Goal: Task Accomplishment & Management: Manage account settings

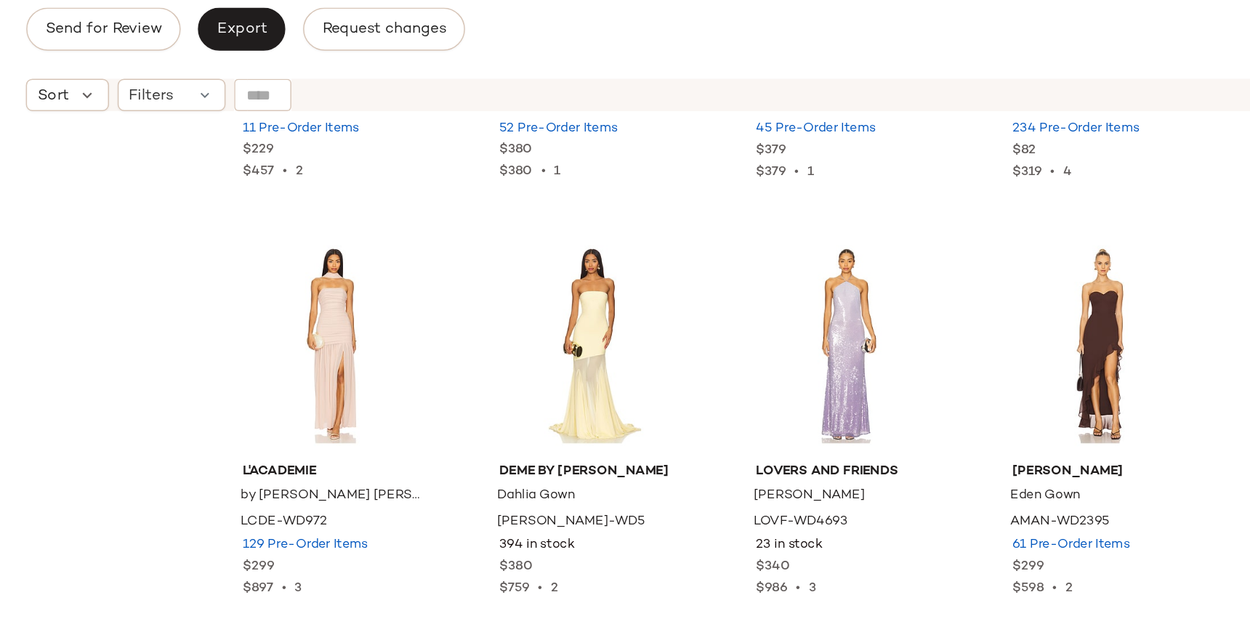
scroll to position [2188, 0]
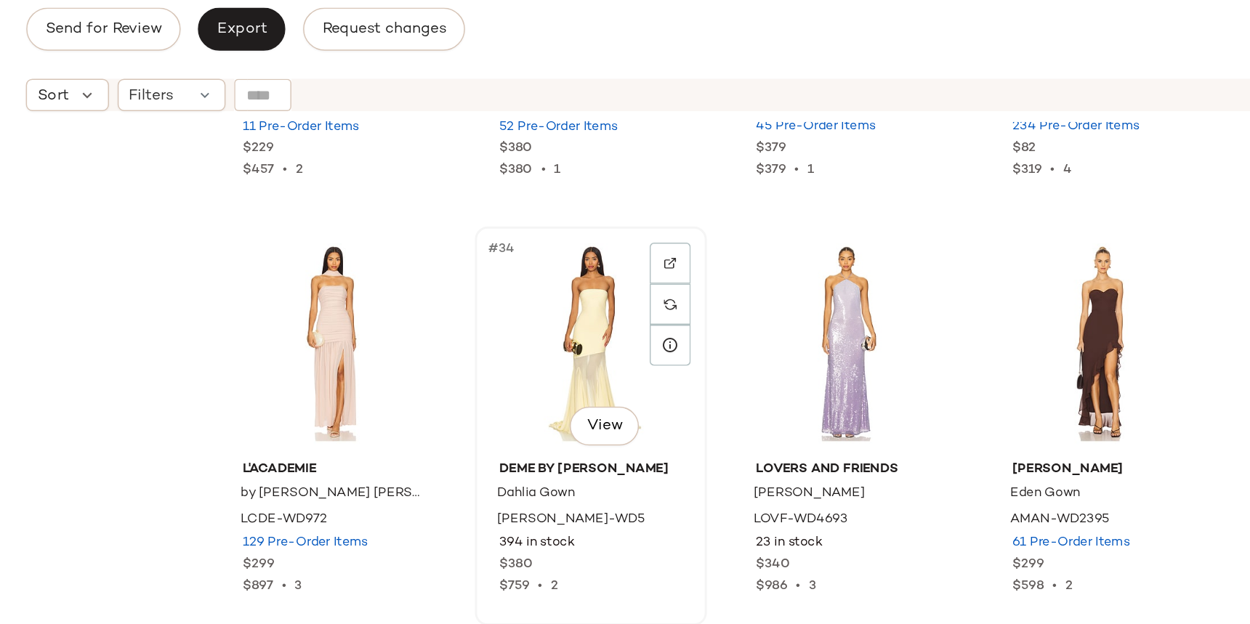
click at [632, 289] on div "#34 View" at bounding box center [662, 310] width 146 height 147
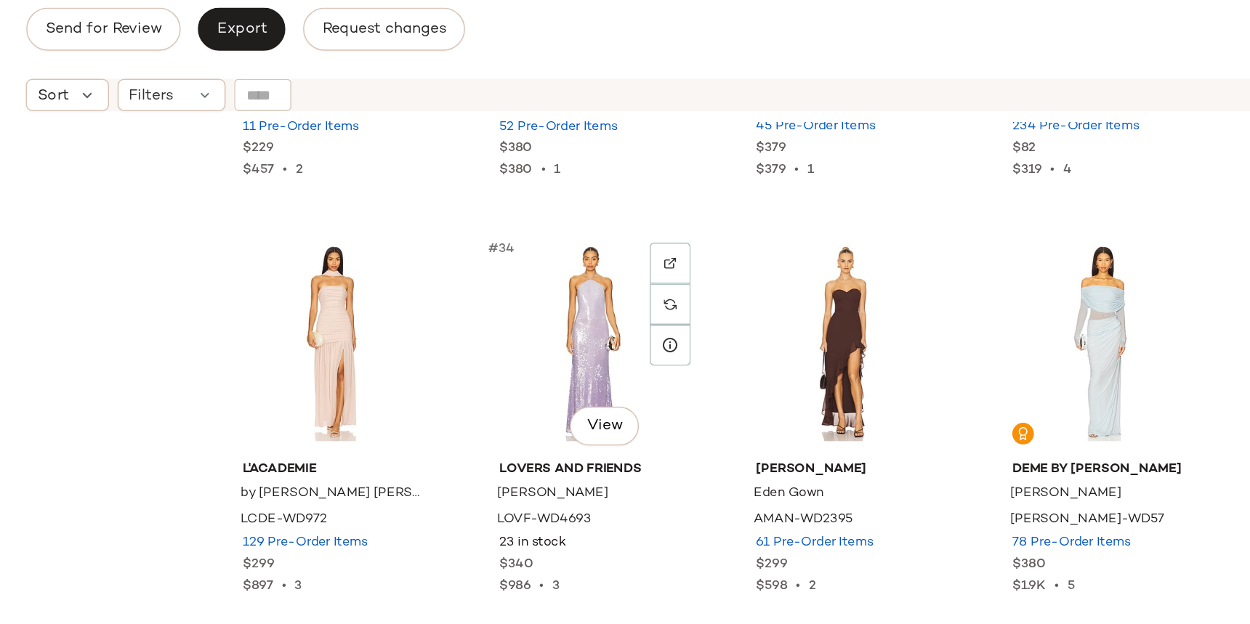
click at [632, 289] on div "#34 View" at bounding box center [662, 310] width 146 height 147
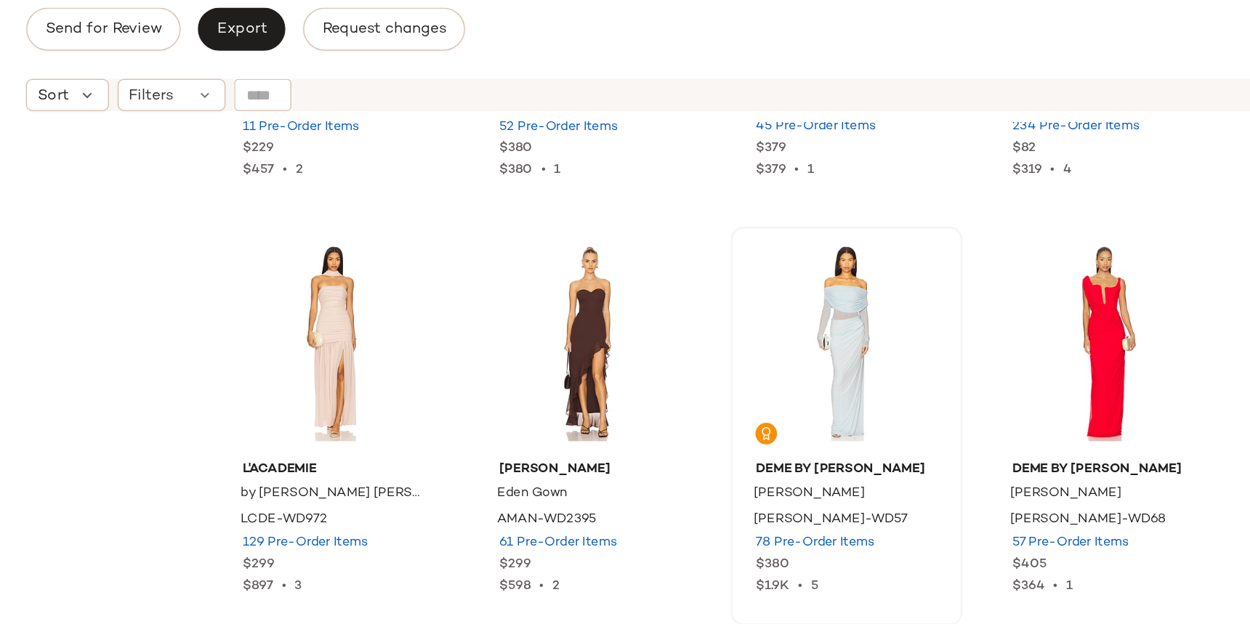
click at [798, 298] on div at bounding box center [835, 310] width 146 height 147
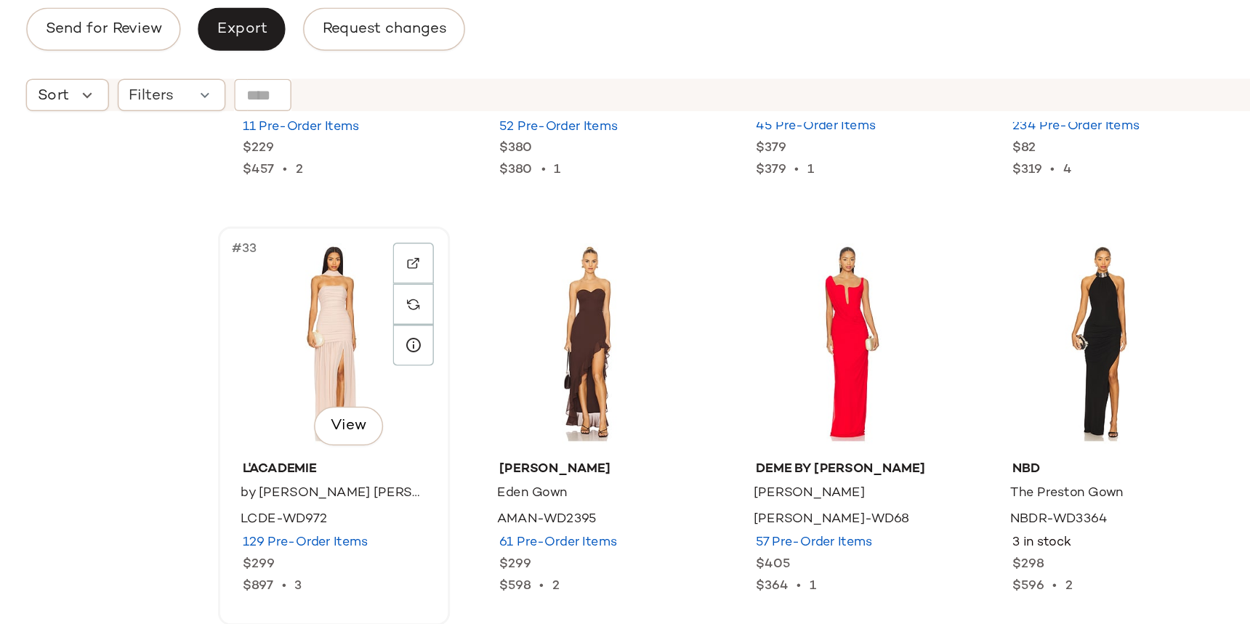
click at [507, 292] on div "#33 View" at bounding box center [489, 310] width 146 height 147
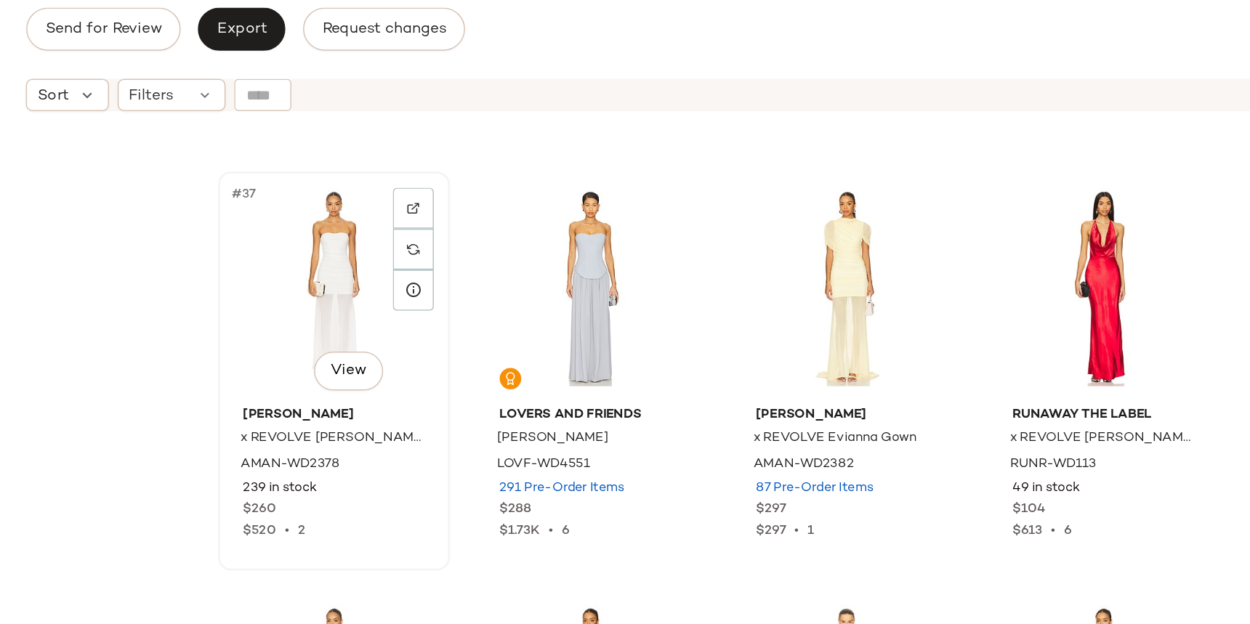
scroll to position [2515, 0]
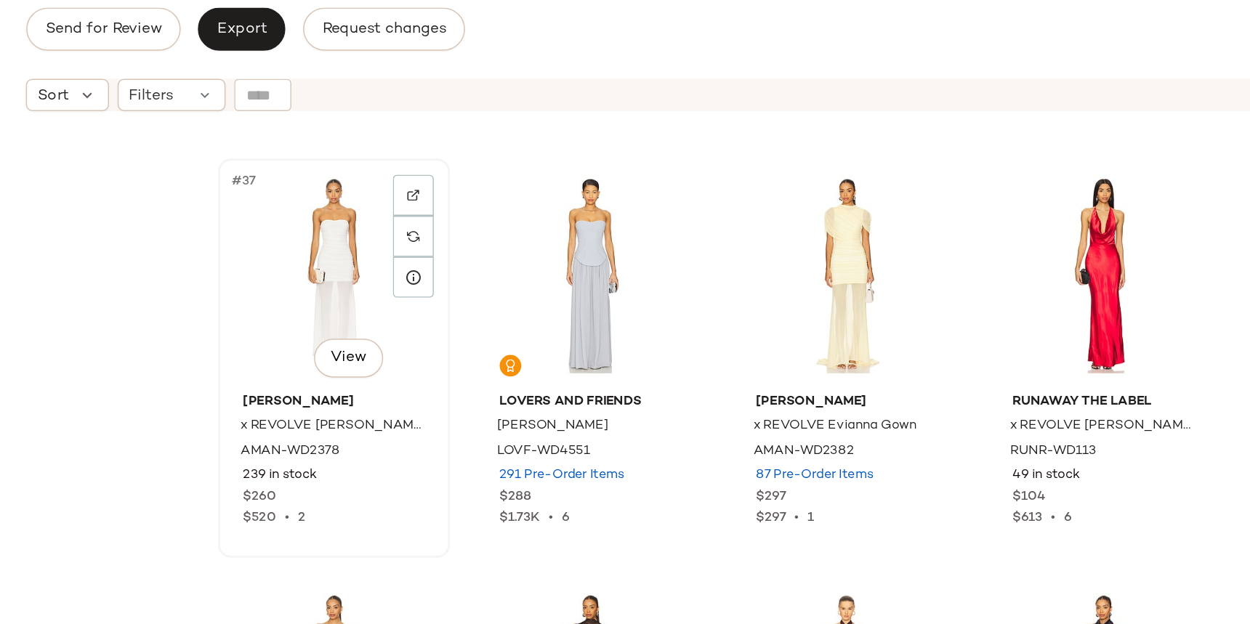
click at [493, 278] on div "#37 View" at bounding box center [489, 264] width 146 height 147
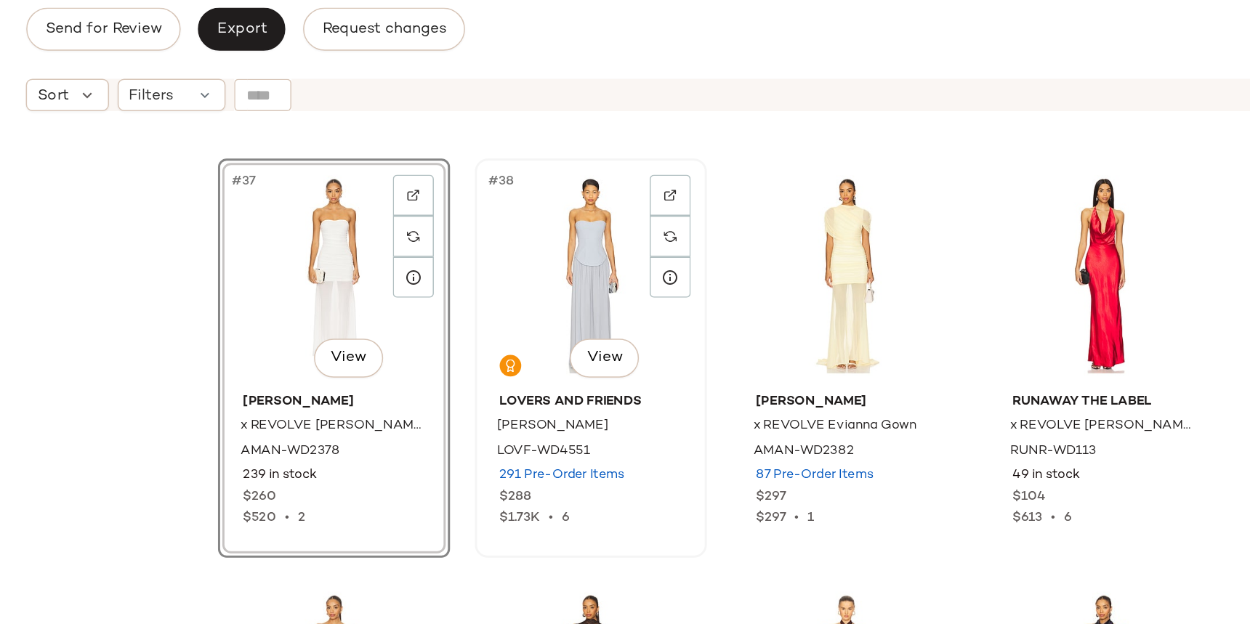
click at [632, 291] on div "#38 View" at bounding box center [662, 264] width 146 height 147
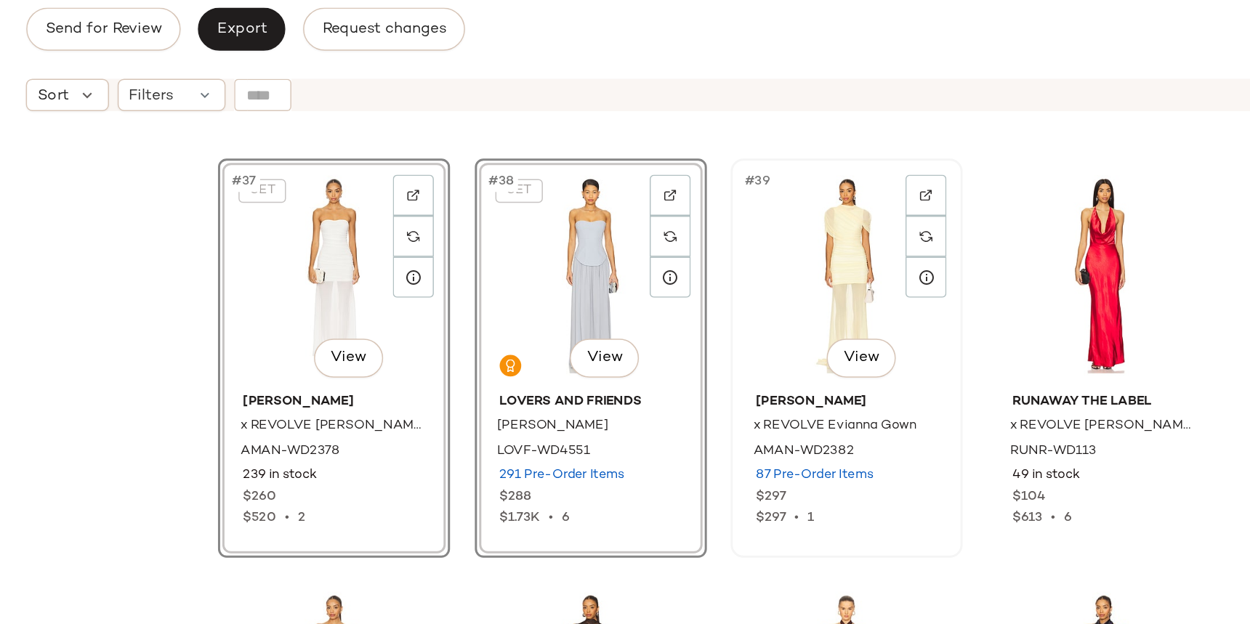
click at [767, 276] on div "#39 View" at bounding box center [835, 264] width 146 height 147
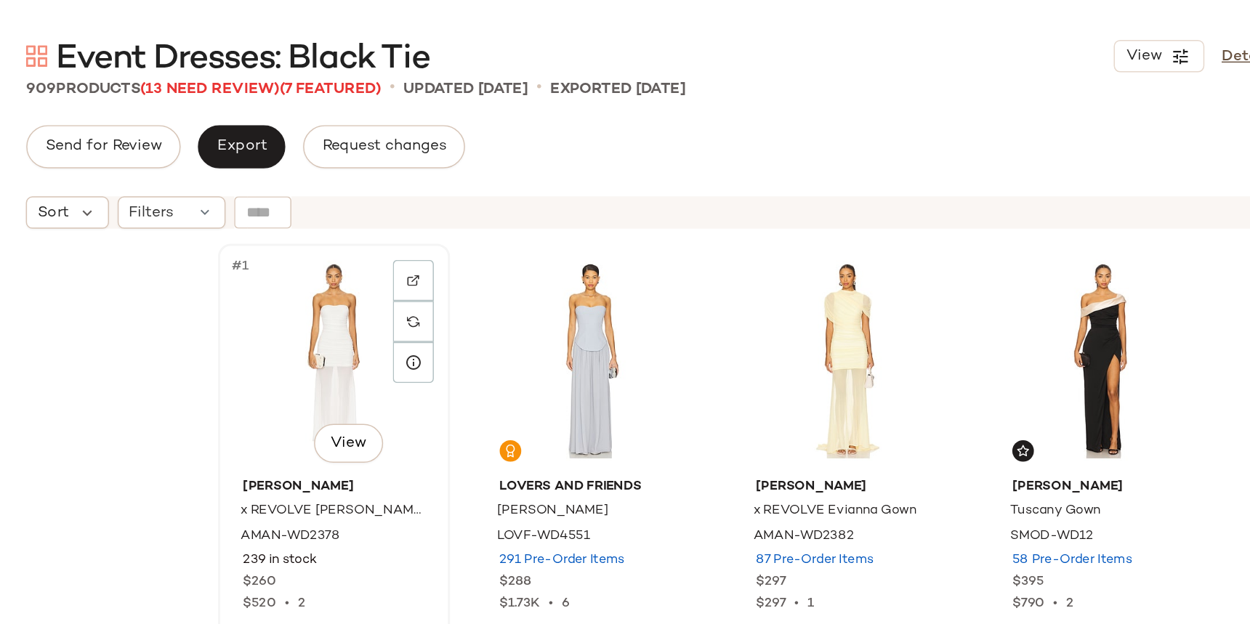
click at [499, 255] on div "#1 View" at bounding box center [489, 242] width 146 height 147
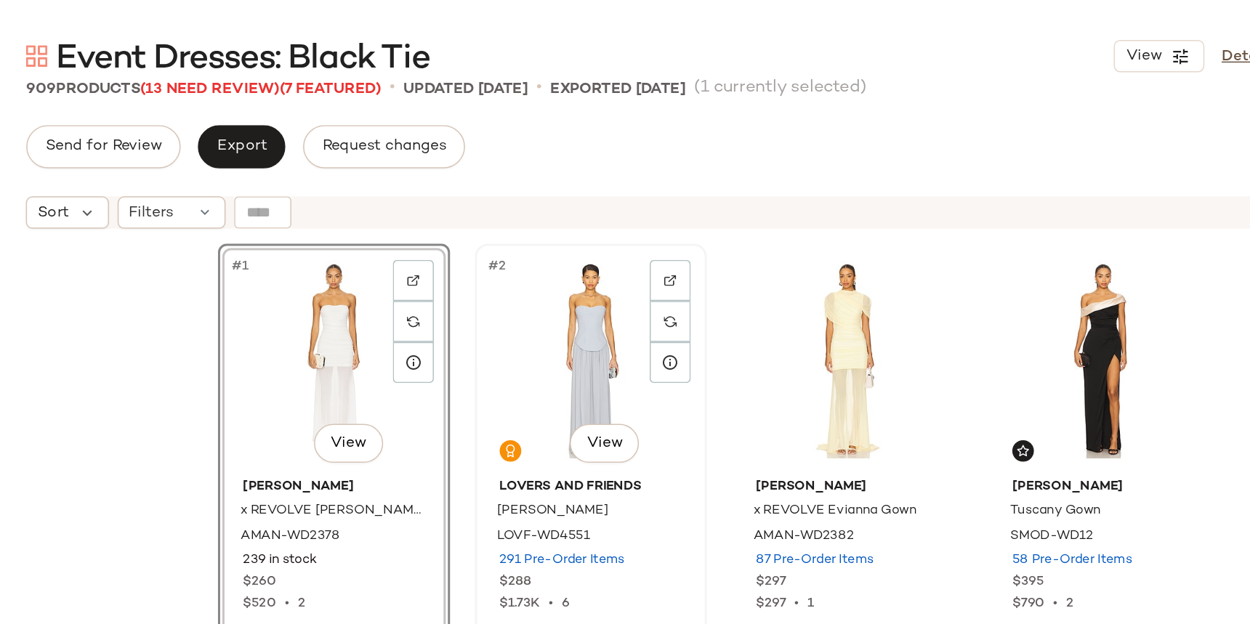
click at [614, 253] on div "#2 View" at bounding box center [662, 242] width 146 height 147
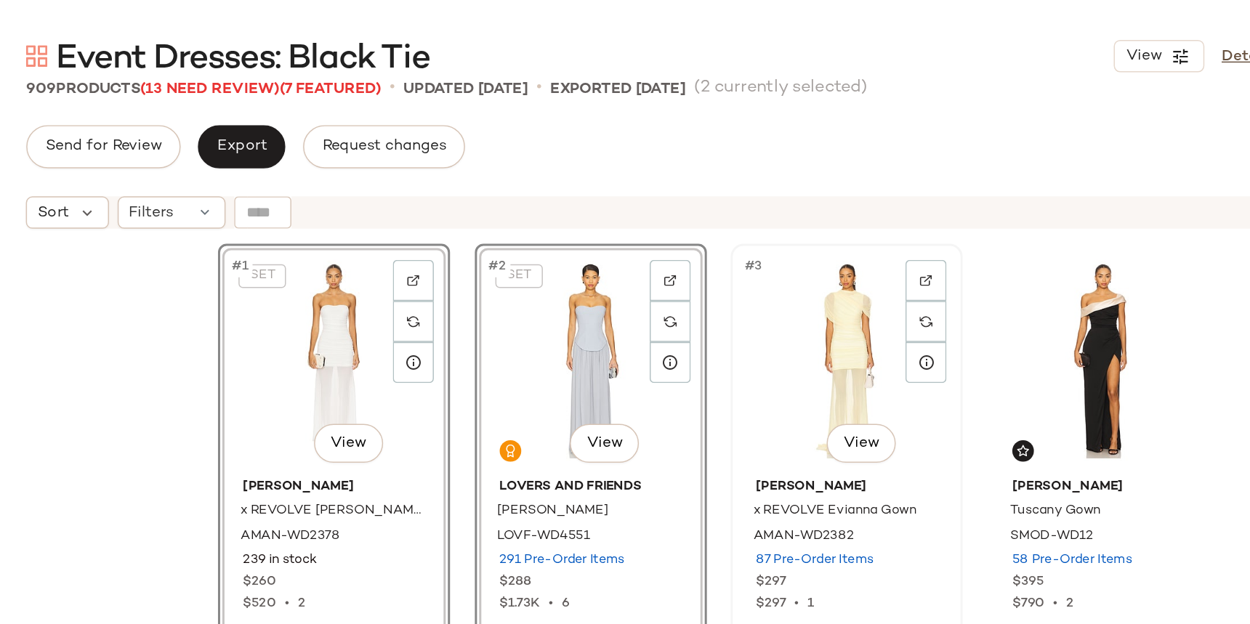
click at [804, 255] on div "#3 View" at bounding box center [835, 242] width 146 height 147
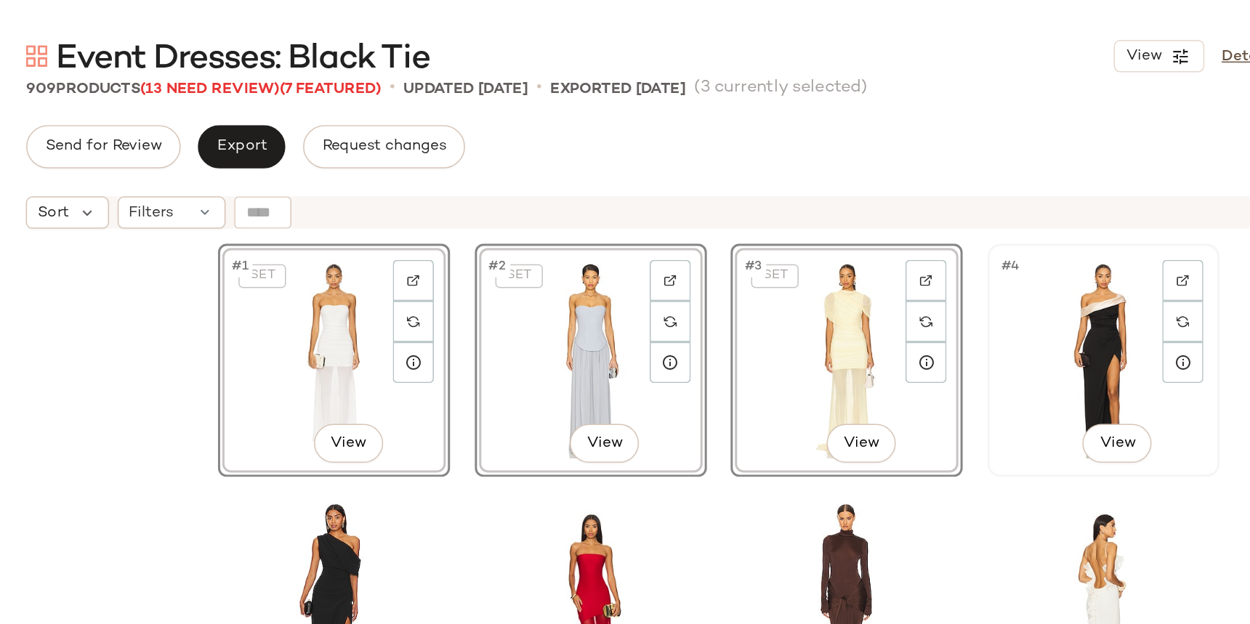
click at [1074, 223] on div "#4 View" at bounding box center [1008, 242] width 146 height 147
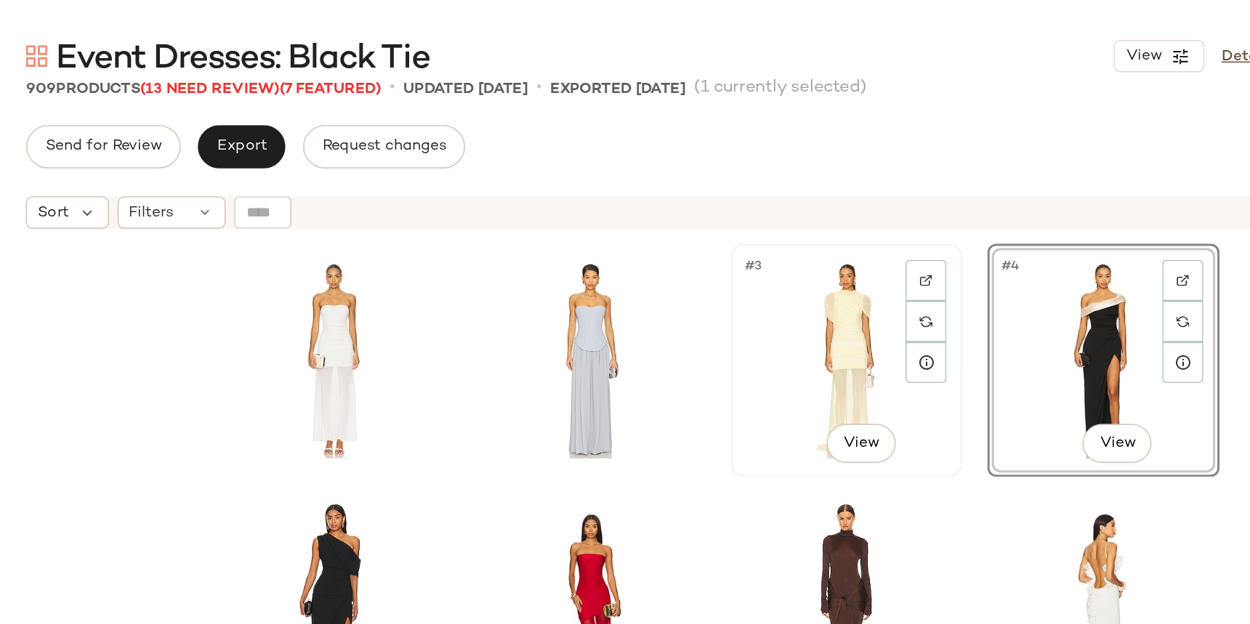
click at [861, 197] on div "#3 View" at bounding box center [835, 242] width 146 height 147
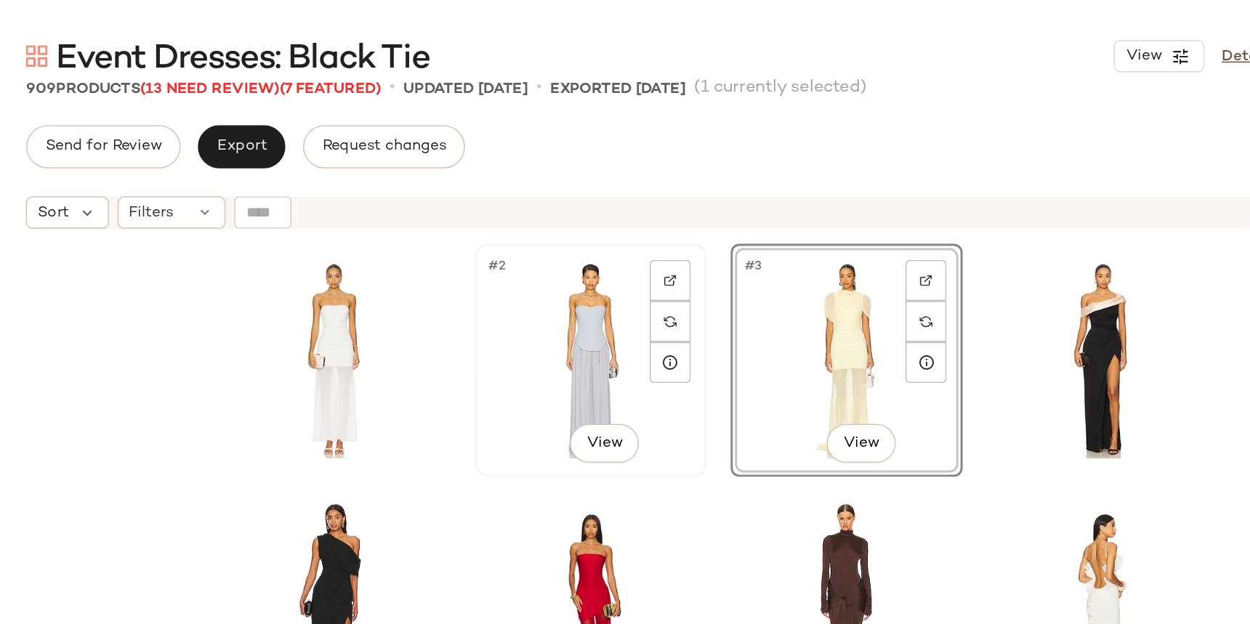
click at [677, 195] on div "#2 View" at bounding box center [662, 242] width 146 height 147
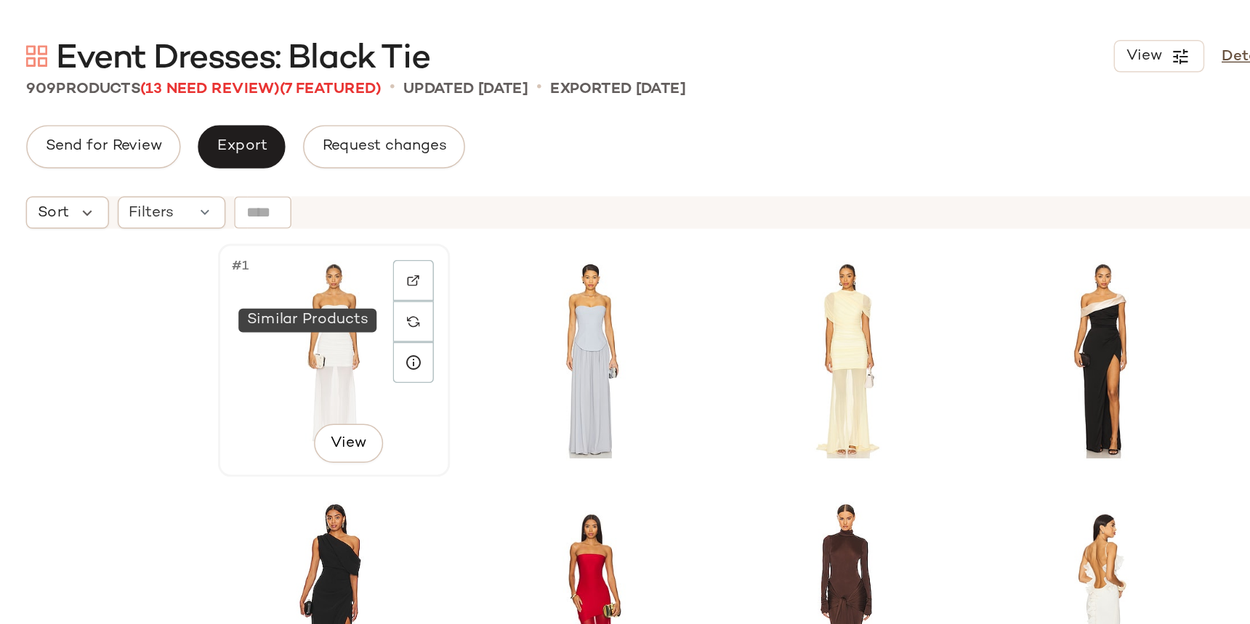
click at [531, 204] on div at bounding box center [543, 217] width 28 height 28
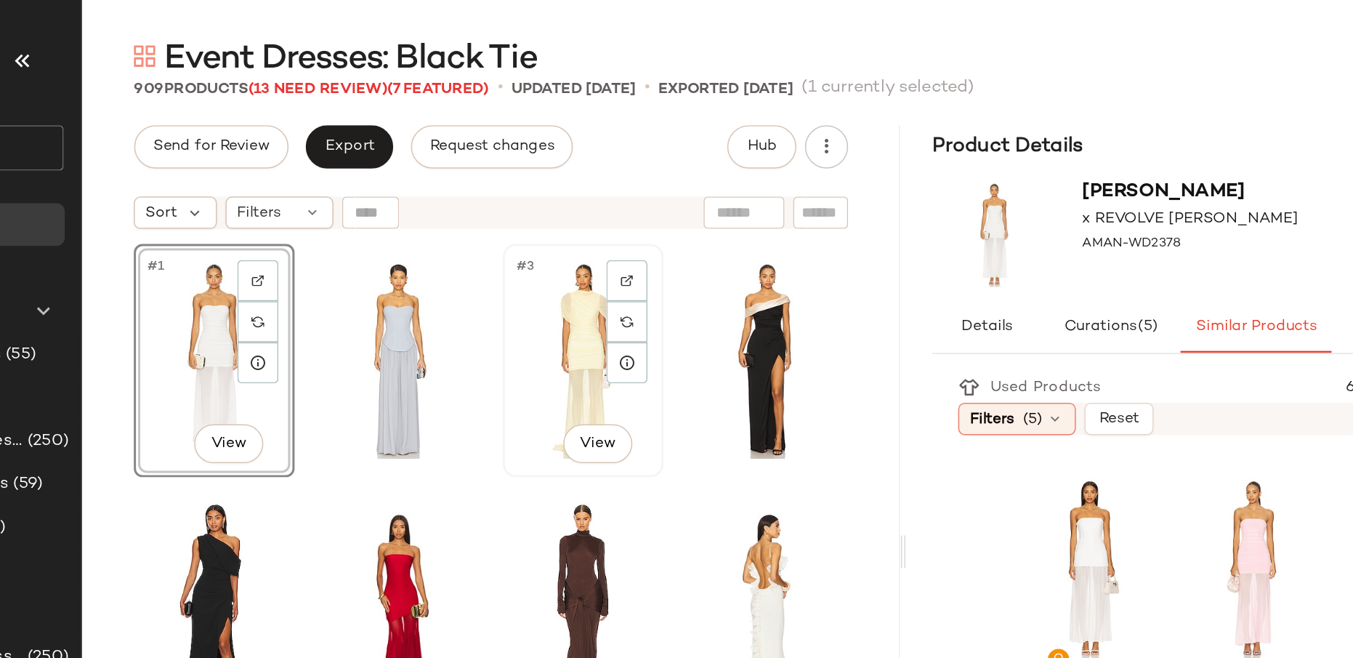
click at [567, 237] on div "#3 View" at bounding box center [585, 242] width 98 height 147
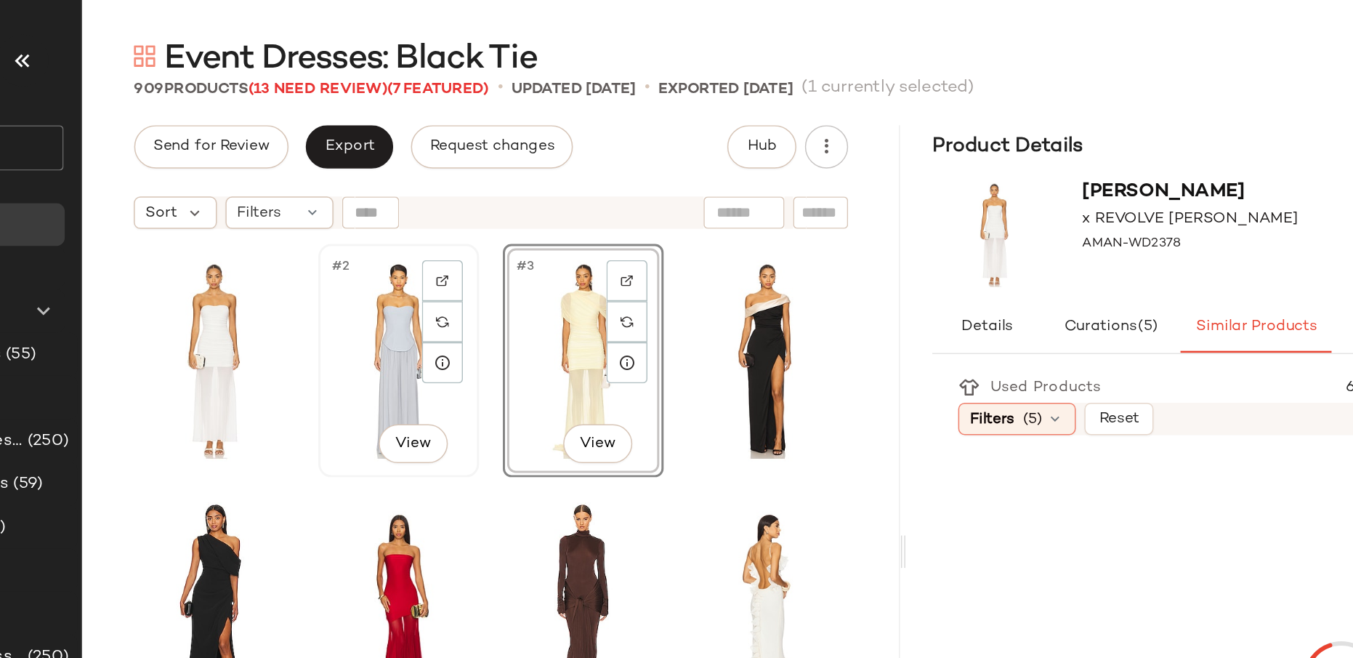
click at [467, 232] on div "#2 View" at bounding box center [460, 242] width 98 height 147
click at [332, 220] on div "#1 View" at bounding box center [336, 242] width 98 height 147
click at [431, 215] on div "#2 View" at bounding box center [460, 242] width 98 height 147
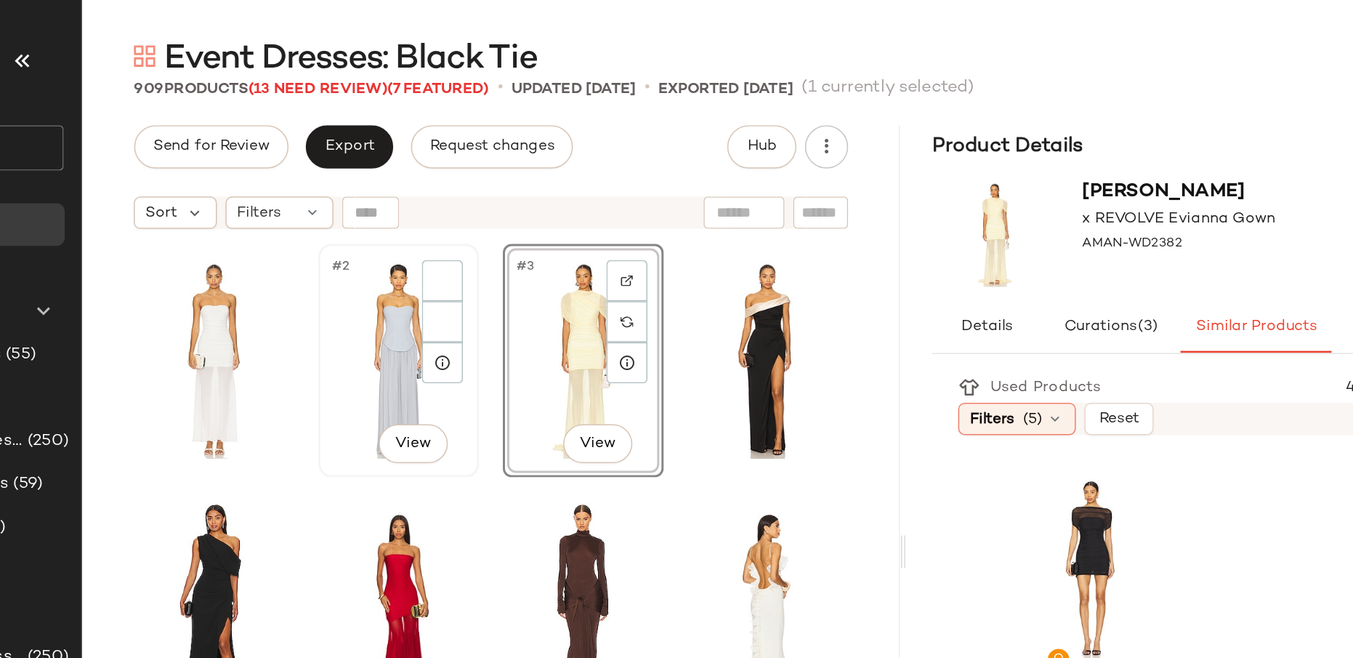
click at [451, 201] on div "#2 View" at bounding box center [460, 242] width 98 height 147
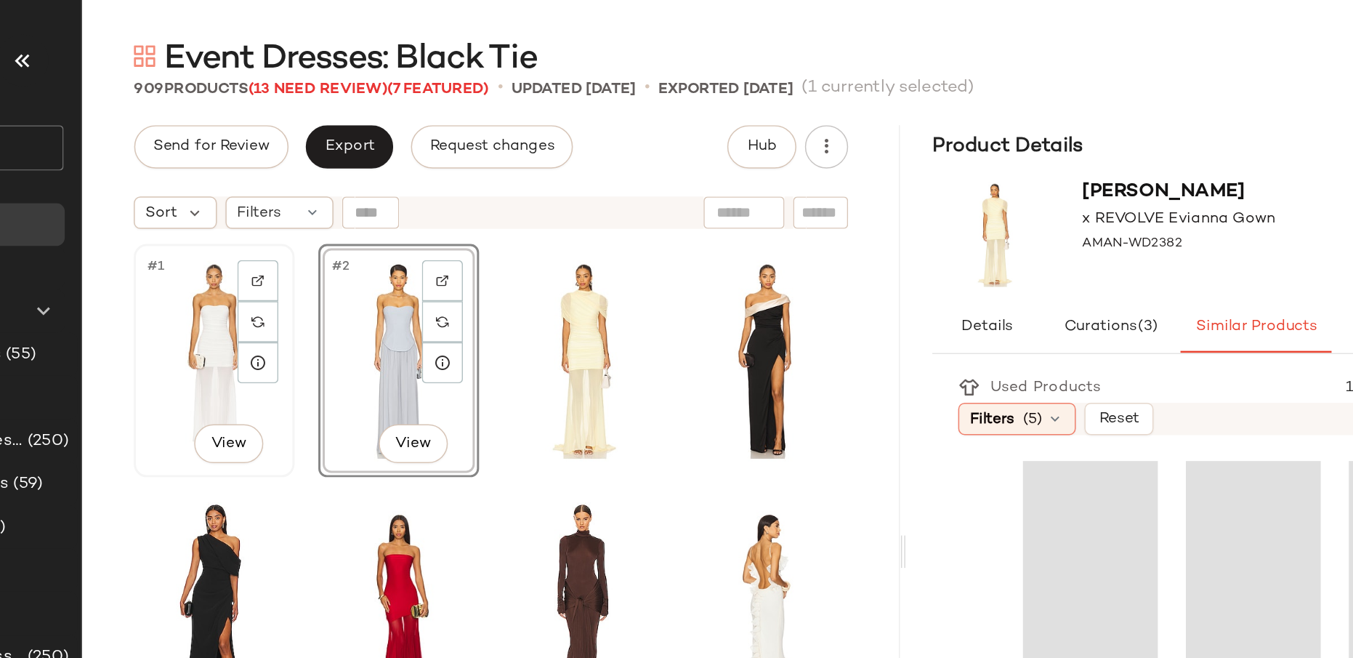
click at [329, 205] on div "#1 View" at bounding box center [336, 242] width 98 height 147
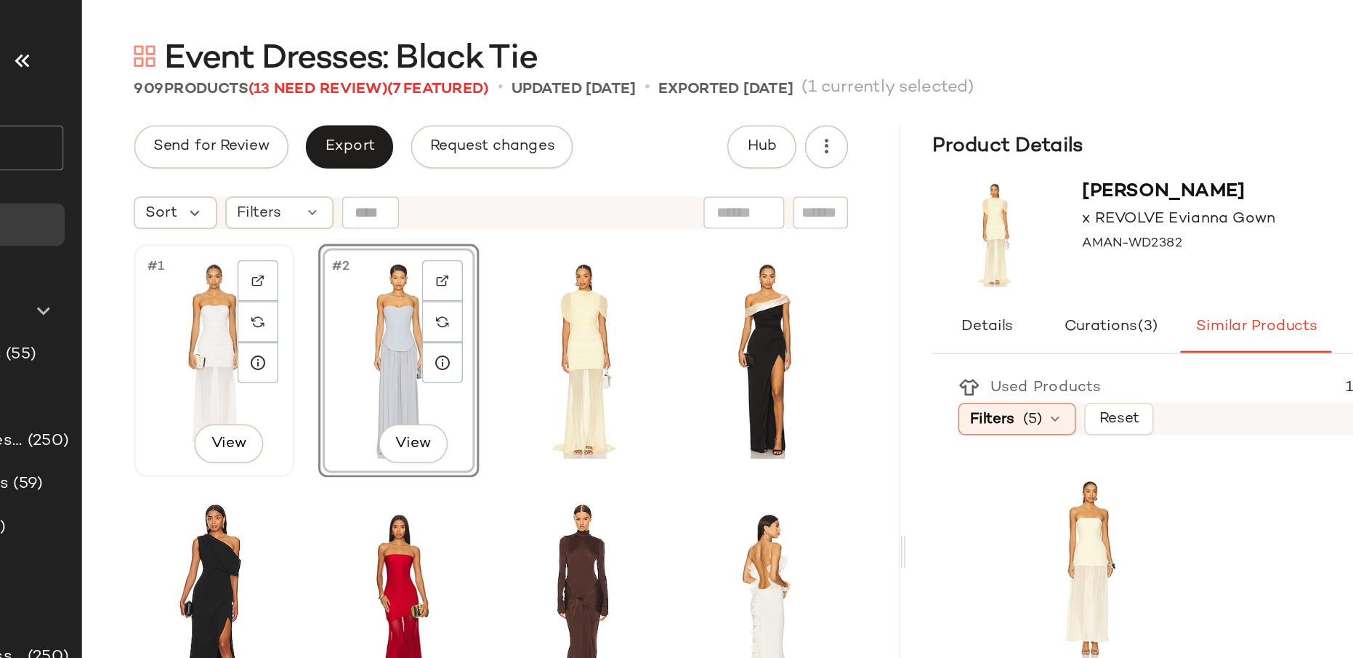
click at [329, 196] on div "#1 View" at bounding box center [336, 242] width 98 height 147
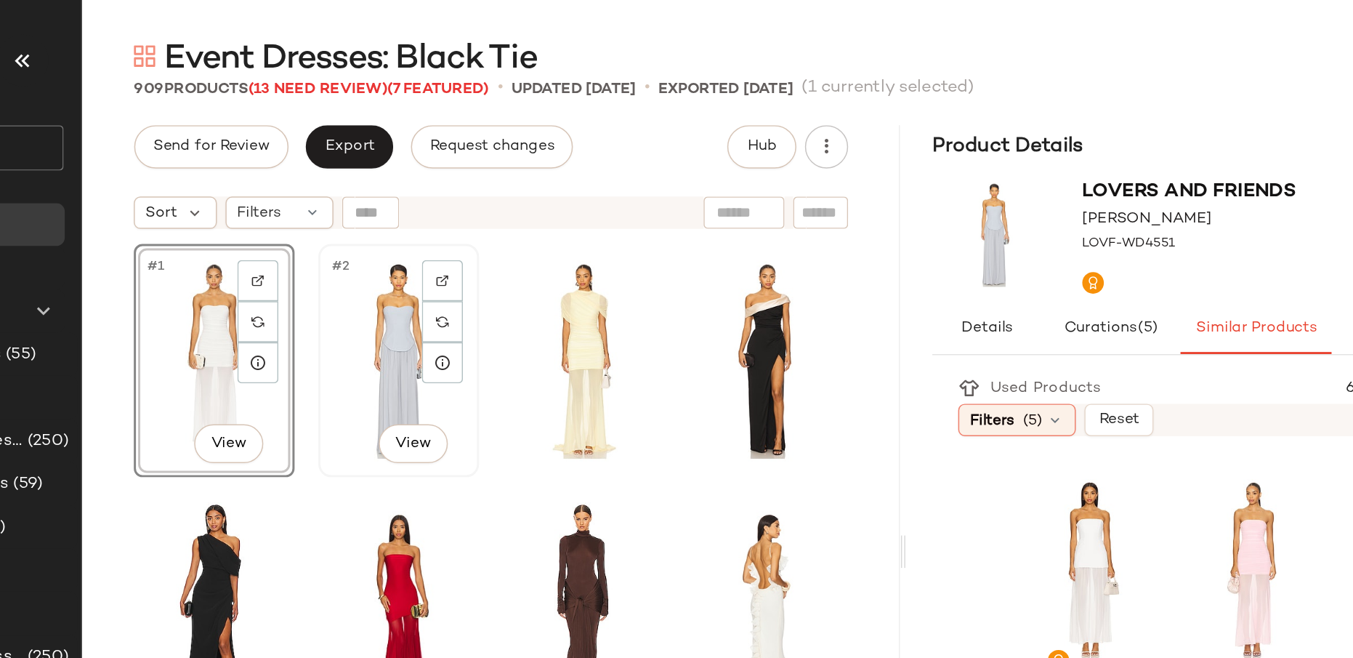
click at [432, 191] on div "#2 View" at bounding box center [460, 242] width 98 height 147
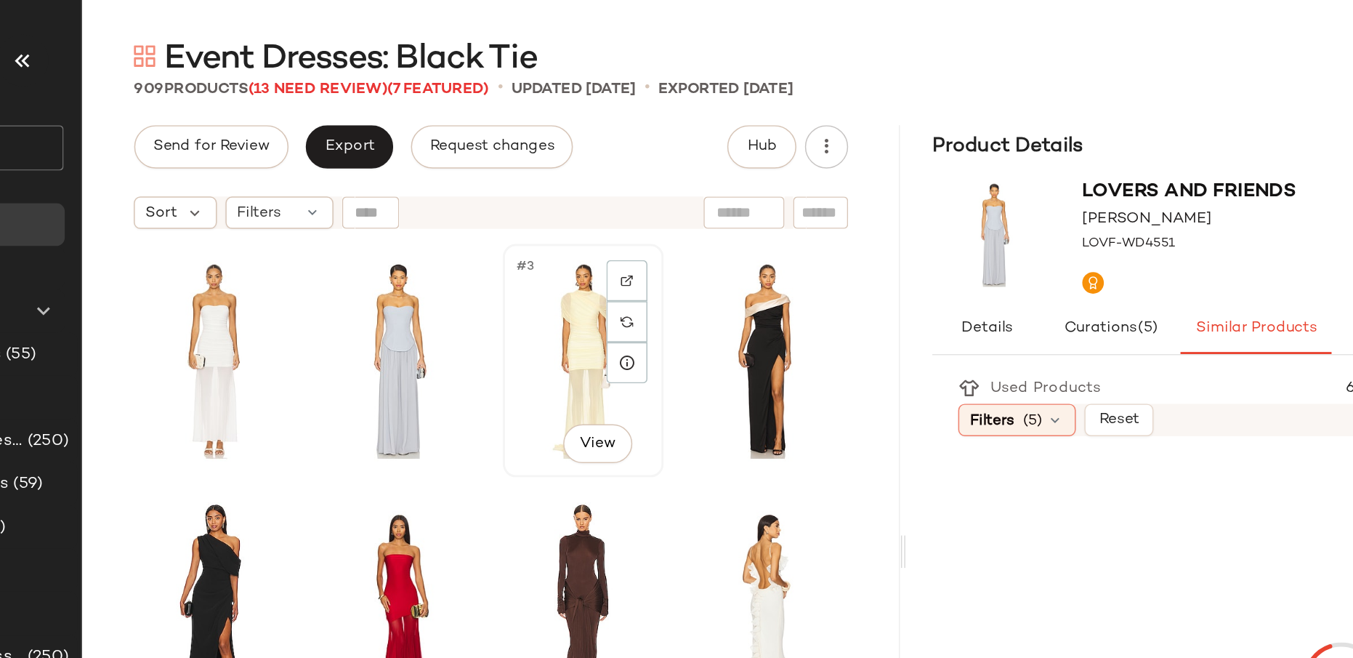
click at [565, 191] on div "#3 View" at bounding box center [585, 242] width 98 height 147
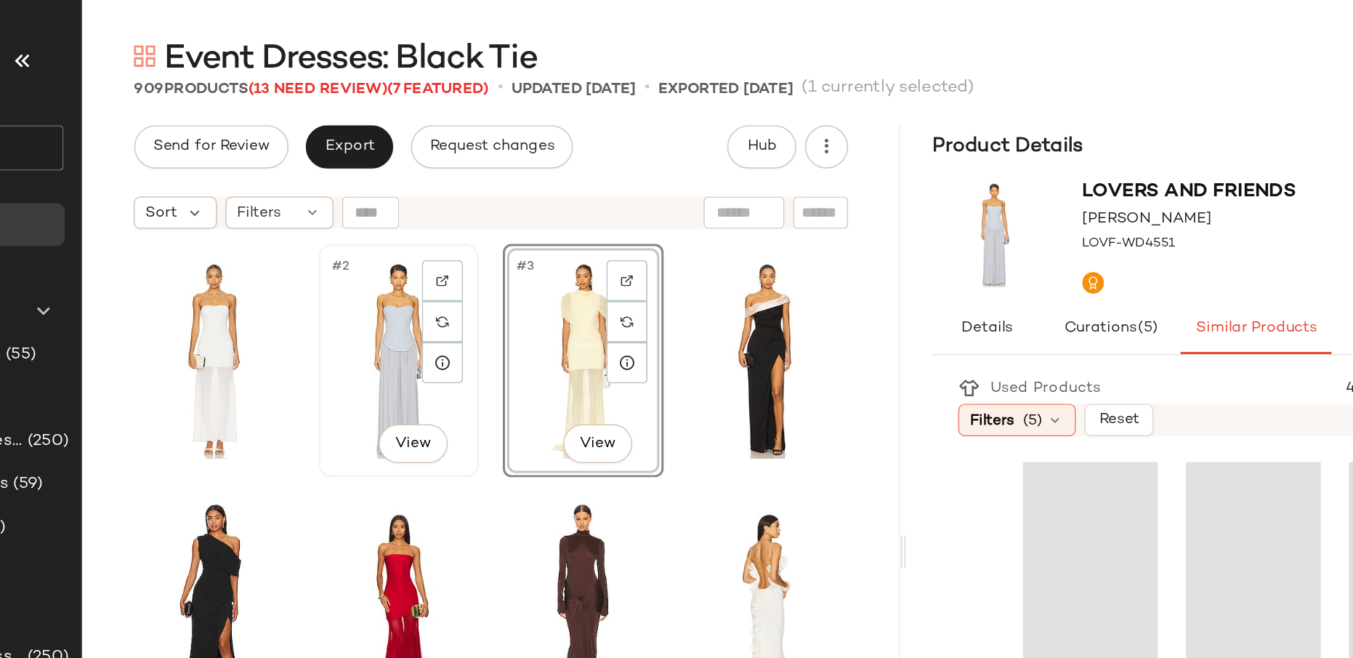
click at [461, 180] on div "#2 View" at bounding box center [460, 242] width 98 height 147
click at [434, 180] on div "#2 View" at bounding box center [460, 242] width 98 height 147
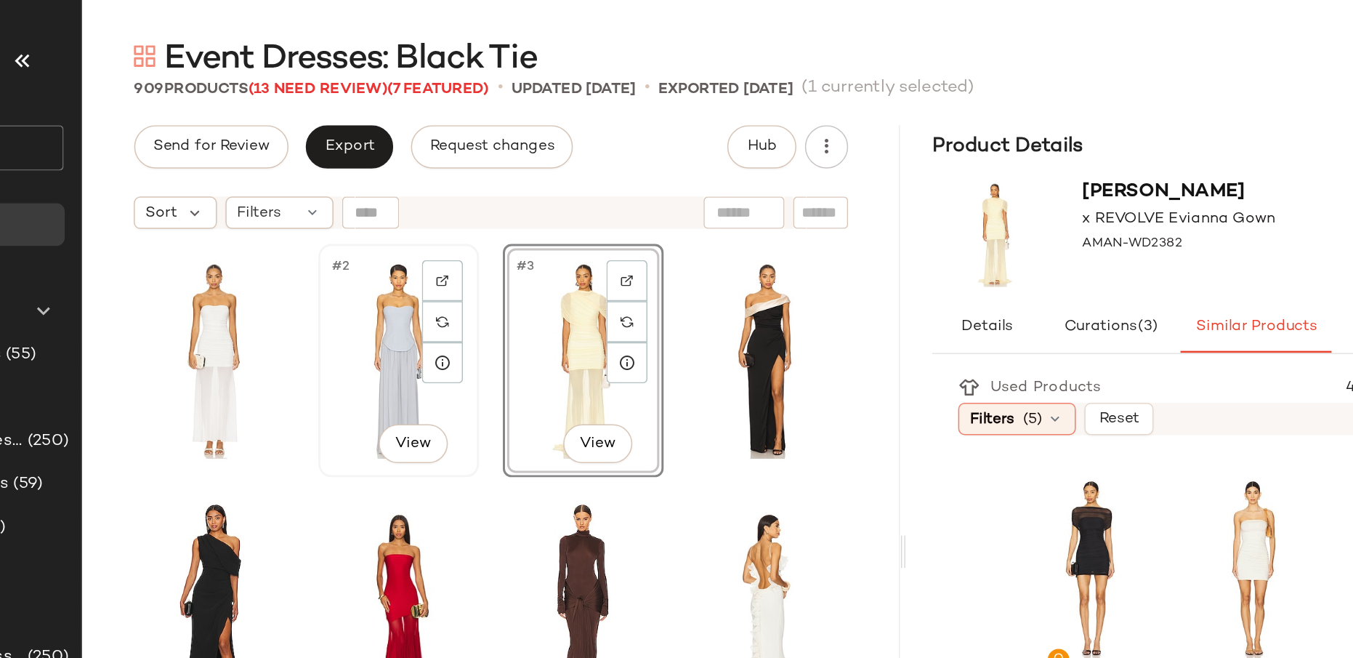
click at [443, 183] on div "#2 View" at bounding box center [460, 242] width 98 height 147
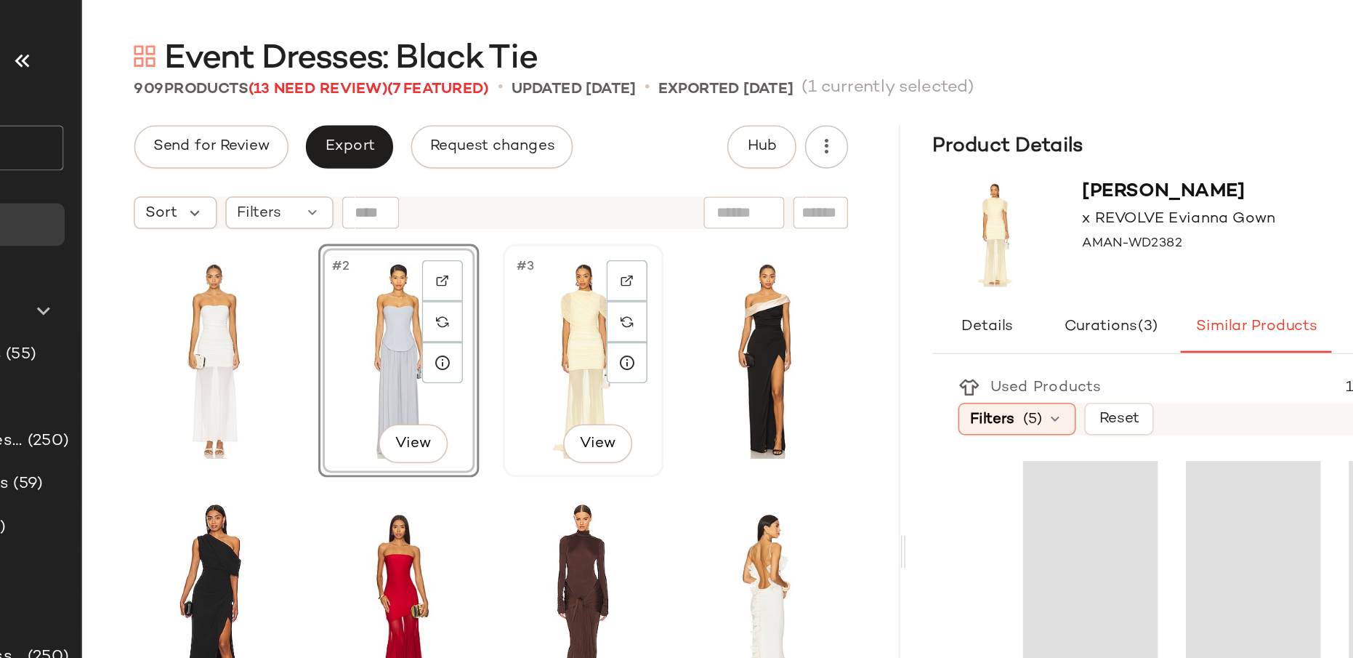
click at [570, 193] on div "#3 View" at bounding box center [585, 242] width 98 height 147
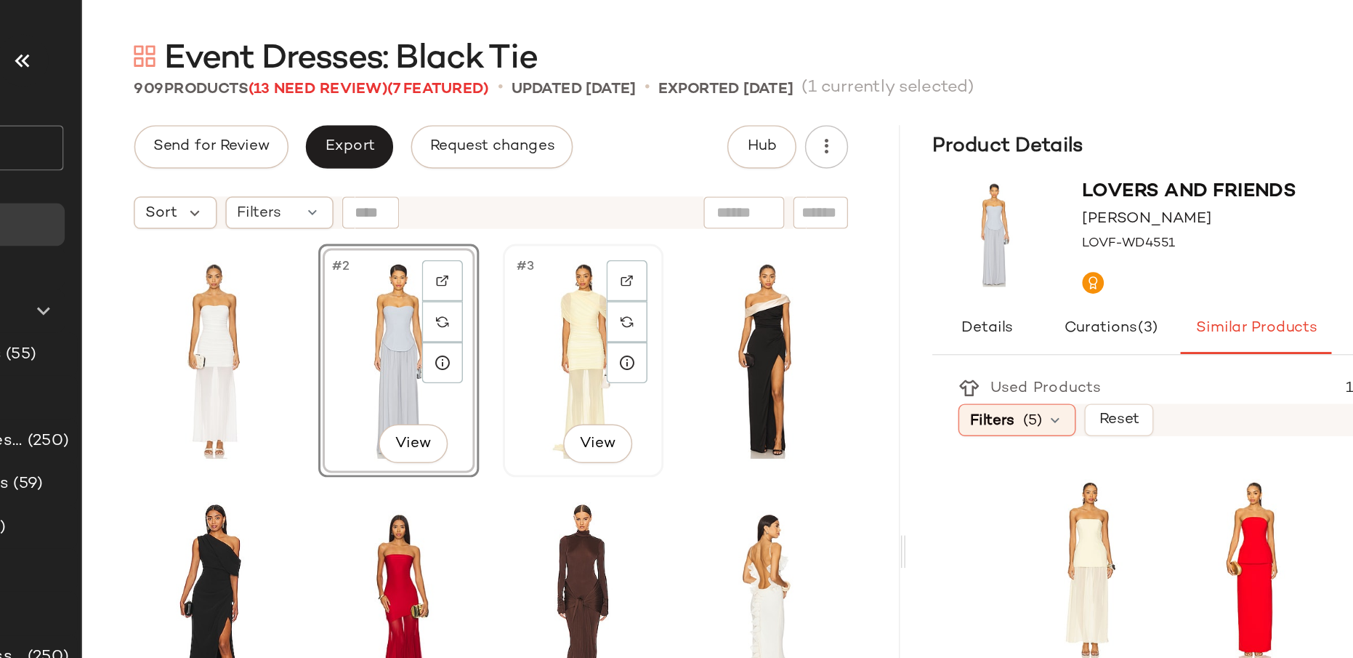
click at [559, 194] on div "#3 View" at bounding box center [585, 242] width 98 height 147
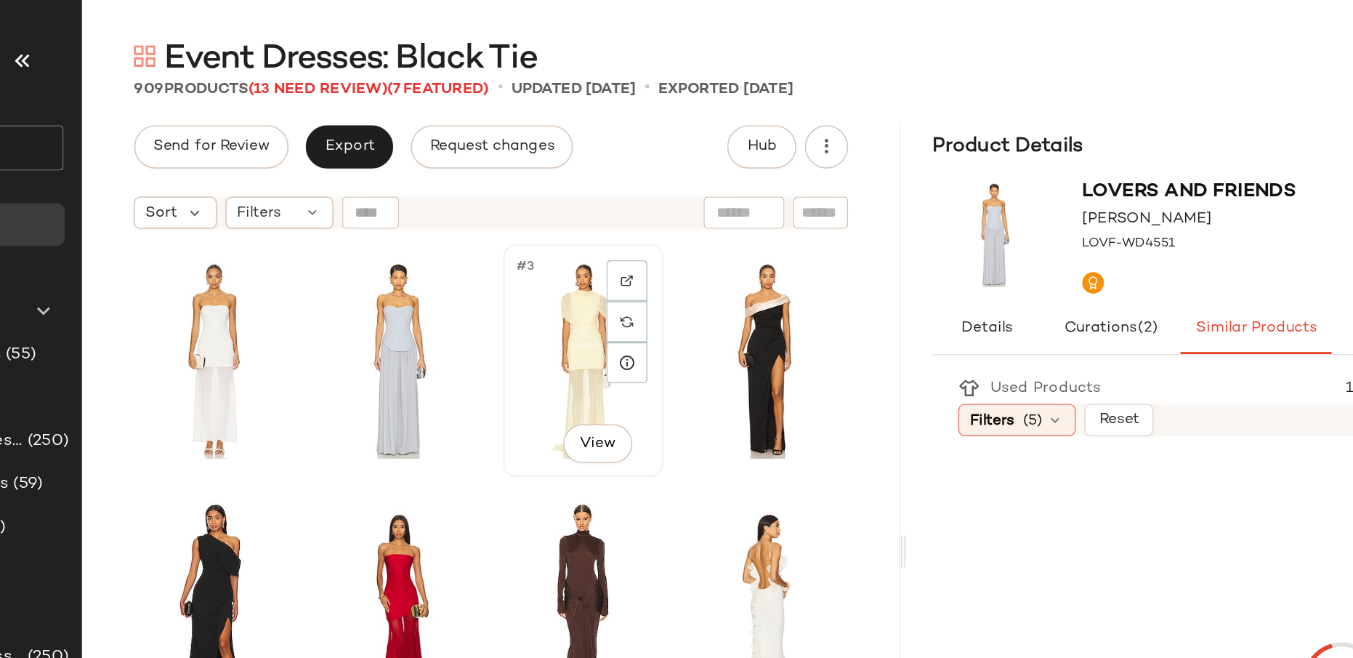
click at [549, 198] on div "#3 View" at bounding box center [585, 242] width 98 height 147
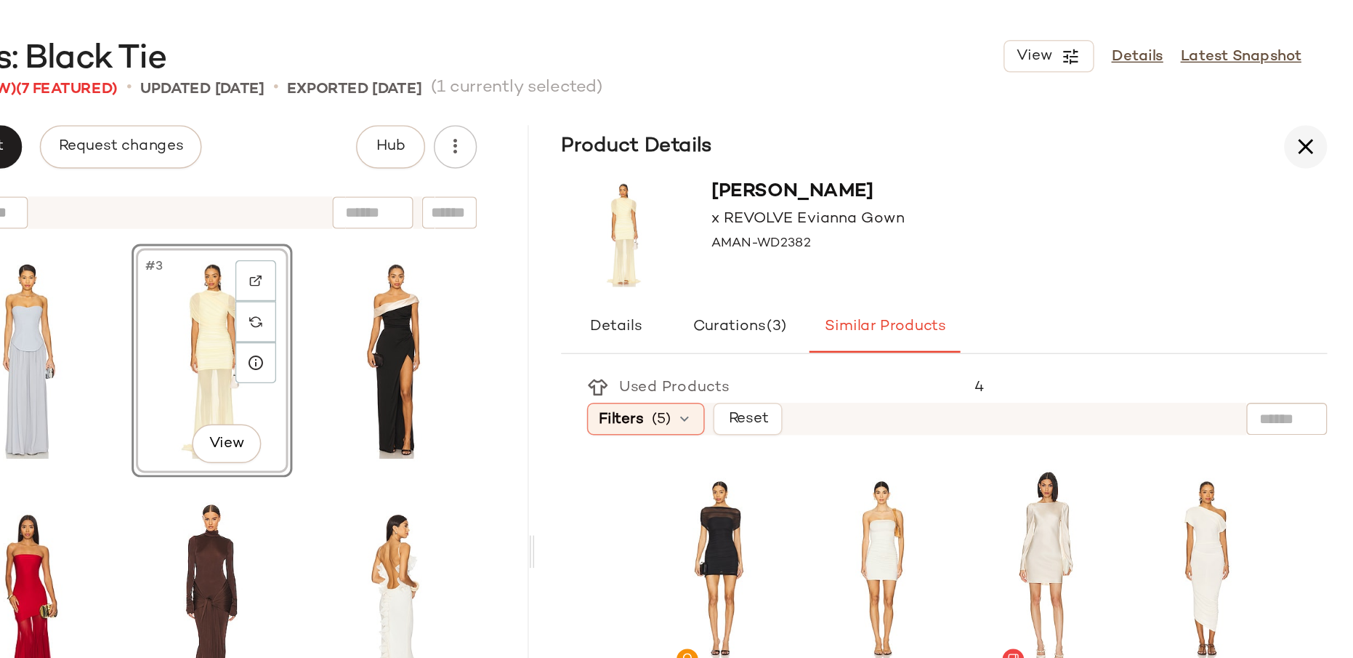
click at [1249, 100] on icon "button" at bounding box center [1321, 98] width 17 height 17
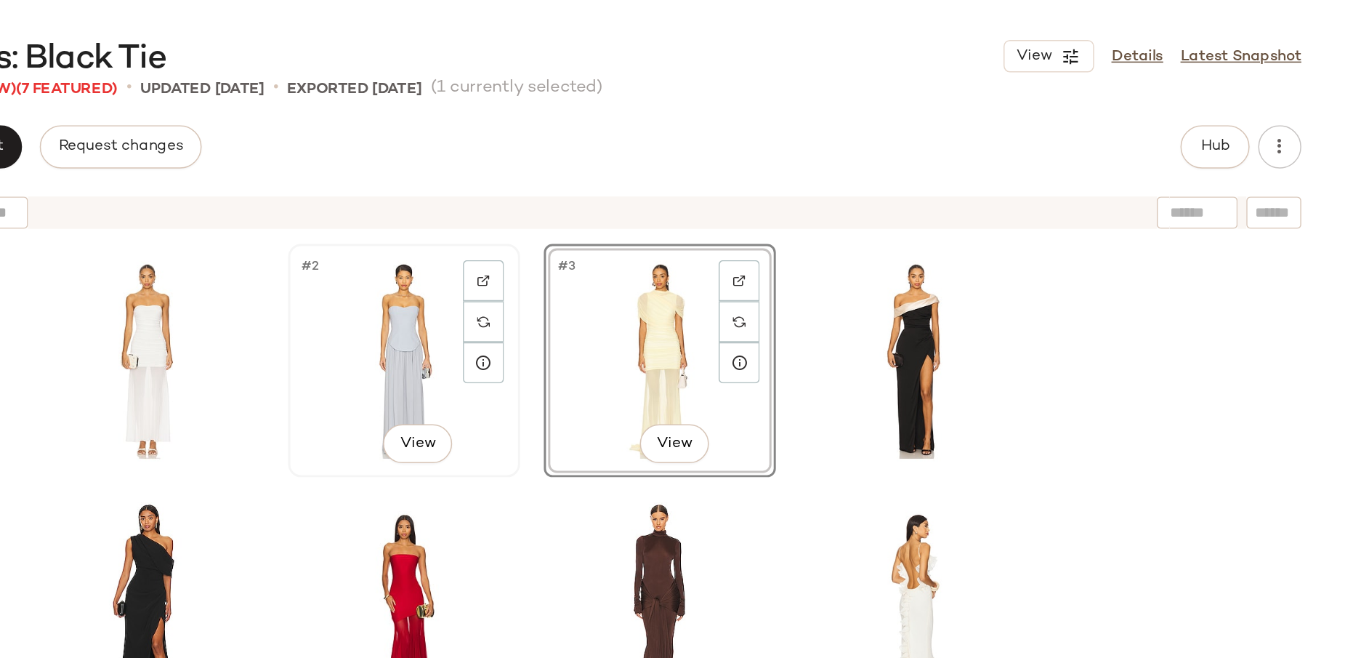
click at [712, 202] on div "#2 View" at bounding box center [714, 242] width 146 height 147
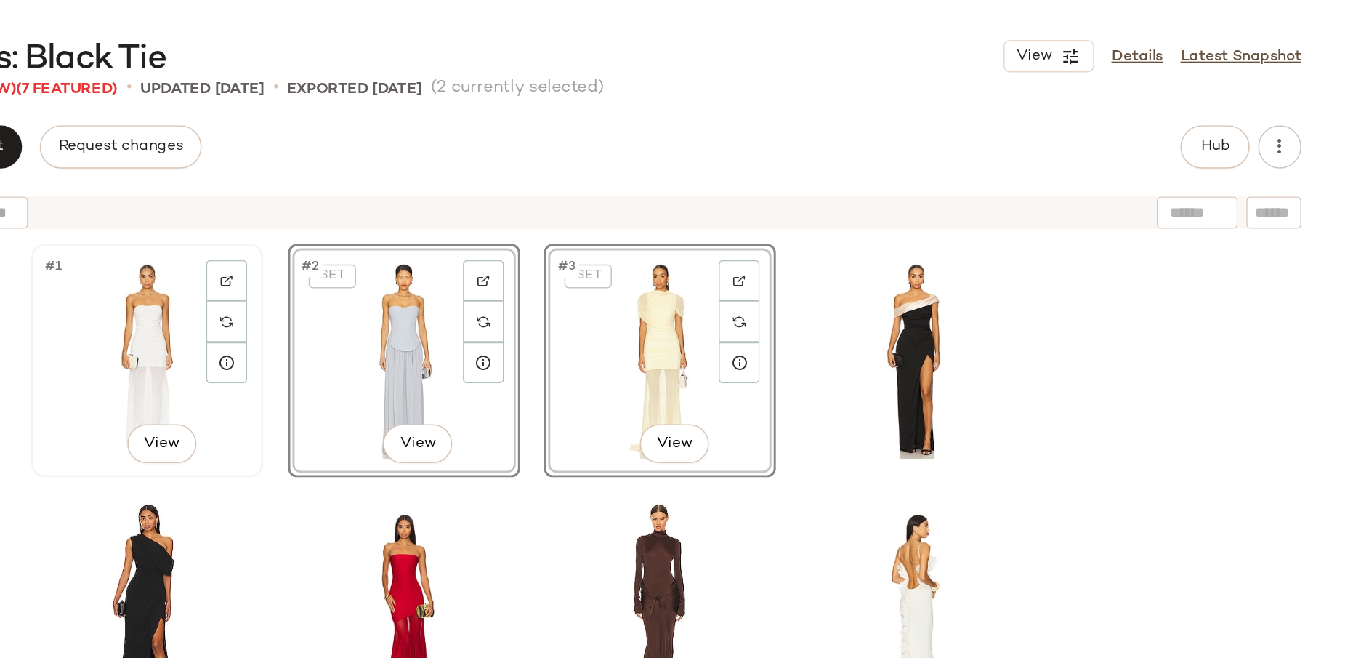
click at [536, 202] on div "#1 View" at bounding box center [541, 242] width 146 height 147
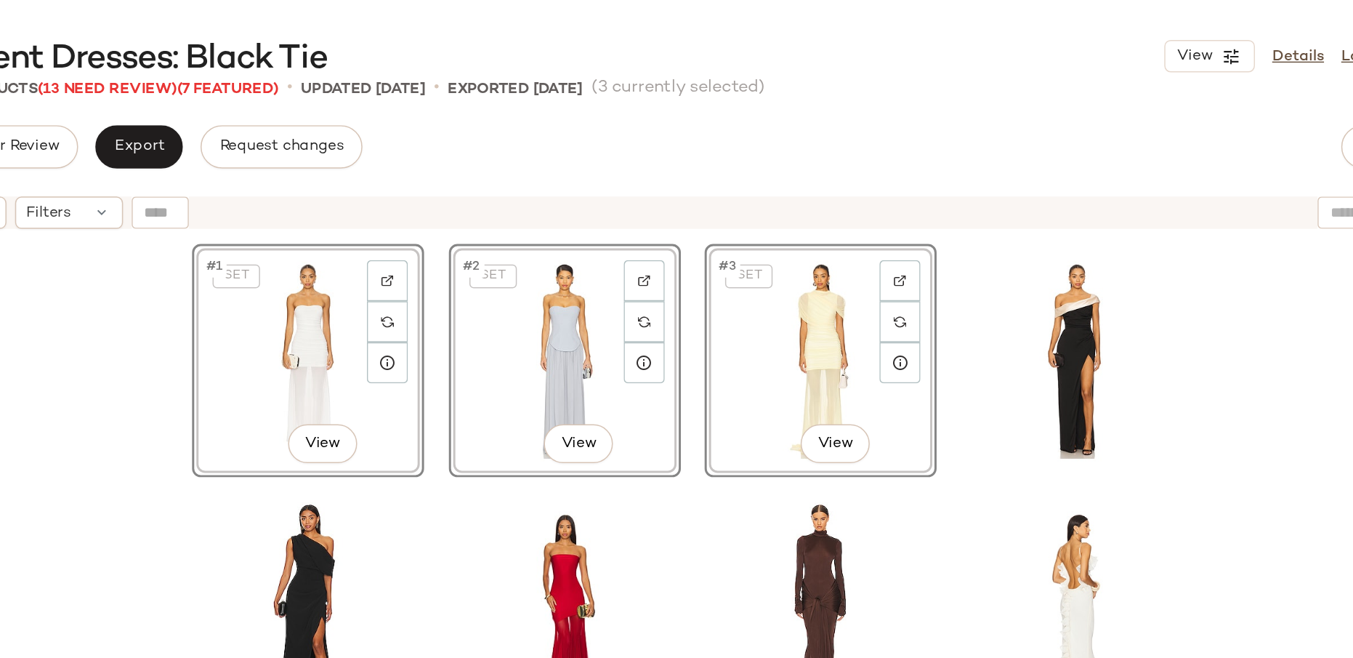
click at [517, 230] on div "SET #1 View" at bounding box center [541, 242] width 146 height 147
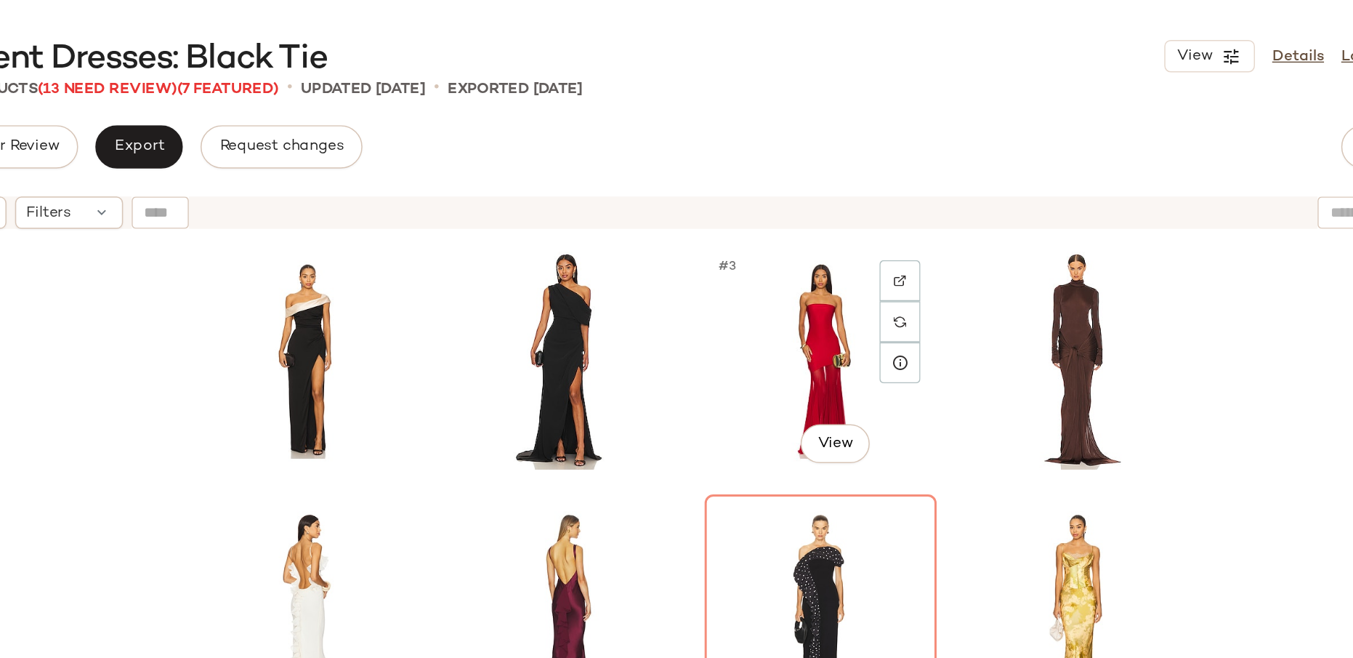
click at [842, 235] on div "#3 View" at bounding box center [886, 242] width 146 height 147
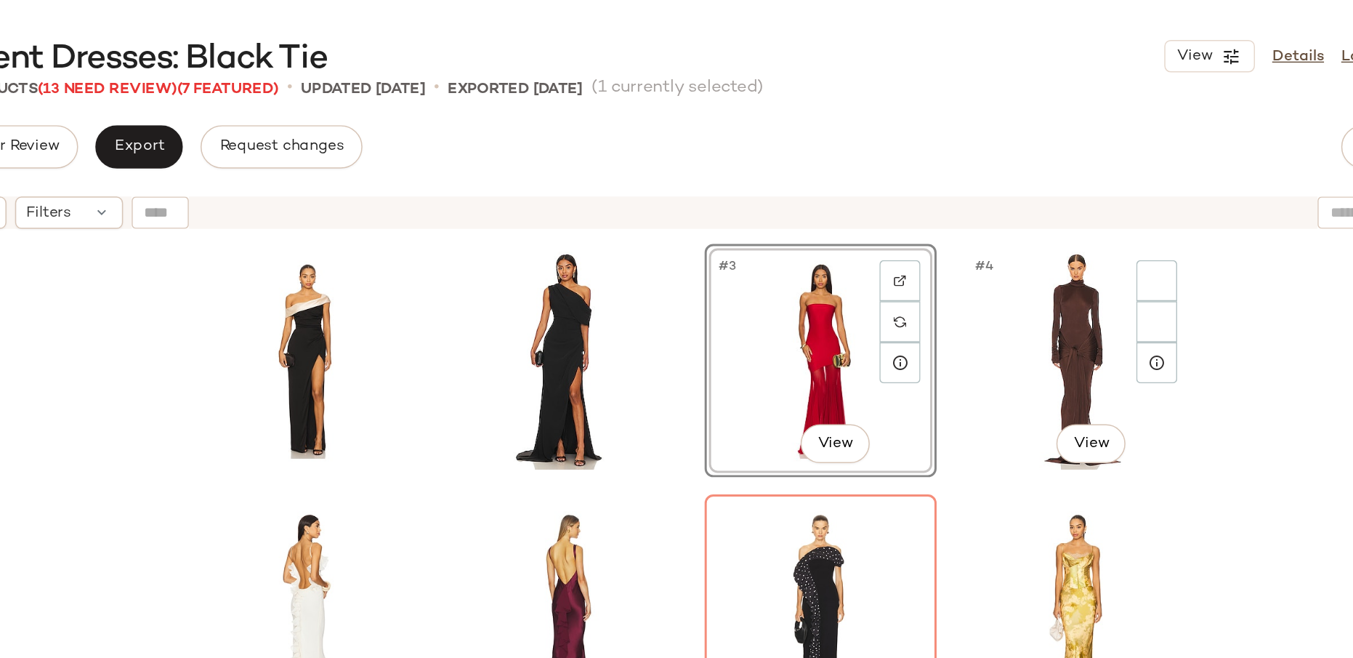
click at [1153, 311] on div "#3 View #4 View" at bounding box center [800, 427] width 1106 height 533
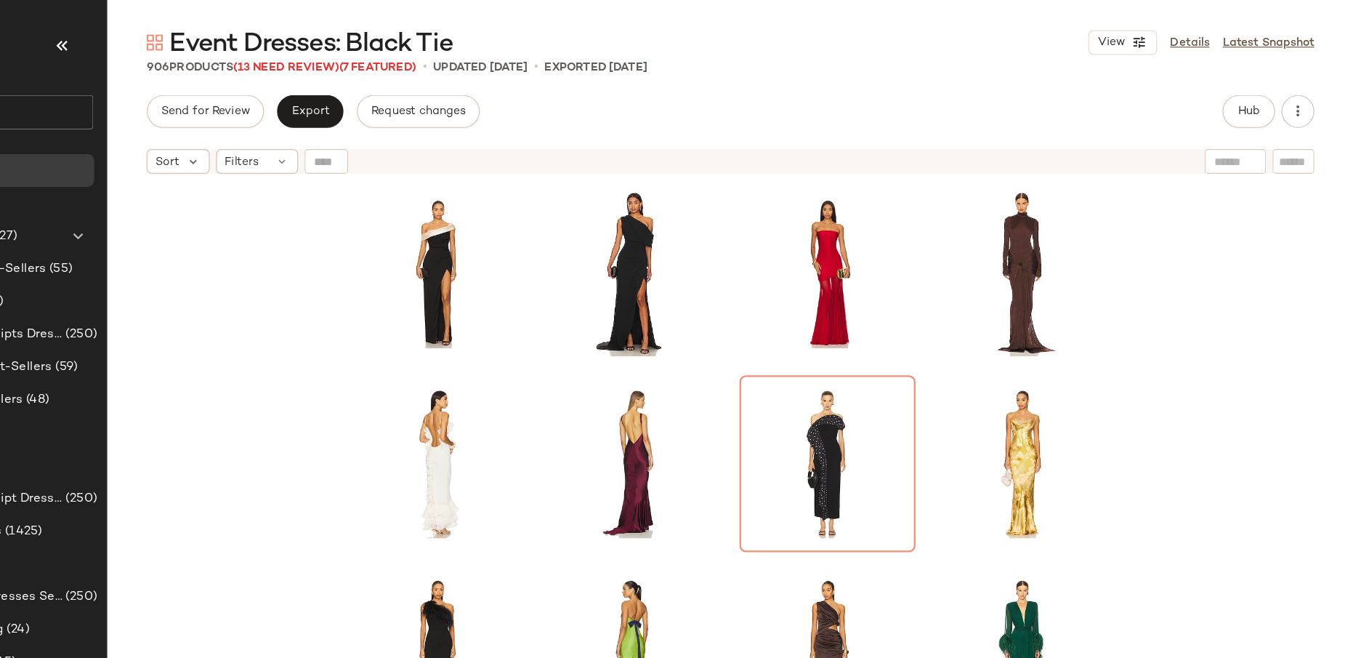
click at [1246, 142] on input "text" at bounding box center [1248, 143] width 37 height 15
click at [1249, 145] on input "text" at bounding box center [1299, 143] width 25 height 15
click at [1249, 89] on button "Hub" at bounding box center [1260, 98] width 47 height 29
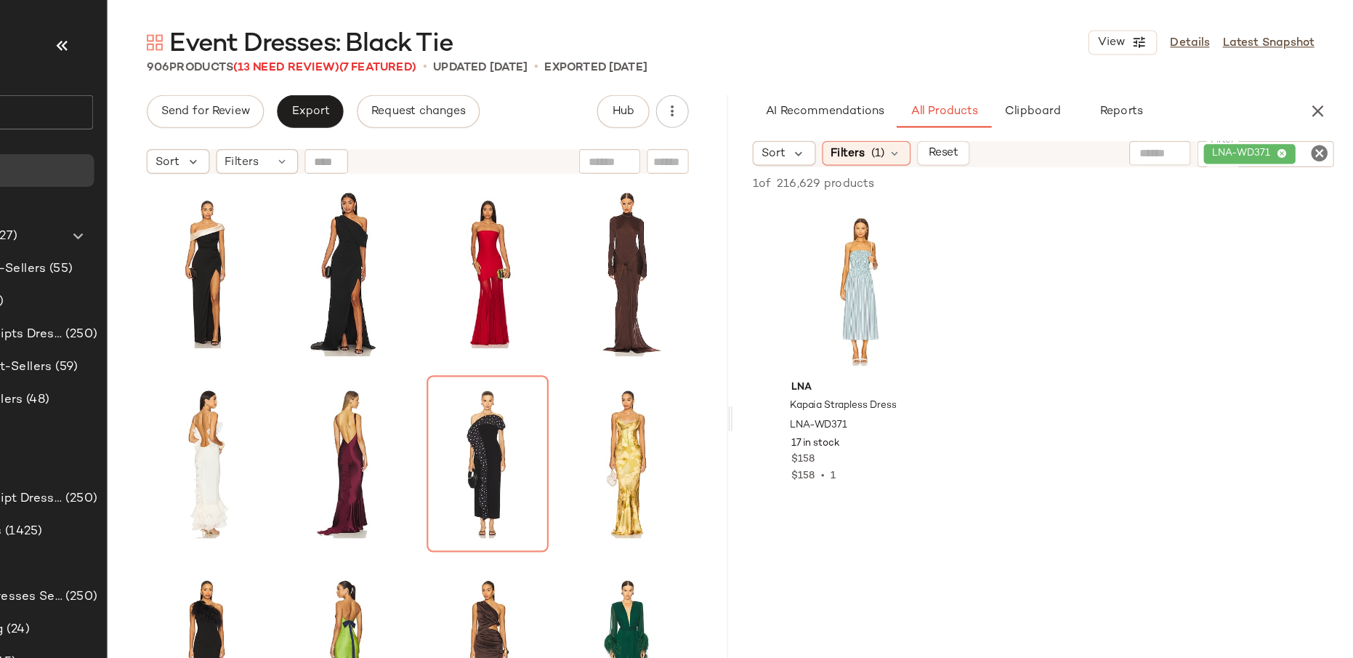
click at [1249, 135] on div "LNA-WD371" at bounding box center [1274, 136] width 121 height 23
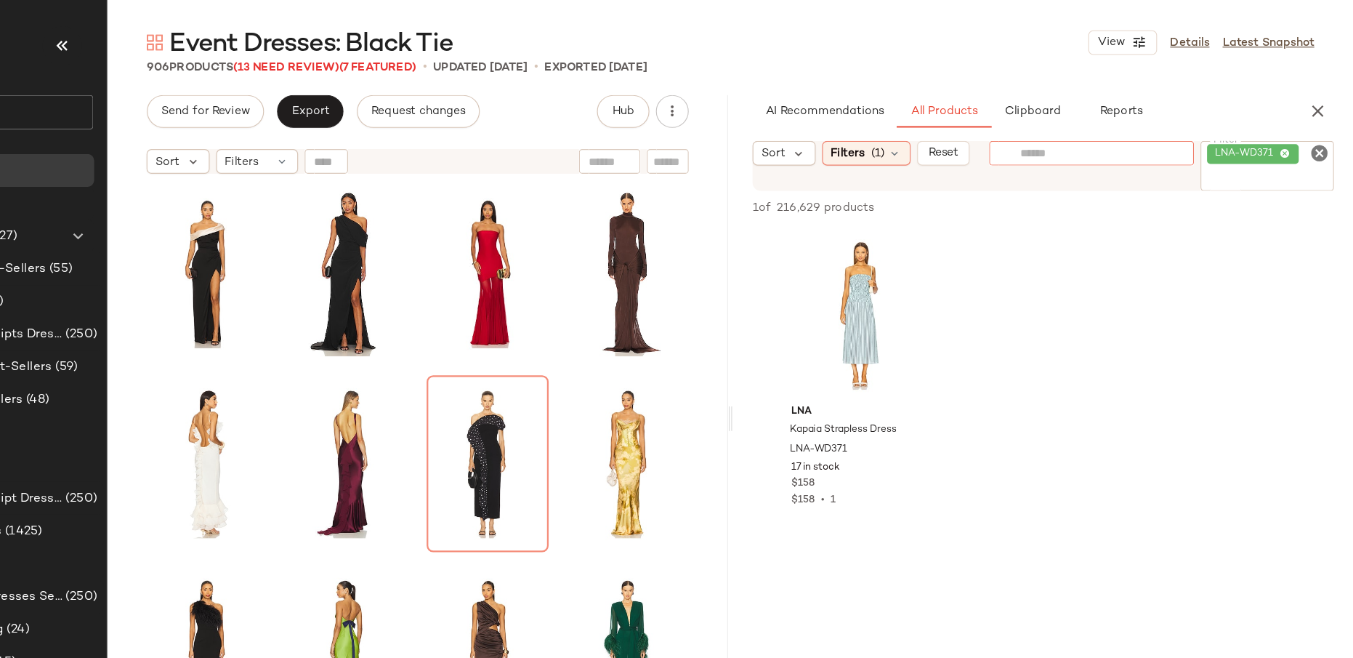
click at [1082, 145] on div at bounding box center [1120, 136] width 126 height 22
click at [1249, 134] on div "LNA-WD371" at bounding box center [1276, 147] width 119 height 44
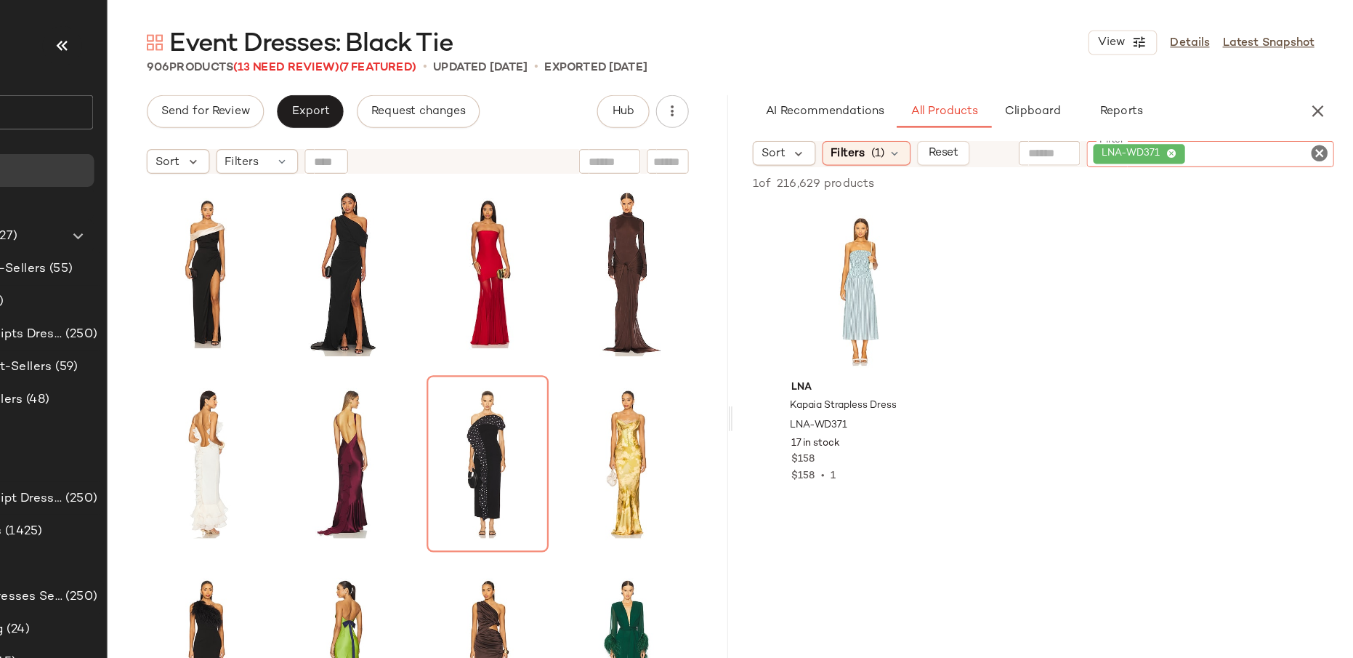
click at [1193, 138] on icon at bounding box center [1191, 136] width 9 height 9
click at [1151, 140] on input "text" at bounding box center [1167, 136] width 37 height 15
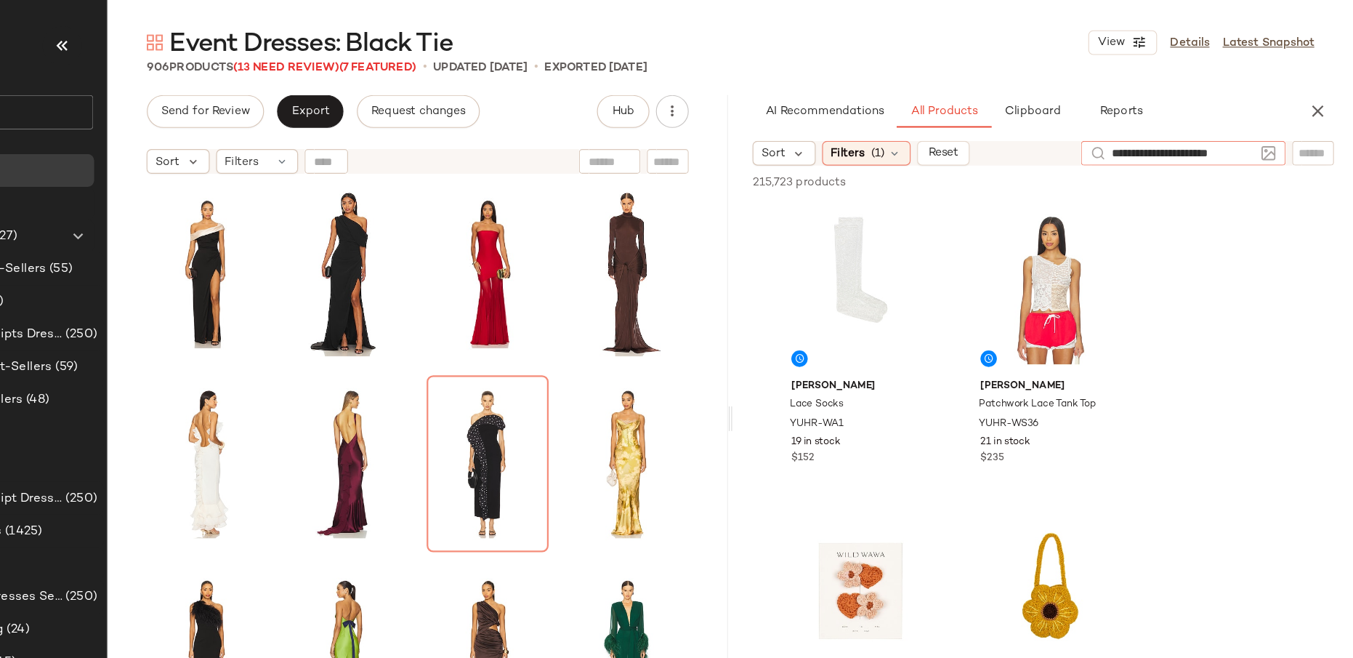
click at [1137, 138] on div at bounding box center [1129, 136] width 19 height 22
click at [1145, 139] on input "**********" at bounding box center [1202, 136] width 126 height 15
type input "**********"
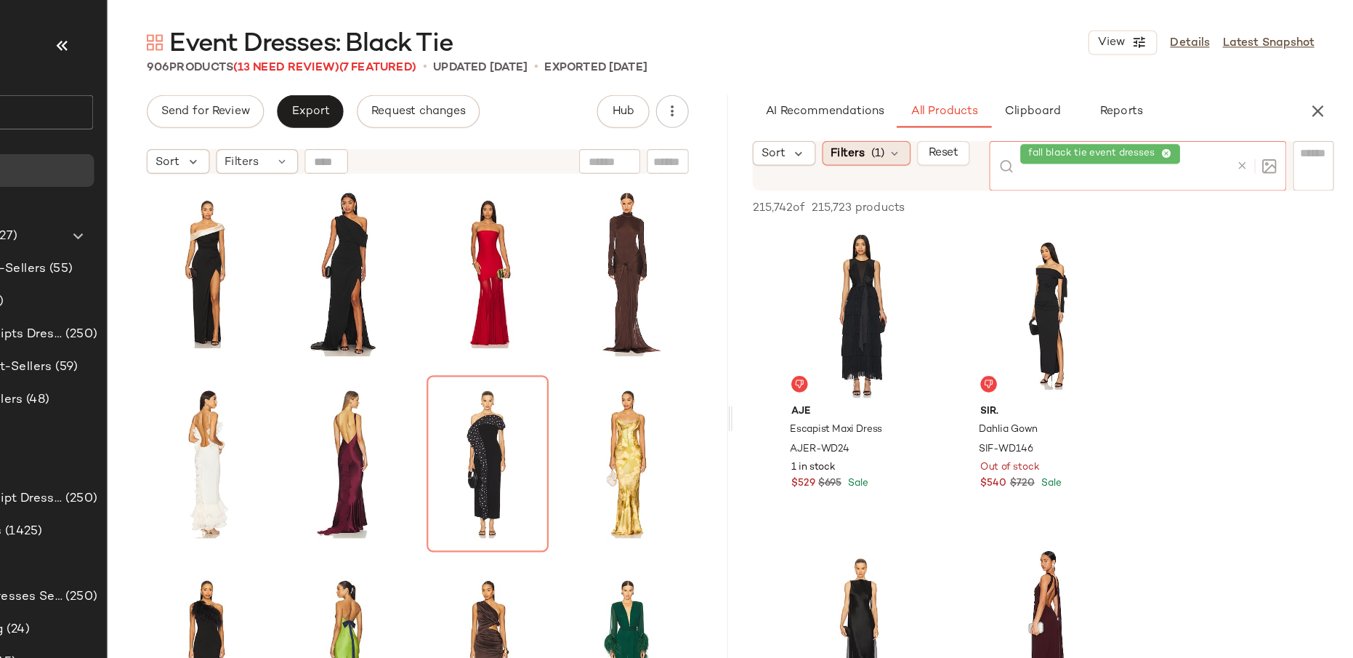
click at [935, 134] on span "(1)" at bounding box center [931, 136] width 12 height 15
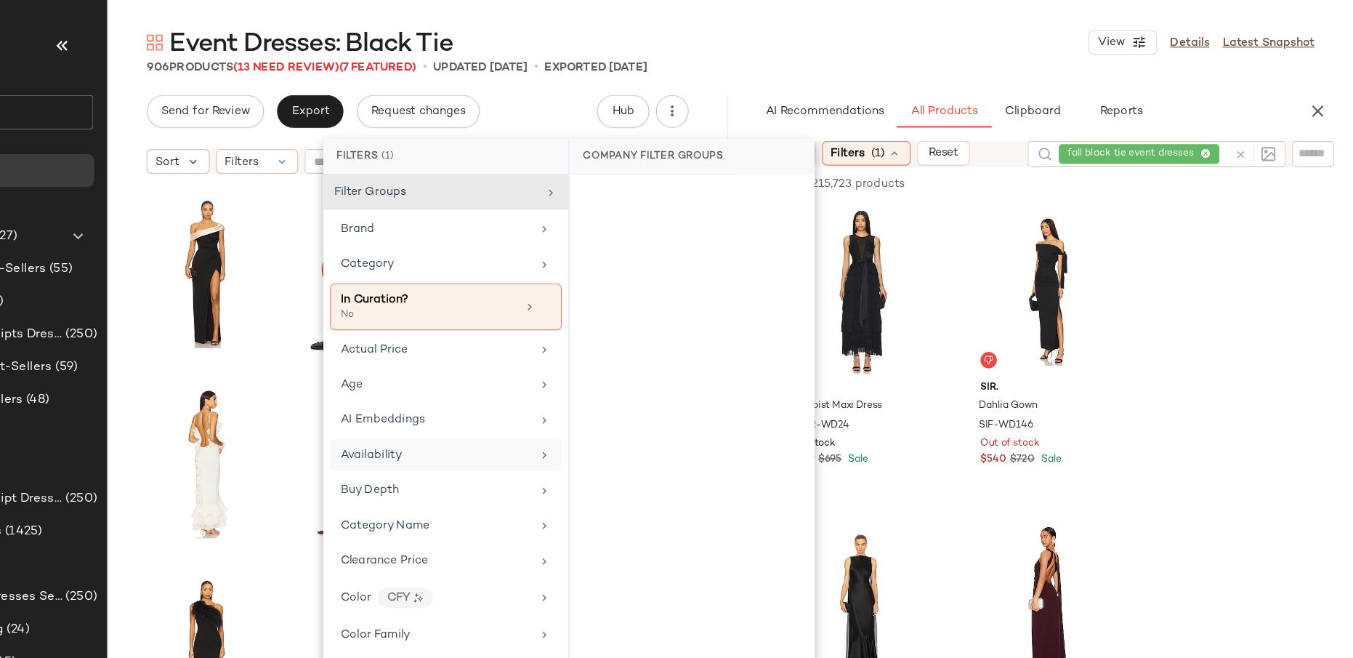
click at [567, 414] on div "Availability" at bounding box center [548, 404] width 206 height 28
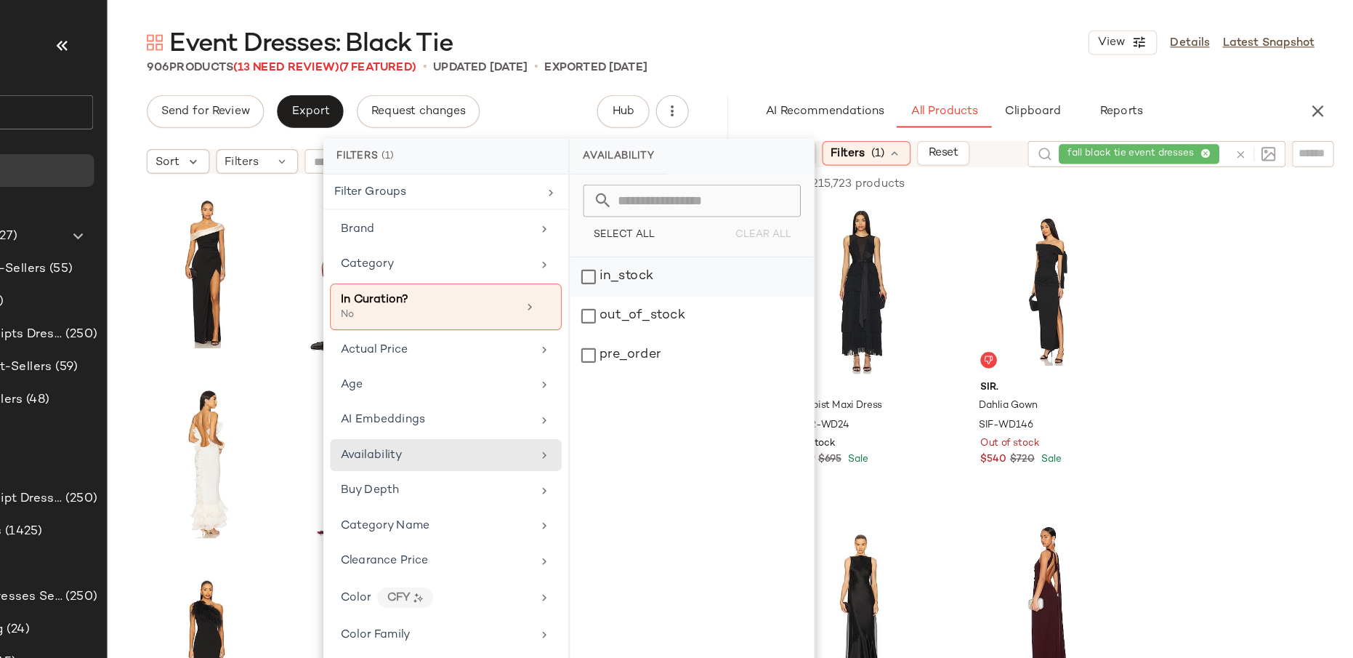
click at [717, 243] on div "in_stock" at bounding box center [766, 245] width 217 height 35
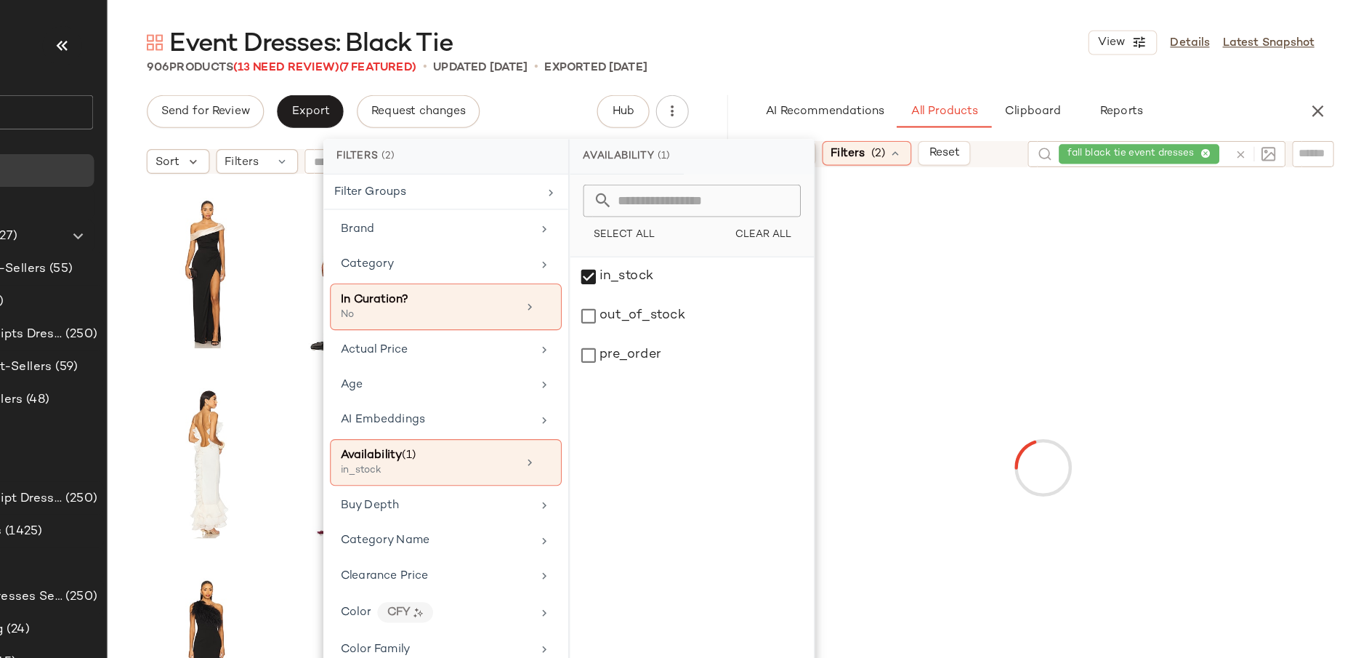
click at [963, 227] on div at bounding box center [1077, 414] width 545 height 527
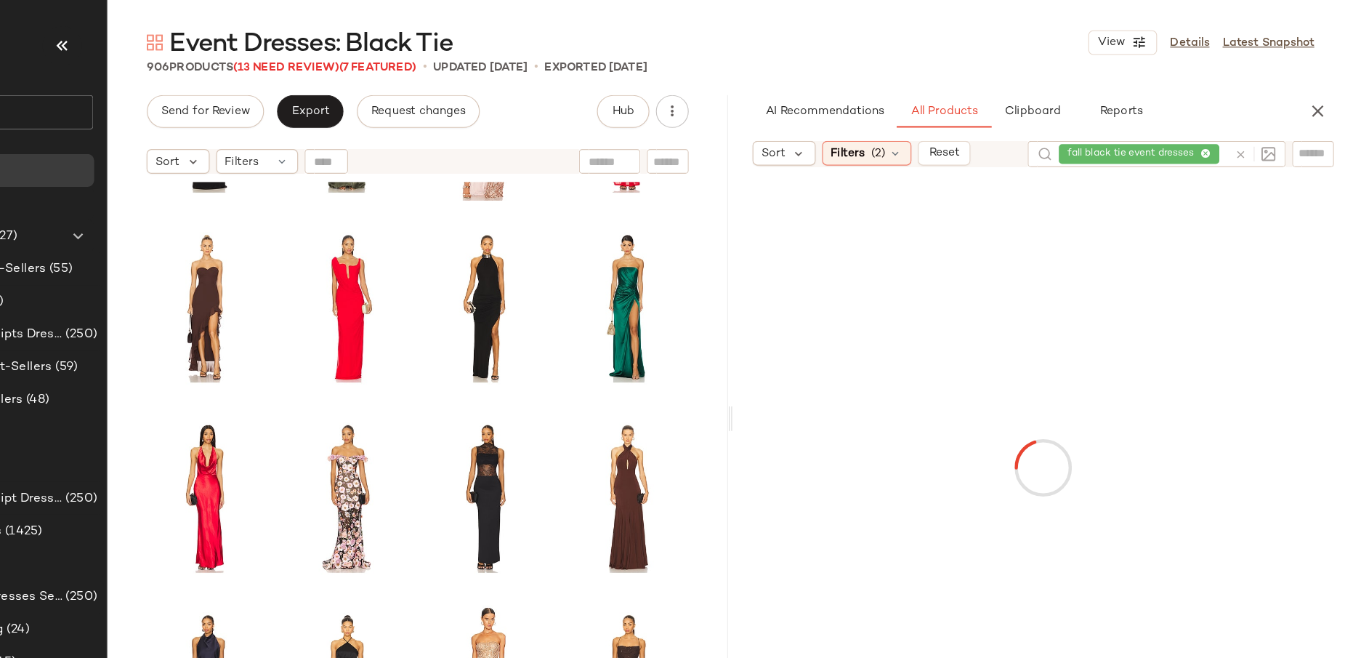
scroll to position [869, 0]
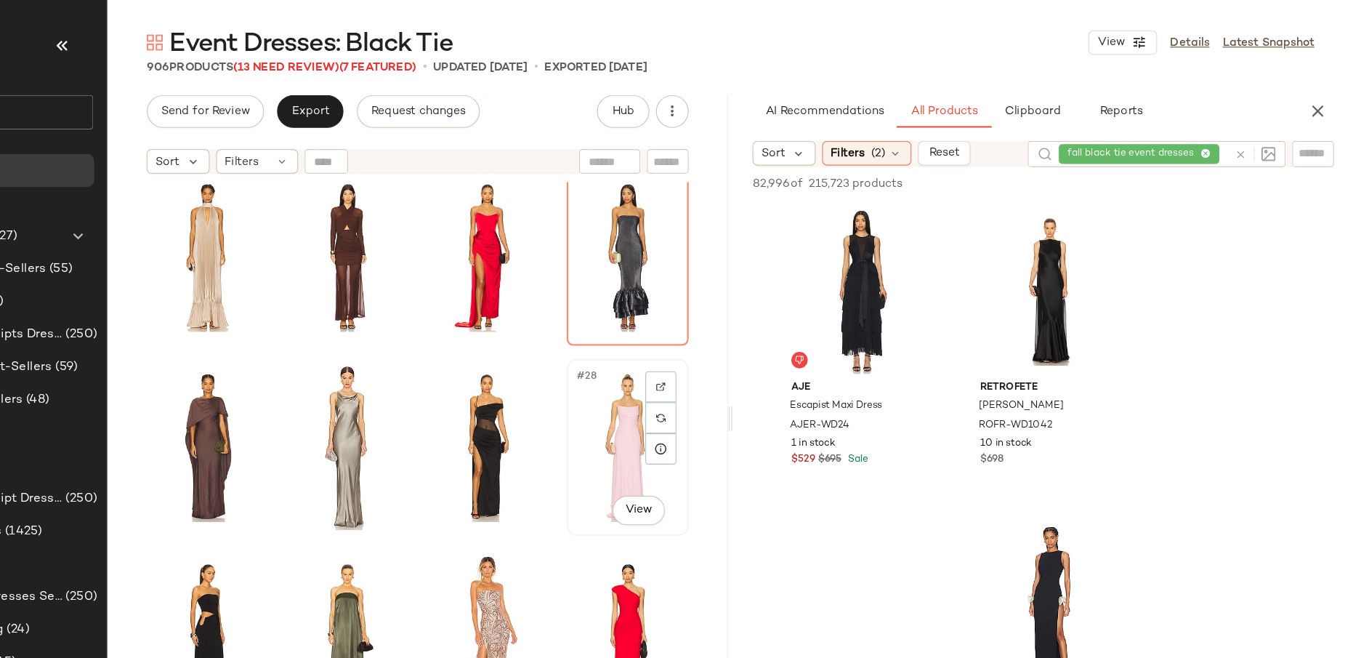
click at [698, 406] on div "#28 View" at bounding box center [709, 396] width 98 height 147
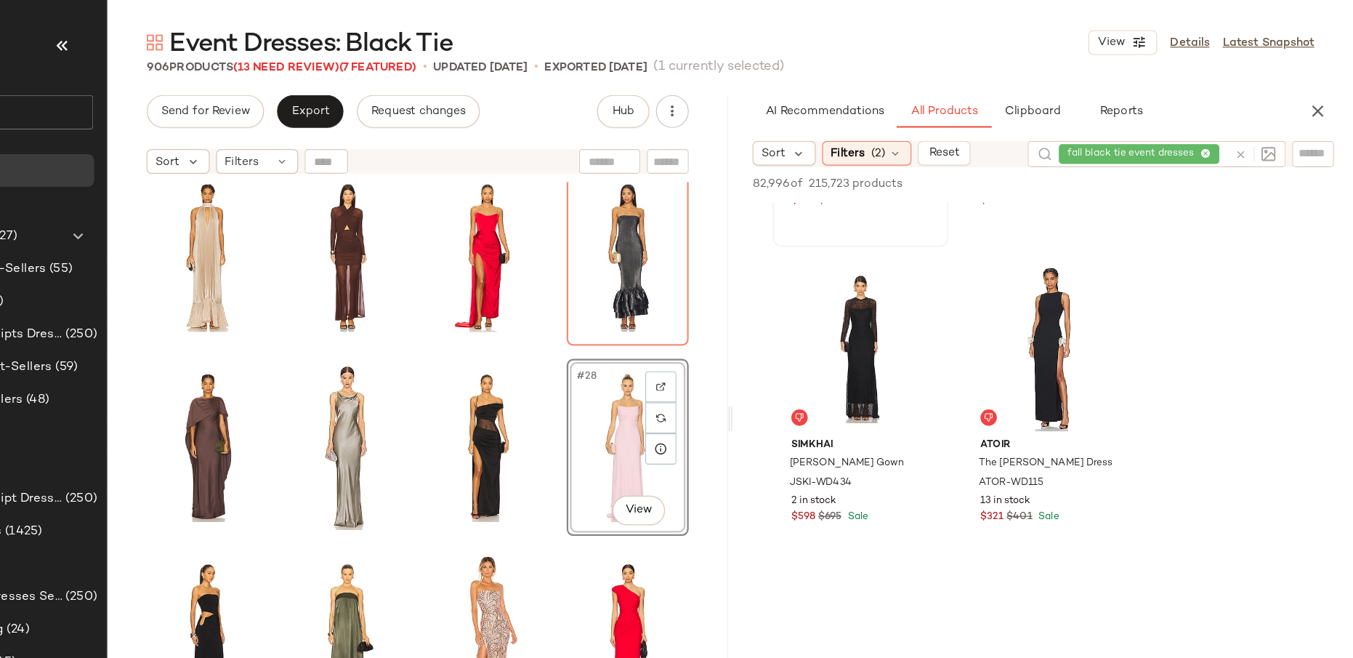
scroll to position [233, 0]
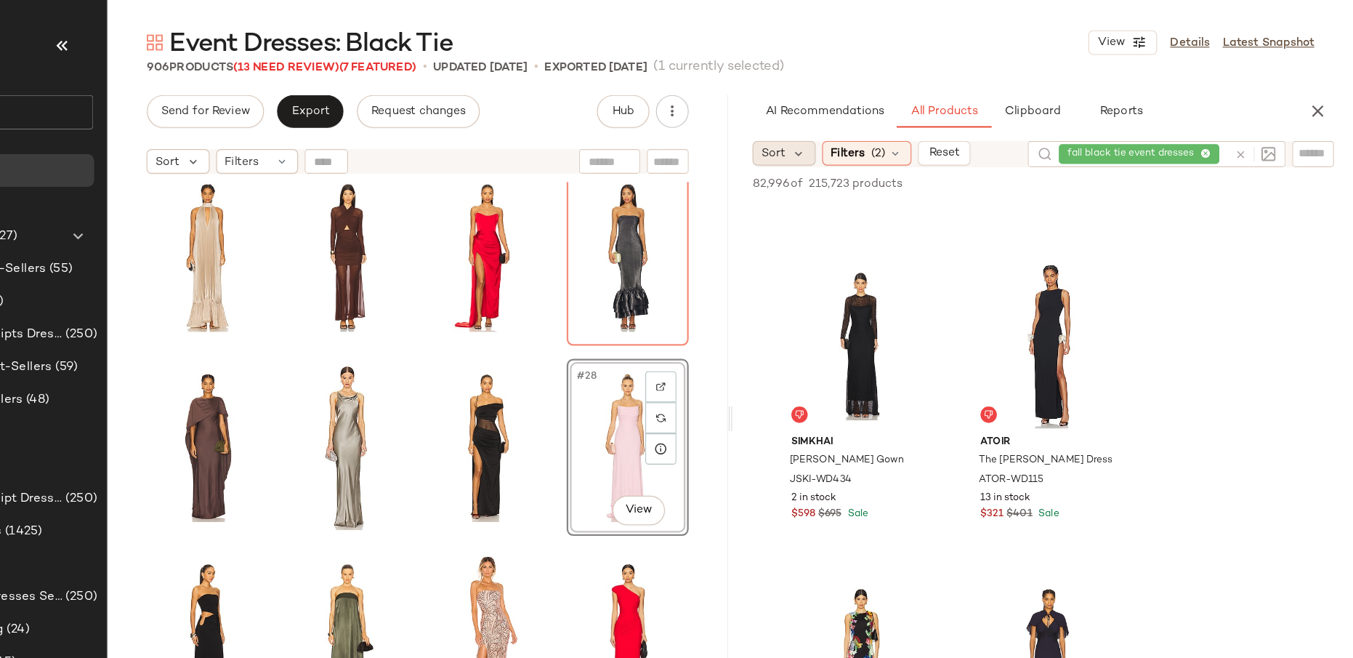
click at [850, 132] on div "Sort" at bounding box center [848, 136] width 56 height 22
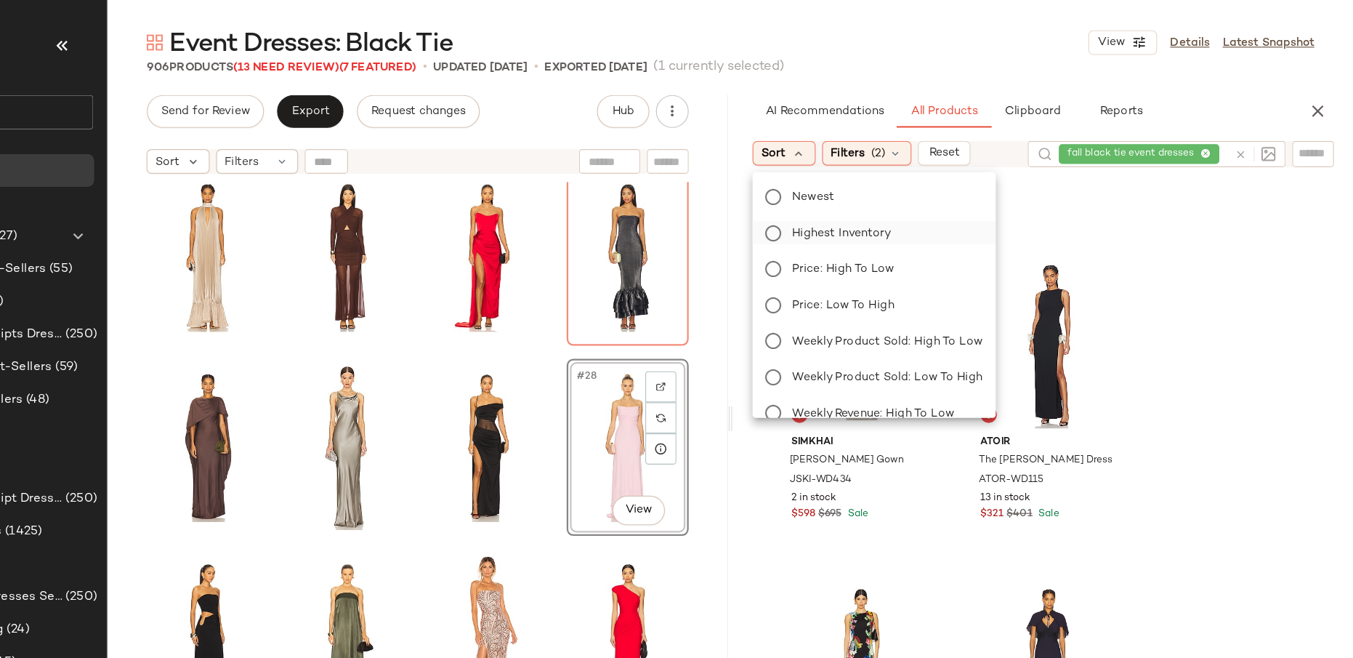
click at [879, 200] on span "Highest Inventory" at bounding box center [899, 206] width 88 height 15
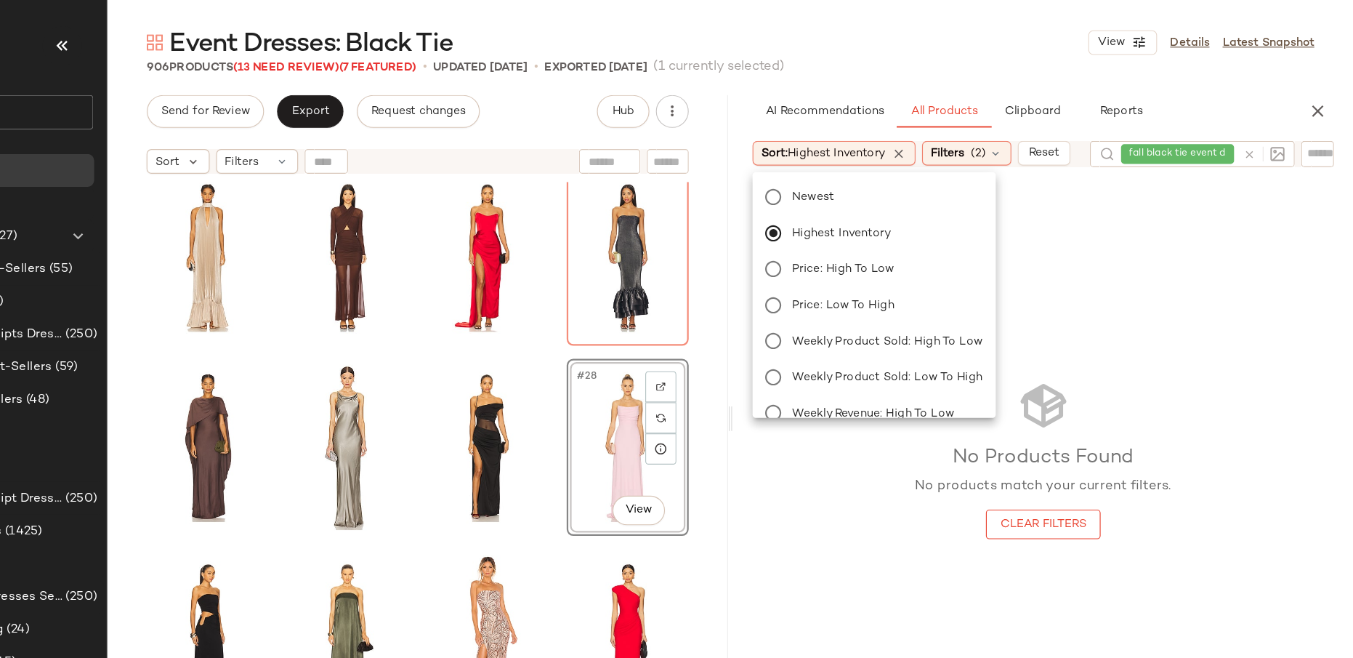
click at [1098, 331] on div "No Products Found No products match your current filters. Clear Filters" at bounding box center [1077, 407] width 551 height 454
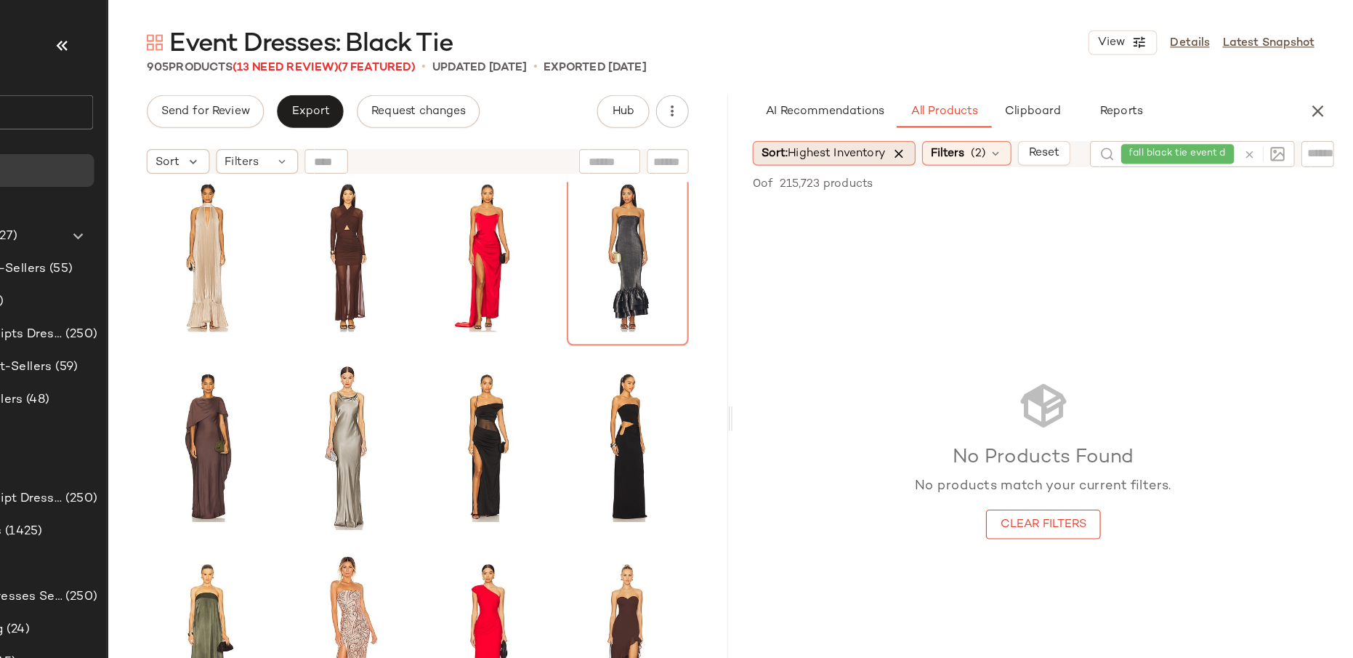
click at [956, 134] on icon at bounding box center [949, 135] width 13 height 13
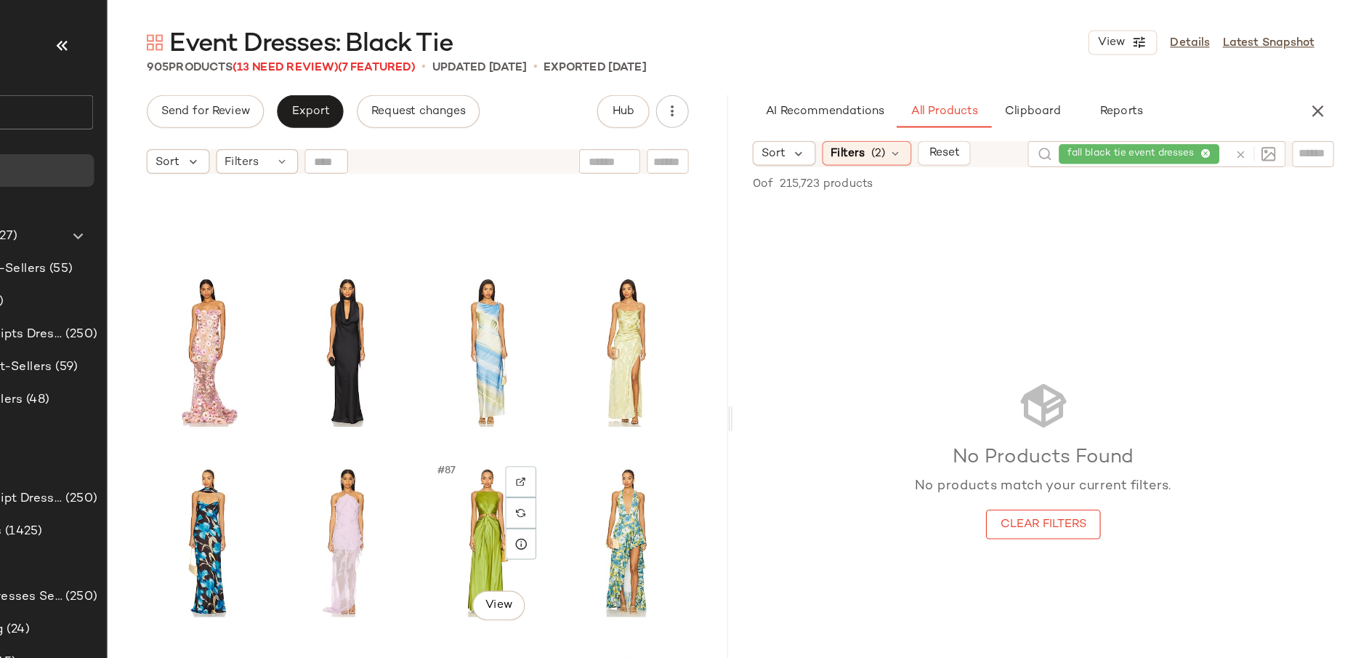
scroll to position [3314, 0]
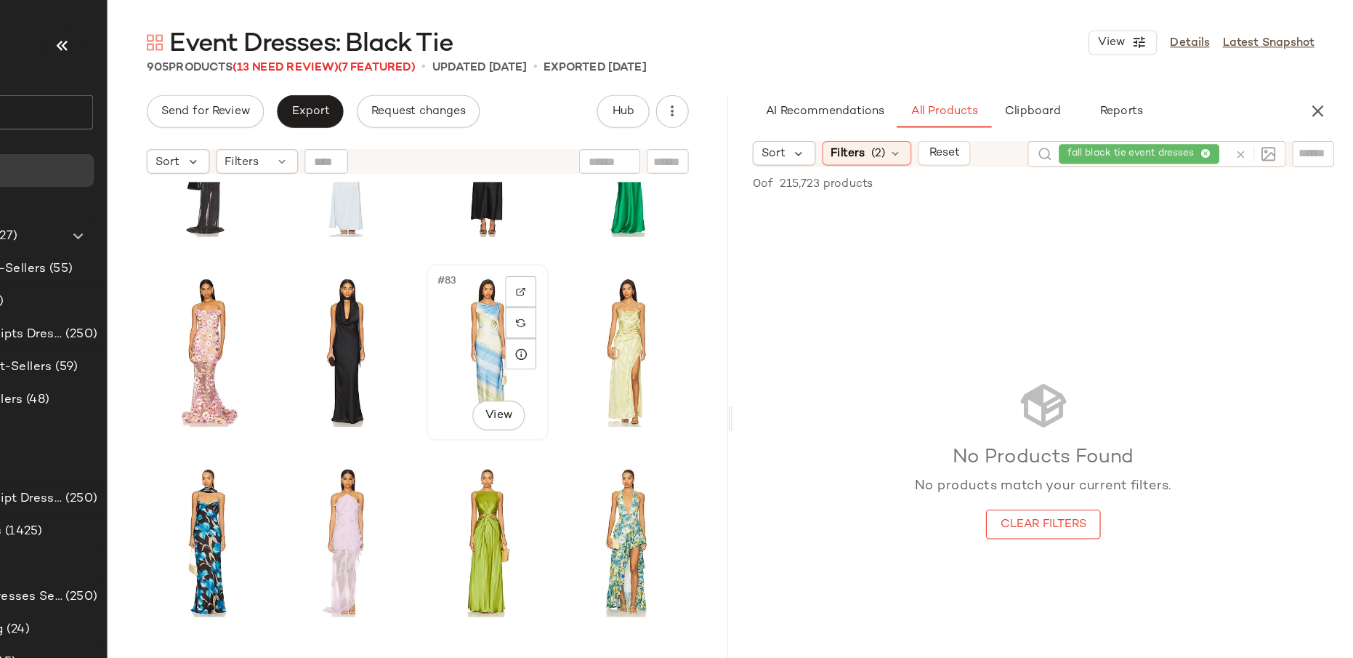
click at [564, 327] on div "#83 View" at bounding box center [585, 312] width 98 height 147
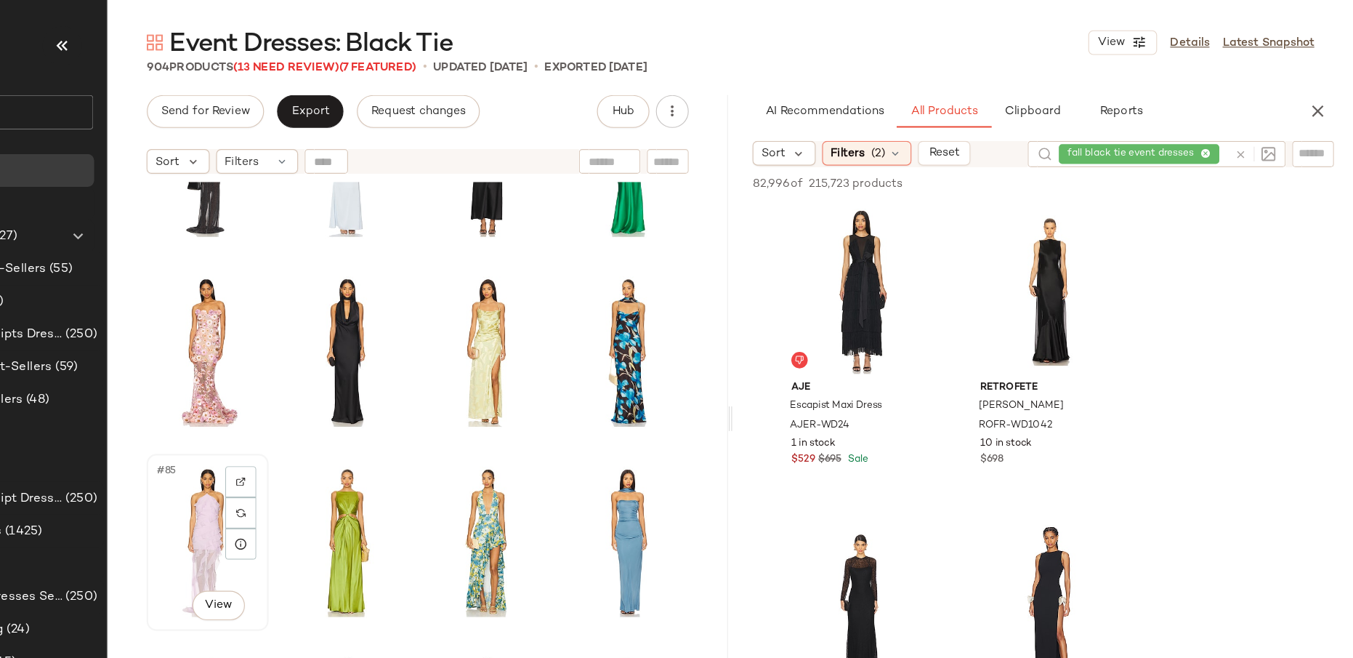
click at [326, 464] on div "#85 View" at bounding box center [336, 481] width 98 height 147
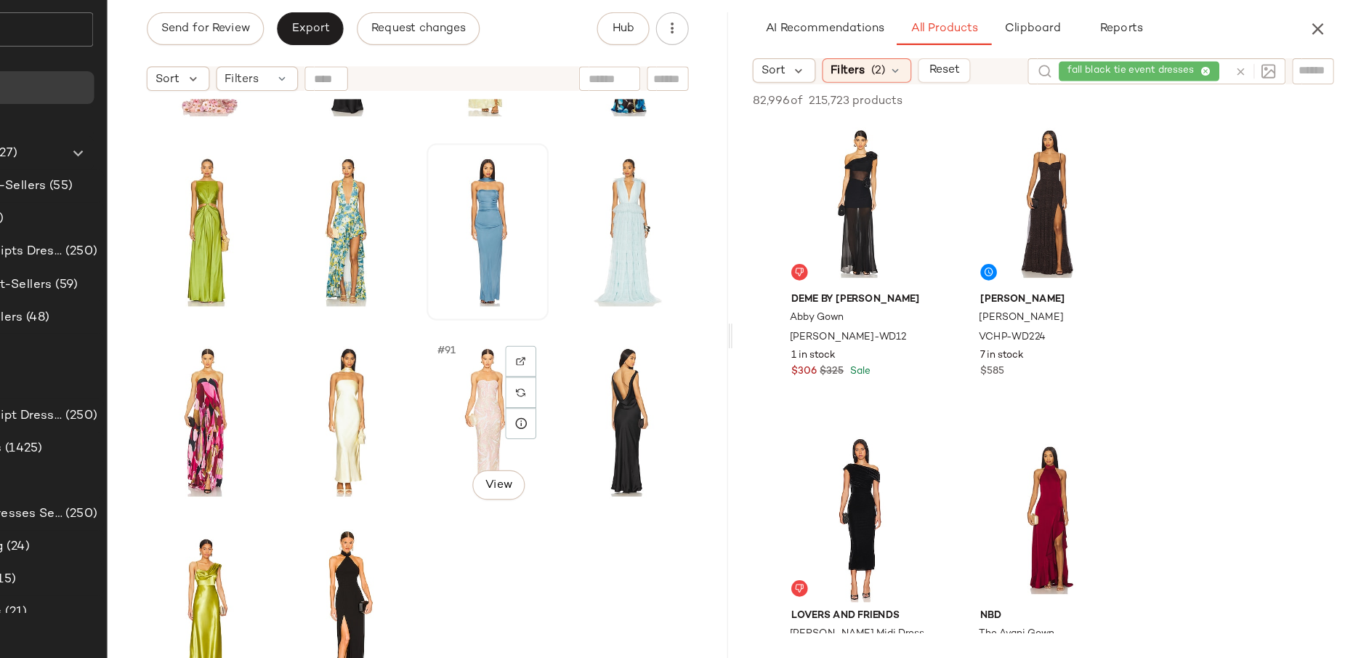
scroll to position [3520, 0]
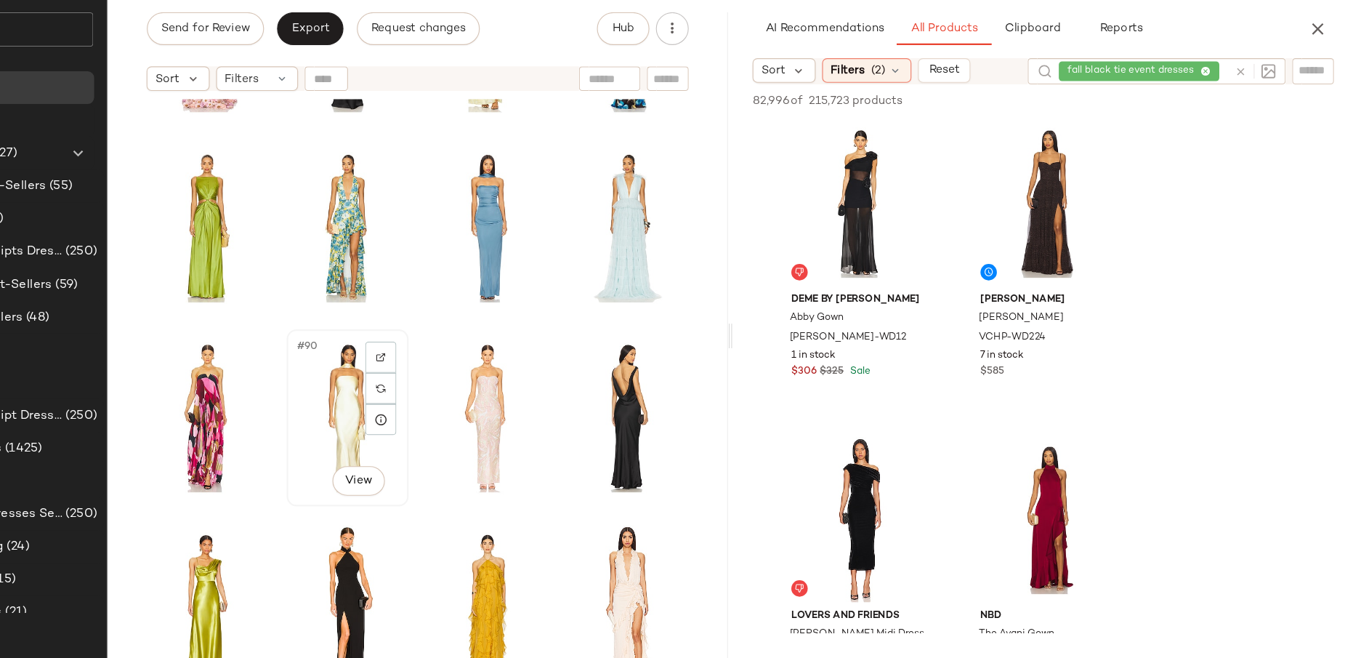
click at [464, 427] on div "#90 View" at bounding box center [460, 444] width 98 height 147
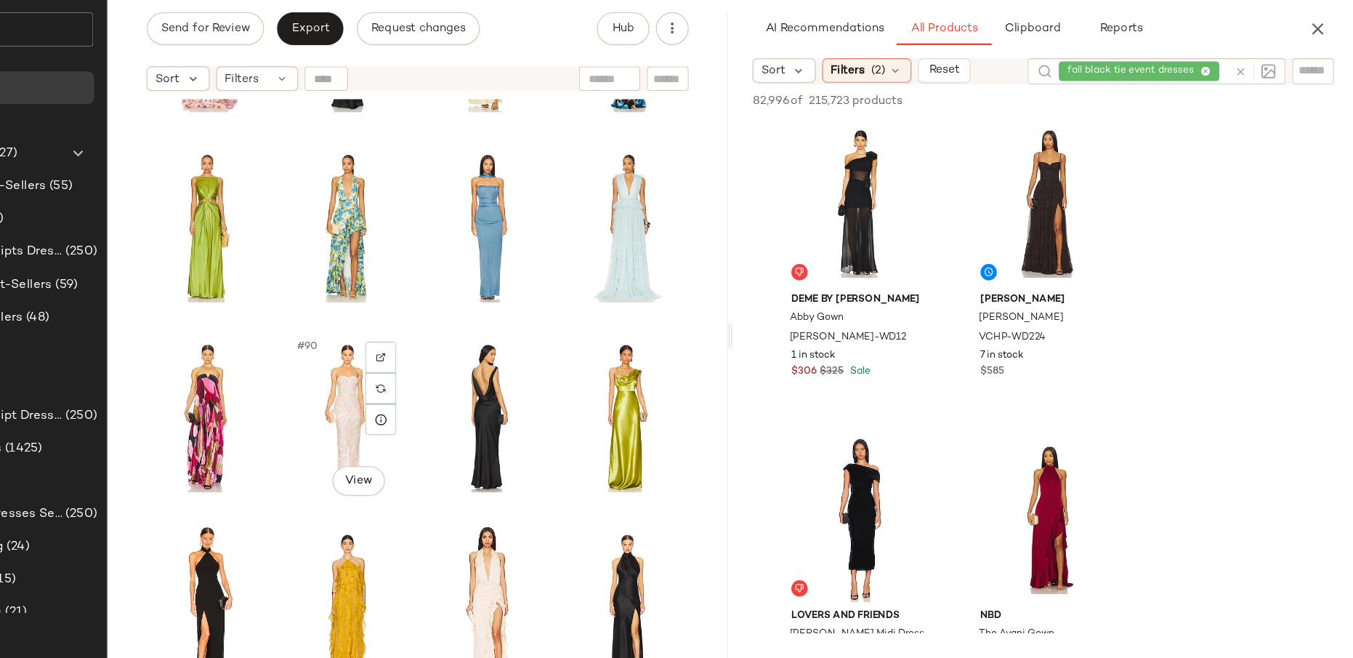
click at [464, 427] on div "#90 View" at bounding box center [460, 444] width 98 height 147
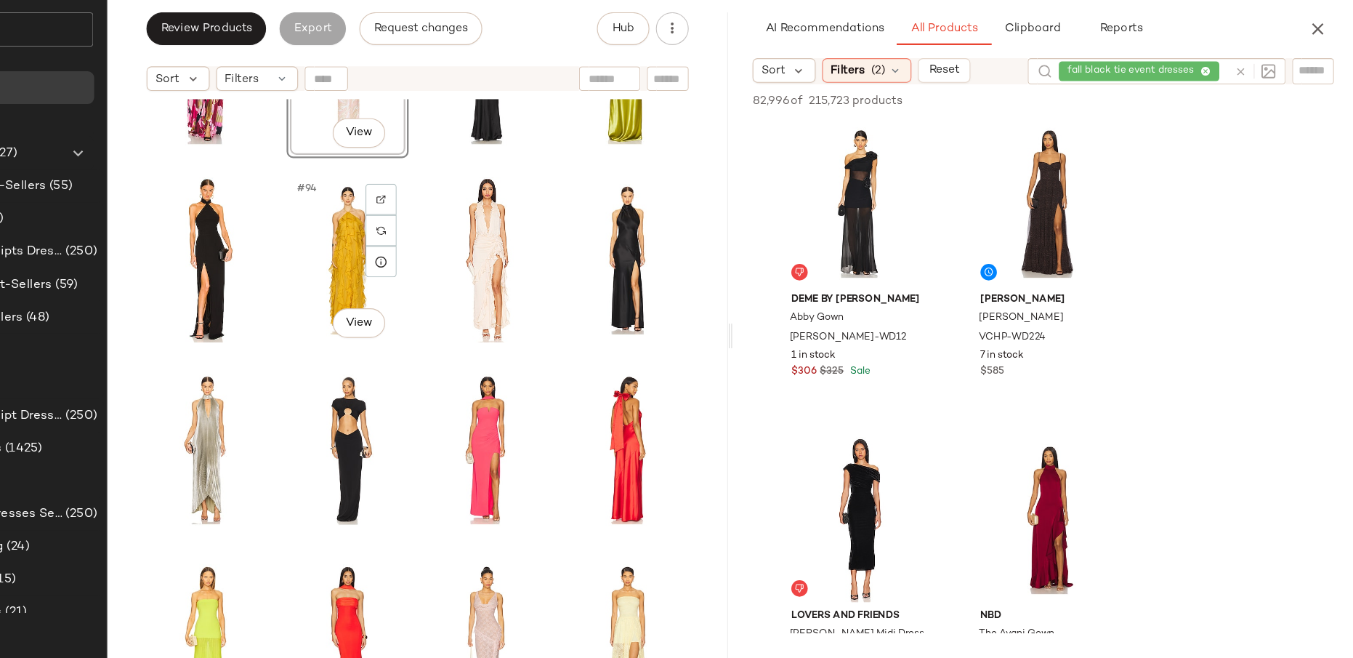
scroll to position [3834, 0]
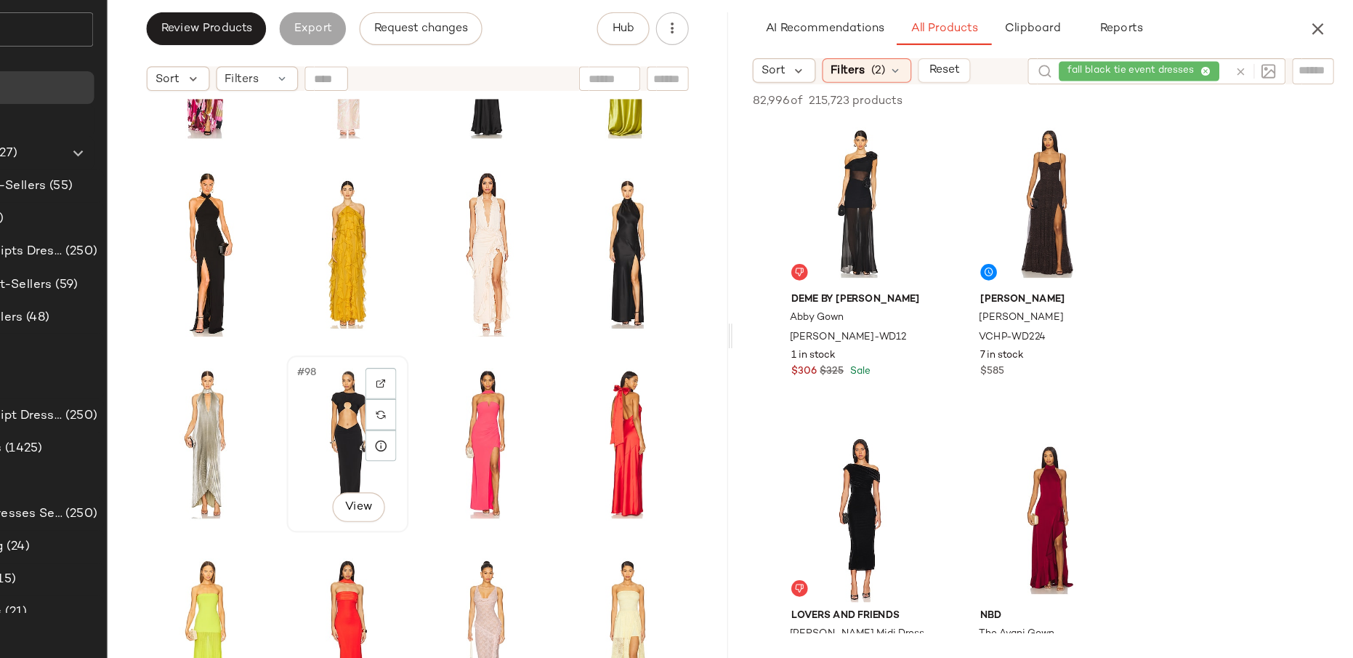
click at [448, 416] on div "#98 View" at bounding box center [460, 467] width 98 height 147
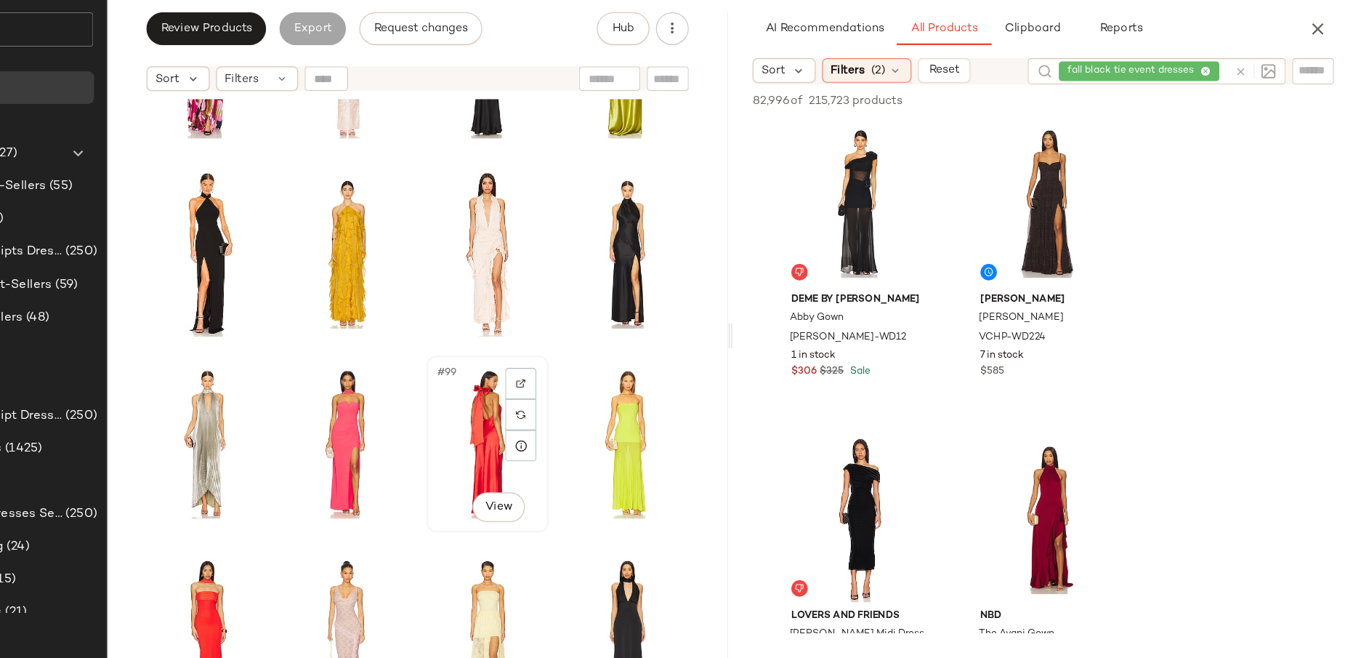
click at [571, 410] on div "#99 View" at bounding box center [585, 467] width 98 height 147
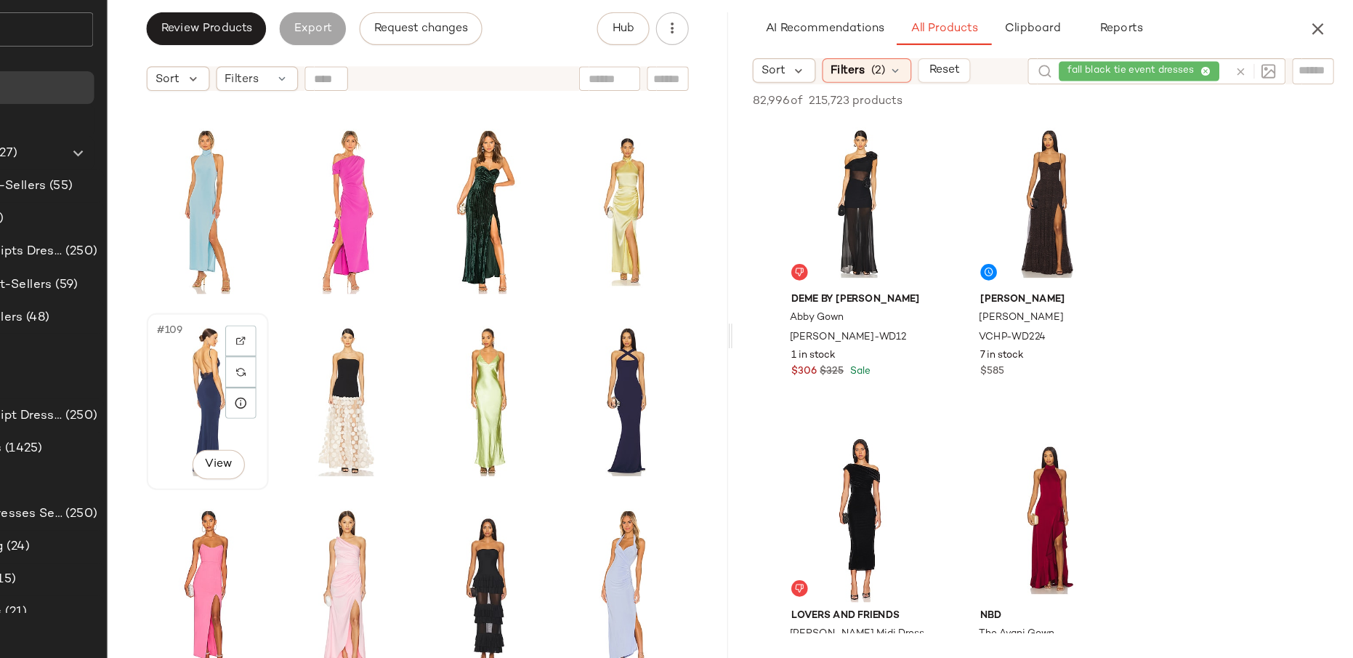
click at [333, 432] on div "#109 View" at bounding box center [336, 429] width 98 height 147
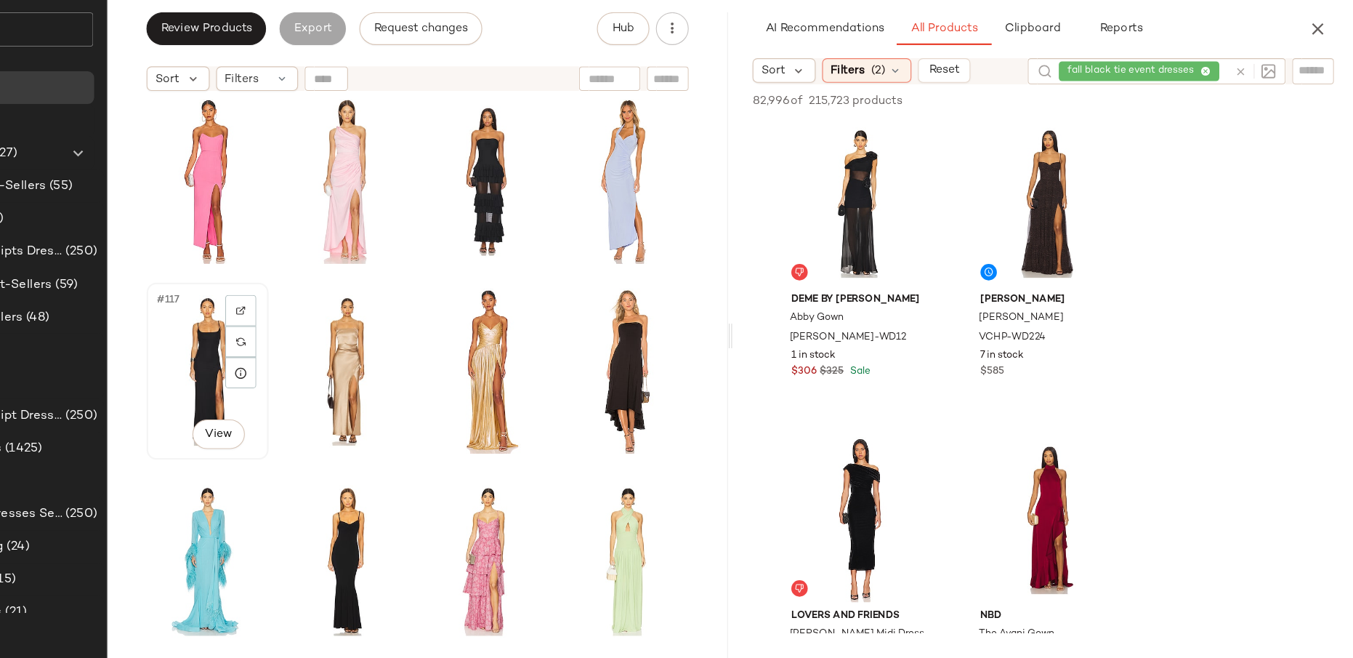
scroll to position [4818, 0]
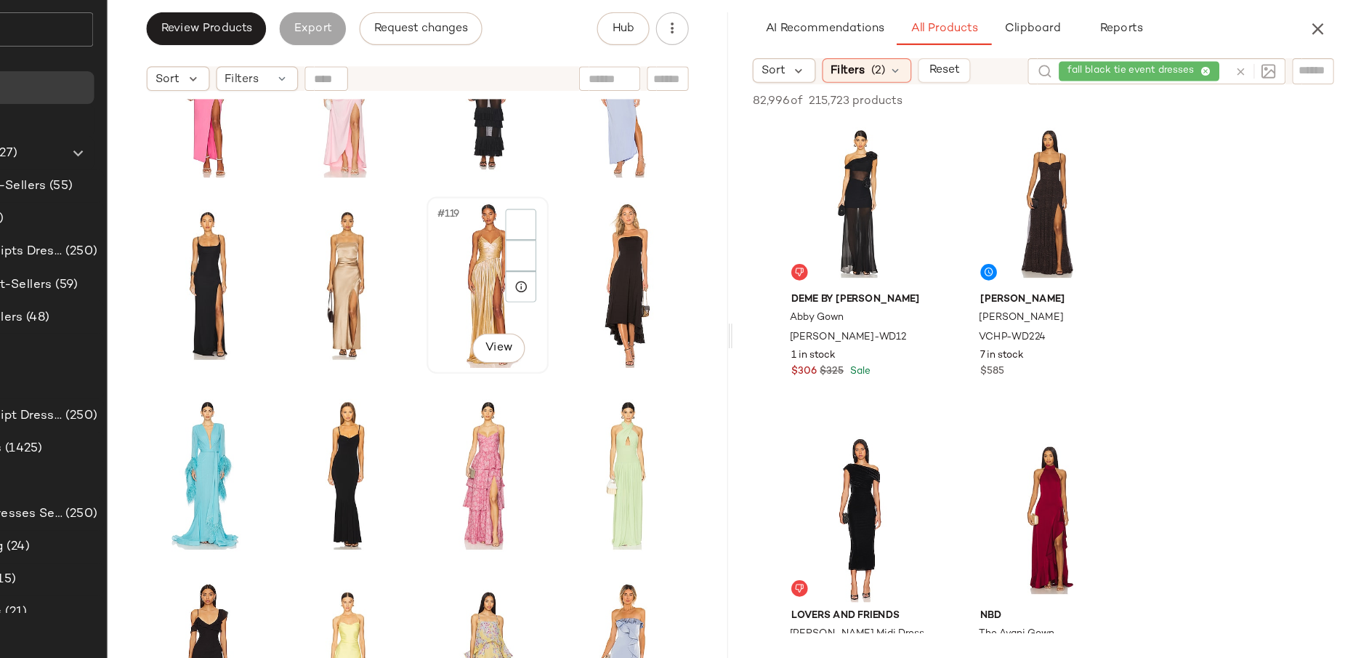
click at [559, 313] on div "#119 View" at bounding box center [585, 326] width 98 height 147
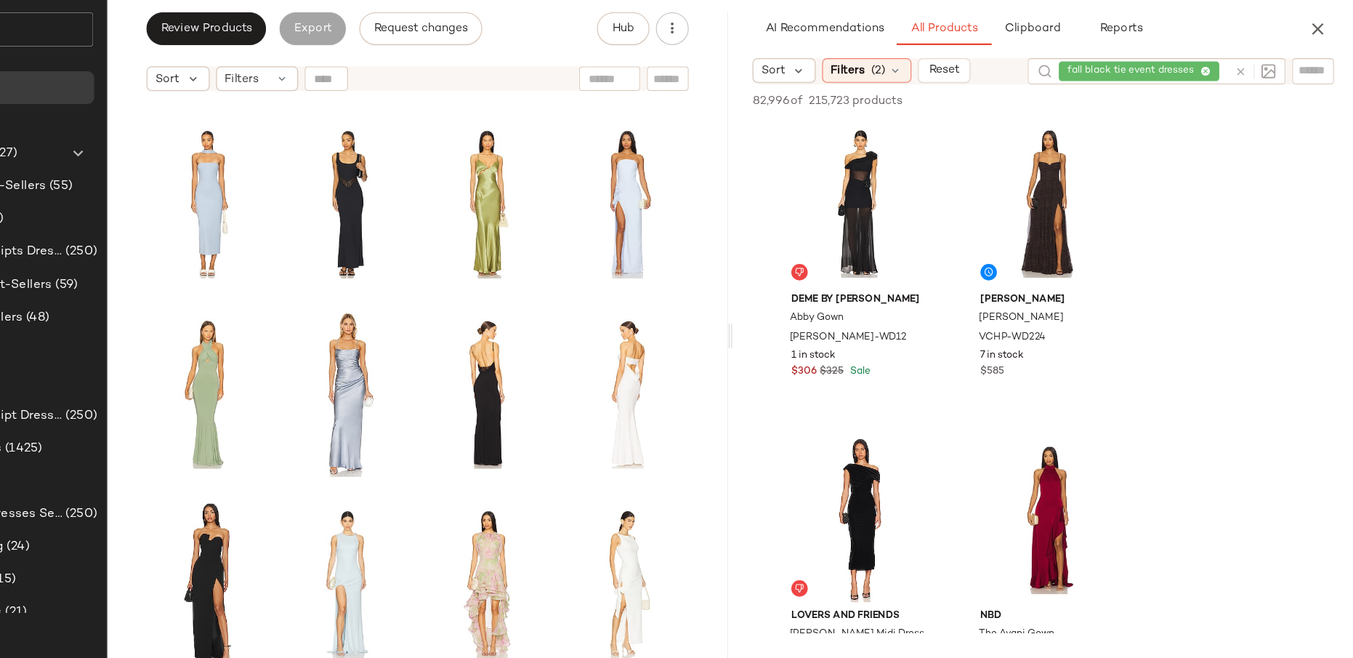
scroll to position [6254, 0]
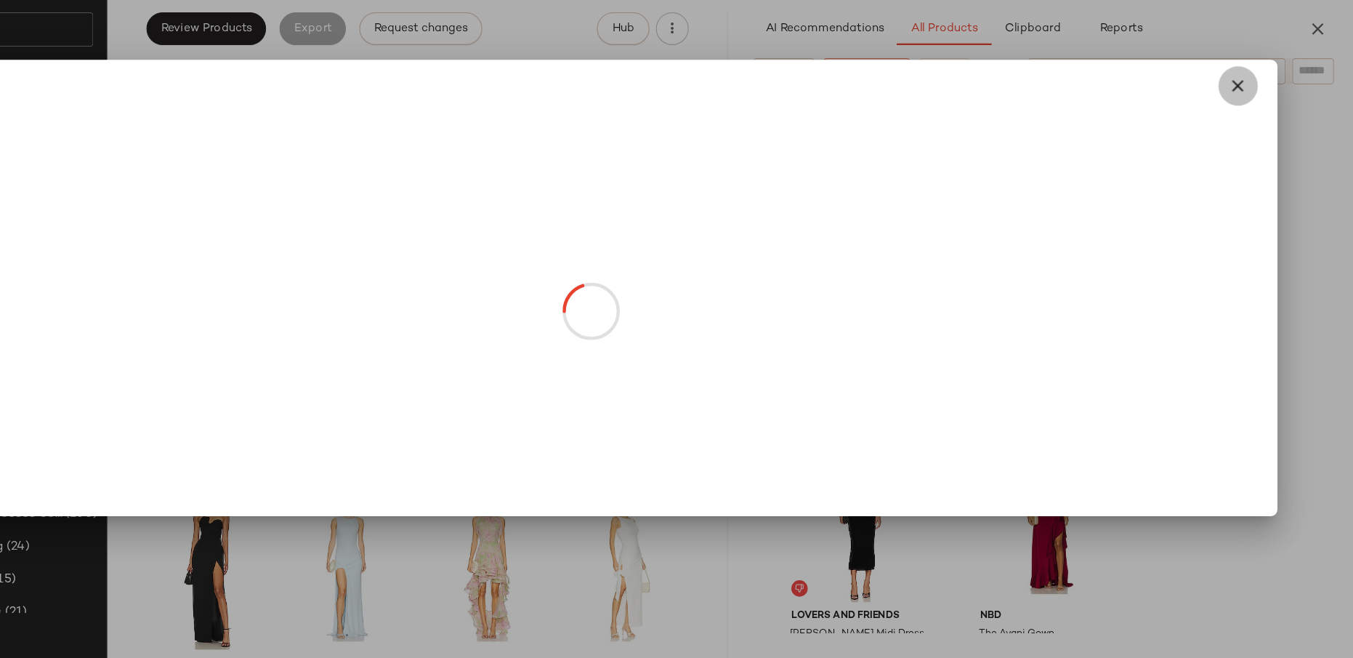
click at [1249, 145] on button "button" at bounding box center [1250, 149] width 35 height 35
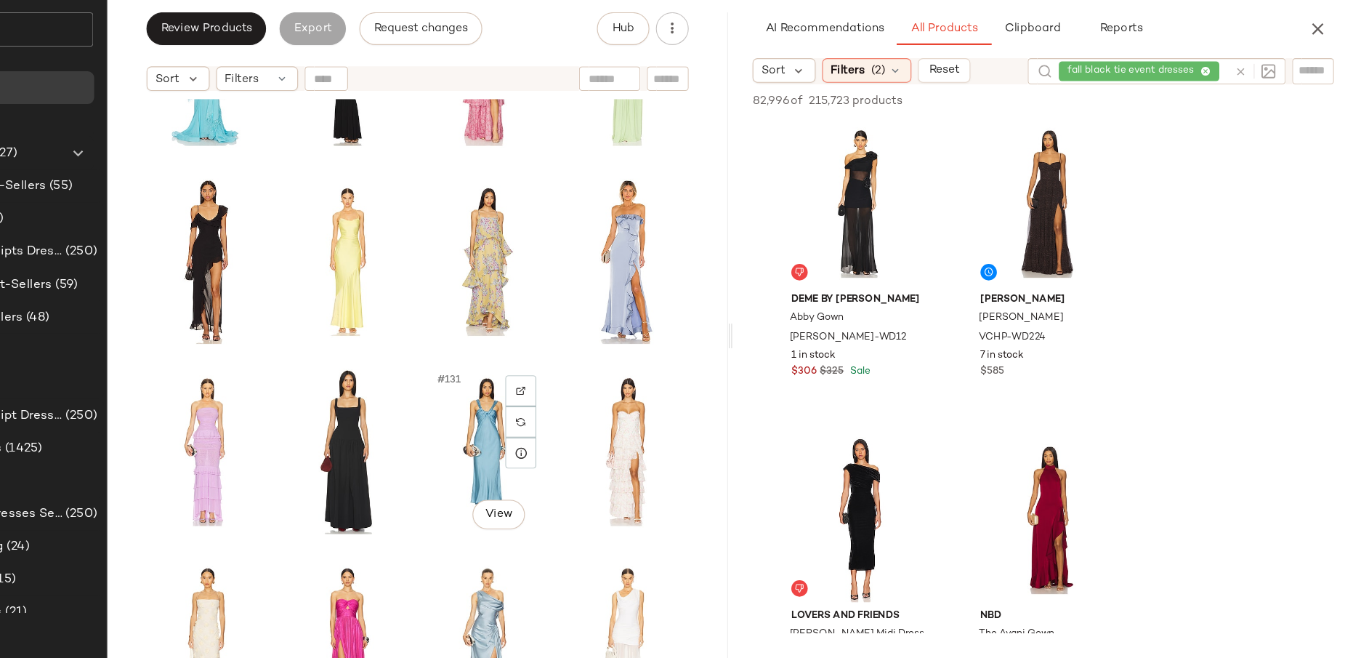
scroll to position [5197, 0]
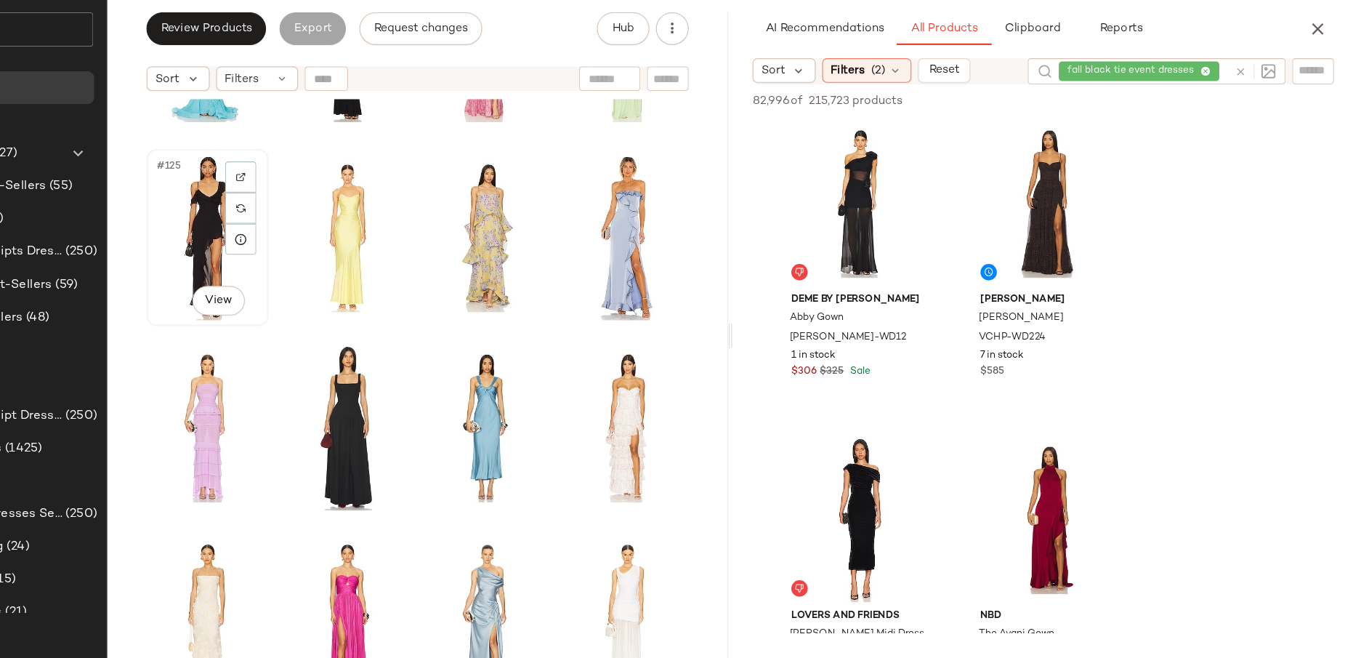
click at [329, 298] on div "#125 View" at bounding box center [336, 284] width 98 height 147
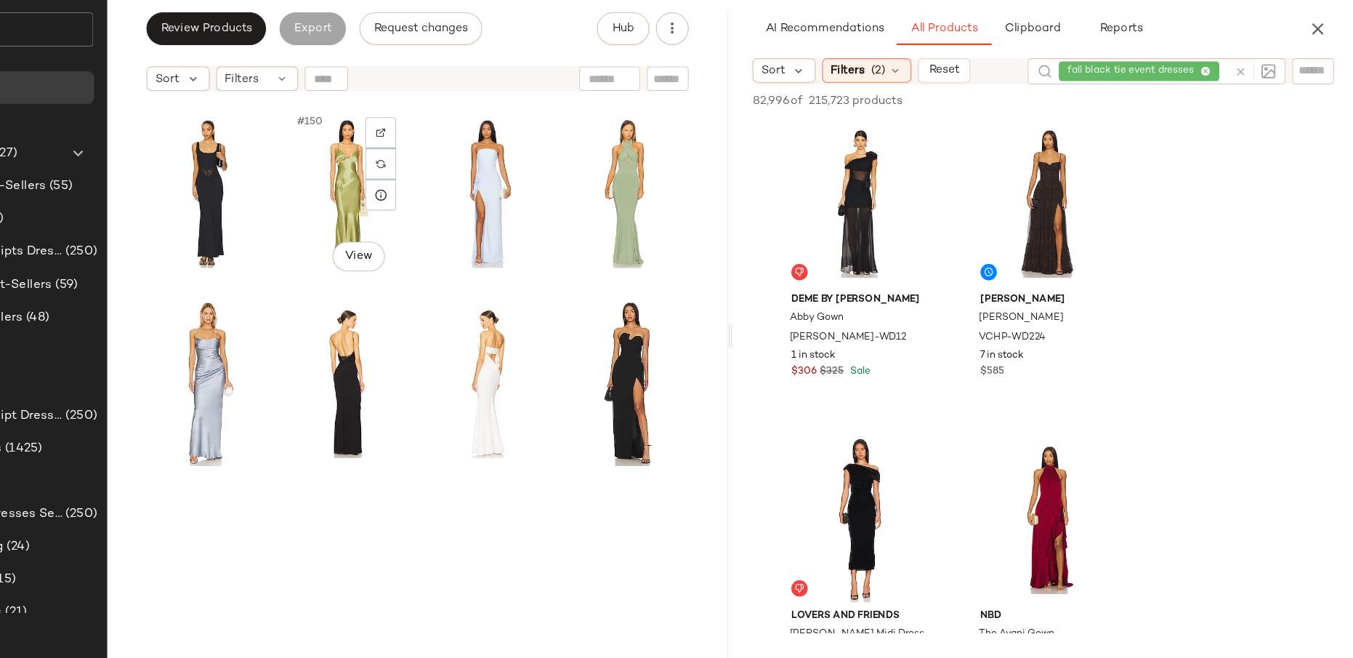
scroll to position [6250, 0]
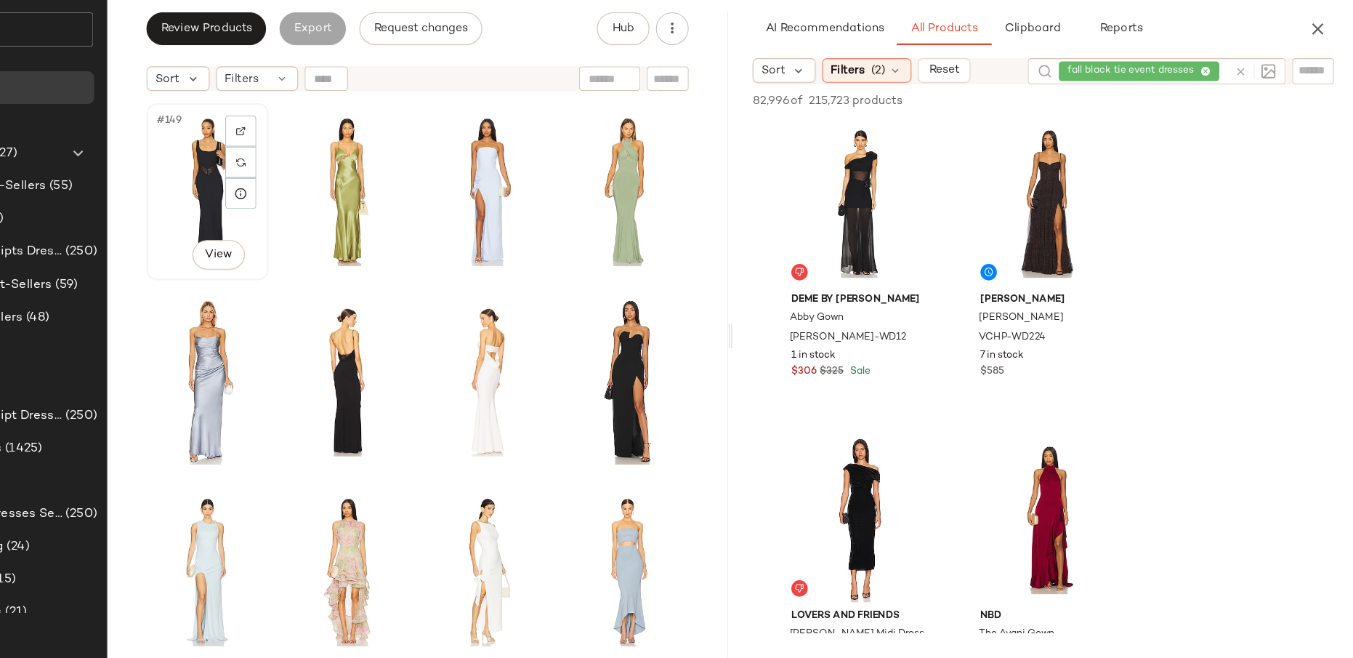
click at [335, 247] on div "#149 View" at bounding box center [336, 243] width 98 height 147
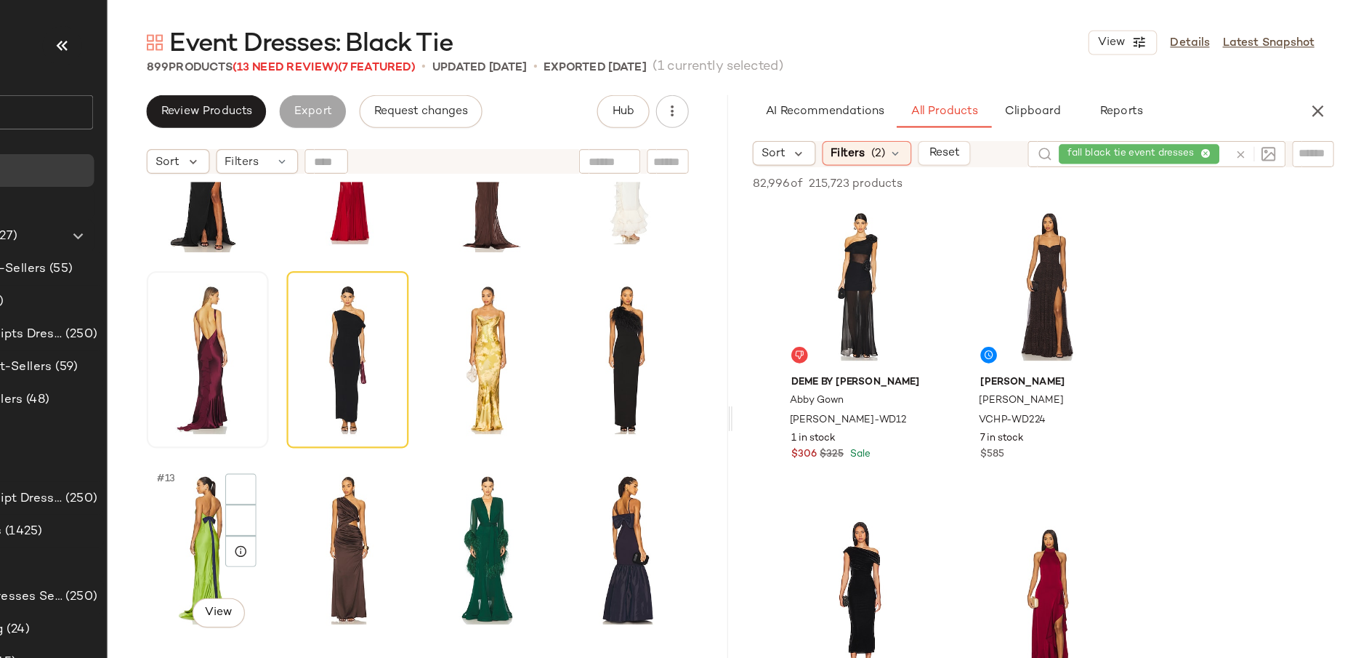
scroll to position [291, 0]
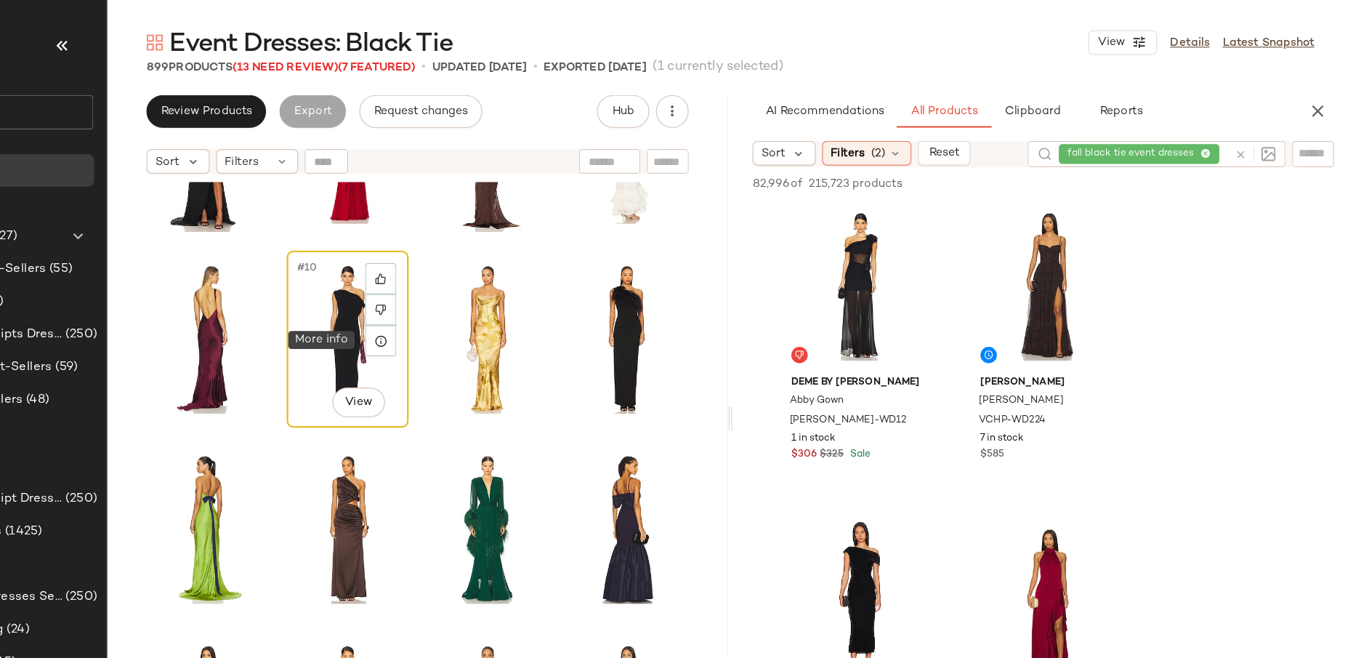
drag, startPoint x: 575, startPoint y: 262, endPoint x: 470, endPoint y: 321, distance: 120.4
click at [476, 310] on div at bounding box center [490, 303] width 28 height 28
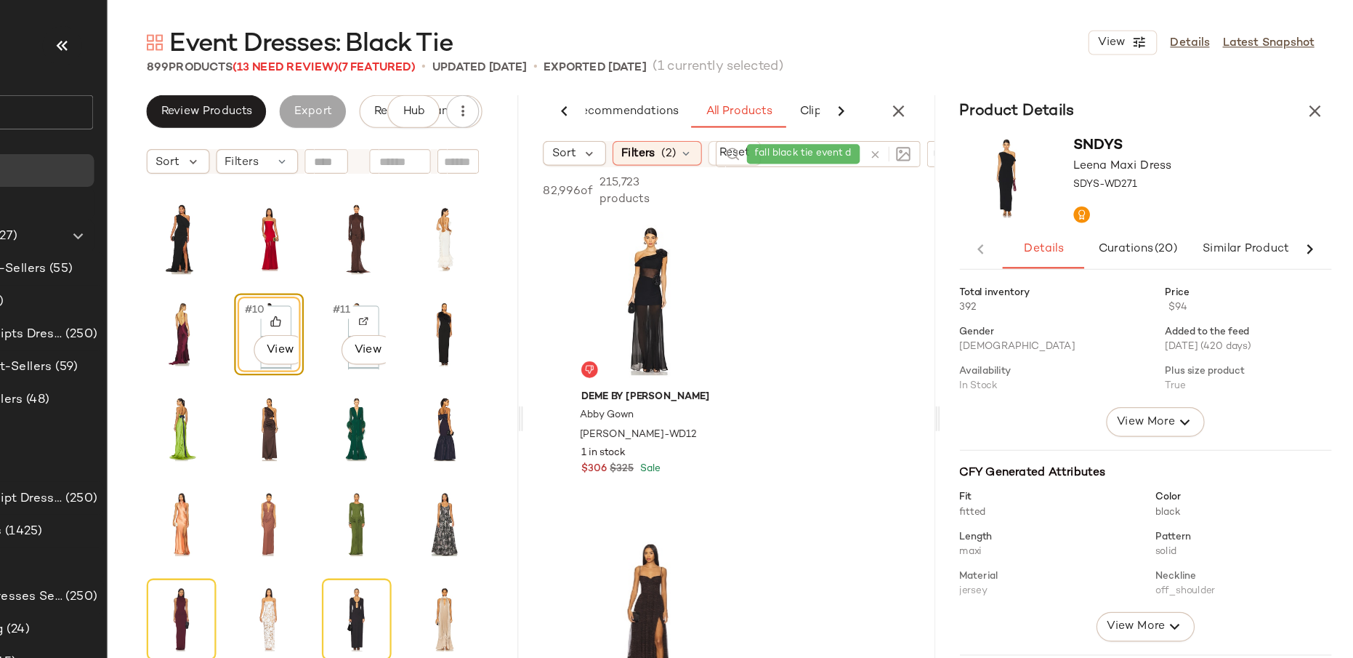
scroll to position [0, 36]
click at [1249, 100] on icon "button" at bounding box center [1318, 98] width 17 height 17
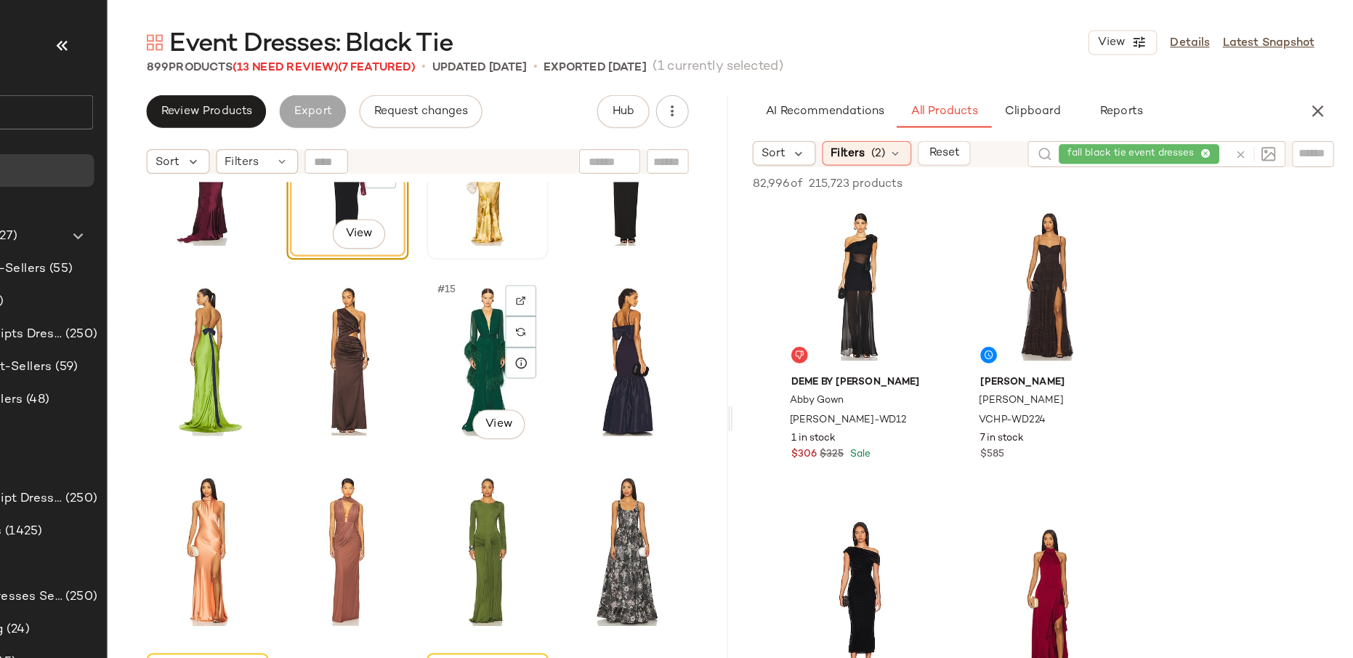
scroll to position [0, 0]
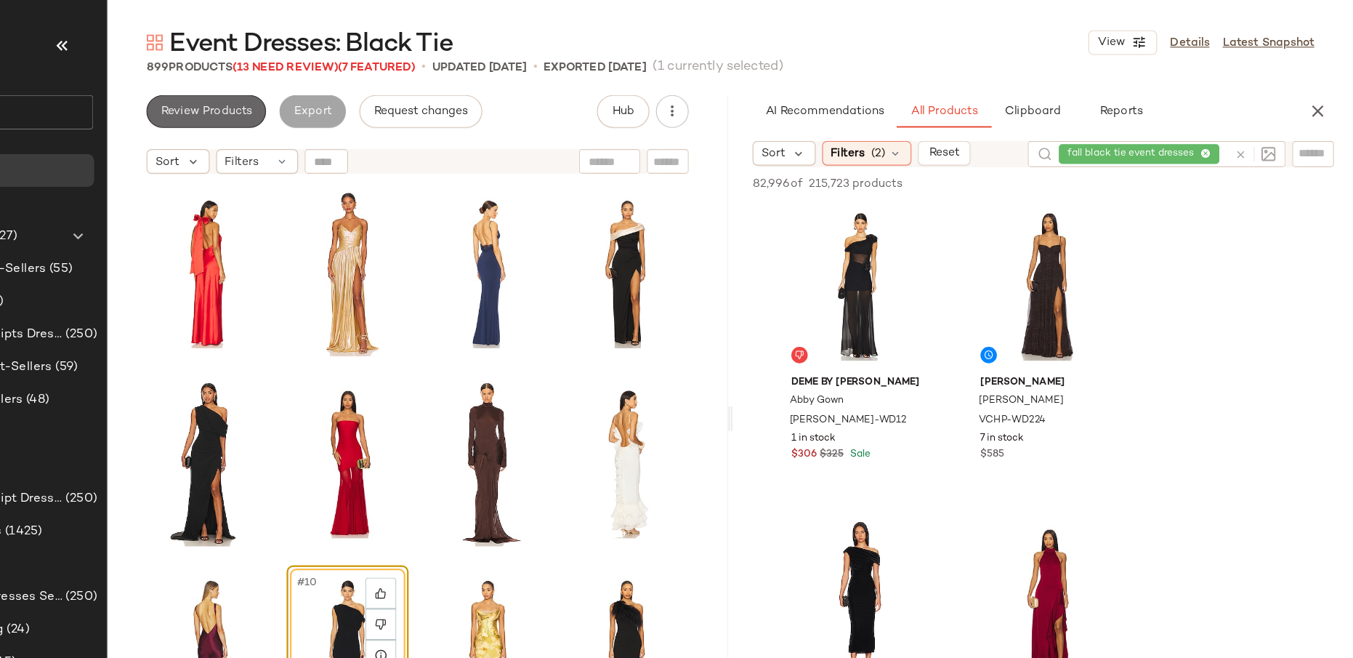
click at [353, 103] on span "Review Products" at bounding box center [334, 99] width 81 height 12
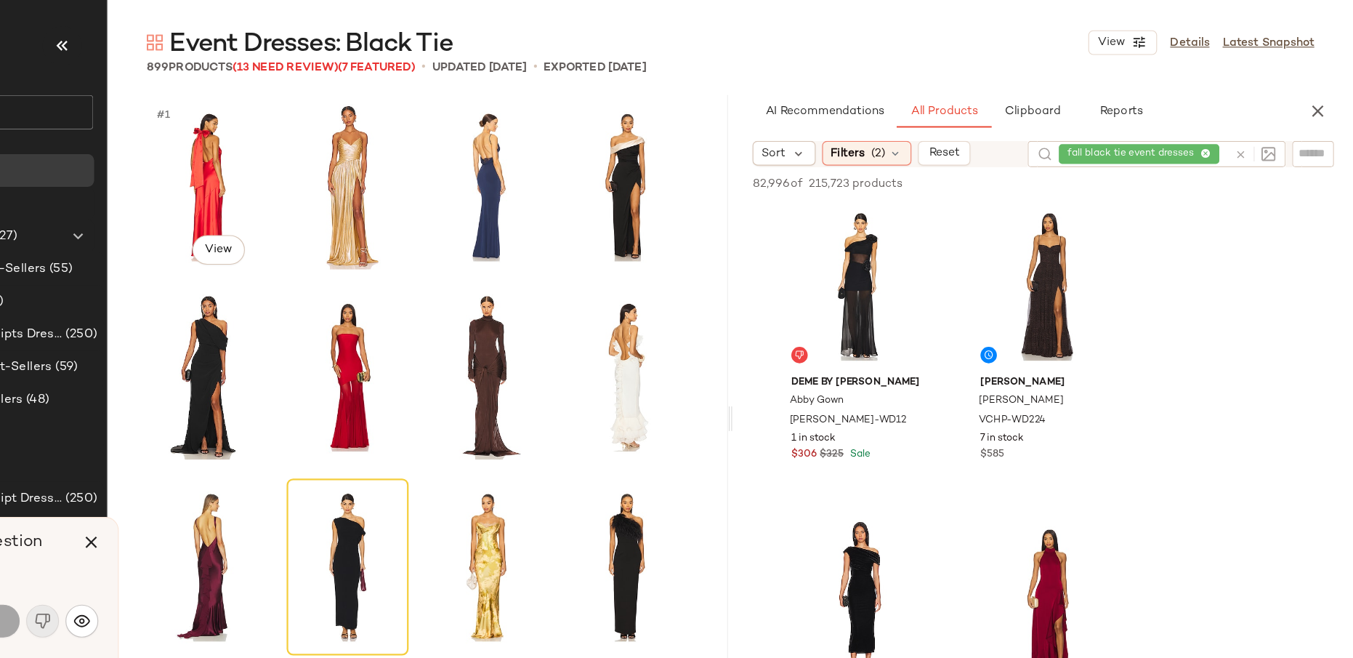
scroll to position [180, 0]
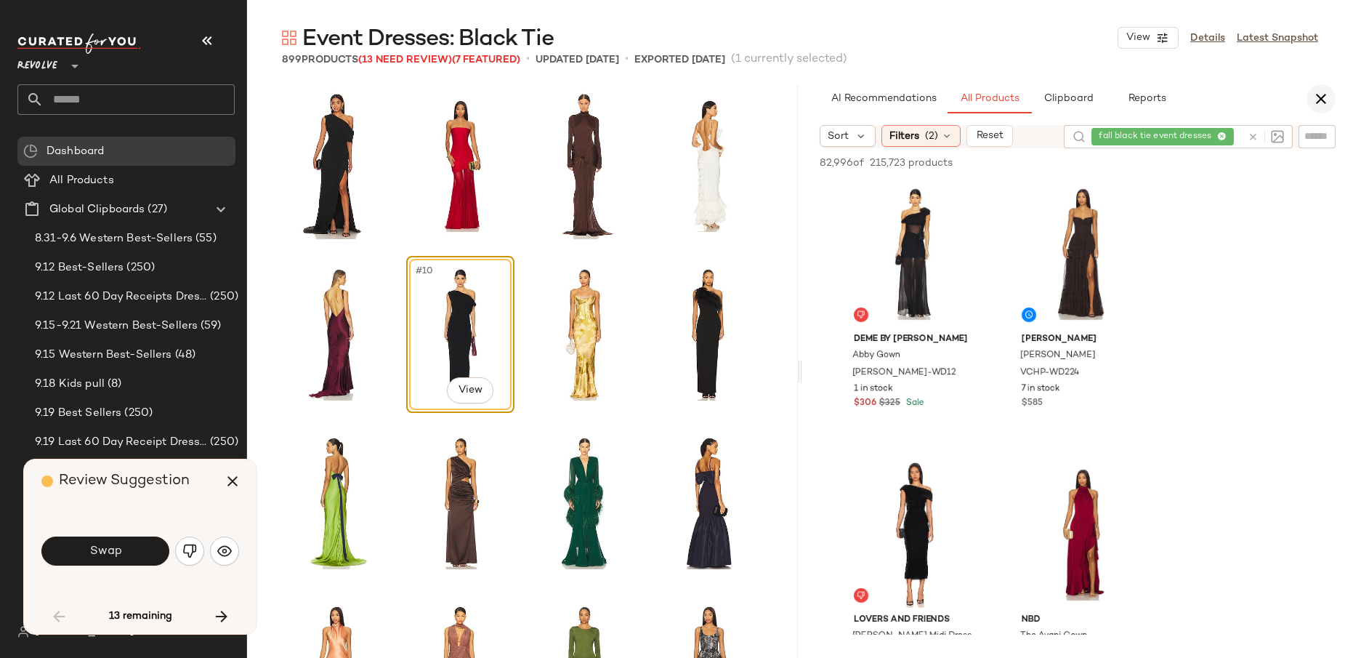
click at [1249, 104] on icon "button" at bounding box center [1321, 98] width 17 height 17
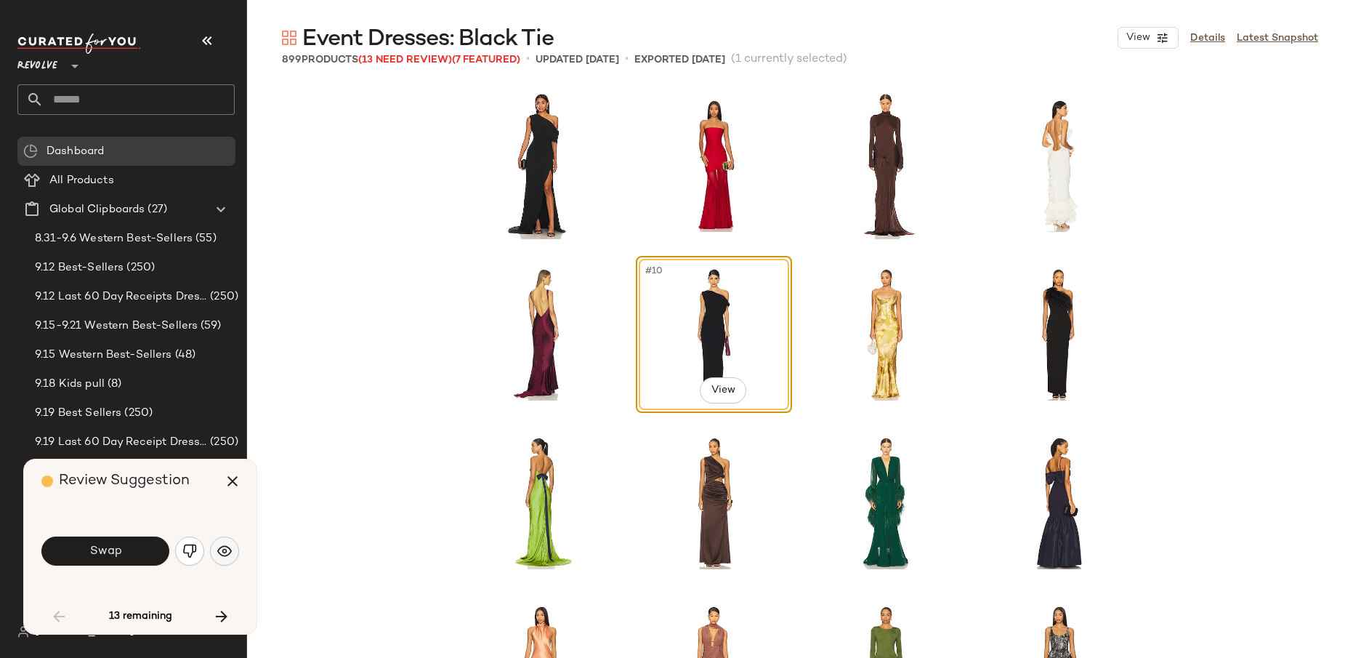
click at [213, 549] on button "button" at bounding box center [224, 550] width 29 height 29
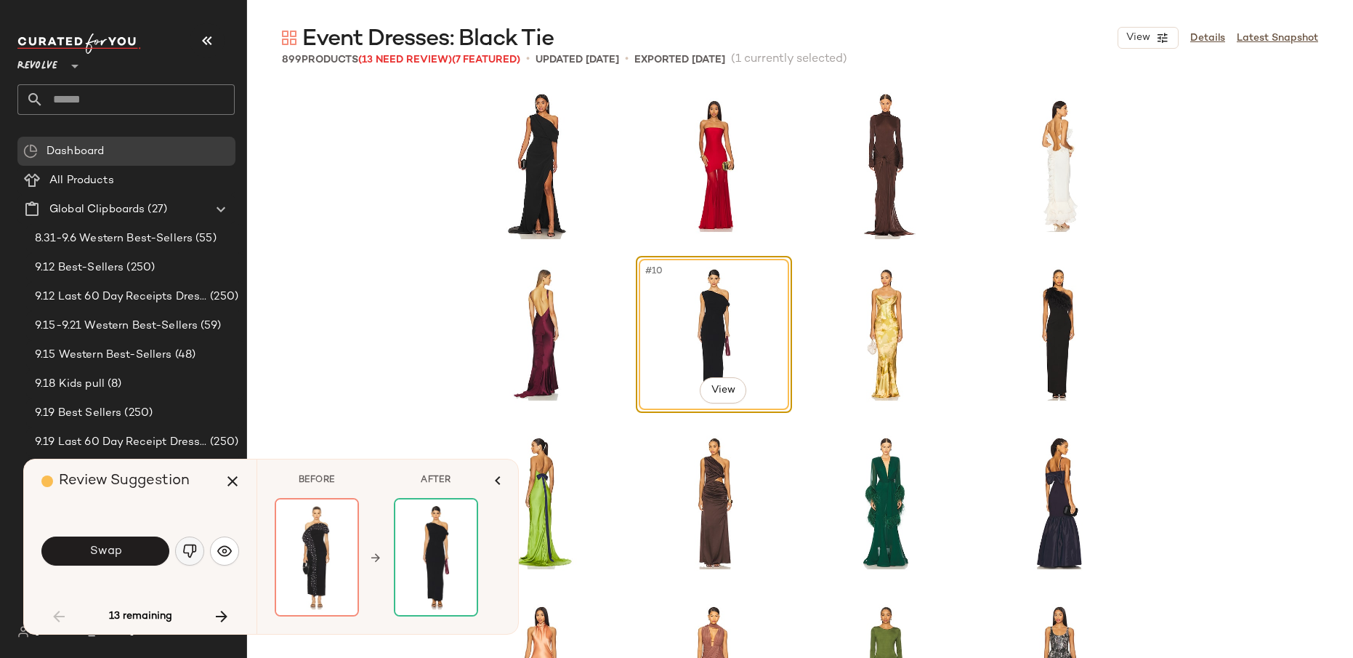
click at [188, 549] on img "button" at bounding box center [189, 551] width 15 height 15
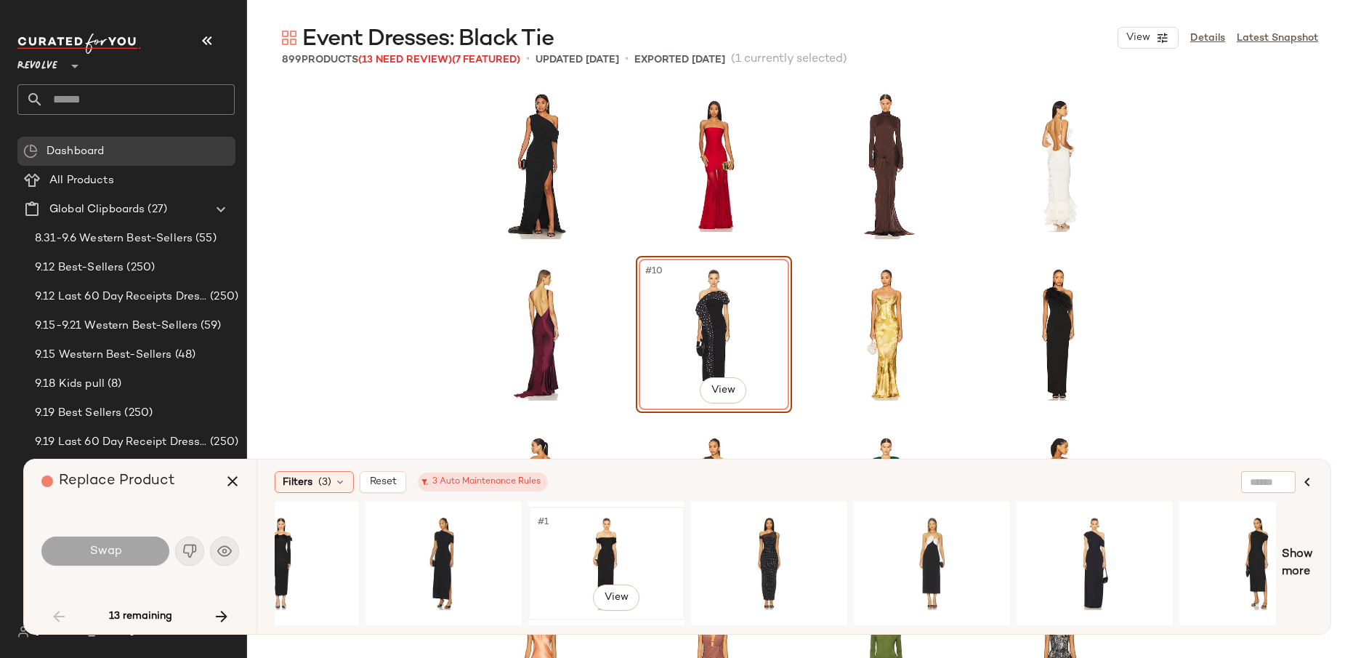
scroll to position [0, 98]
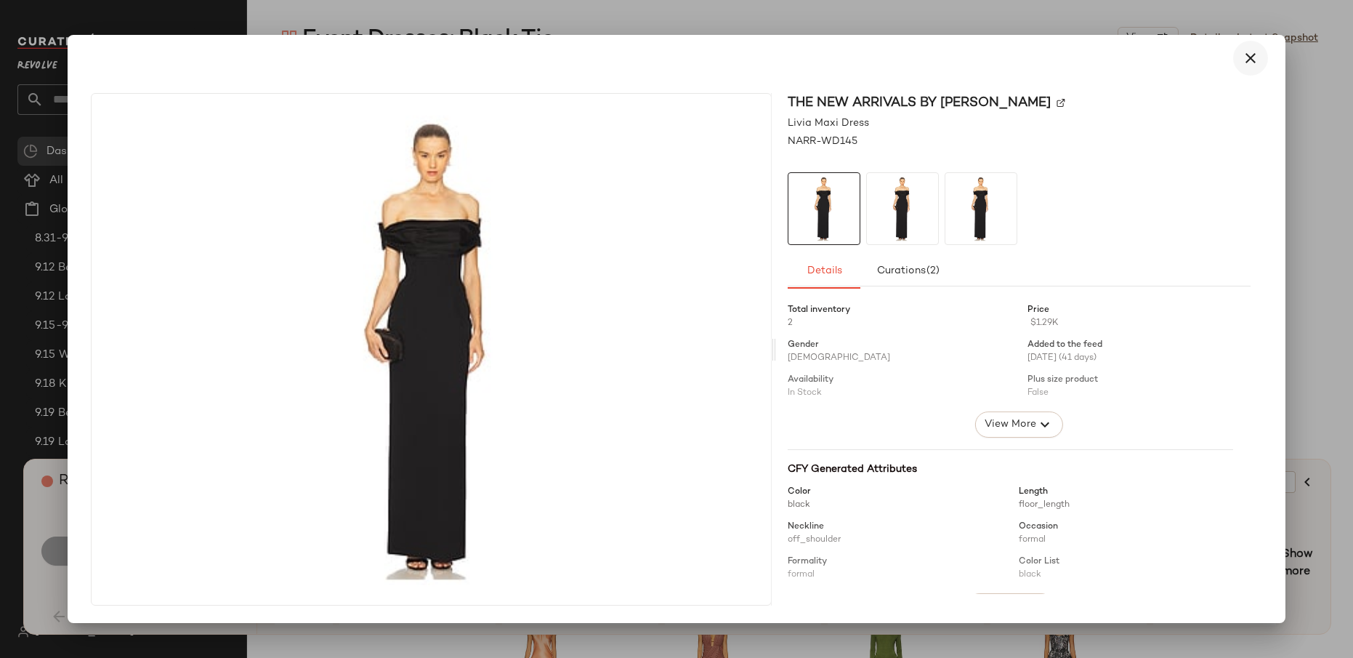
click at [1249, 63] on button "button" at bounding box center [1250, 58] width 35 height 35
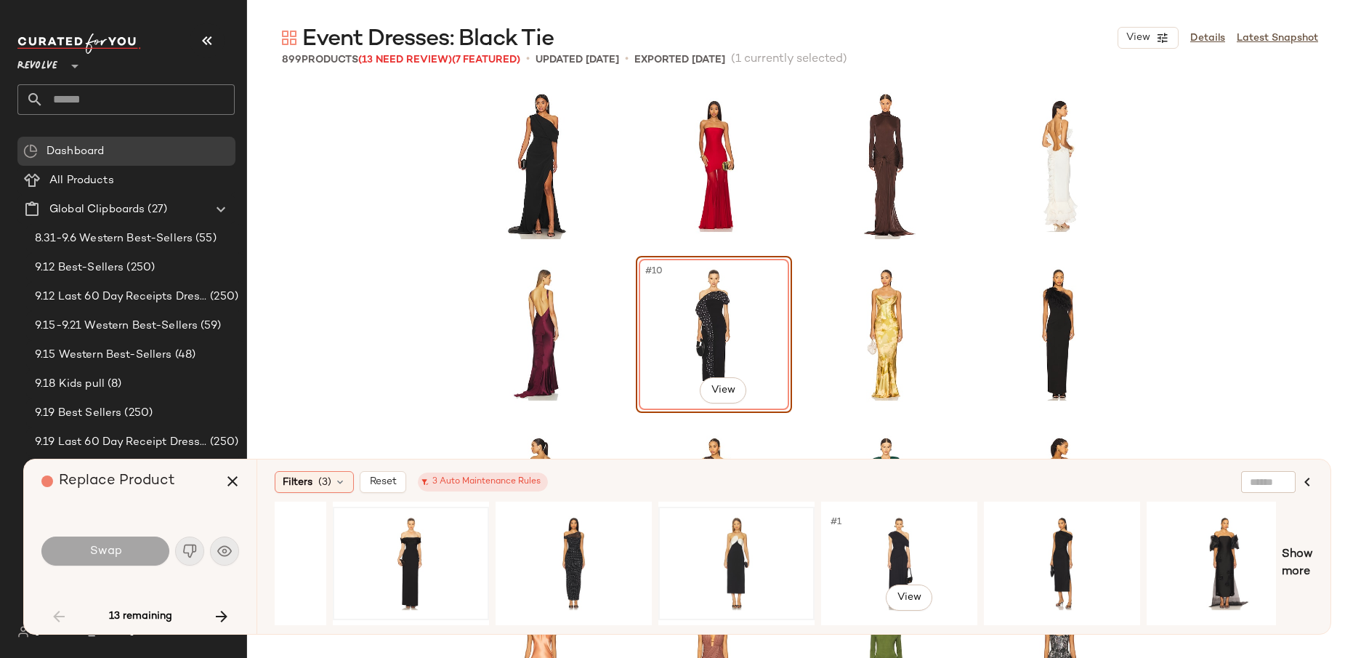
scroll to position [0, 268]
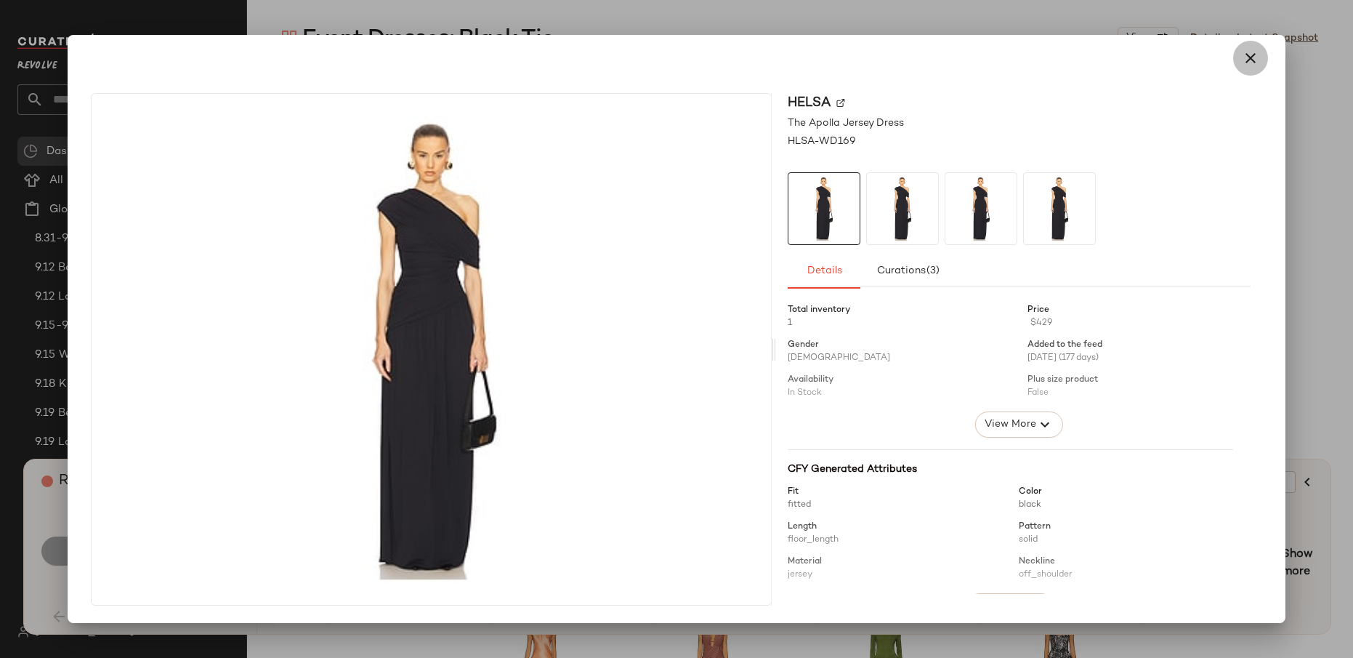
click at [1249, 56] on button "button" at bounding box center [1250, 58] width 35 height 35
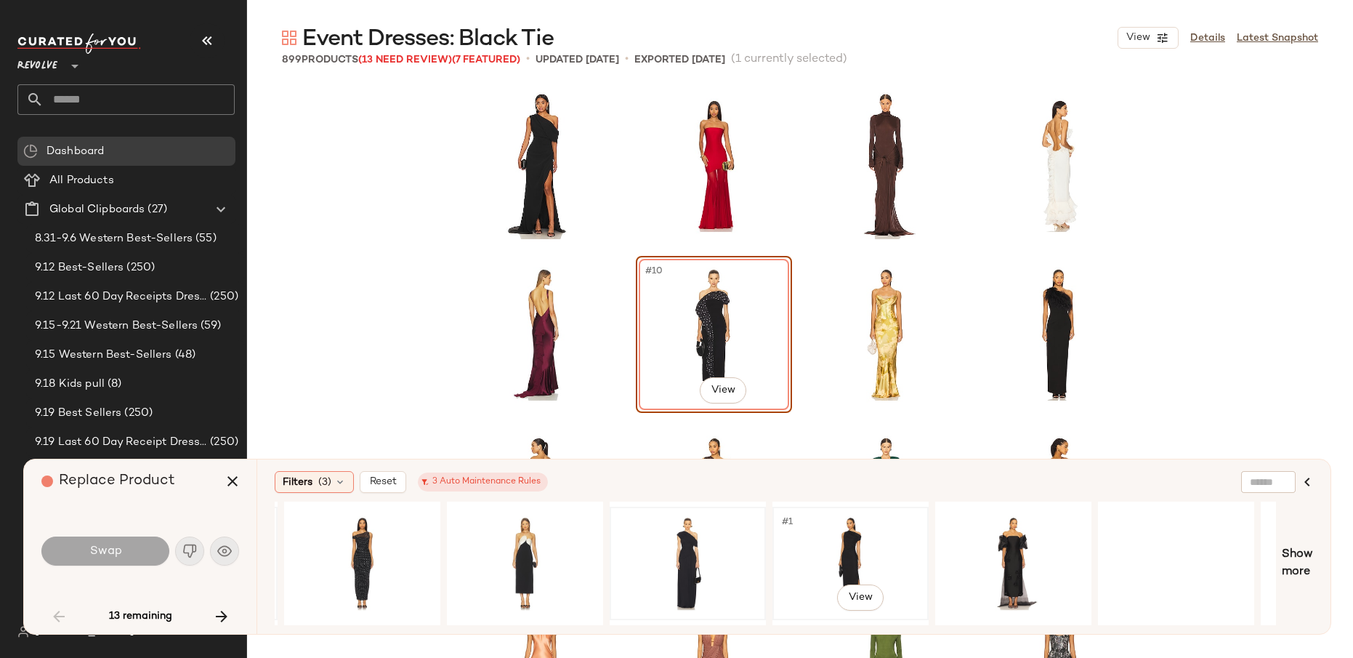
scroll to position [0, 532]
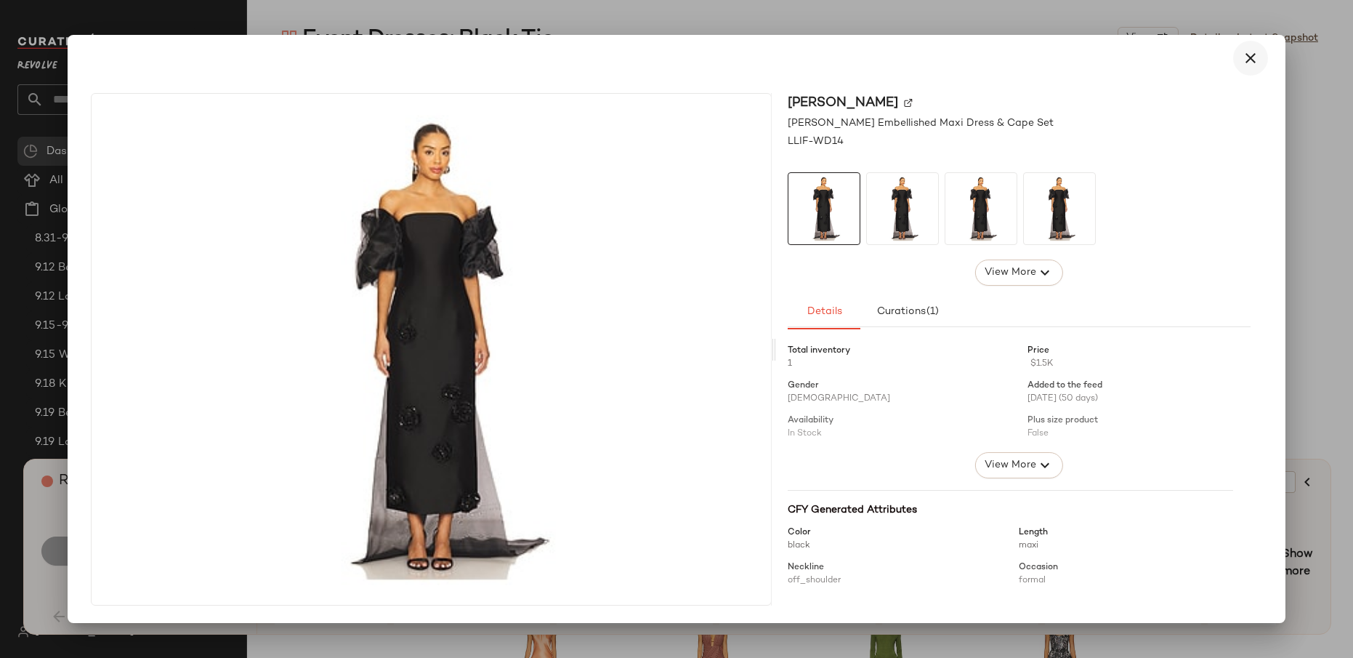
click at [1249, 55] on button "button" at bounding box center [1250, 58] width 35 height 35
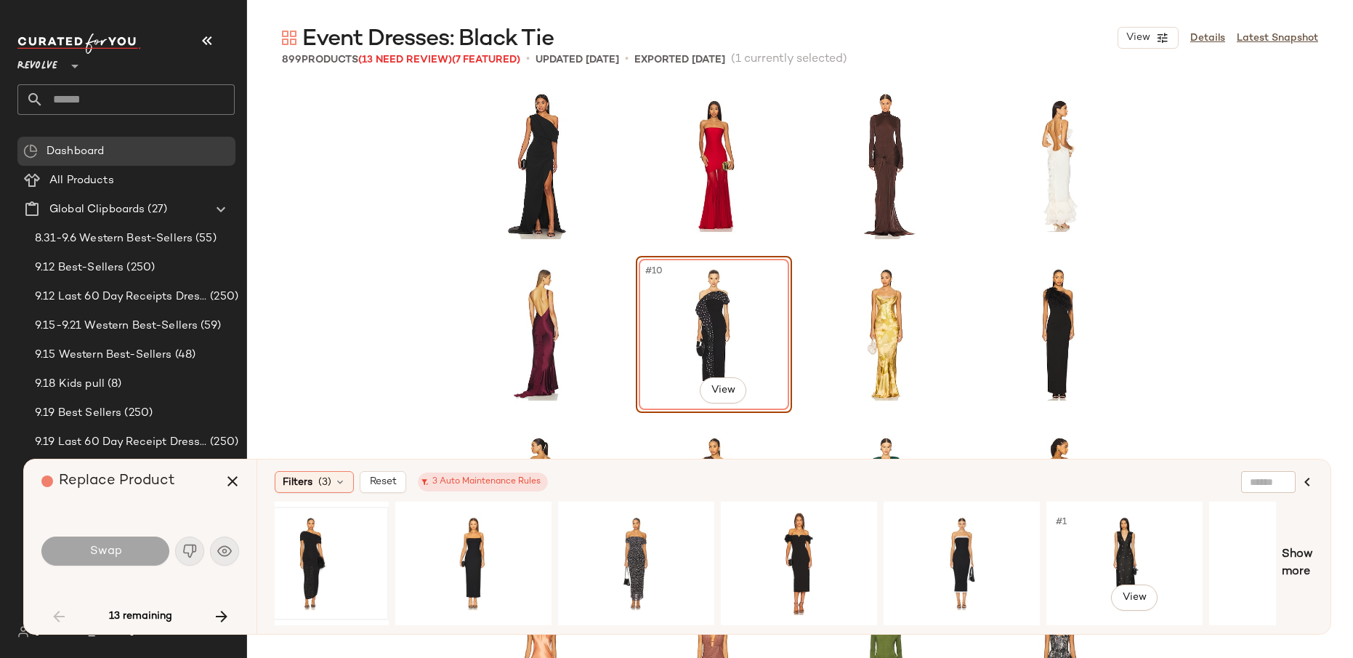
scroll to position [0, 1432]
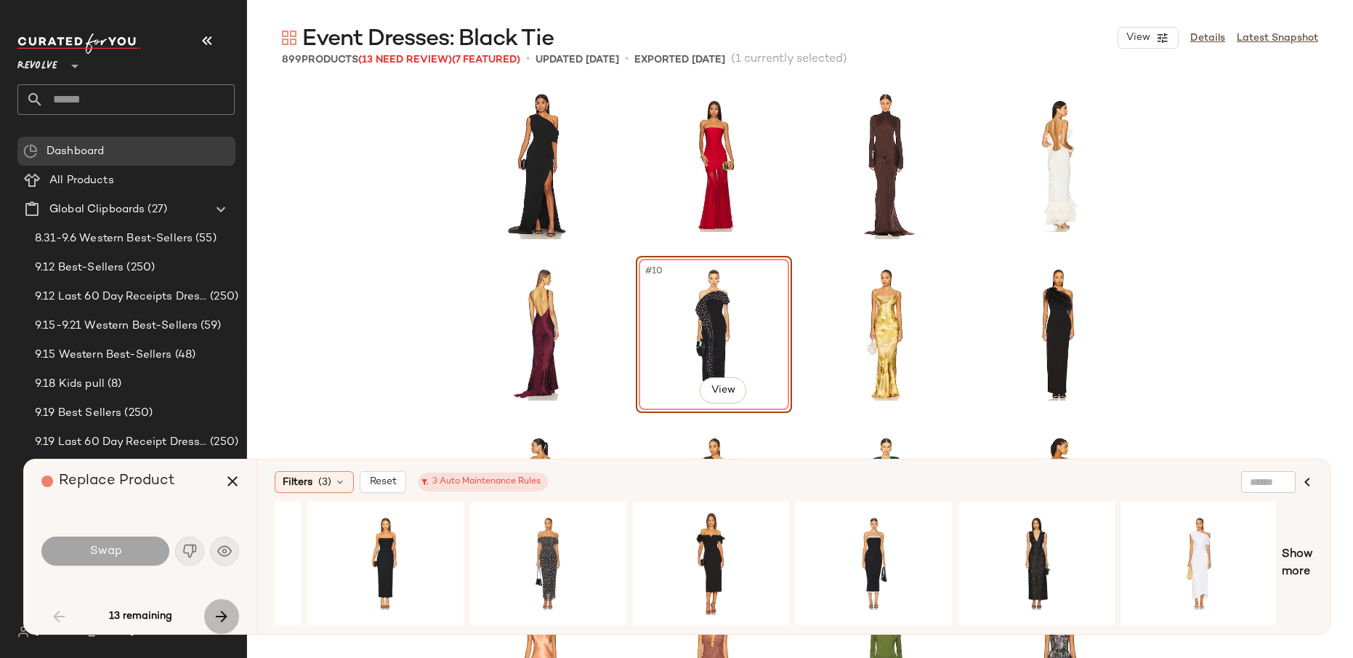
click at [226, 605] on button "button" at bounding box center [221, 616] width 35 height 35
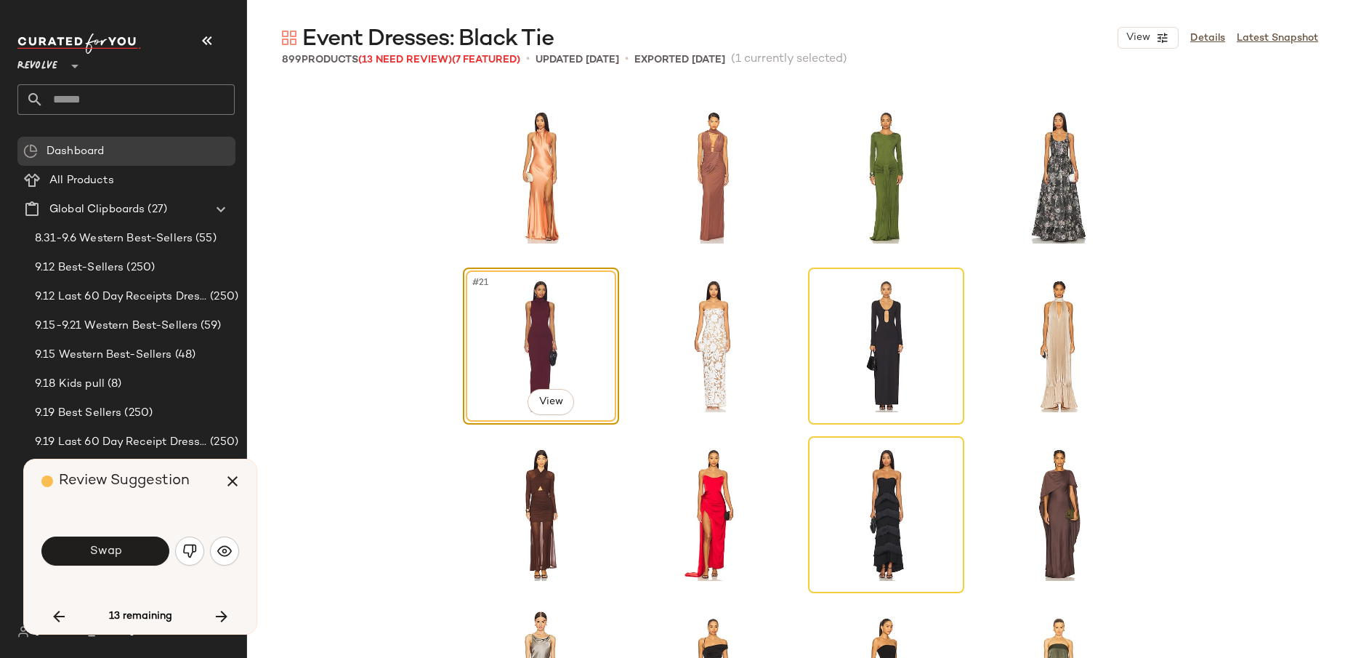
click at [531, 351] on div "#21 View" at bounding box center [541, 346] width 146 height 147
click at [139, 550] on button "Swap" at bounding box center [105, 550] width 128 height 29
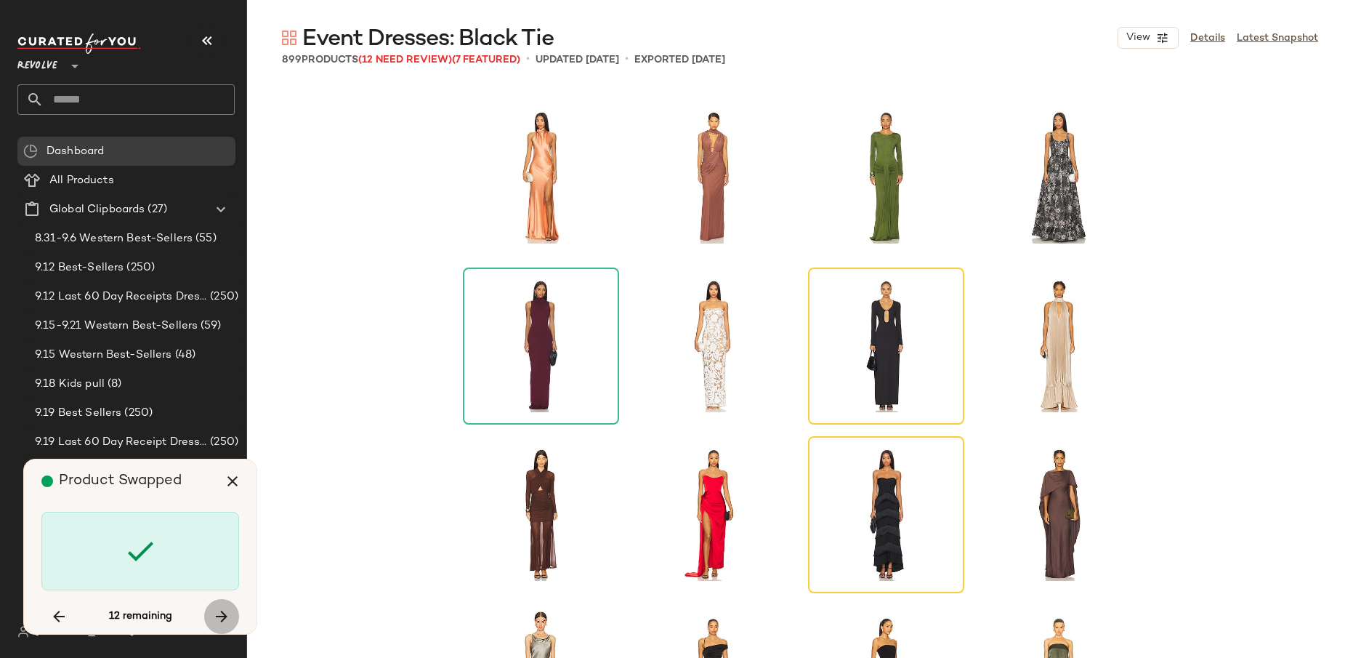
click at [210, 616] on button "button" at bounding box center [221, 616] width 35 height 35
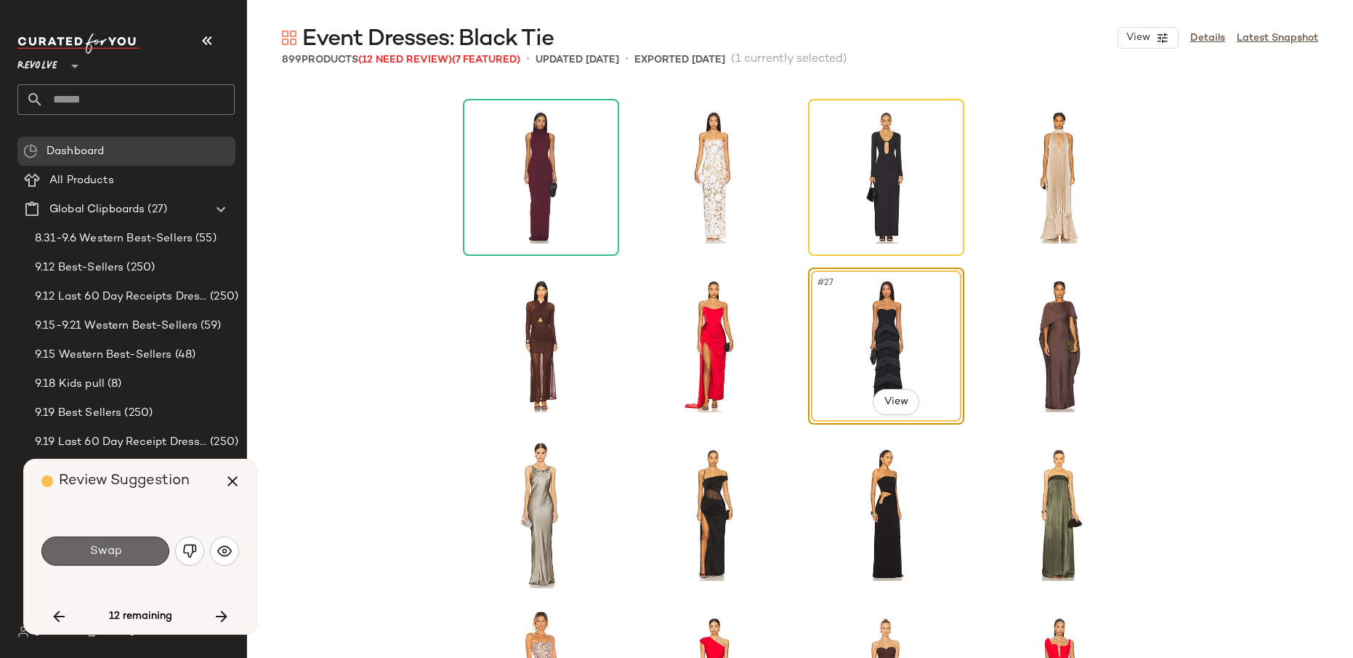
click at [113, 561] on button "Swap" at bounding box center [105, 550] width 128 height 29
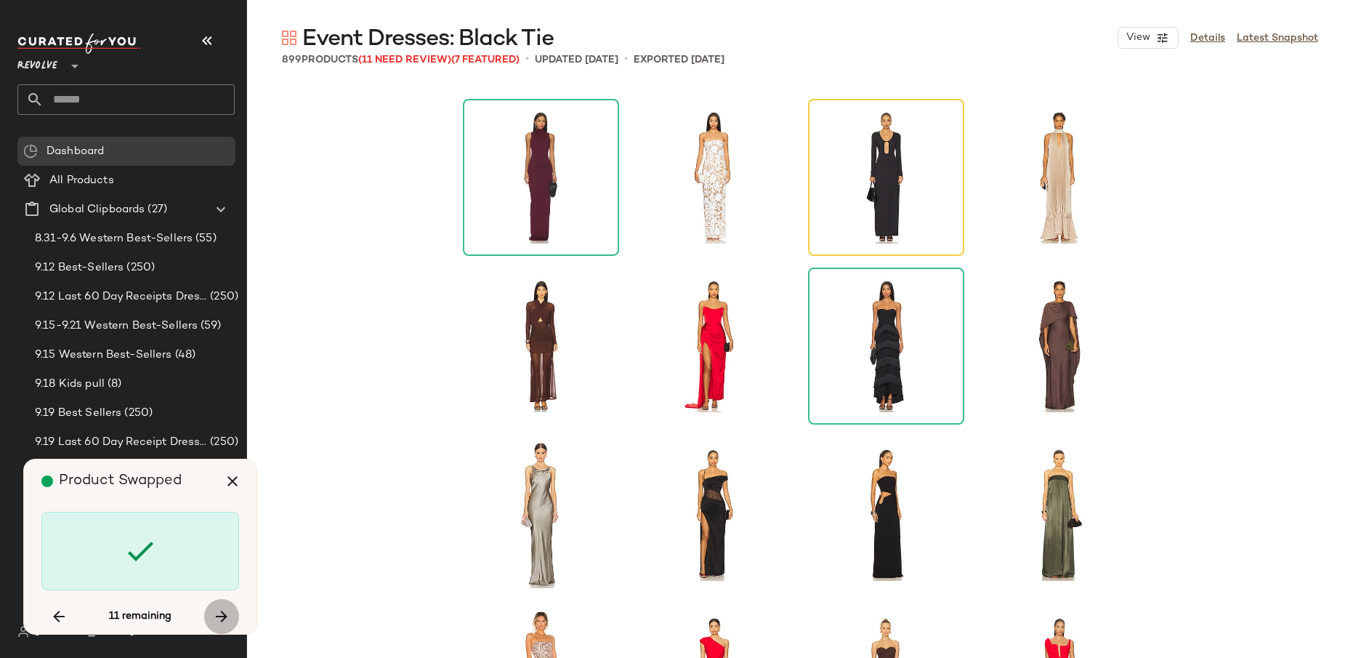
click at [226, 618] on icon "button" at bounding box center [221, 616] width 17 height 17
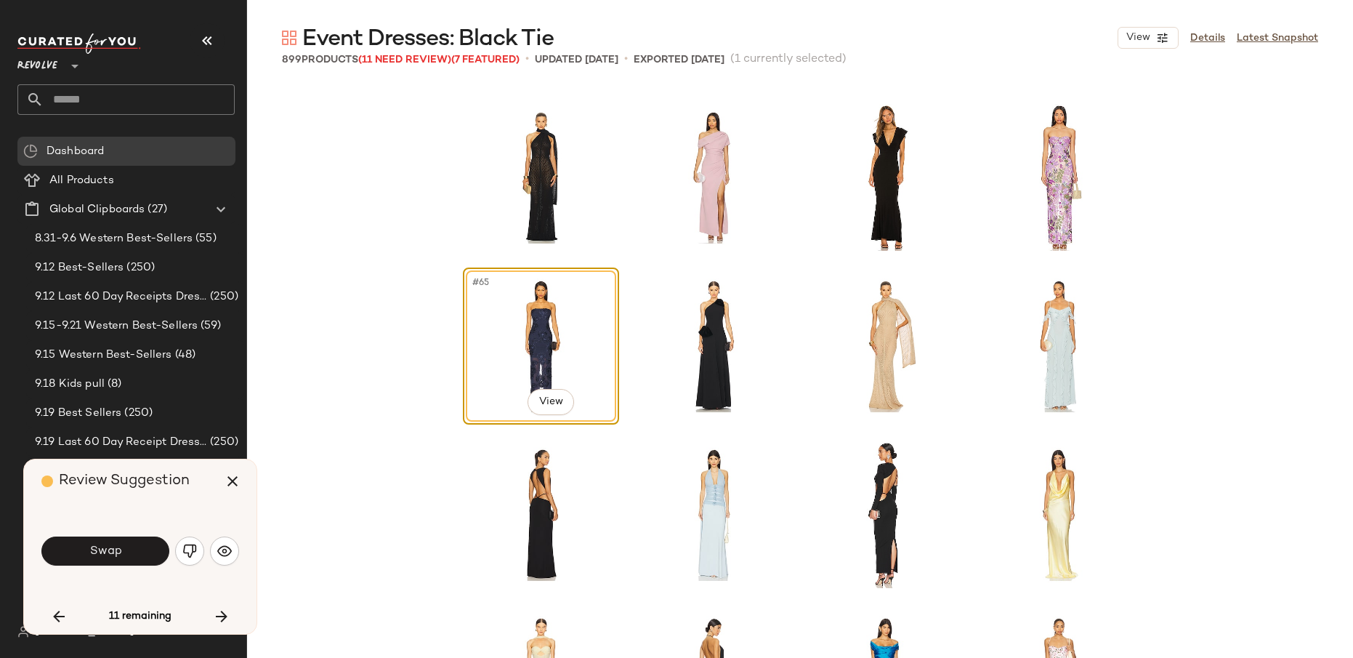
click at [131, 535] on div "Swap" at bounding box center [140, 550] width 198 height 35
click at [132, 536] on button "Swap" at bounding box center [105, 550] width 128 height 29
click at [220, 612] on icon "button" at bounding box center [221, 616] width 17 height 17
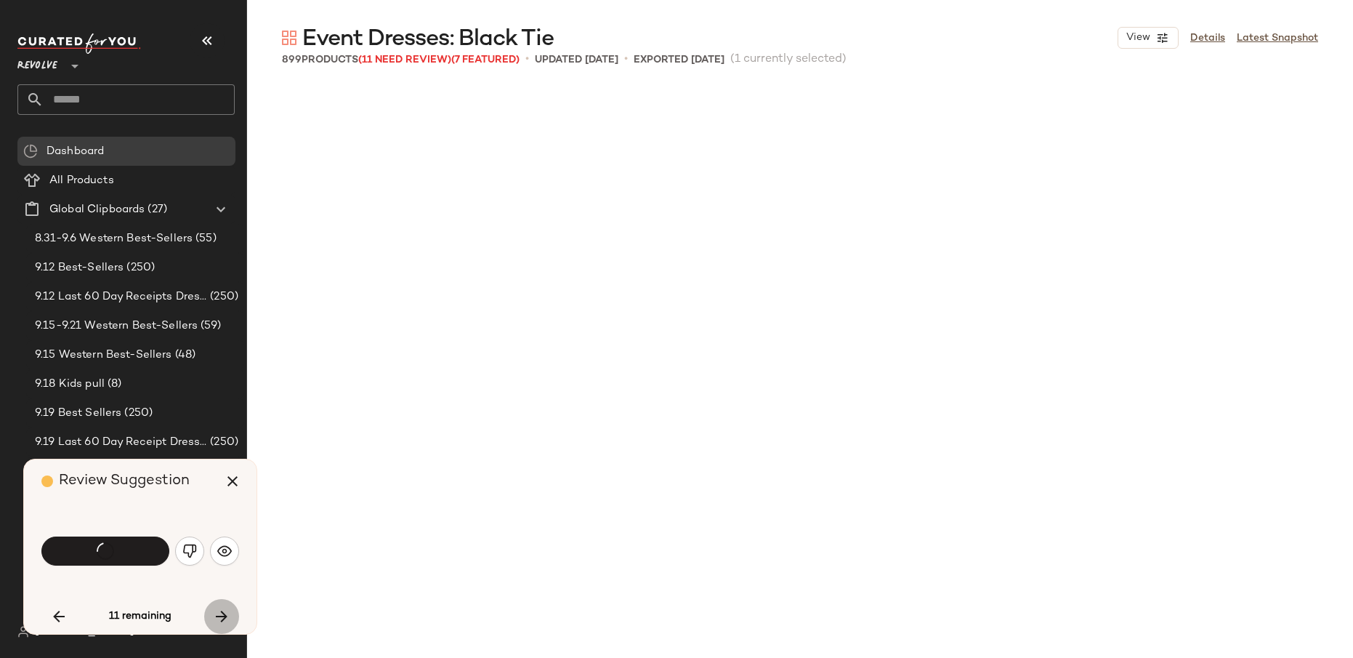
scroll to position [10623, 0]
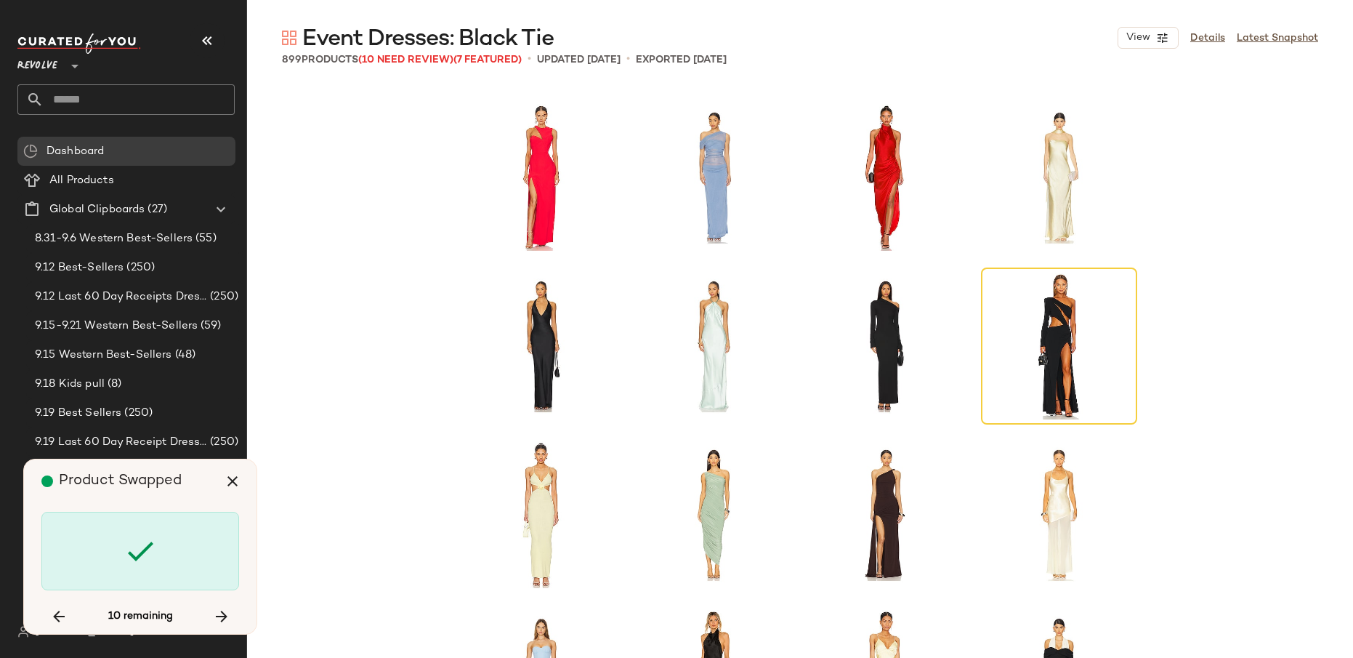
click at [224, 553] on div at bounding box center [140, 551] width 198 height 78
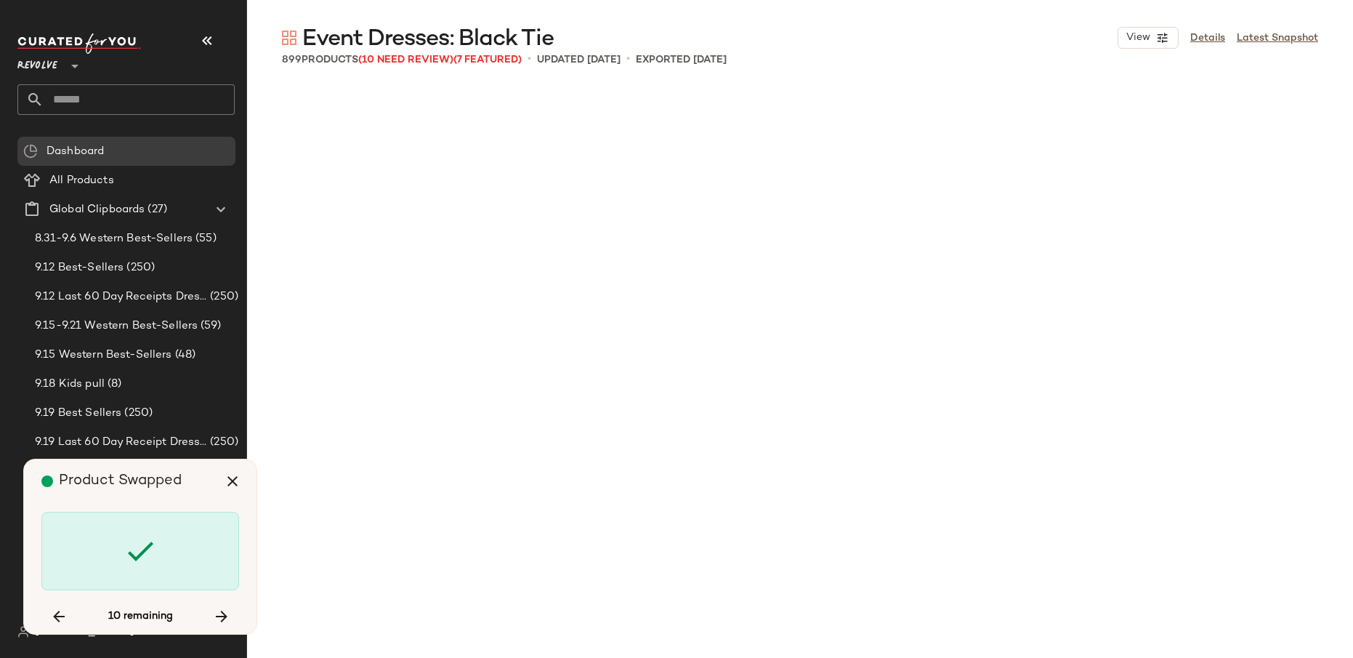
scroll to position [12477, 0]
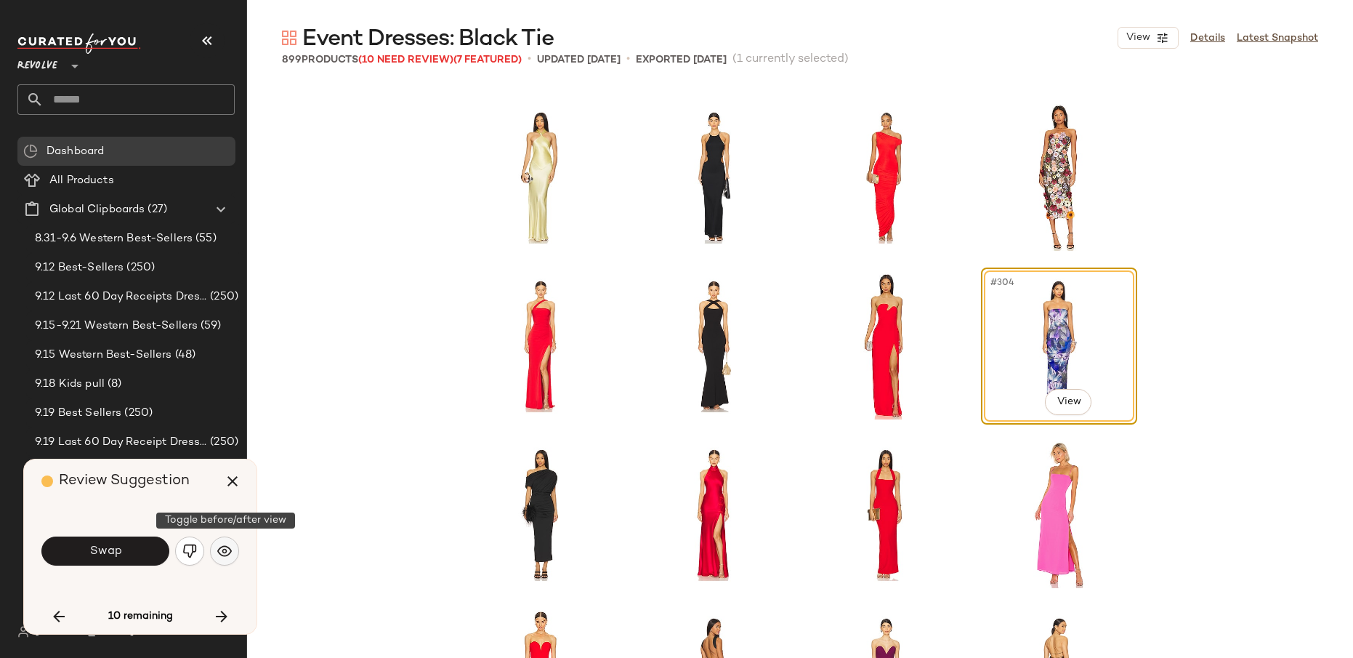
click at [216, 552] on button "button" at bounding box center [224, 550] width 29 height 29
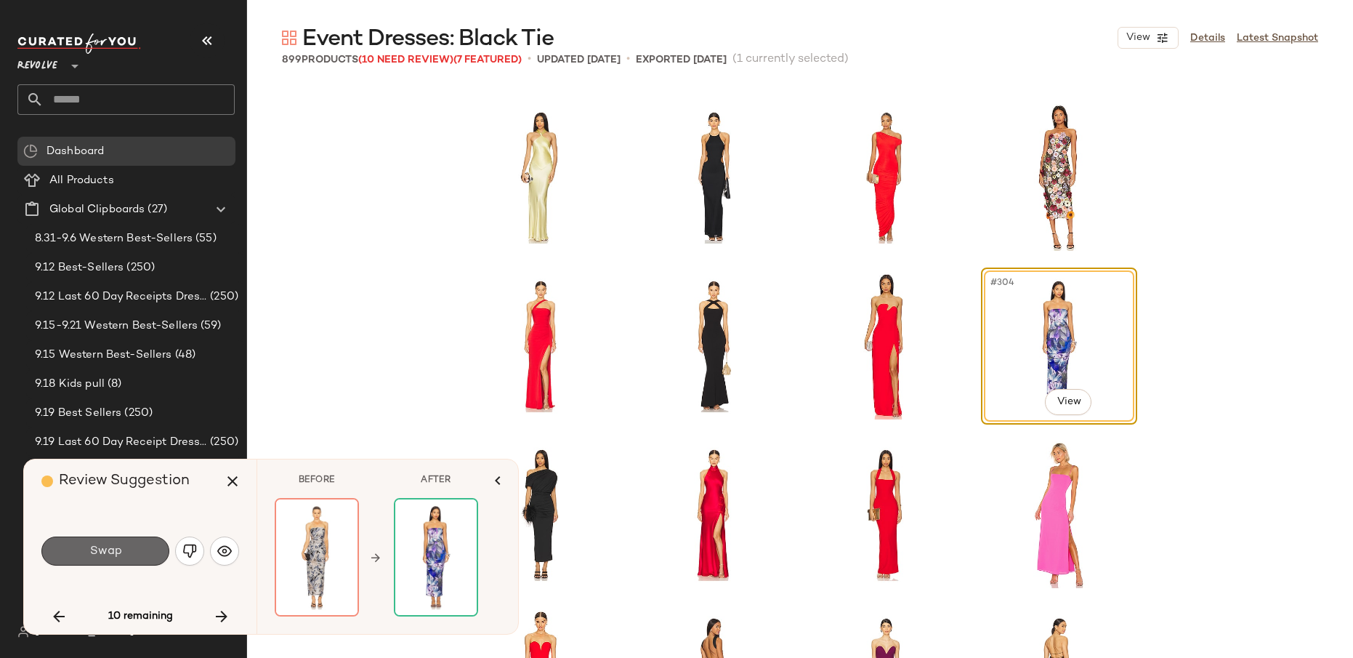
click at [131, 551] on button "Swap" at bounding box center [105, 550] width 128 height 29
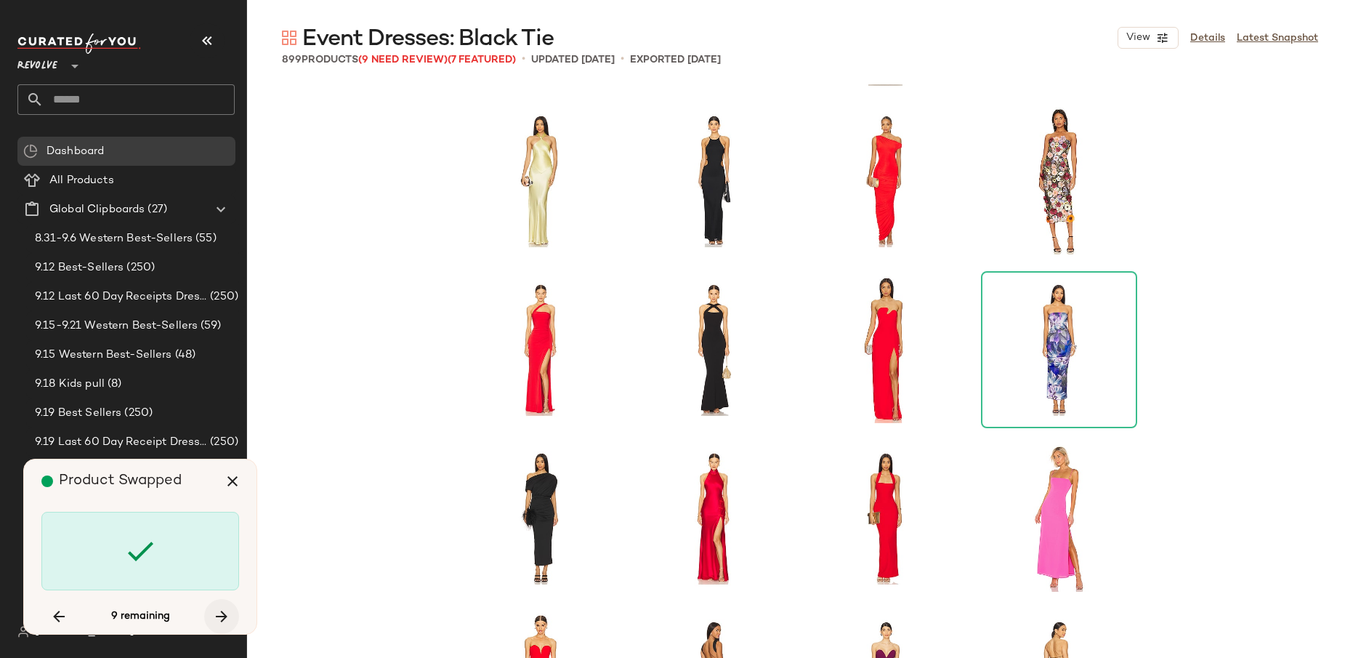
click at [213, 618] on icon "button" at bounding box center [221, 616] width 17 height 17
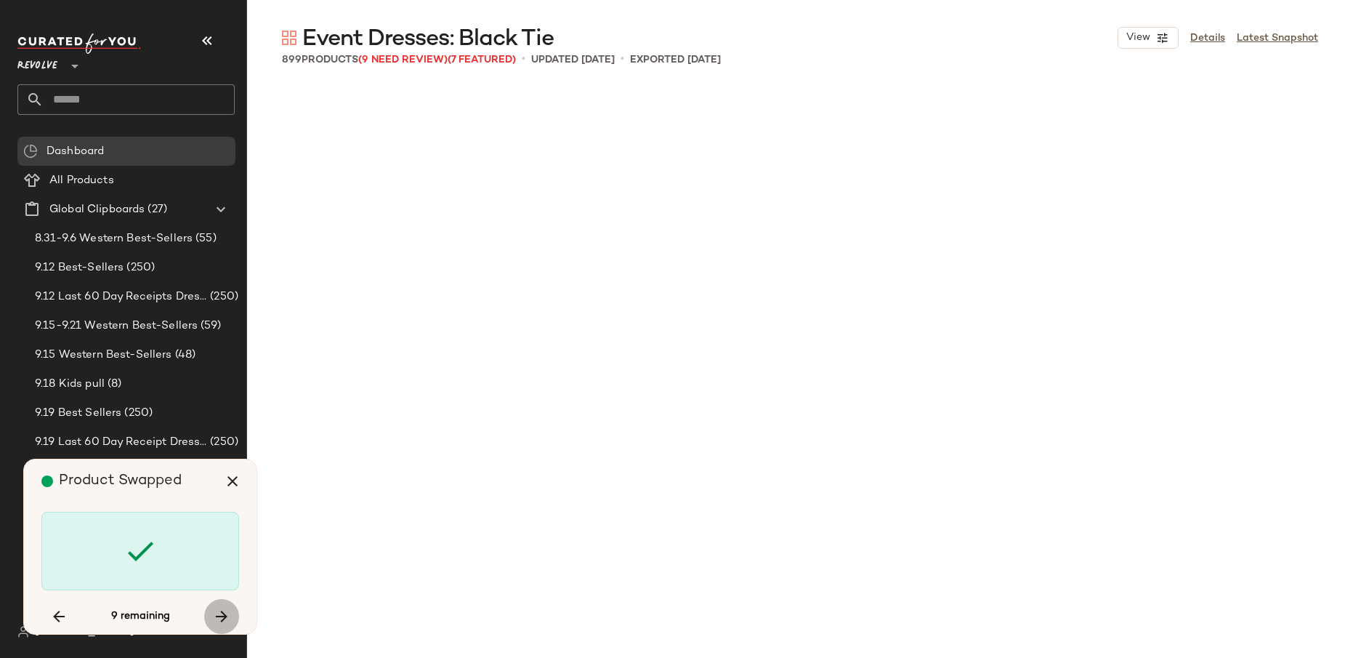
scroll to position [18548, 0]
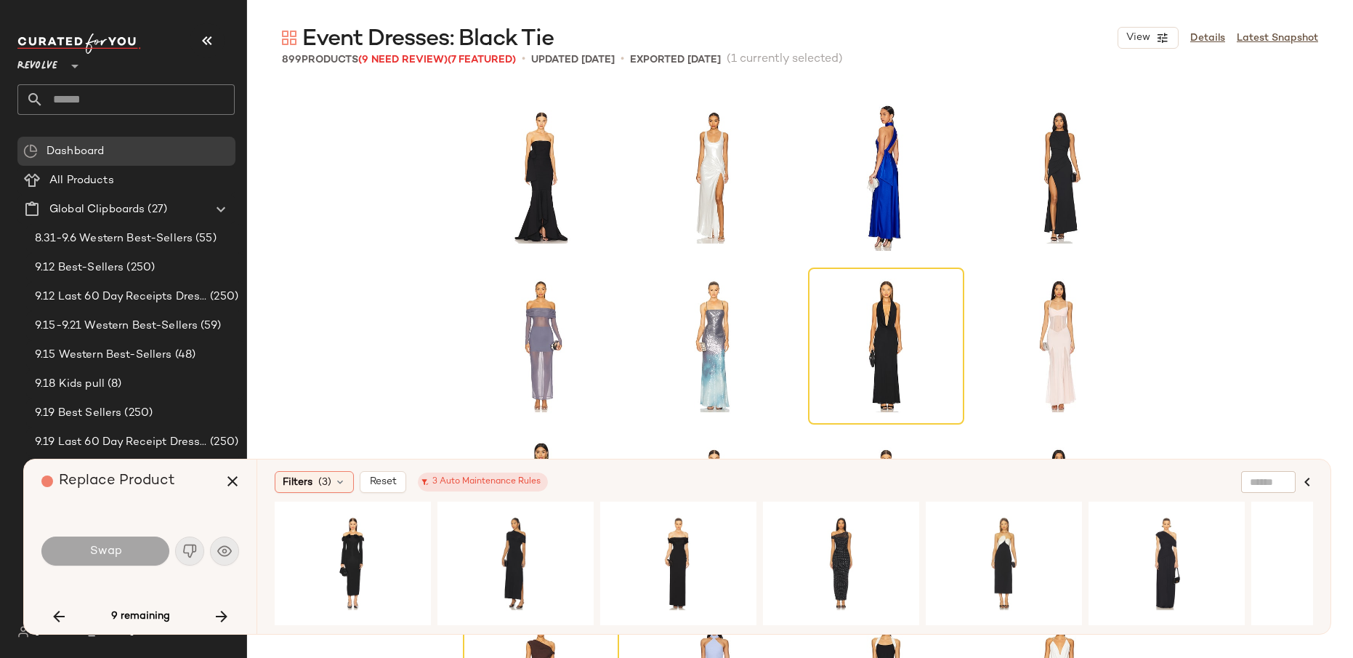
click at [153, 560] on div "Swap" at bounding box center [105, 550] width 128 height 29
click at [373, 560] on div "#1 View" at bounding box center [353, 563] width 146 height 103
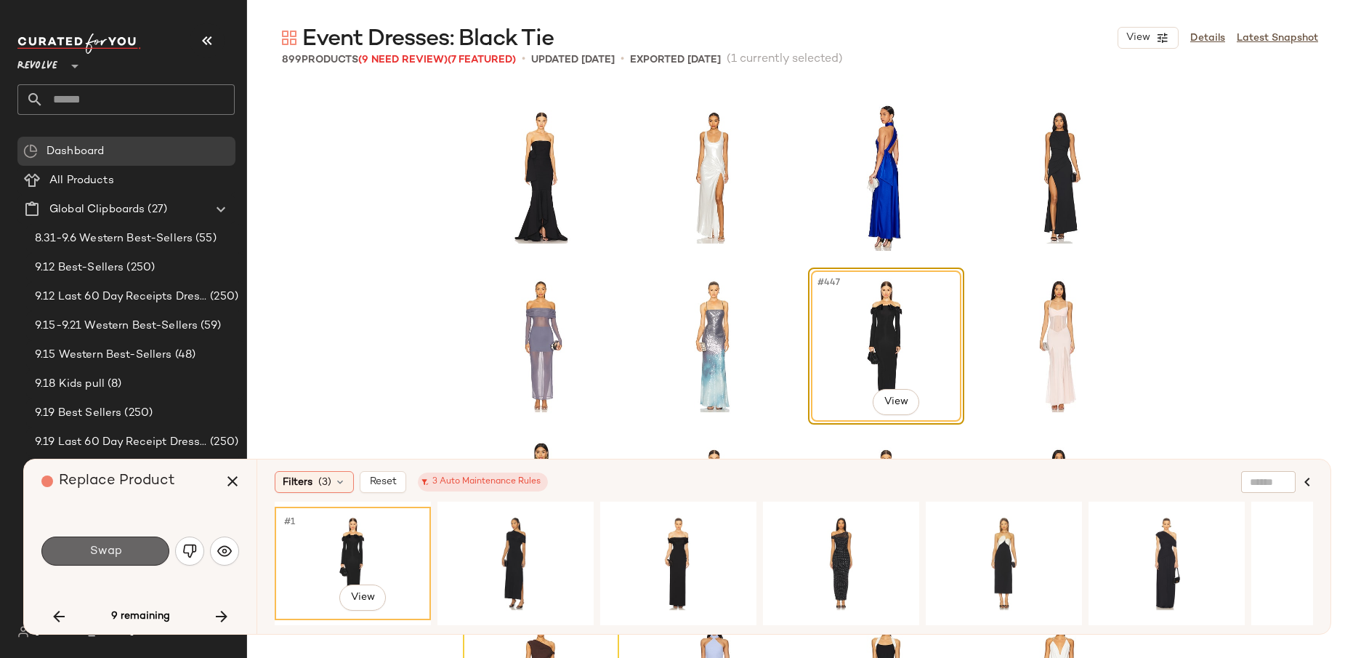
click at [140, 552] on button "Swap" at bounding box center [105, 550] width 128 height 29
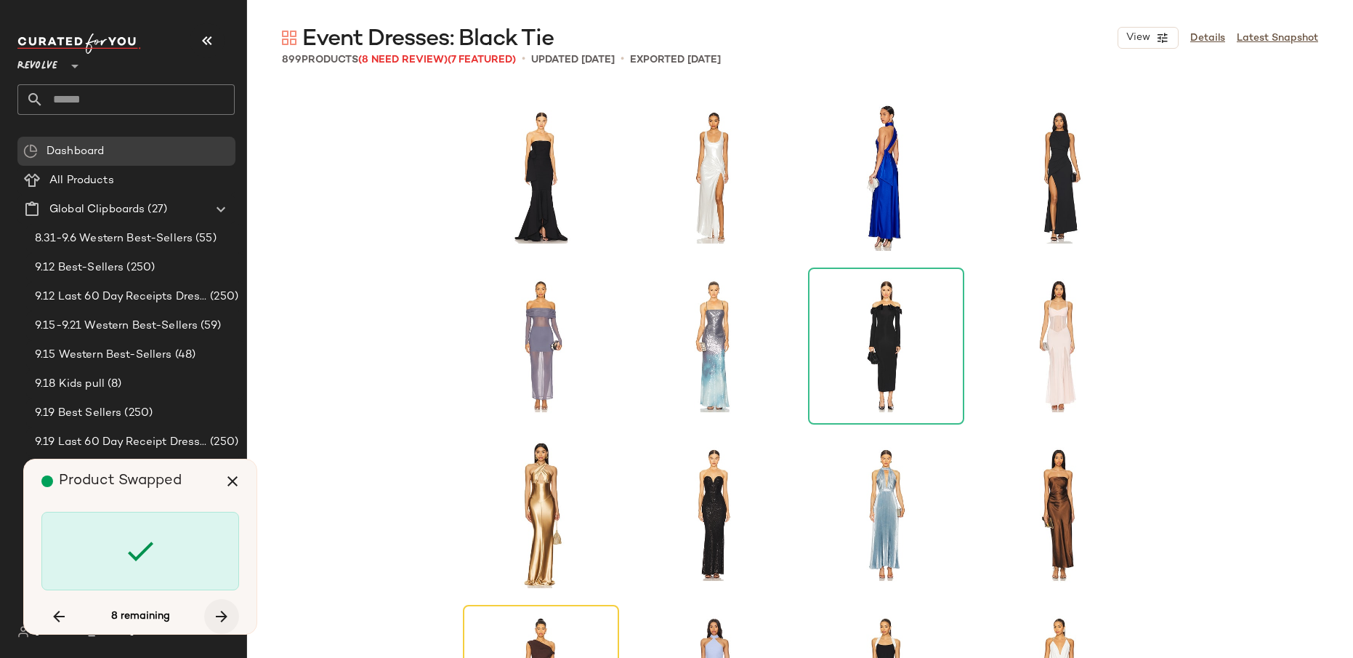
click at [226, 620] on icon "button" at bounding box center [221, 616] width 17 height 17
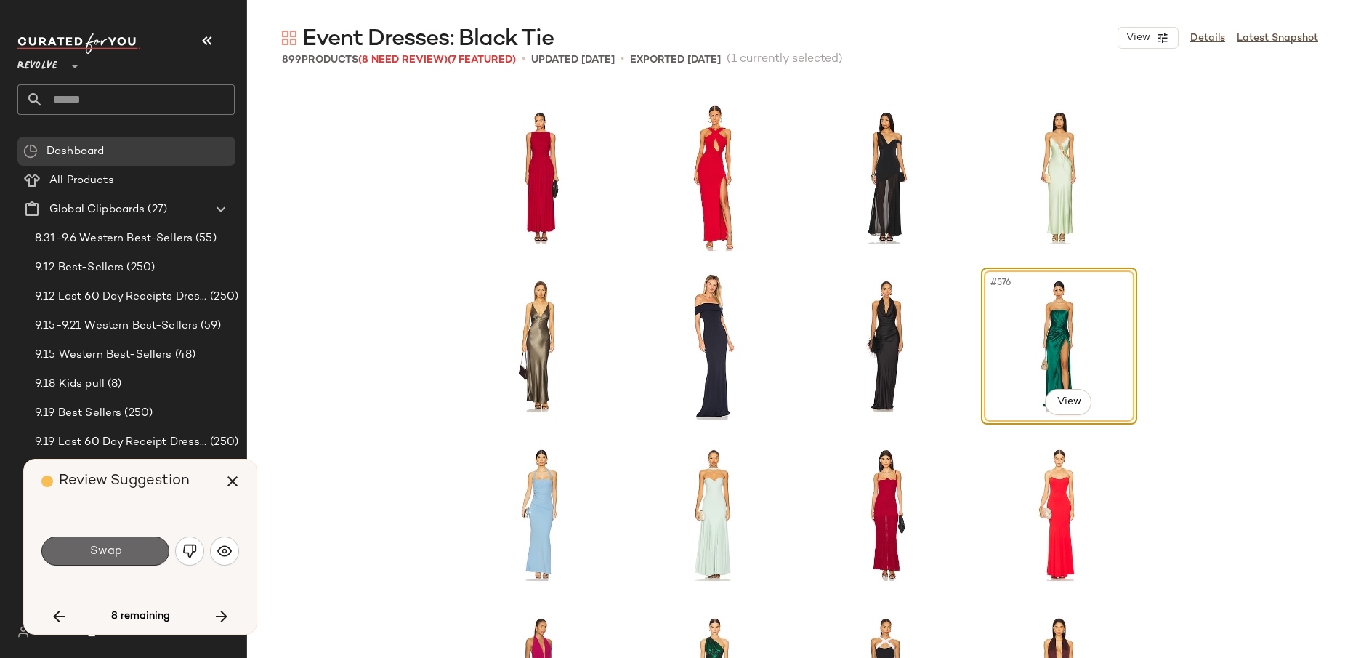
click at [148, 552] on button "Swap" at bounding box center [105, 550] width 128 height 29
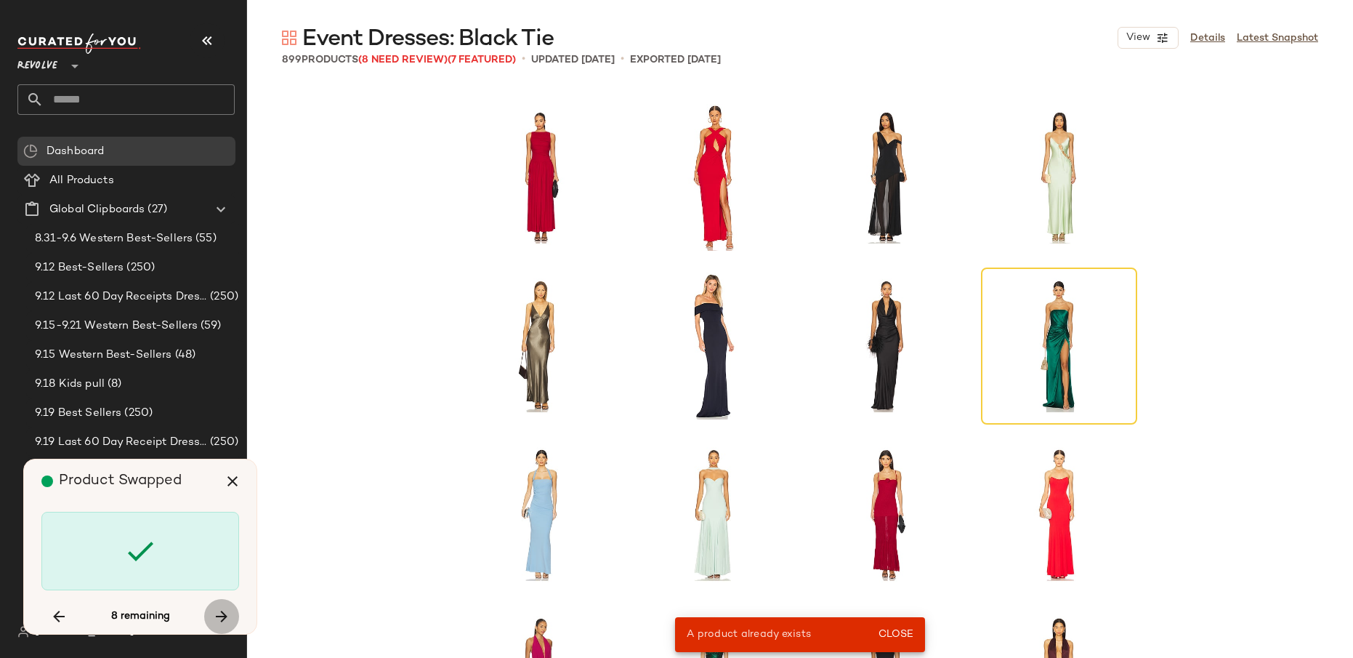
click at [222, 621] on icon "button" at bounding box center [221, 616] width 17 height 17
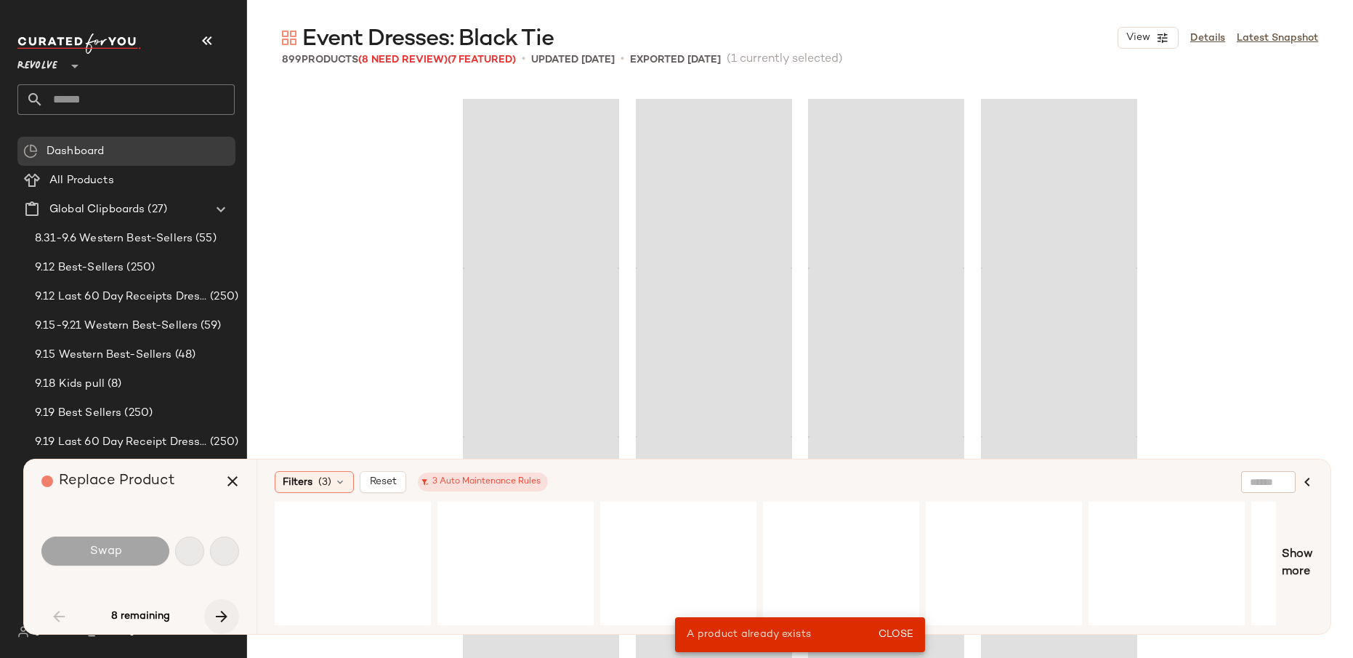
scroll to position [169, 0]
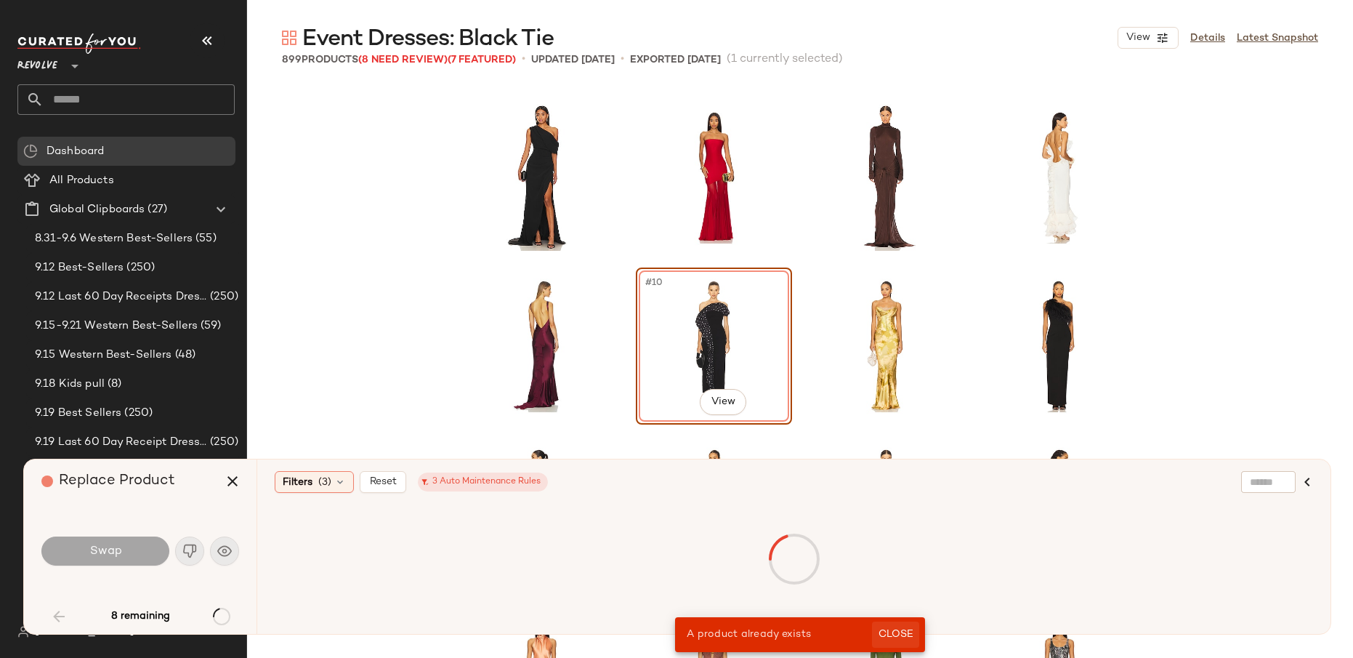
click at [894, 624] on span "Close" at bounding box center [896, 635] width 36 height 12
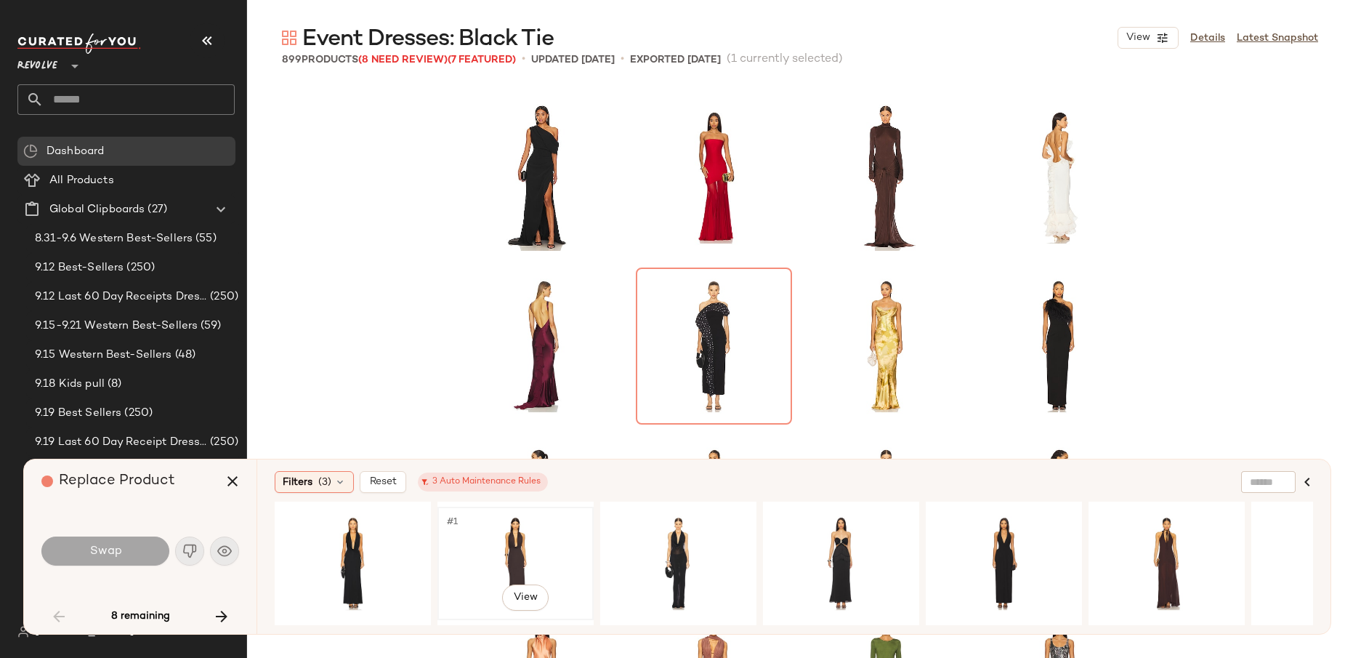
click at [509, 552] on div "#1 View" at bounding box center [516, 563] width 146 height 103
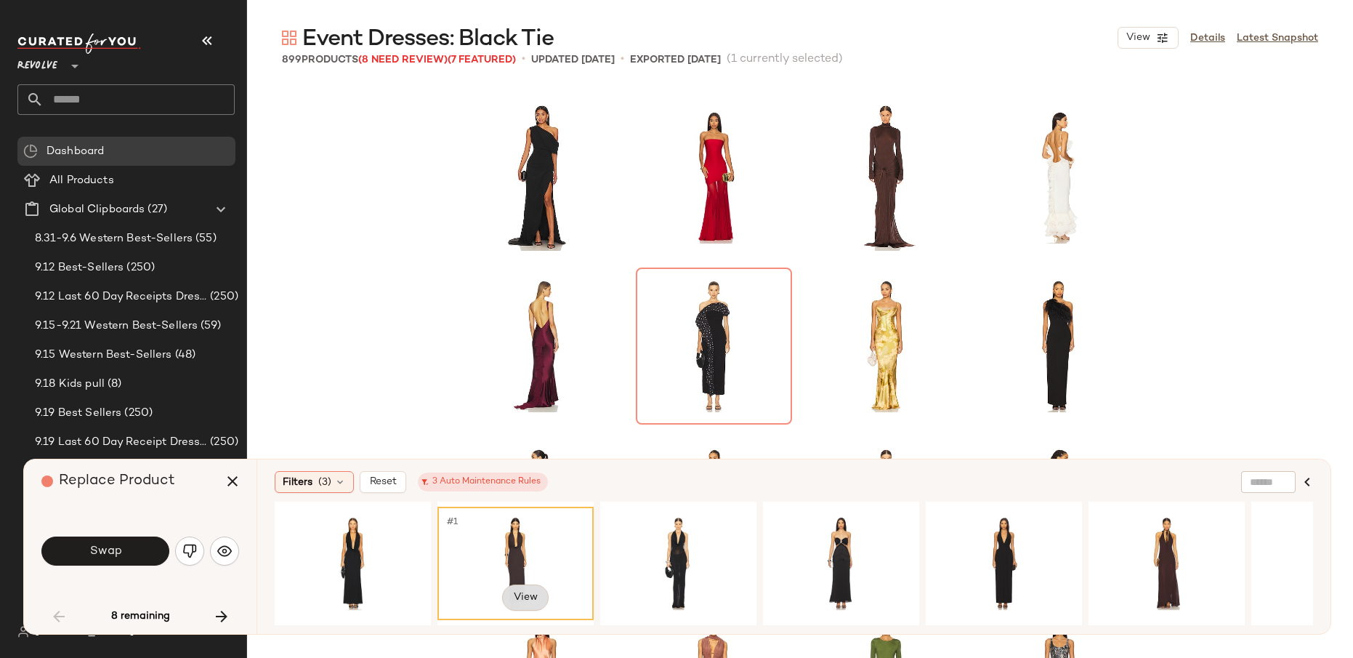
click at [523, 588] on body "Revolve ** Dashboard All Products Global Clipboards (27) 8.31-9.6 Western Best-…" at bounding box center [676, 329] width 1353 height 658
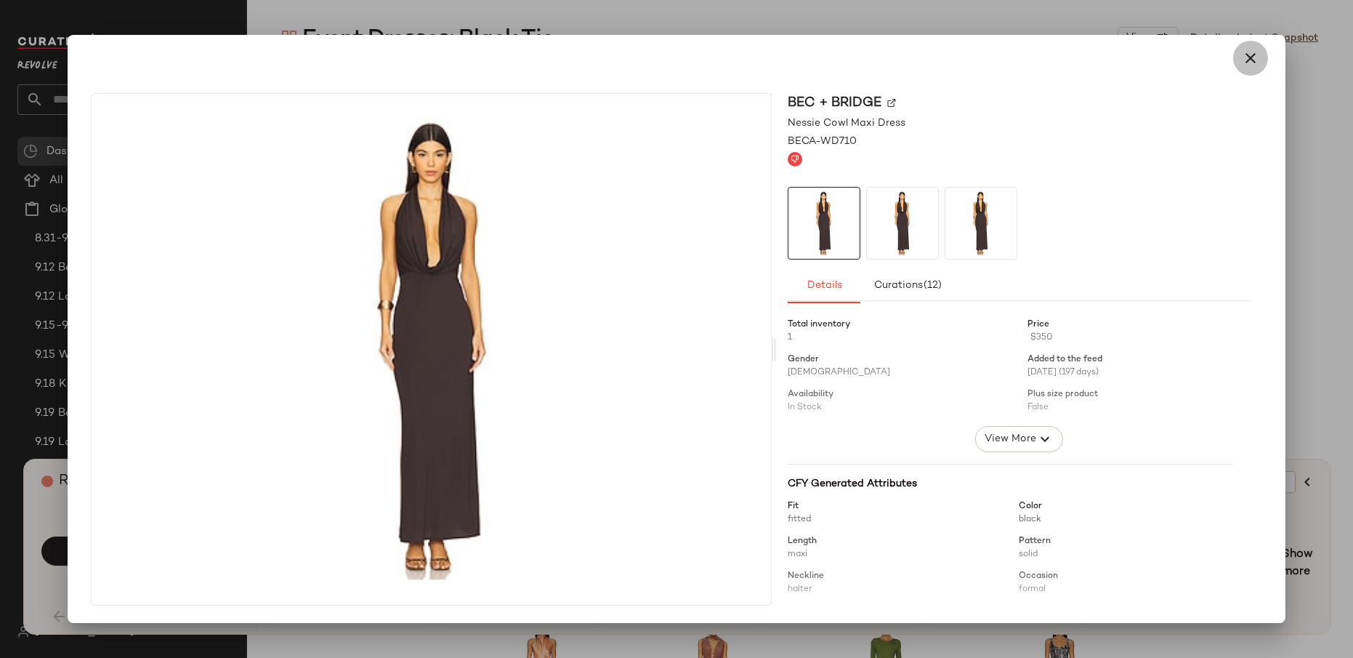
click at [1249, 59] on icon "button" at bounding box center [1250, 57] width 17 height 17
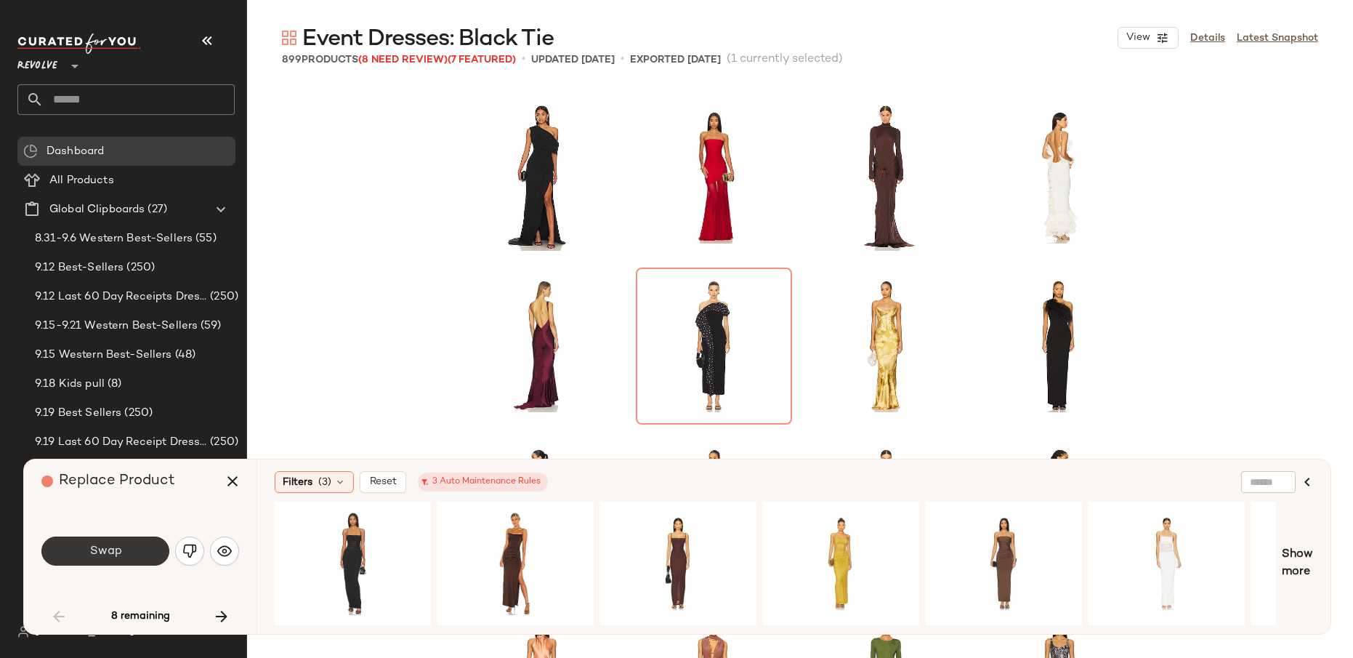
click at [124, 543] on button "Swap" at bounding box center [105, 550] width 128 height 29
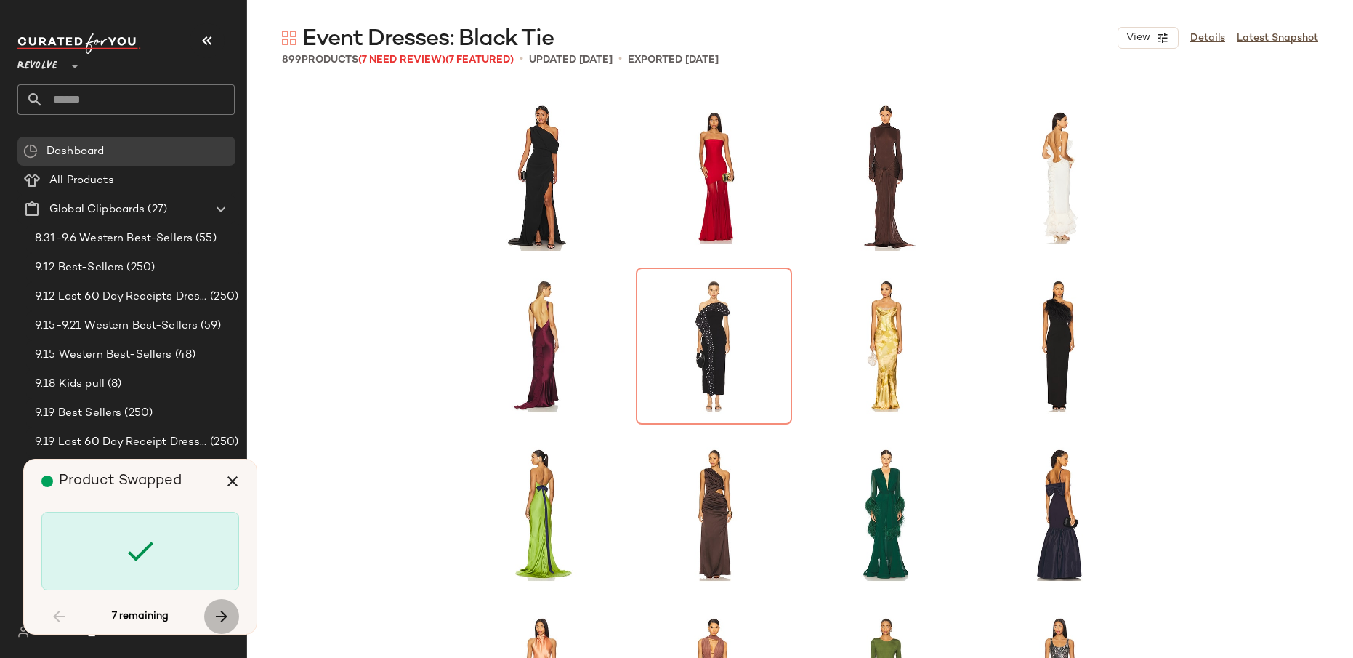
click at [233, 616] on button "button" at bounding box center [221, 616] width 35 height 35
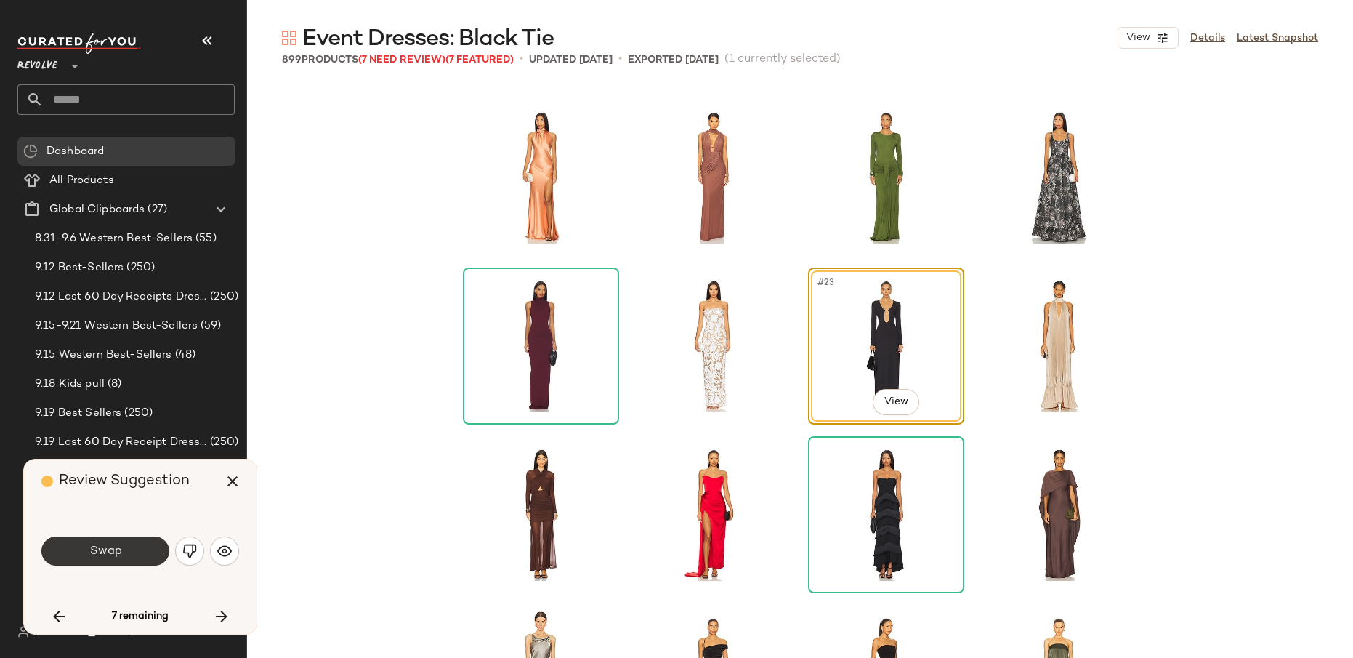
click at [144, 547] on button "Swap" at bounding box center [105, 550] width 128 height 29
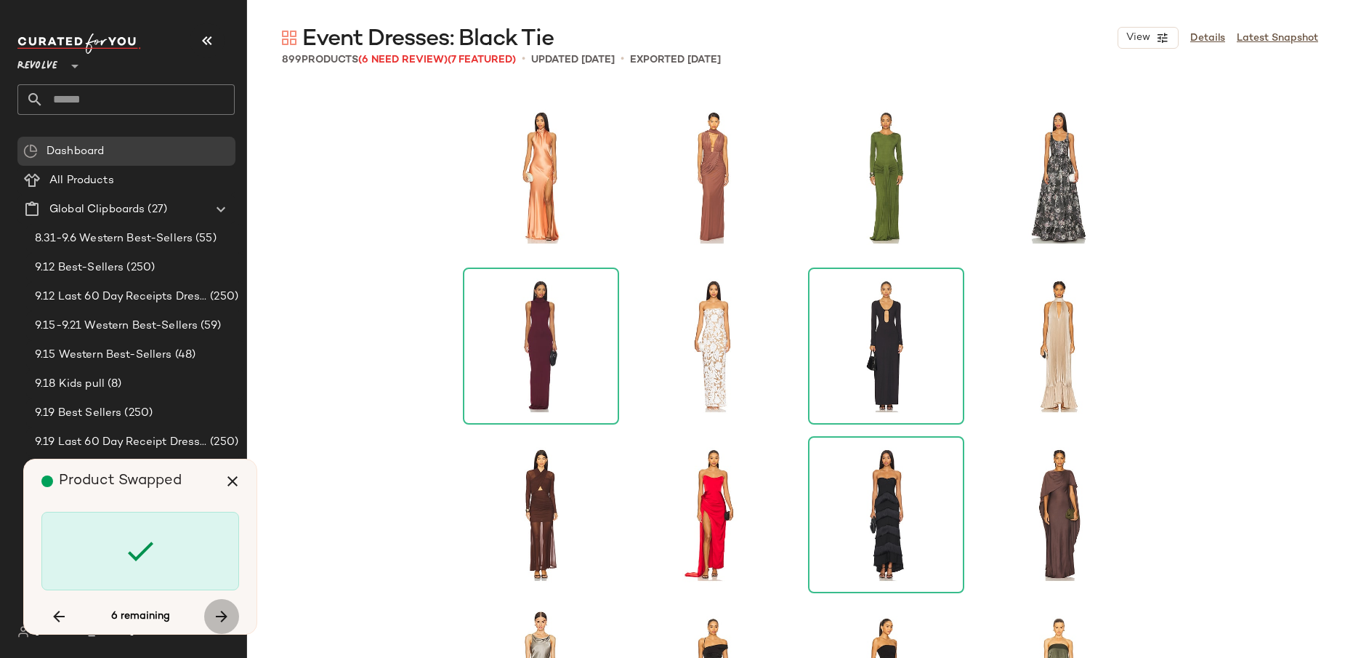
click at [227, 615] on icon "button" at bounding box center [221, 616] width 17 height 17
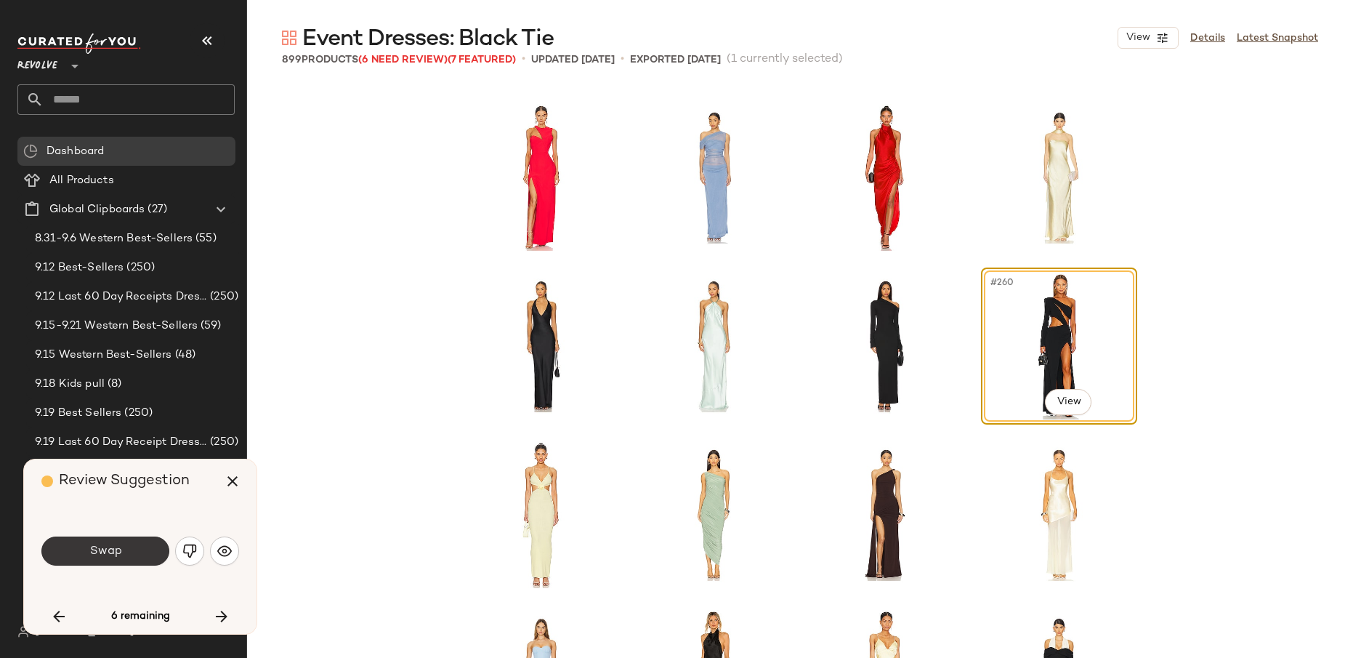
click at [141, 550] on button "Swap" at bounding box center [105, 550] width 128 height 29
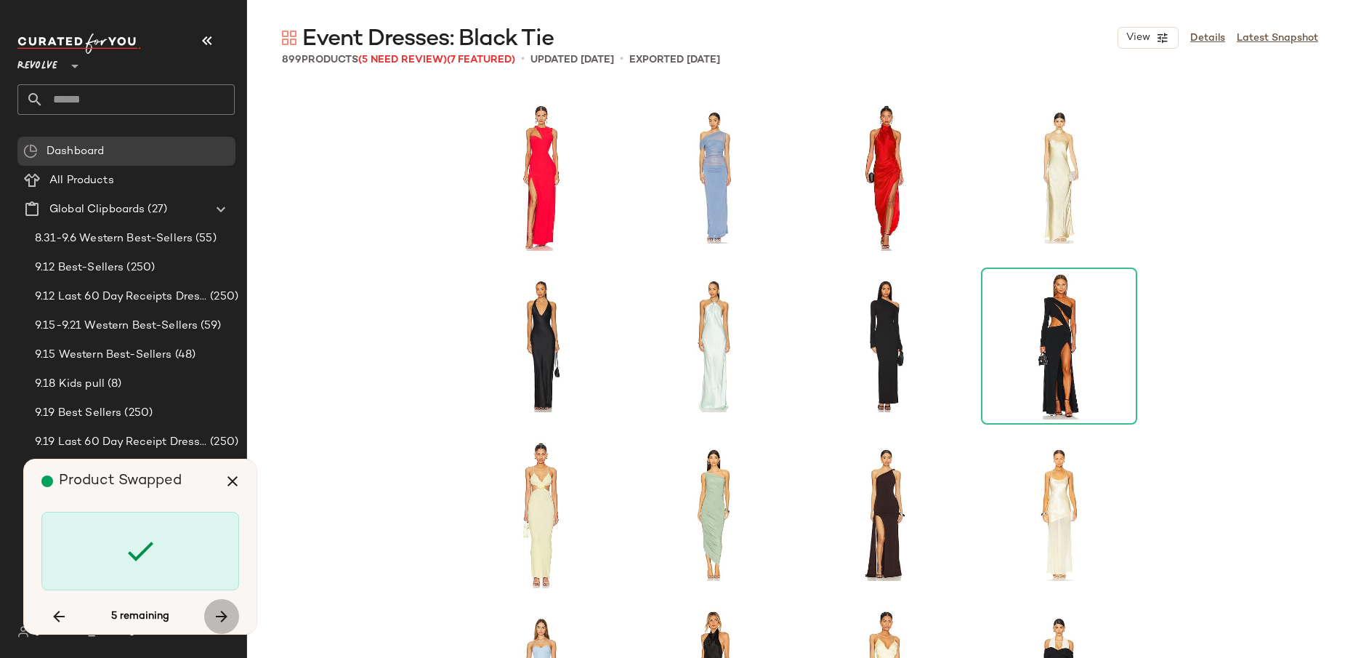
click at [227, 624] on icon "button" at bounding box center [221, 616] width 17 height 17
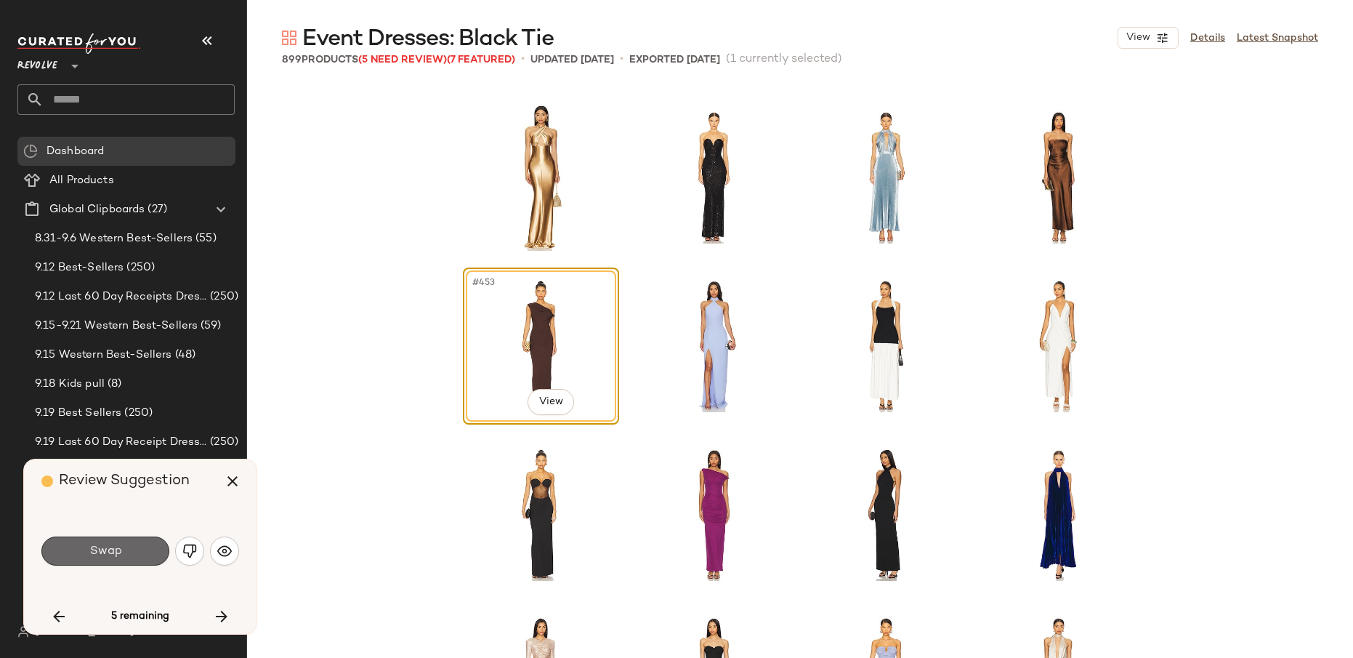
click at [133, 553] on button "Swap" at bounding box center [105, 550] width 128 height 29
click at [224, 615] on icon "button" at bounding box center [221, 616] width 17 height 17
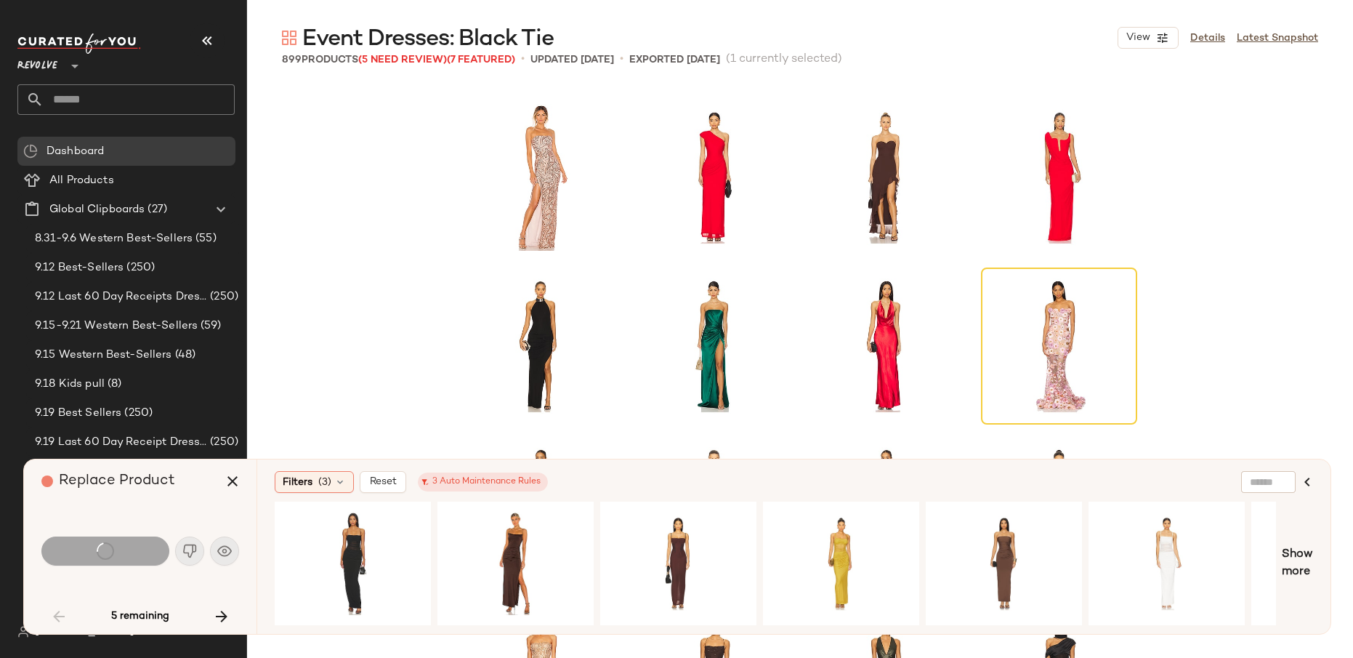
scroll to position [169, 0]
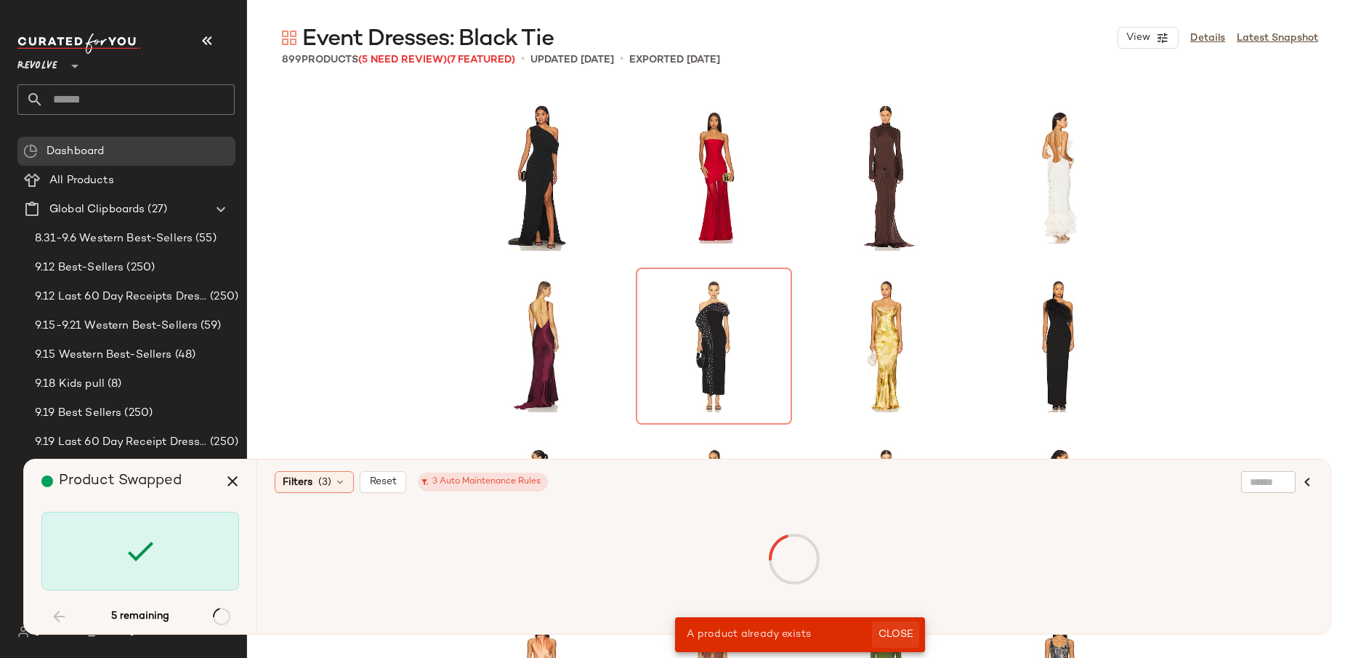
click at [915, 624] on button "Close" at bounding box center [895, 634] width 47 height 26
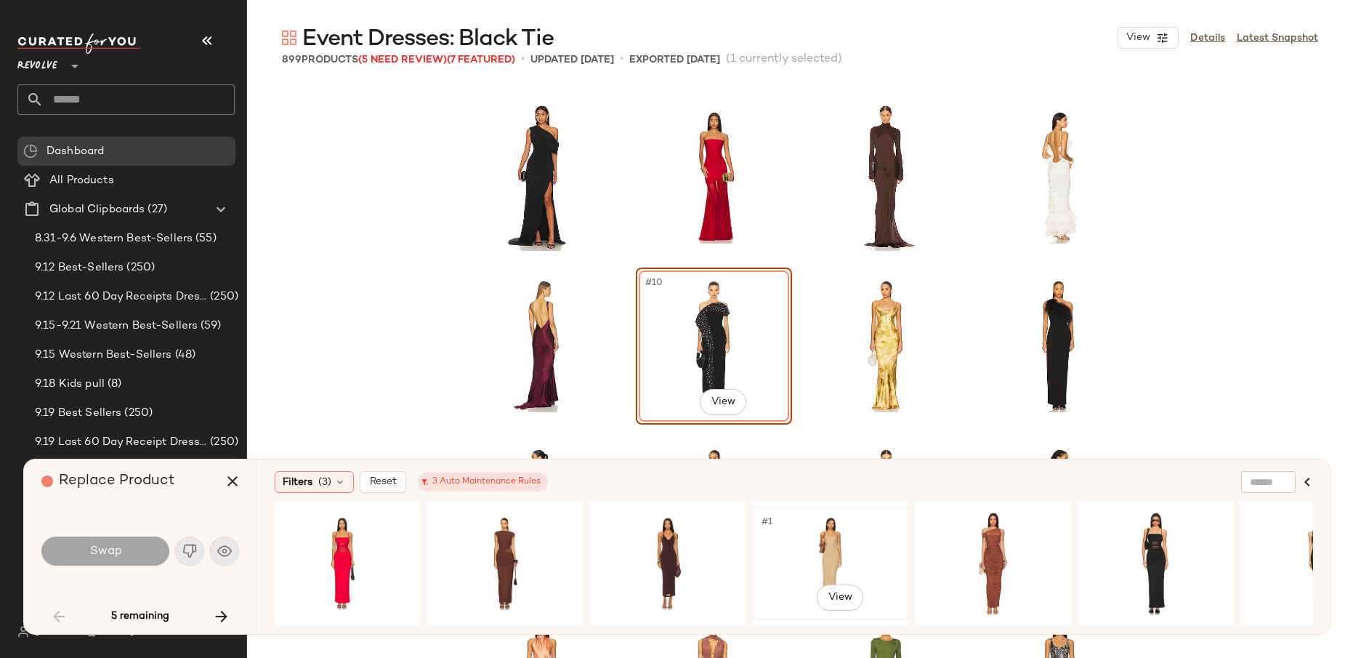
scroll to position [0, 1234]
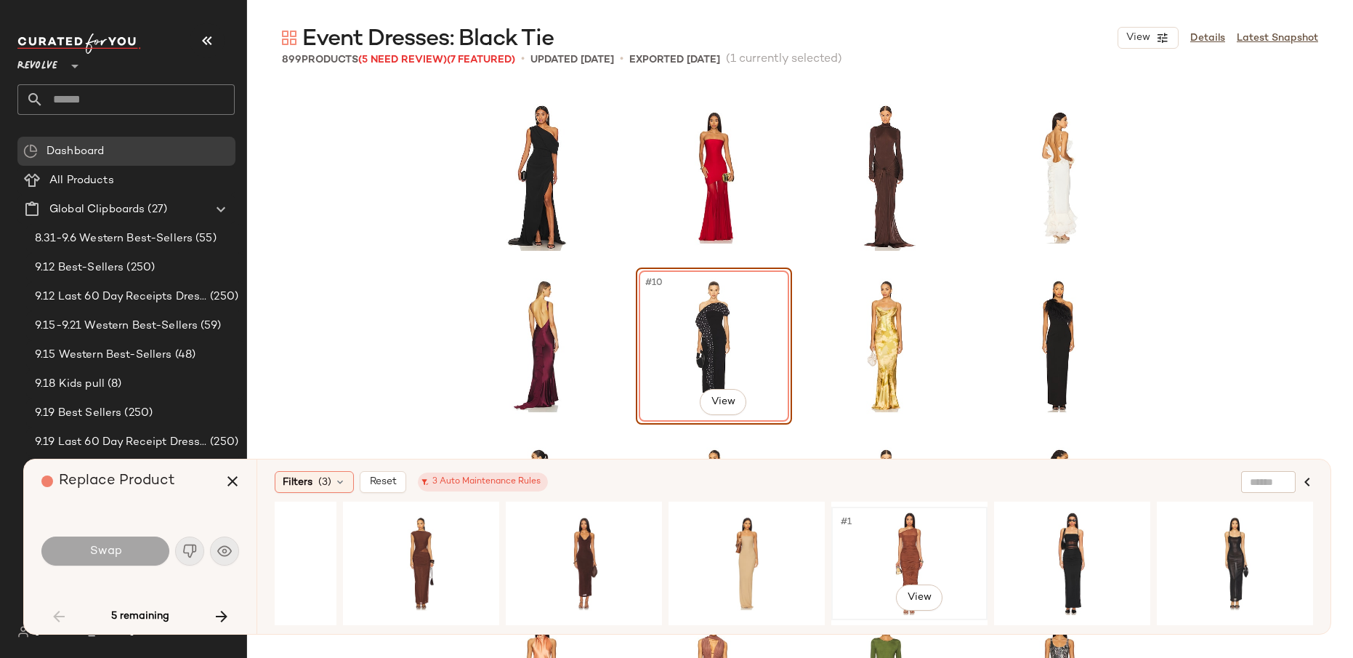
click at [927, 548] on div "#1 View" at bounding box center [910, 563] width 146 height 103
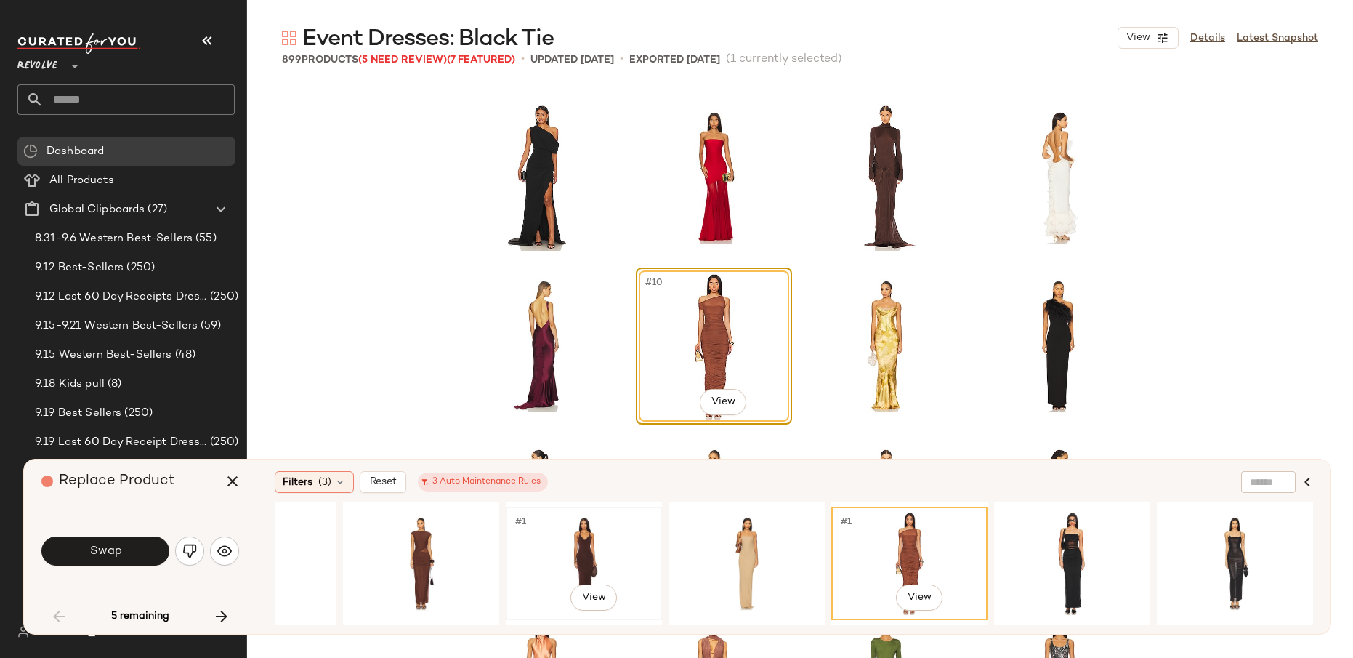
click at [588, 552] on div "#1 View" at bounding box center [584, 563] width 146 height 103
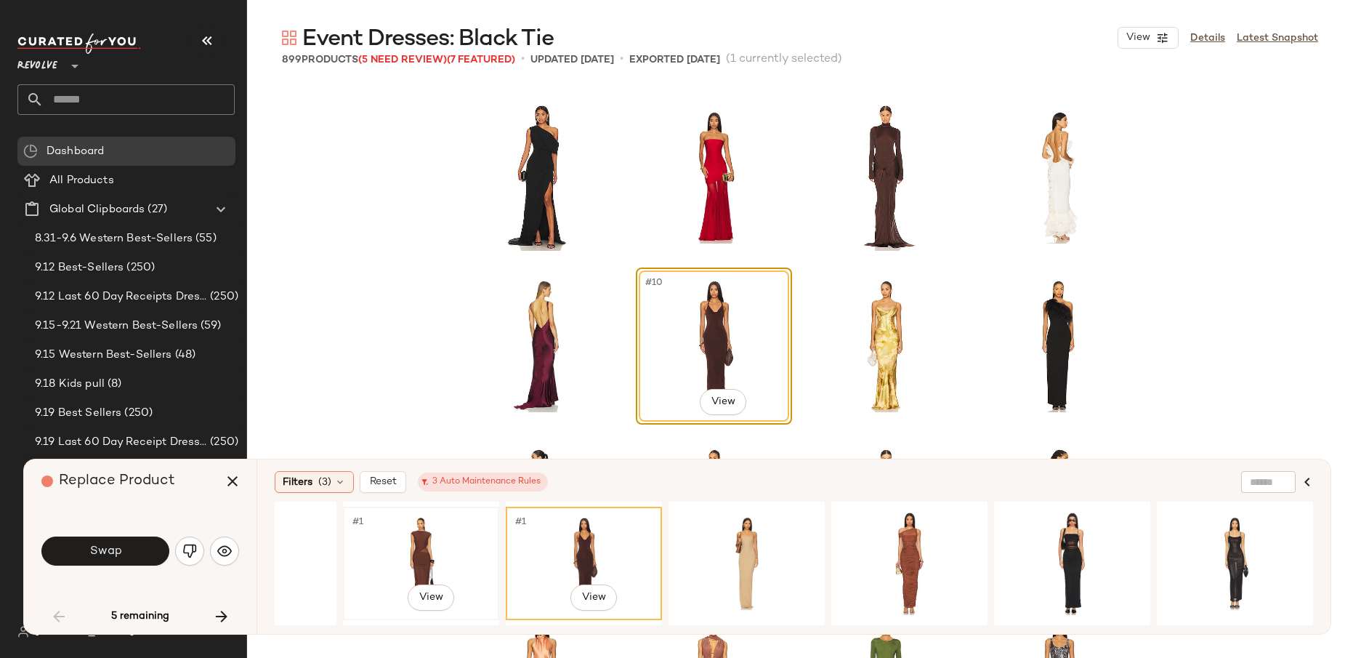
click at [448, 555] on div "#1 View" at bounding box center [421, 563] width 146 height 103
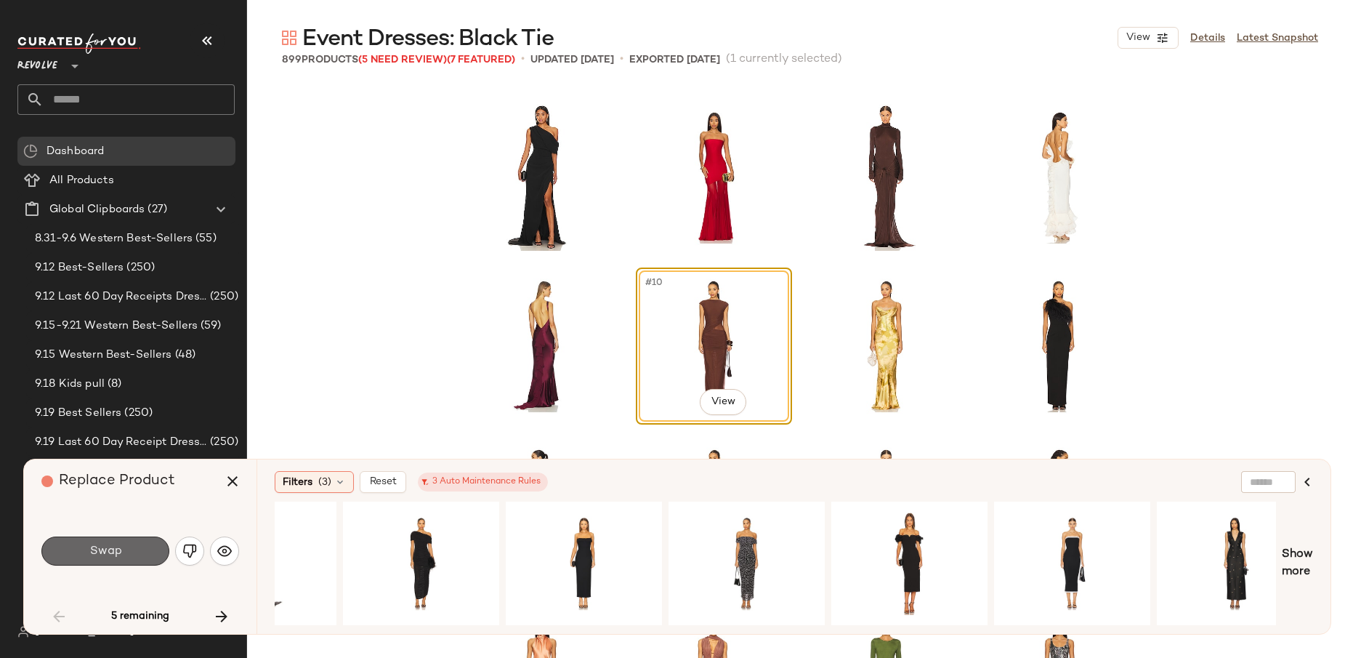
click at [149, 555] on button "Swap" at bounding box center [105, 550] width 128 height 29
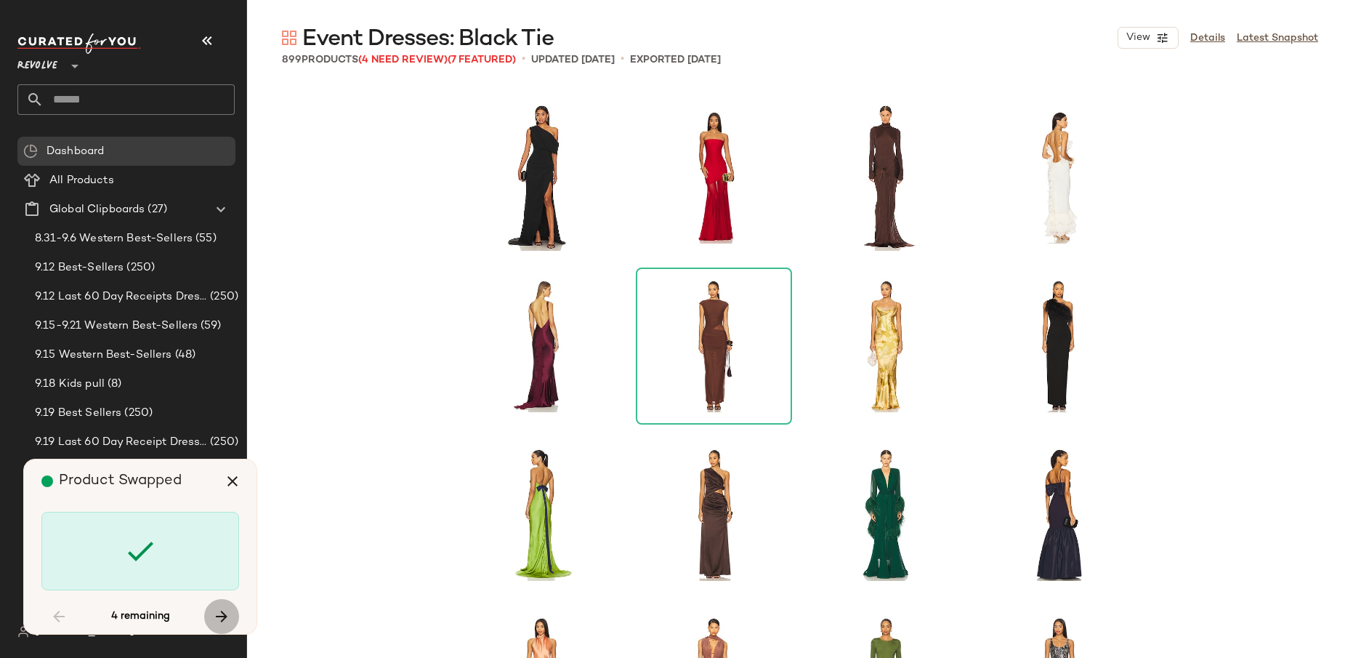
click at [227, 612] on icon "button" at bounding box center [221, 616] width 17 height 17
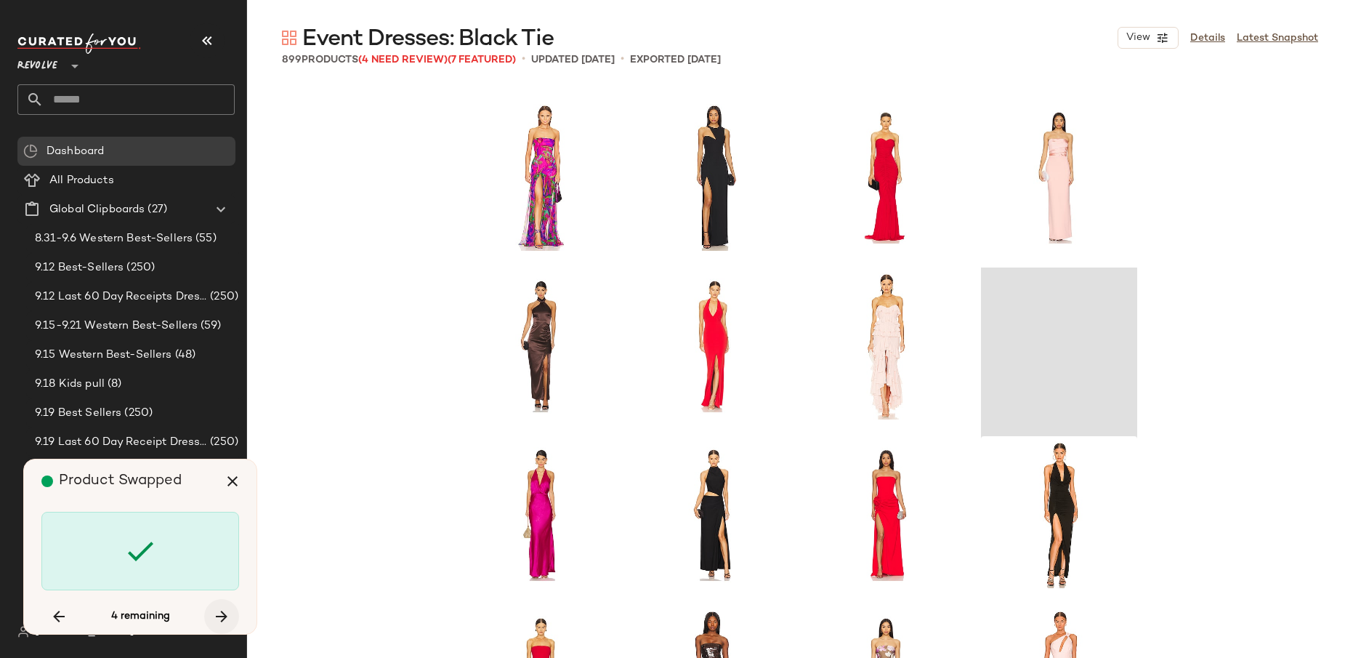
click at [227, 612] on icon "button" at bounding box center [221, 616] width 17 height 17
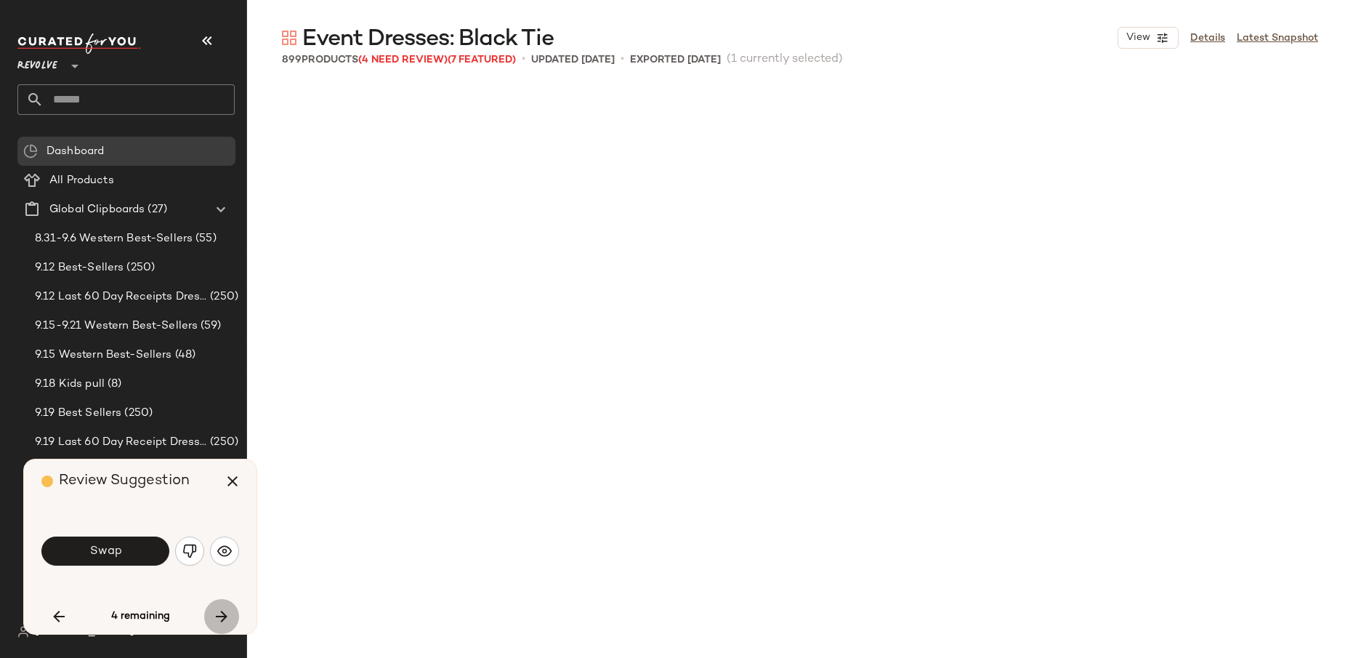
scroll to position [18885, 0]
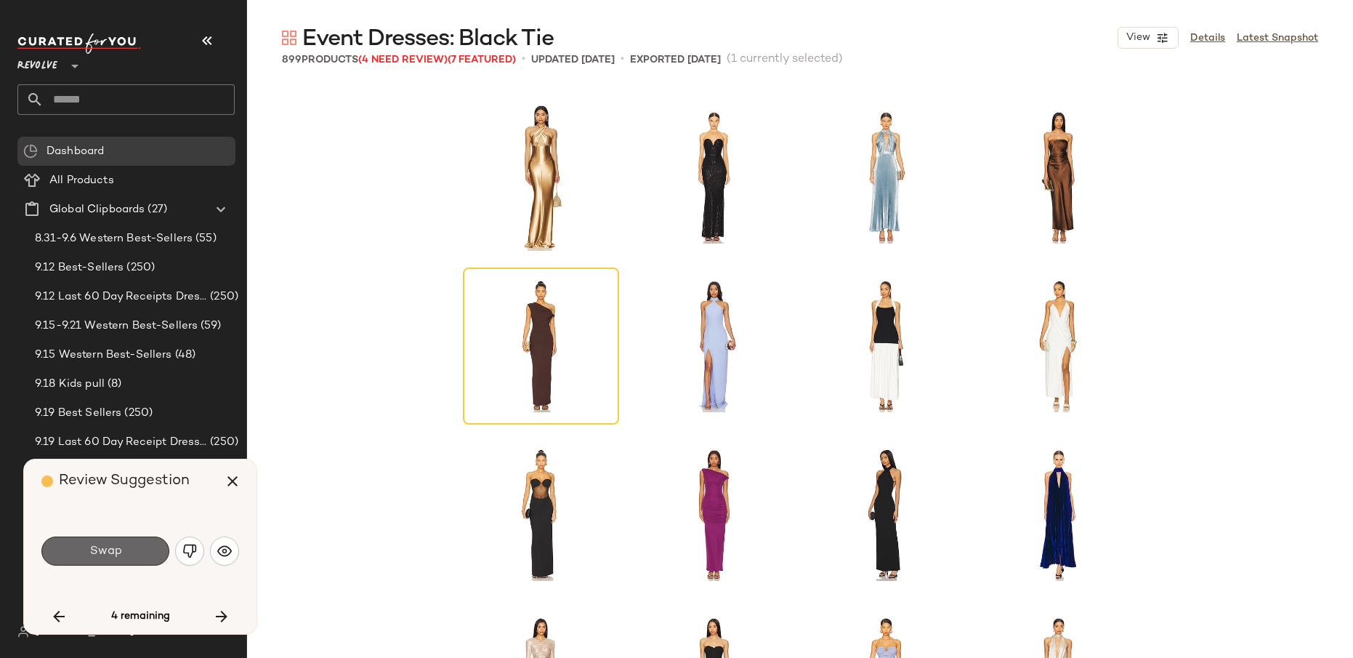
click at [113, 551] on span "Swap" at bounding box center [105, 551] width 33 height 14
click at [233, 616] on button "button" at bounding box center [221, 616] width 35 height 35
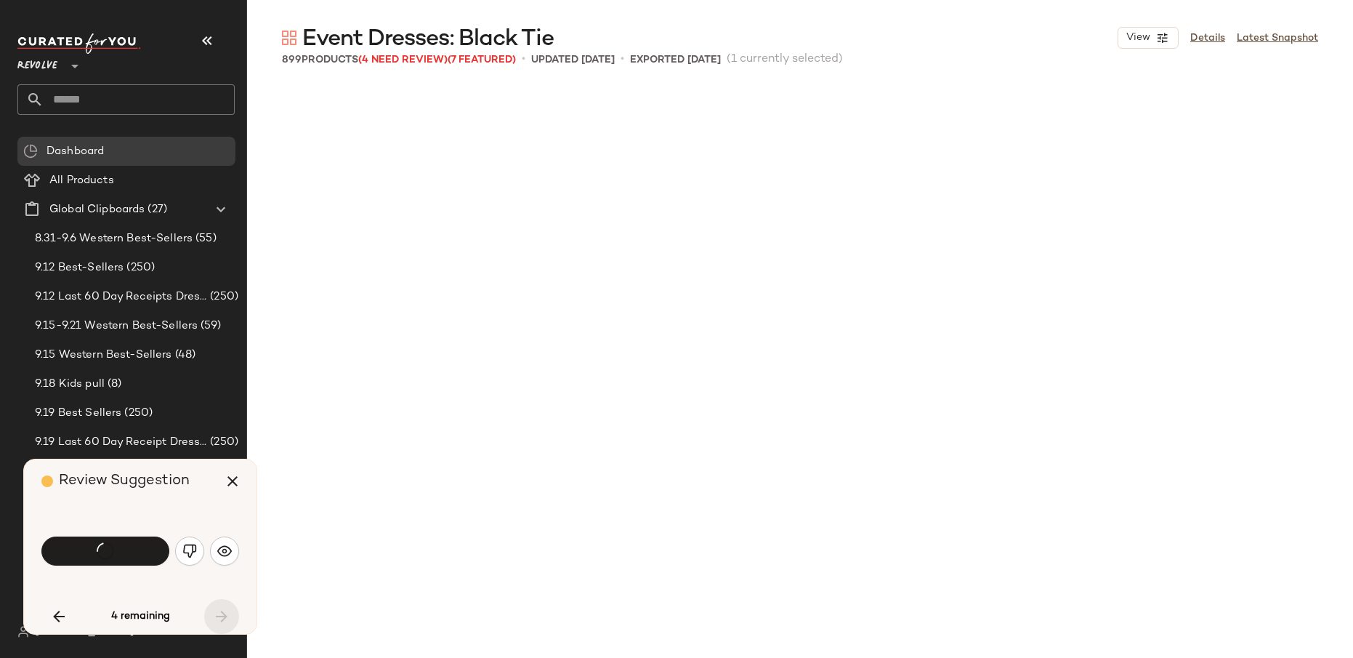
scroll to position [1349, 0]
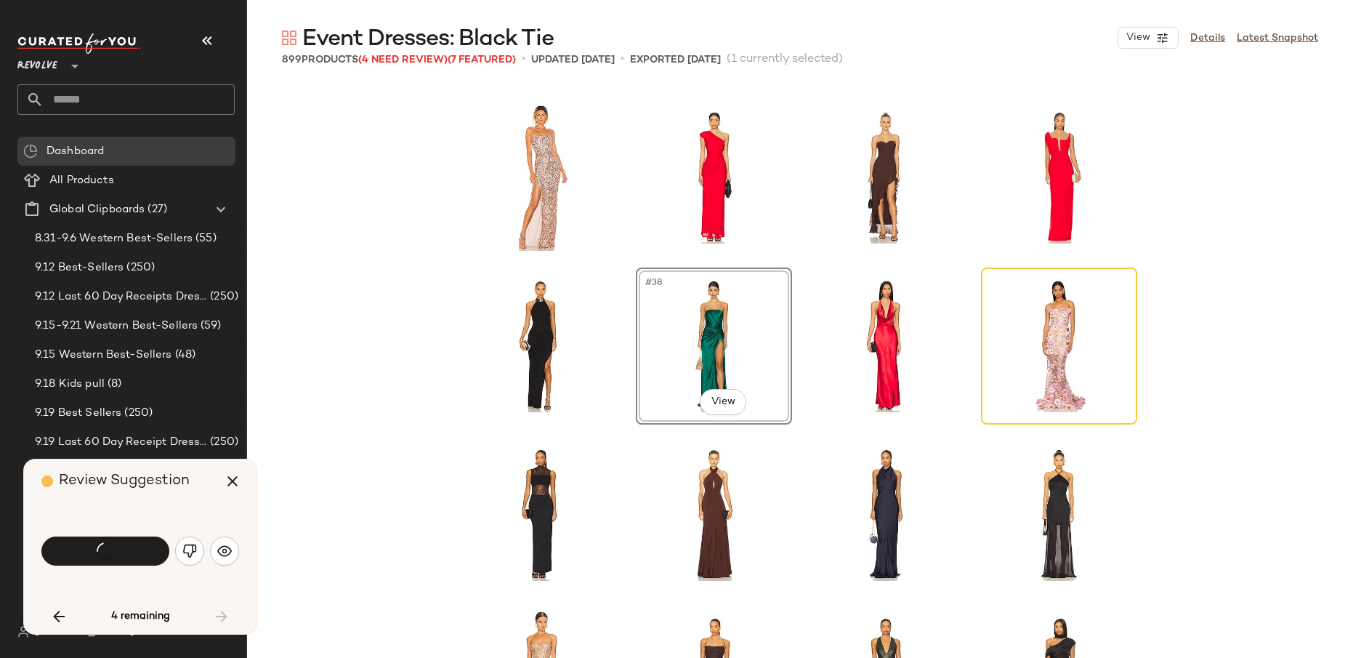
click at [134, 560] on div "Swap" at bounding box center [105, 550] width 128 height 29
click at [230, 490] on button "button" at bounding box center [232, 481] width 35 height 35
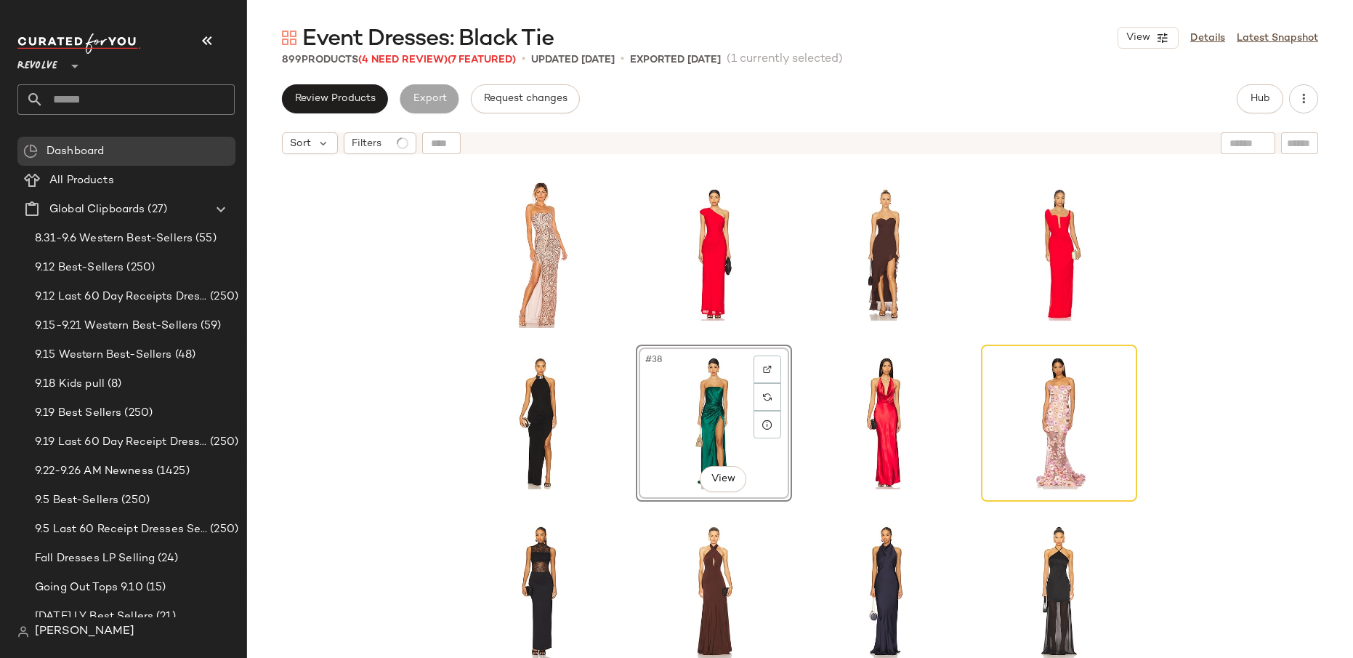
click at [329, 410] on div "#38 View" at bounding box center [800, 427] width 1106 height 533
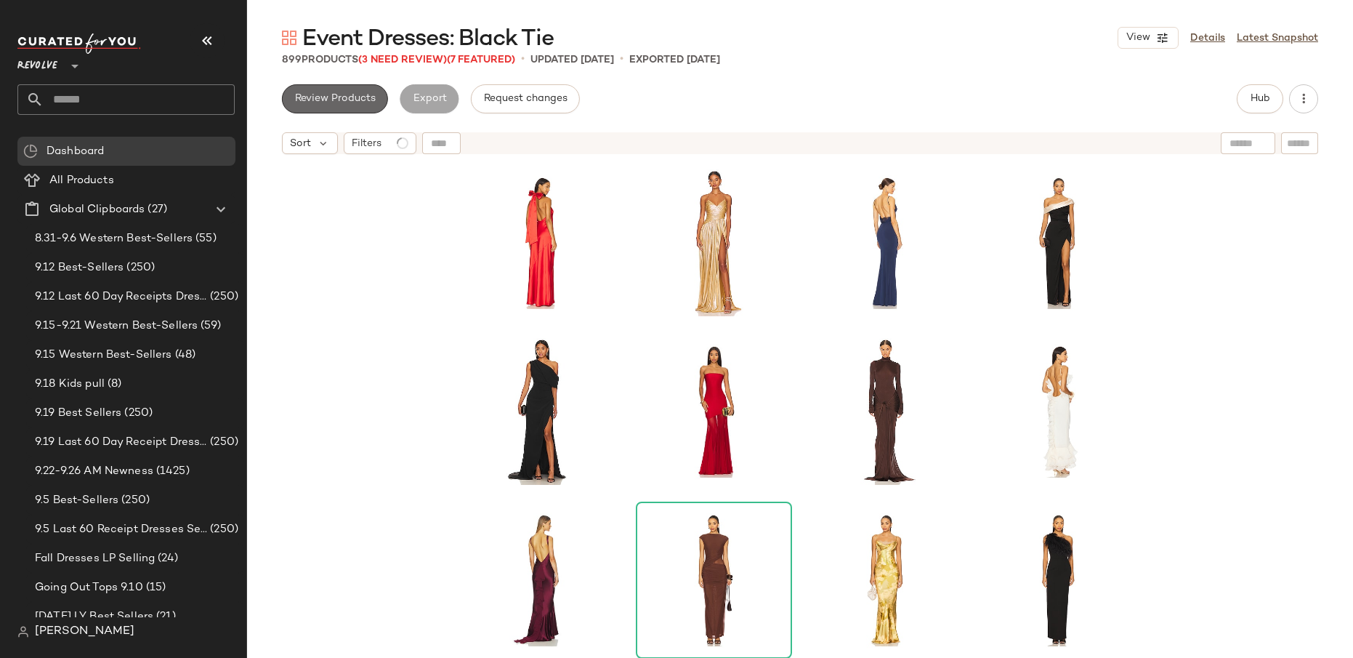
click at [373, 104] on span "Review Products" at bounding box center [334, 99] width 81 height 12
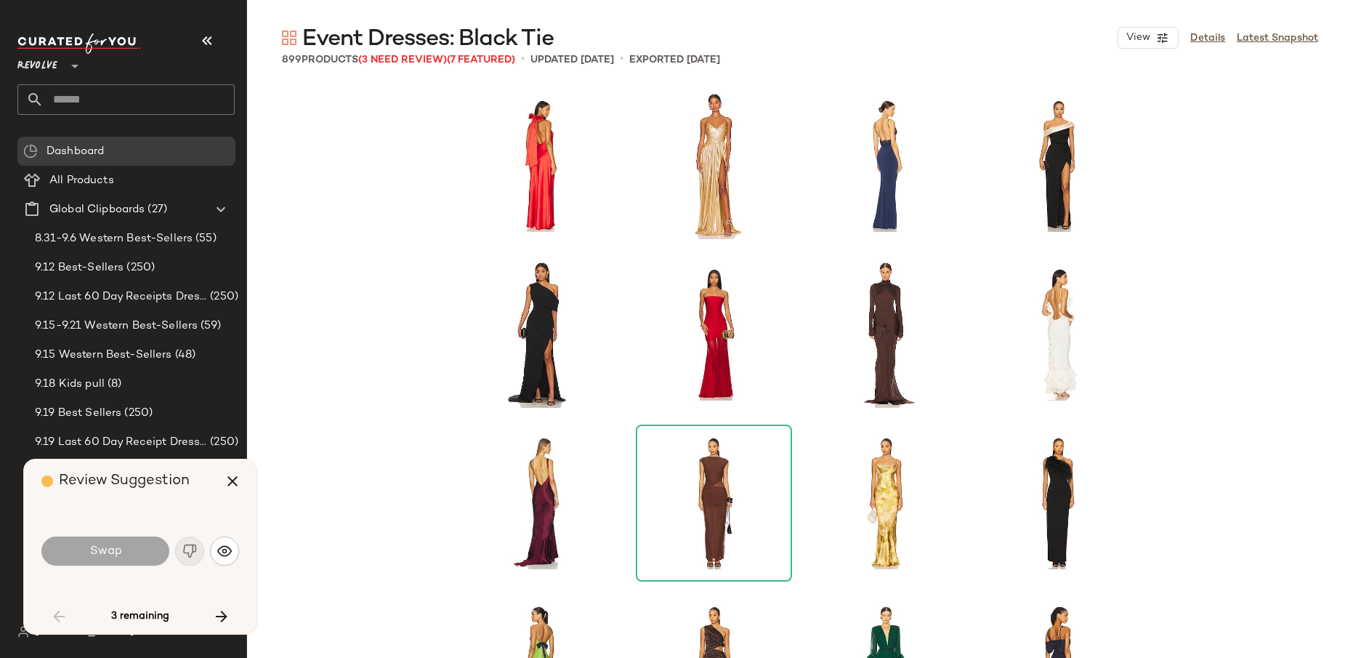
scroll to position [1349, 0]
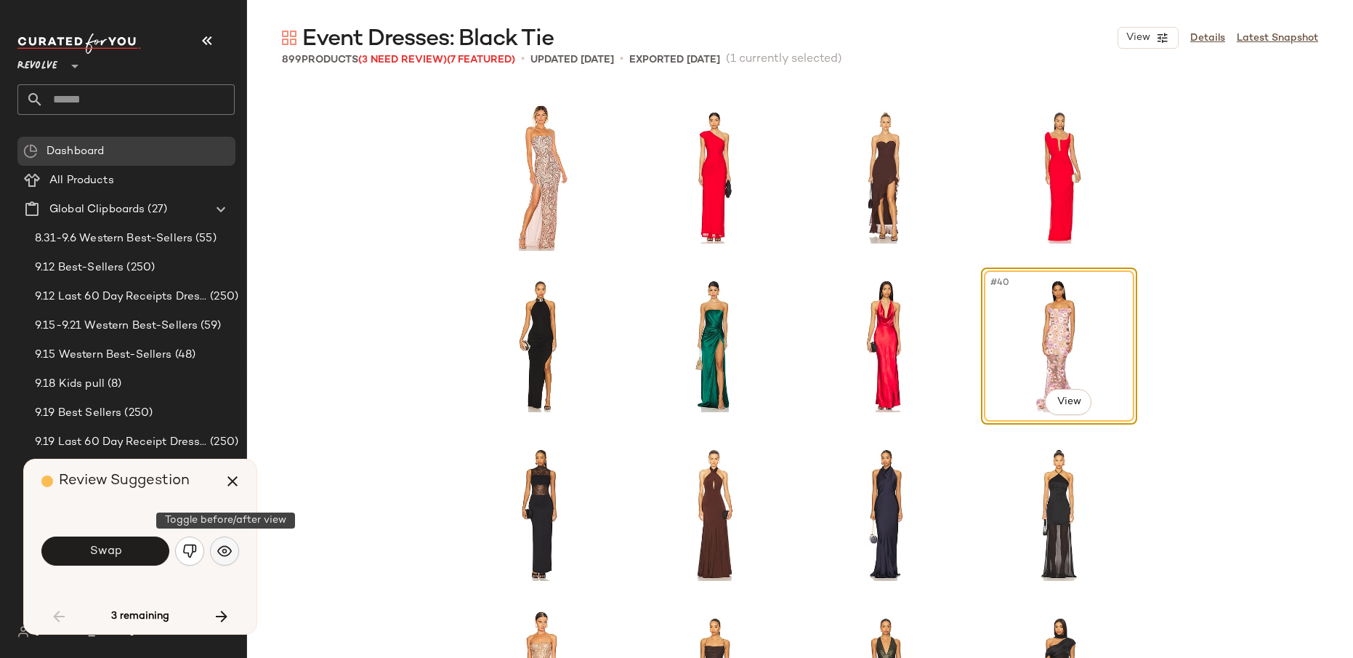
click at [235, 552] on button "button" at bounding box center [224, 550] width 29 height 29
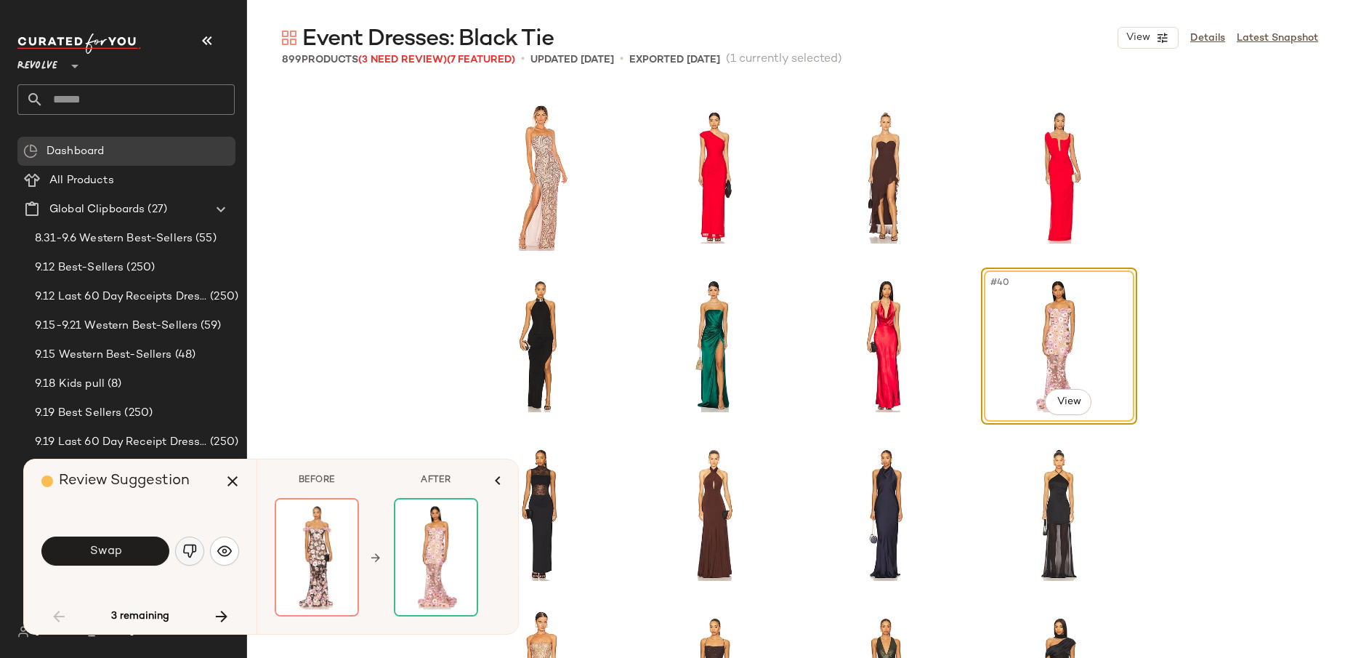
click at [190, 552] on img "button" at bounding box center [189, 551] width 15 height 15
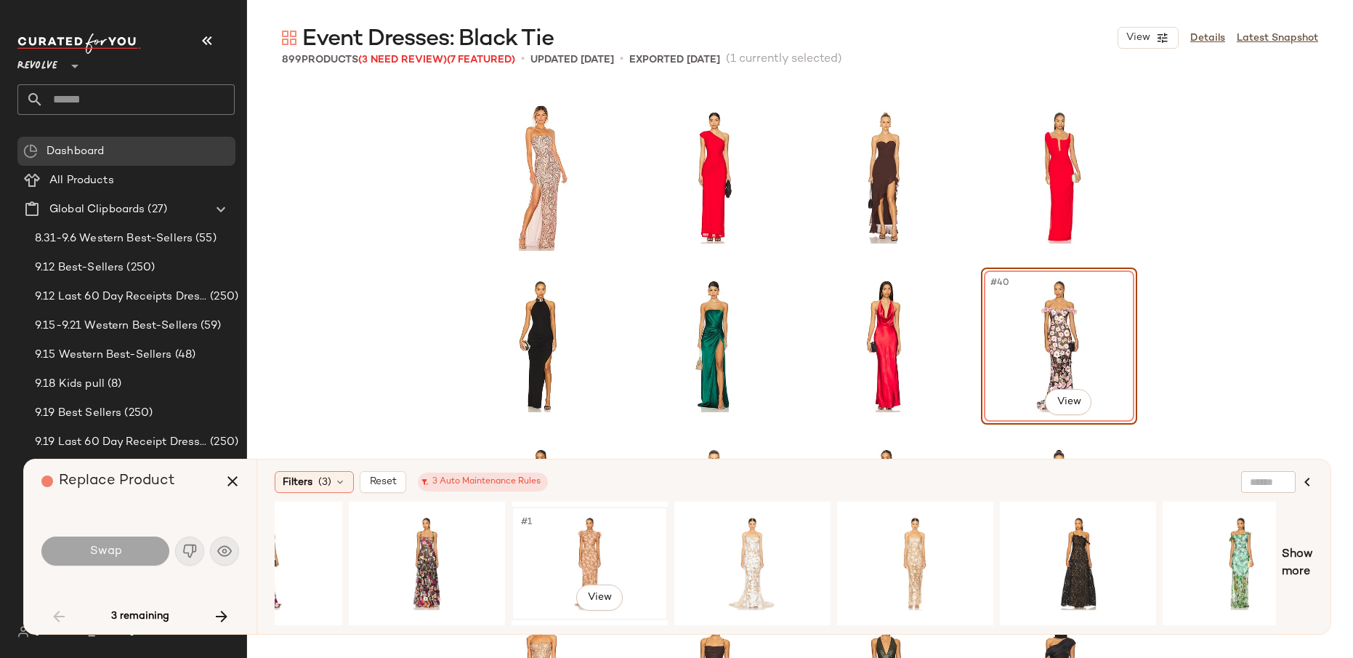
scroll to position [0, 256]
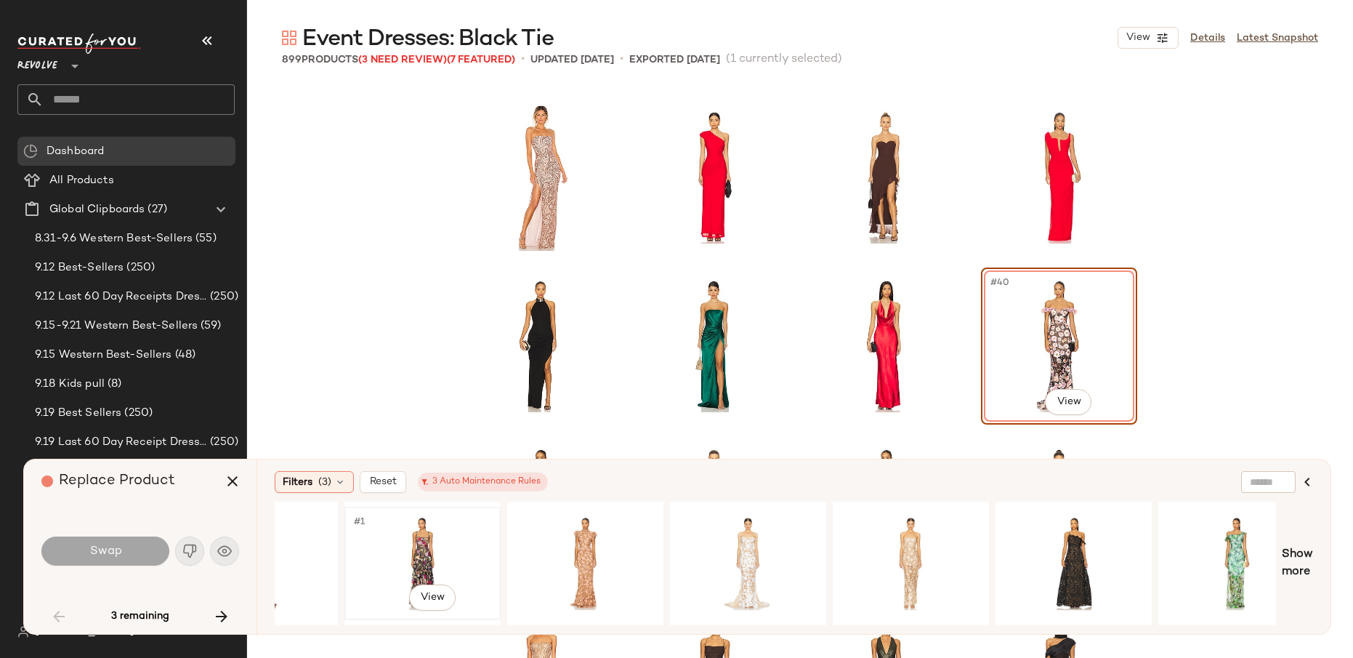
click at [427, 570] on div "#1 View" at bounding box center [423, 563] width 146 height 103
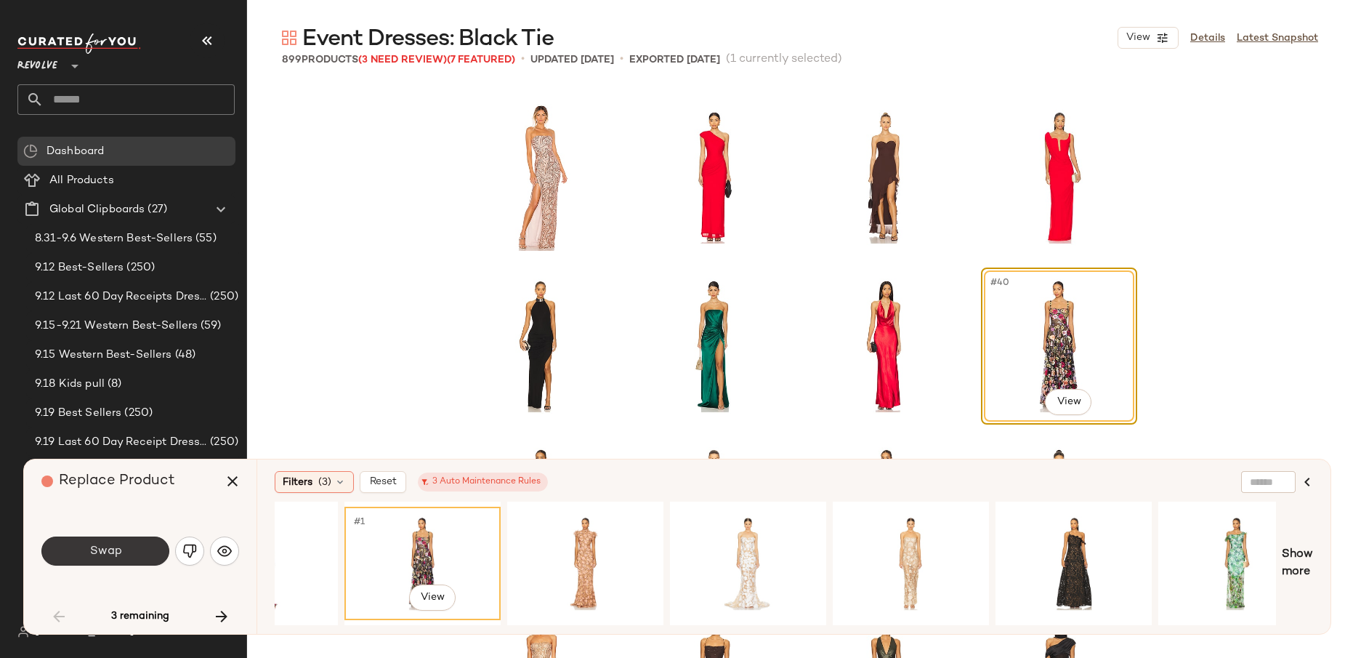
click at [146, 554] on button "Swap" at bounding box center [105, 550] width 128 height 29
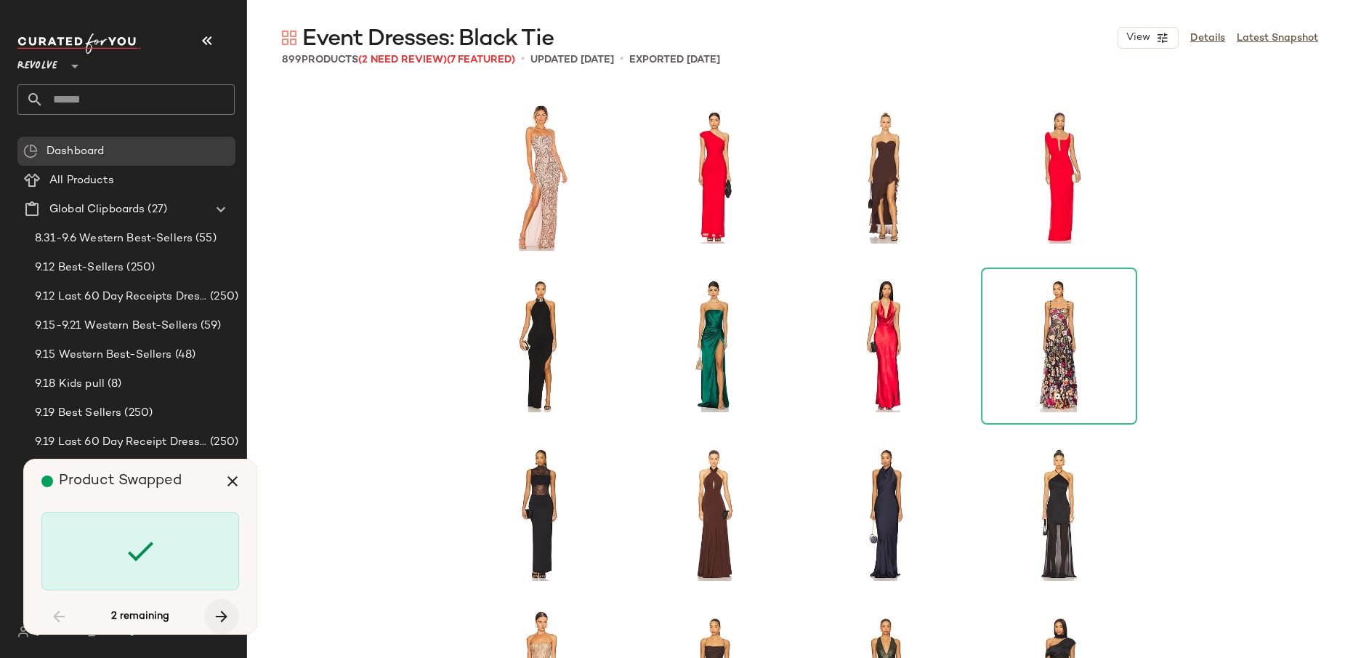
click at [217, 614] on icon "button" at bounding box center [221, 616] width 17 height 17
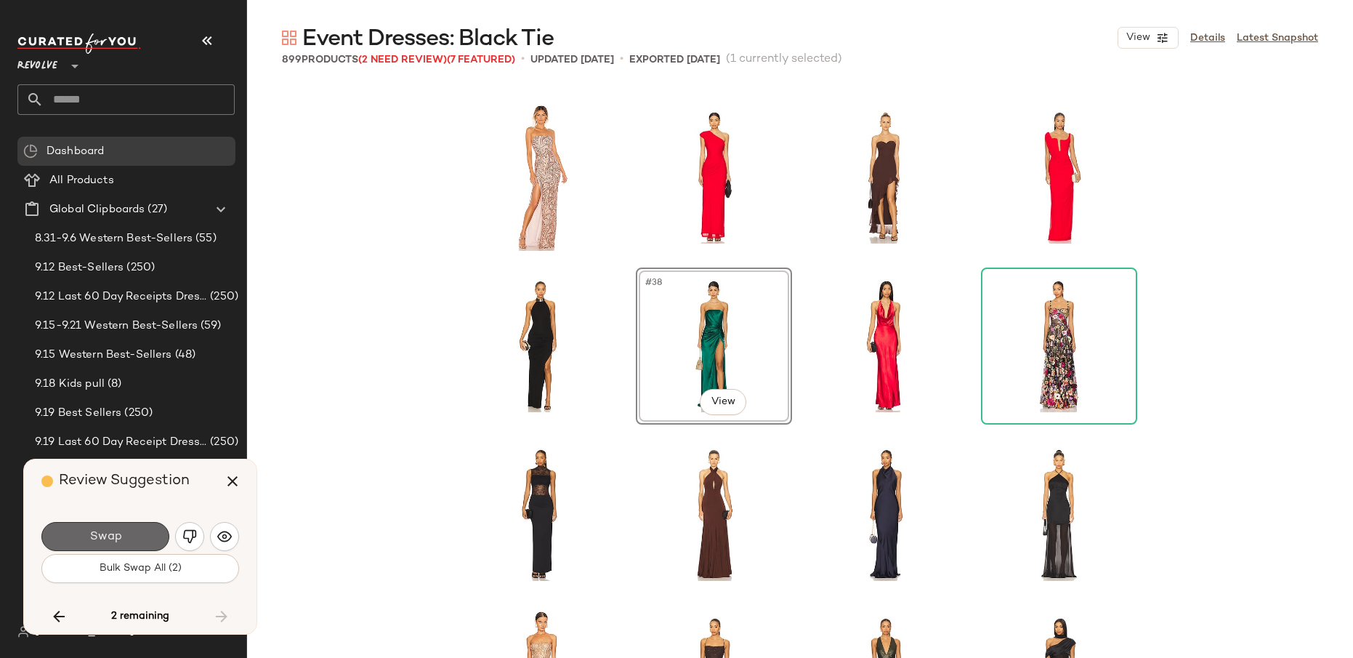
click at [126, 539] on button "Swap" at bounding box center [105, 536] width 128 height 29
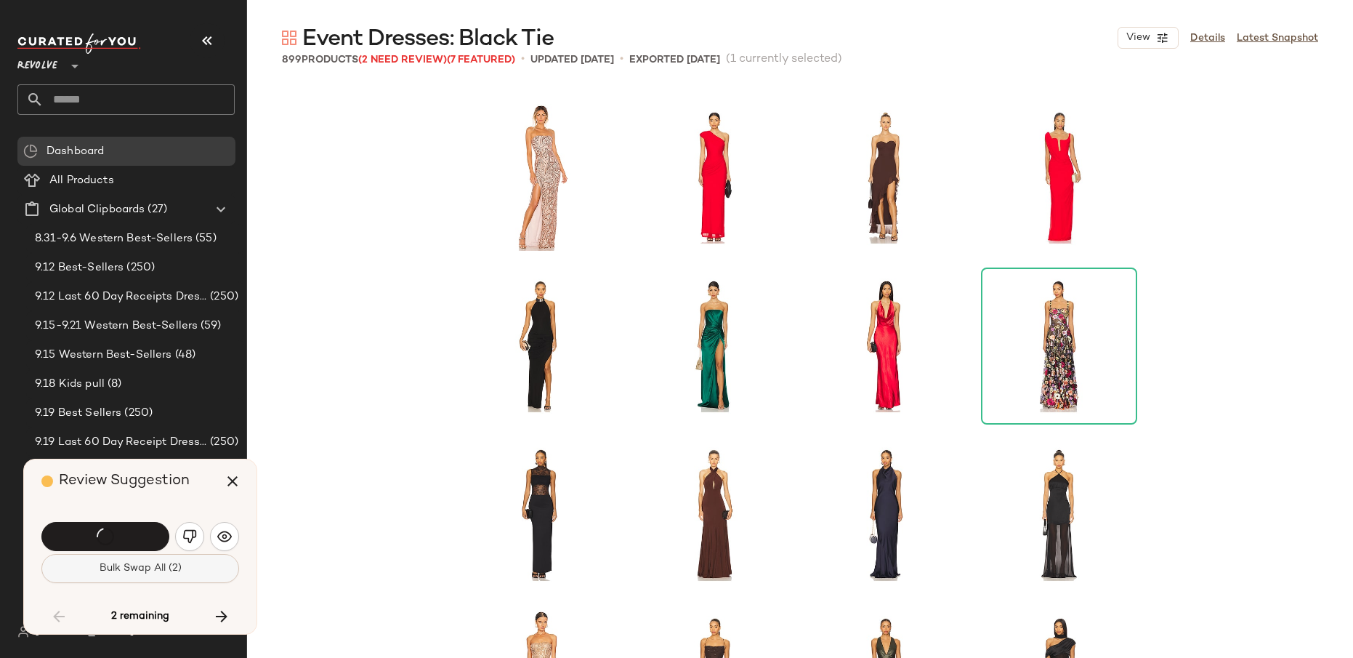
scroll to position [18885, 0]
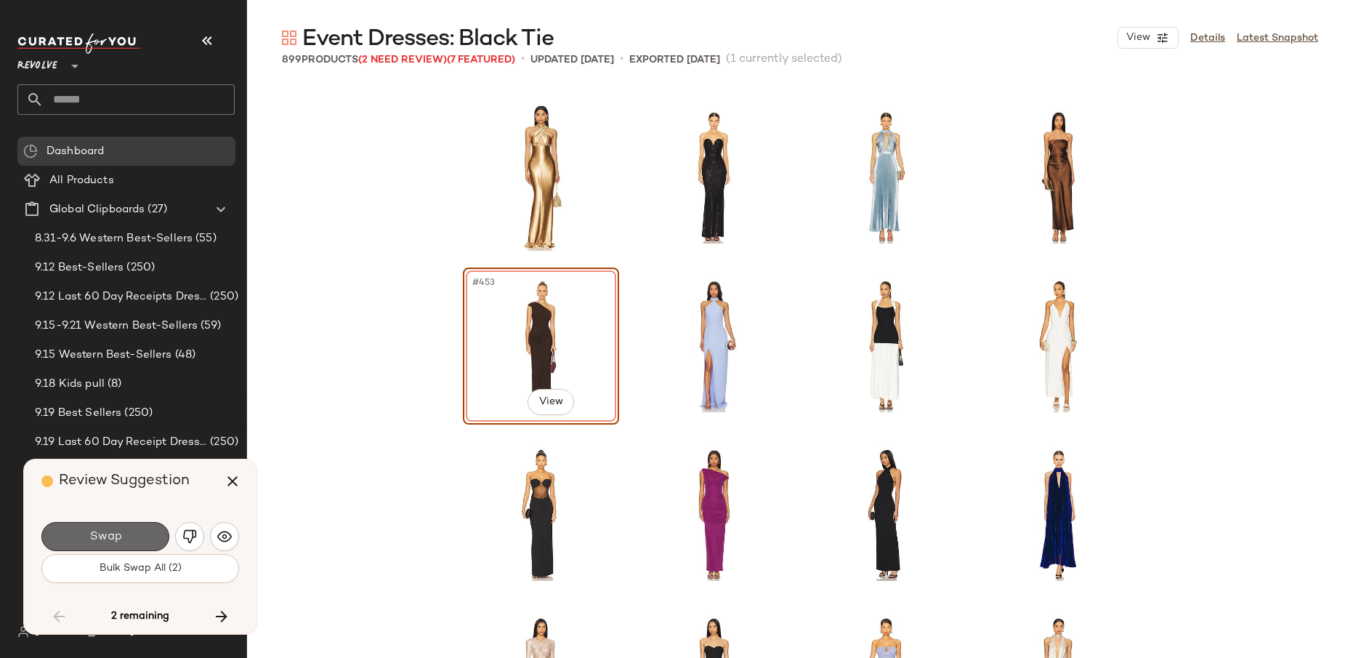
click at [147, 542] on button "Swap" at bounding box center [105, 536] width 128 height 29
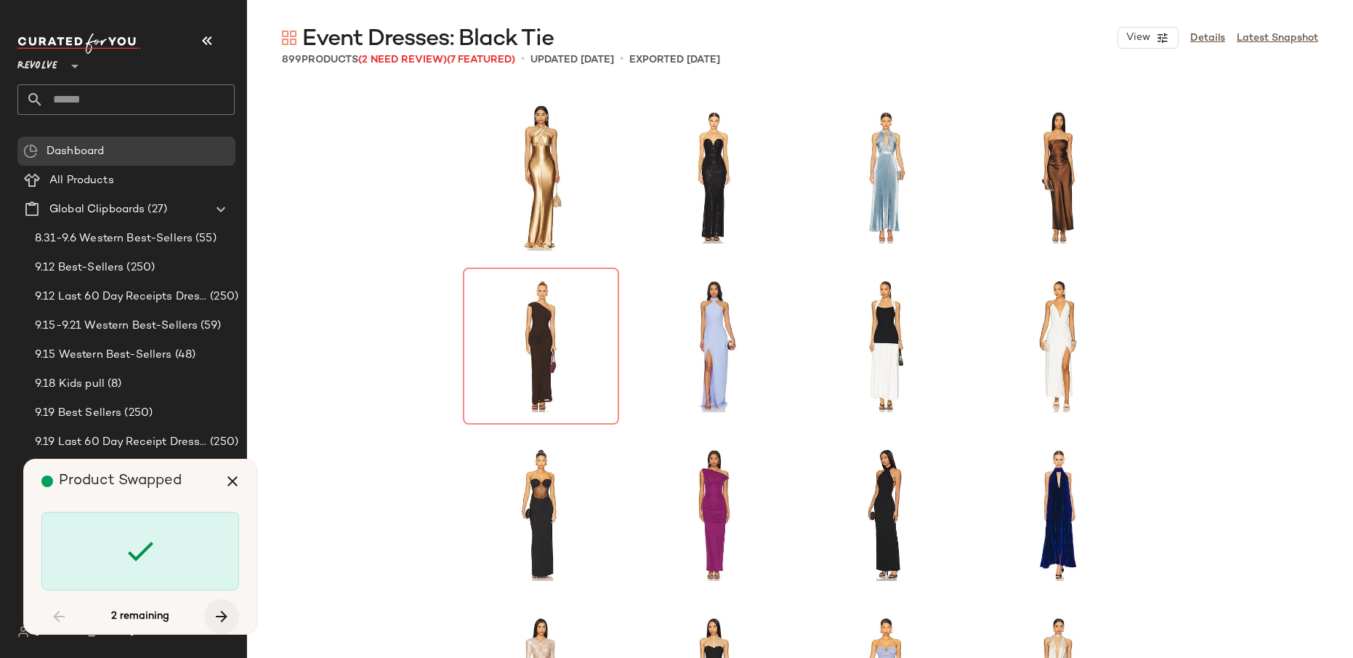
click at [216, 614] on icon "button" at bounding box center [221, 616] width 17 height 17
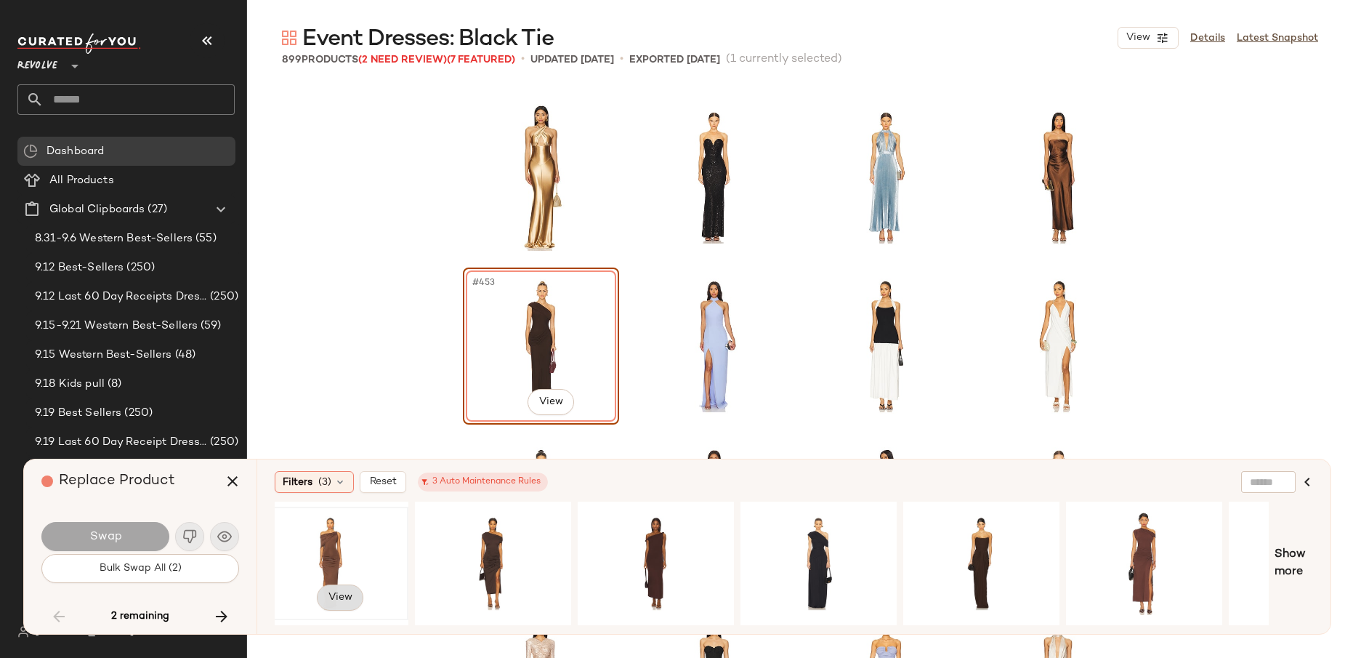
scroll to position [0, 279]
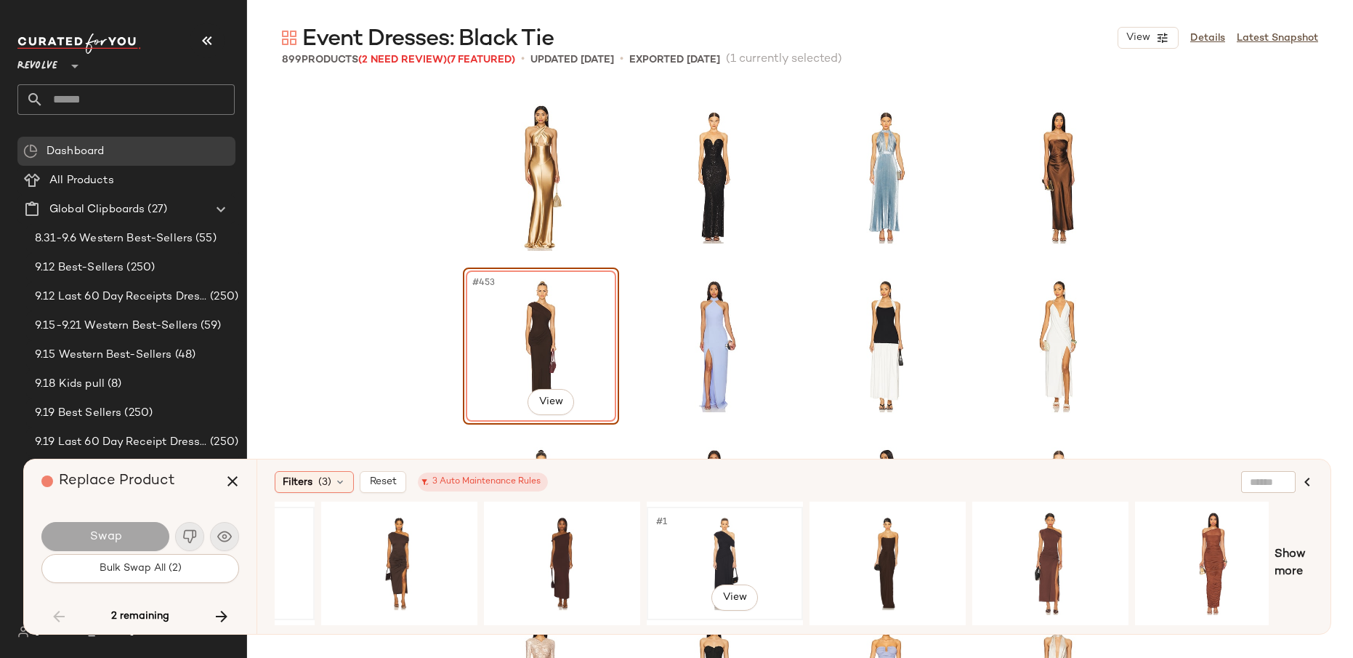
click at [687, 550] on div "#1 View" at bounding box center [725, 563] width 146 height 103
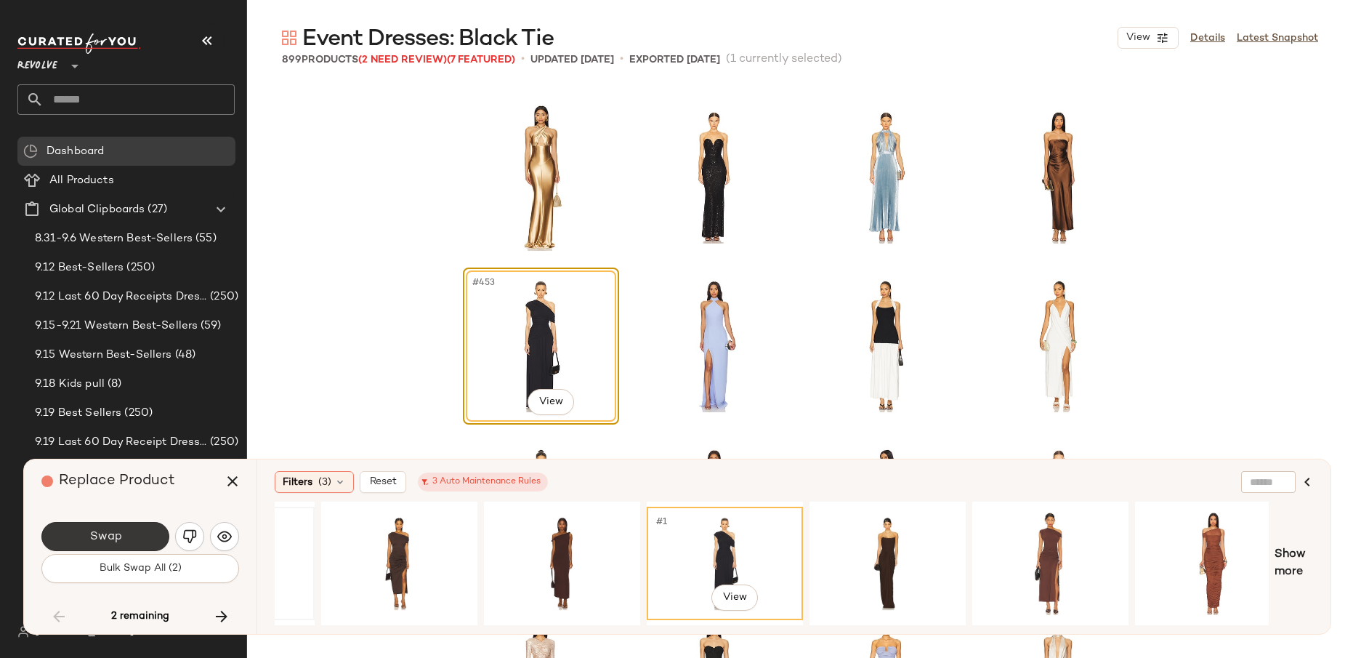
click at [108, 534] on span "Swap" at bounding box center [105, 537] width 33 height 14
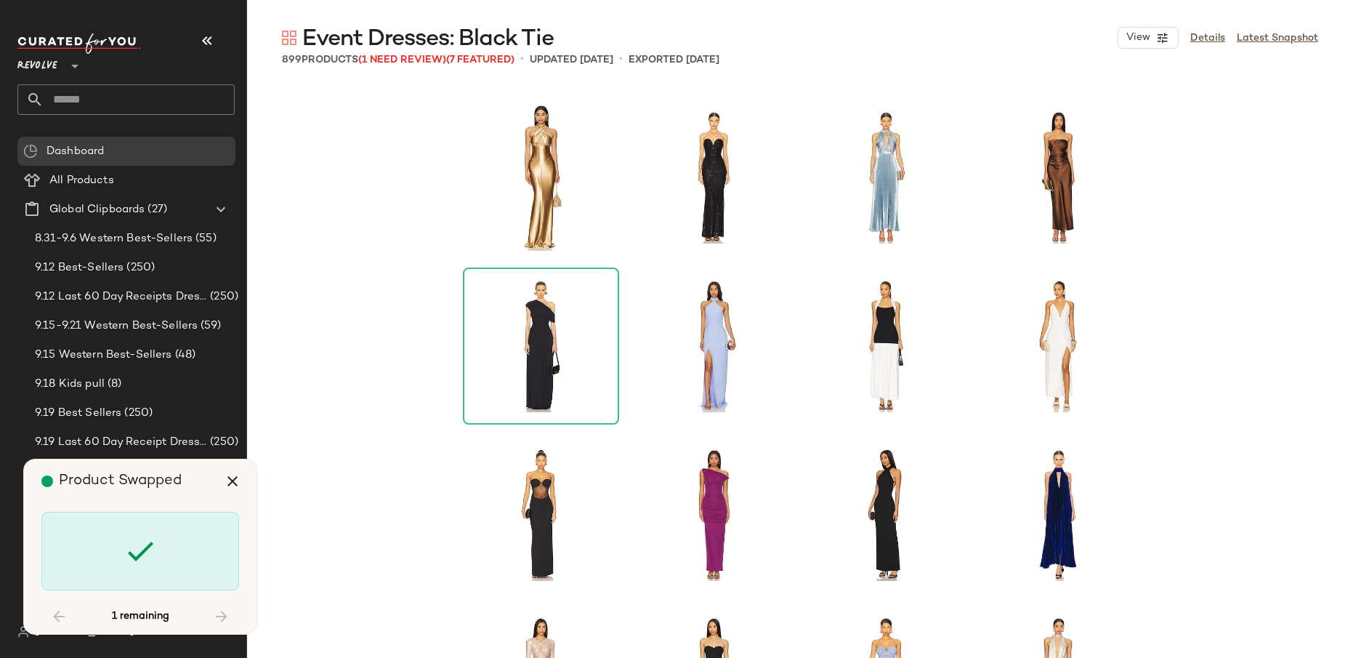
click at [227, 618] on div "1 remaining" at bounding box center [140, 616] width 198 height 35
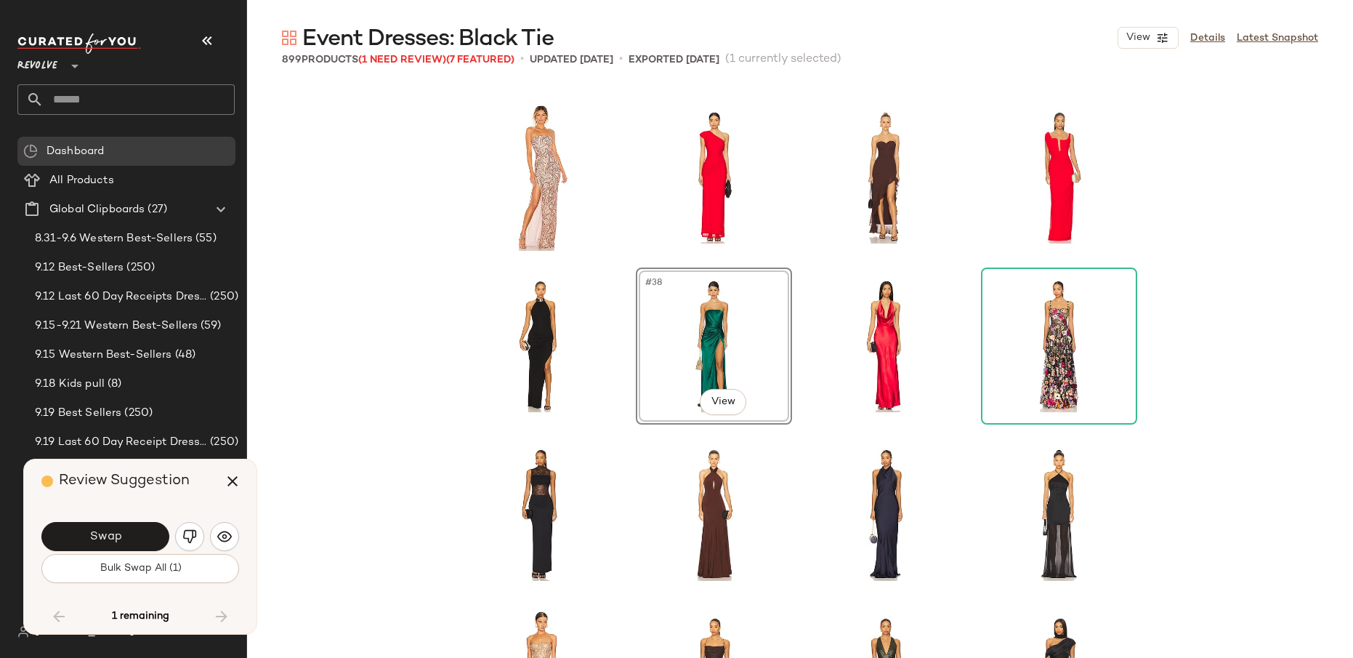
click at [219, 613] on div "1 remaining" at bounding box center [140, 616] width 198 height 35
click at [140, 537] on button "Swap" at bounding box center [105, 536] width 128 height 29
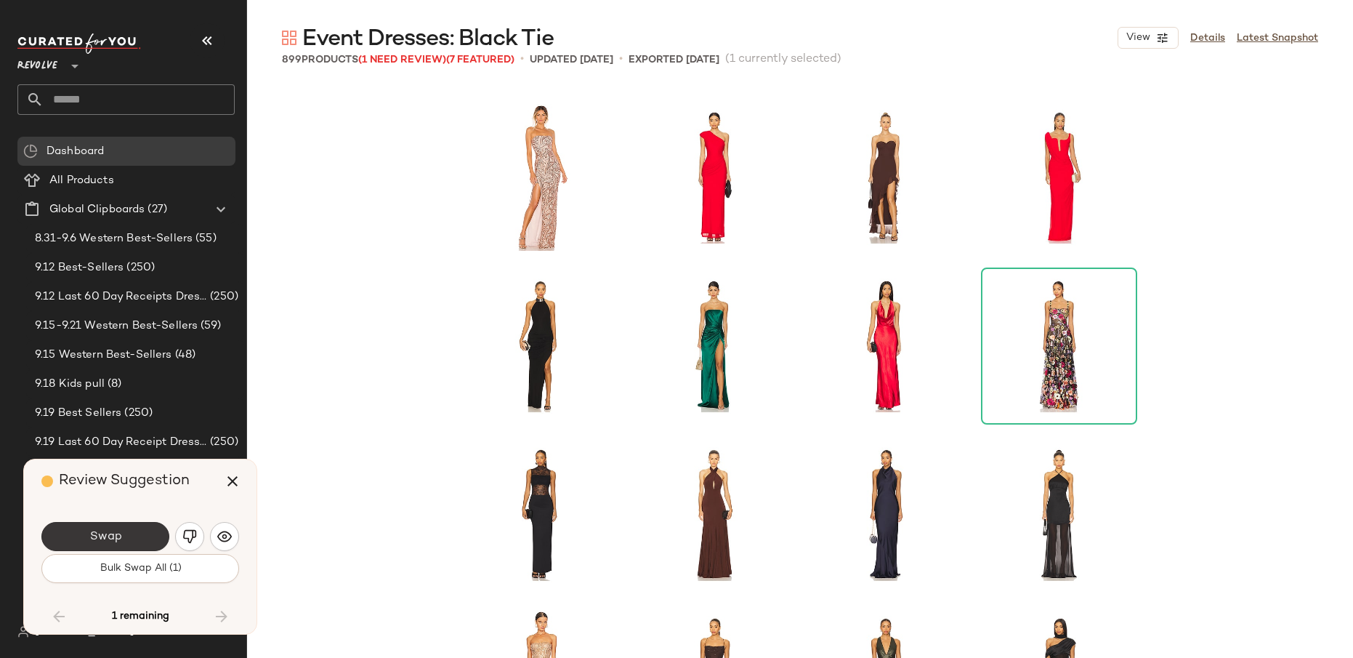
click at [139, 539] on button "Swap" at bounding box center [105, 536] width 128 height 29
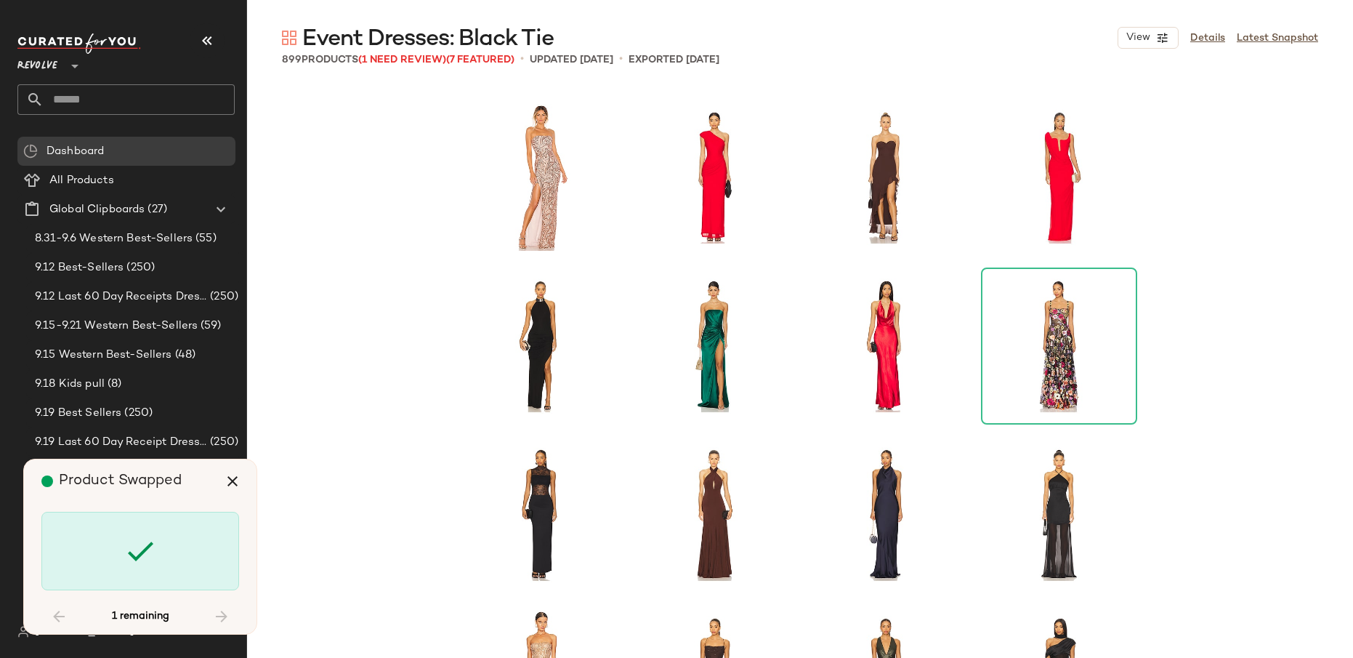
click at [225, 613] on div "1 remaining" at bounding box center [140, 616] width 198 height 35
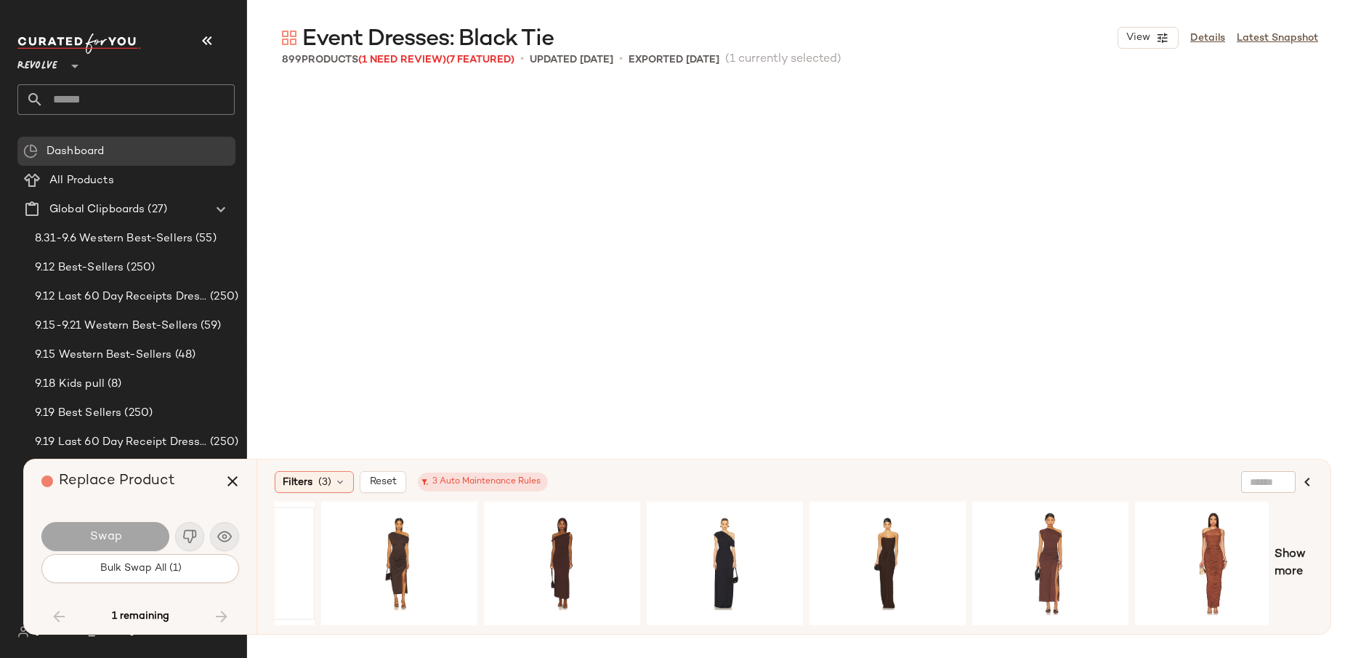
scroll to position [23943, 0]
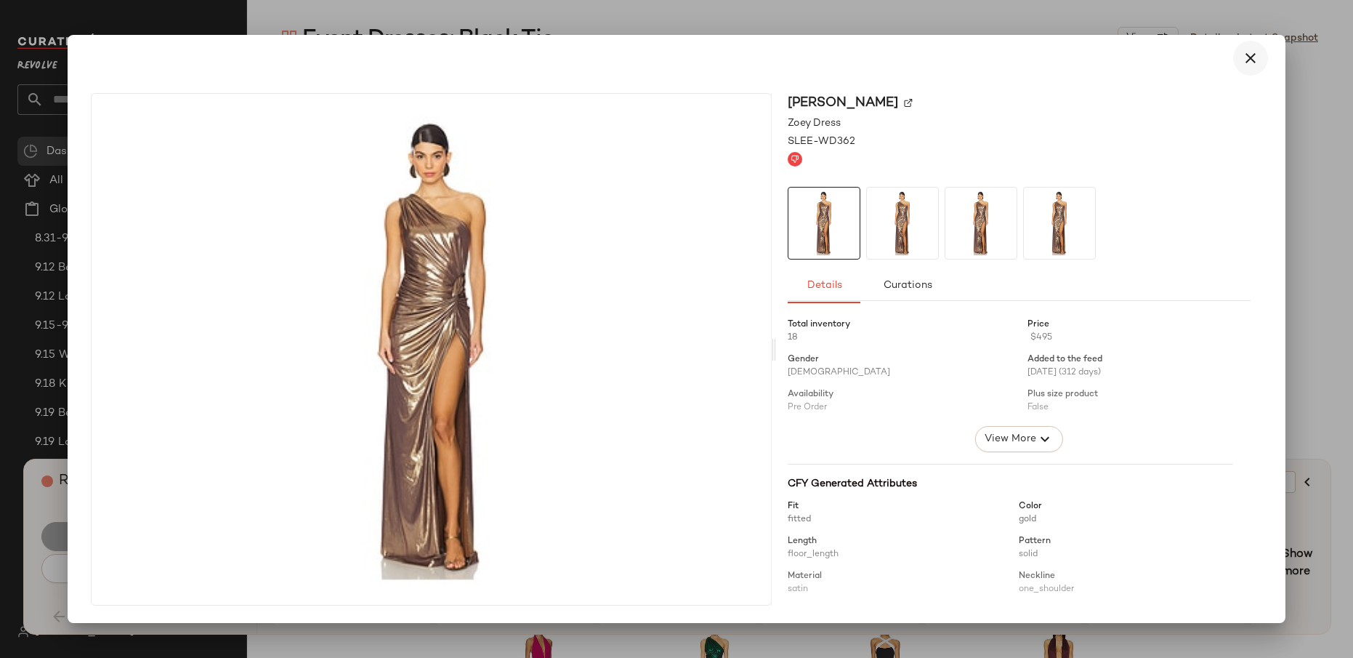
click at [1249, 52] on icon "button" at bounding box center [1250, 57] width 17 height 17
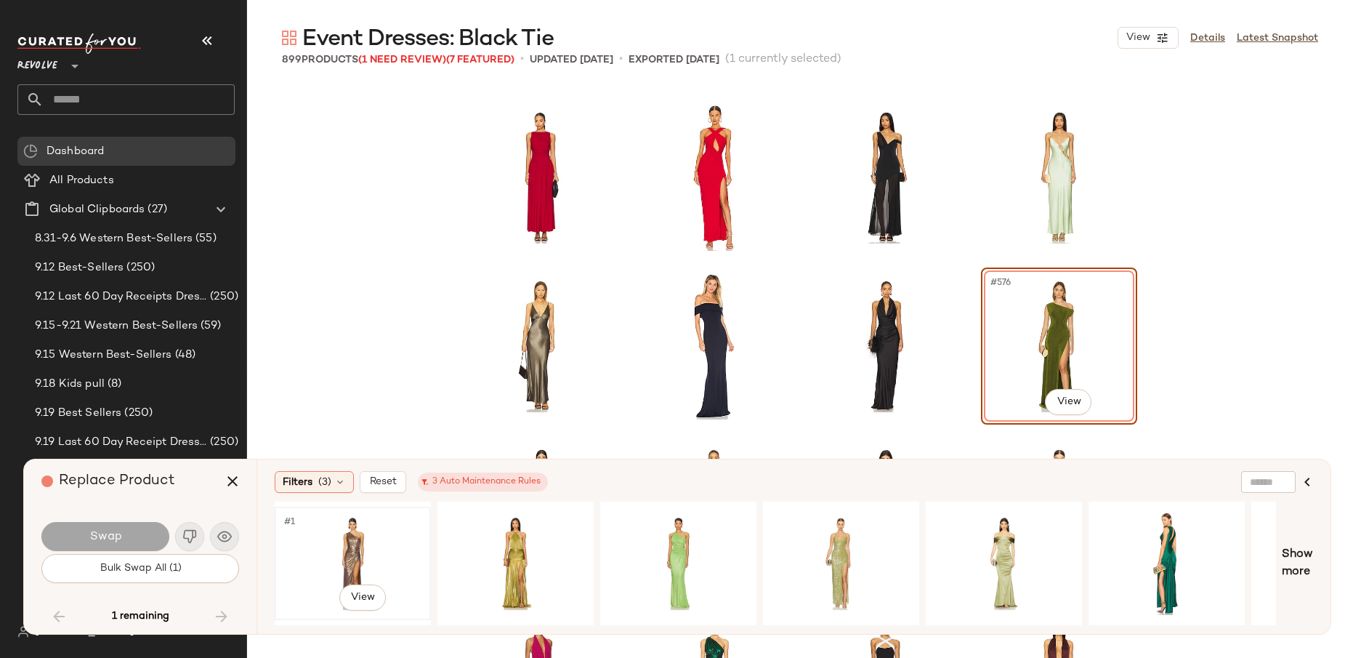
click at [363, 549] on div "#1 View" at bounding box center [353, 563] width 146 height 103
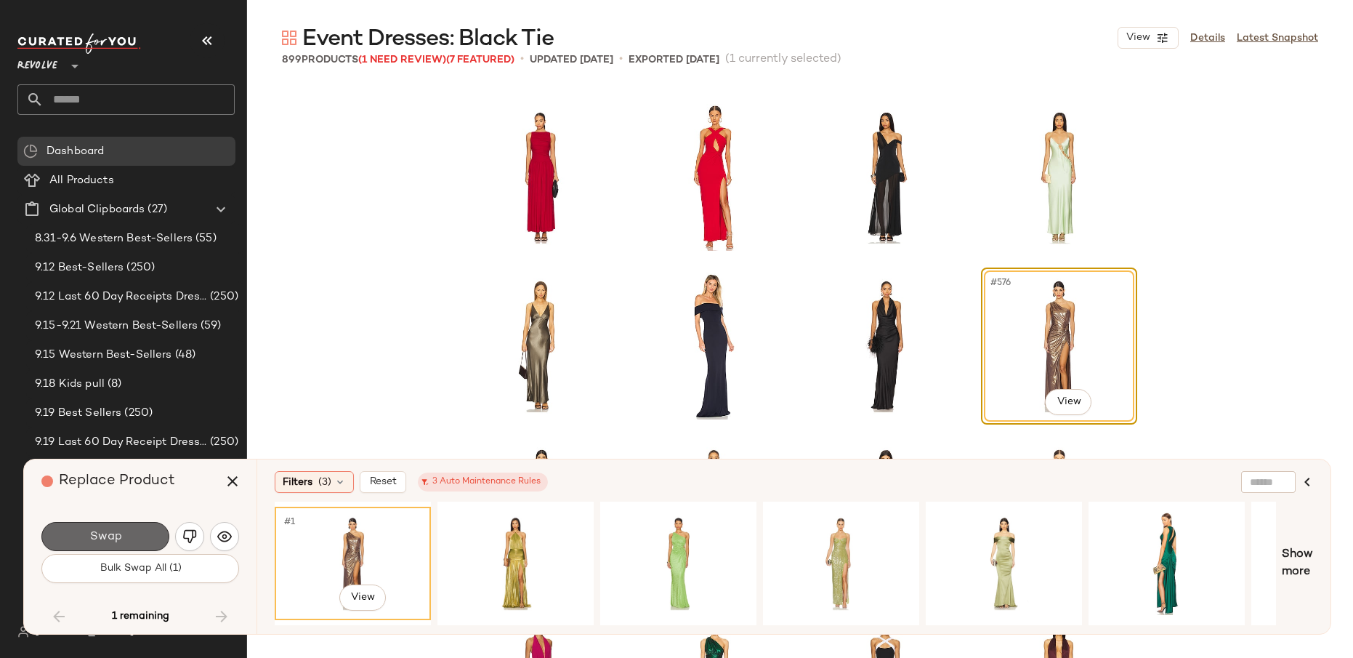
click at [131, 540] on button "Swap" at bounding box center [105, 536] width 128 height 29
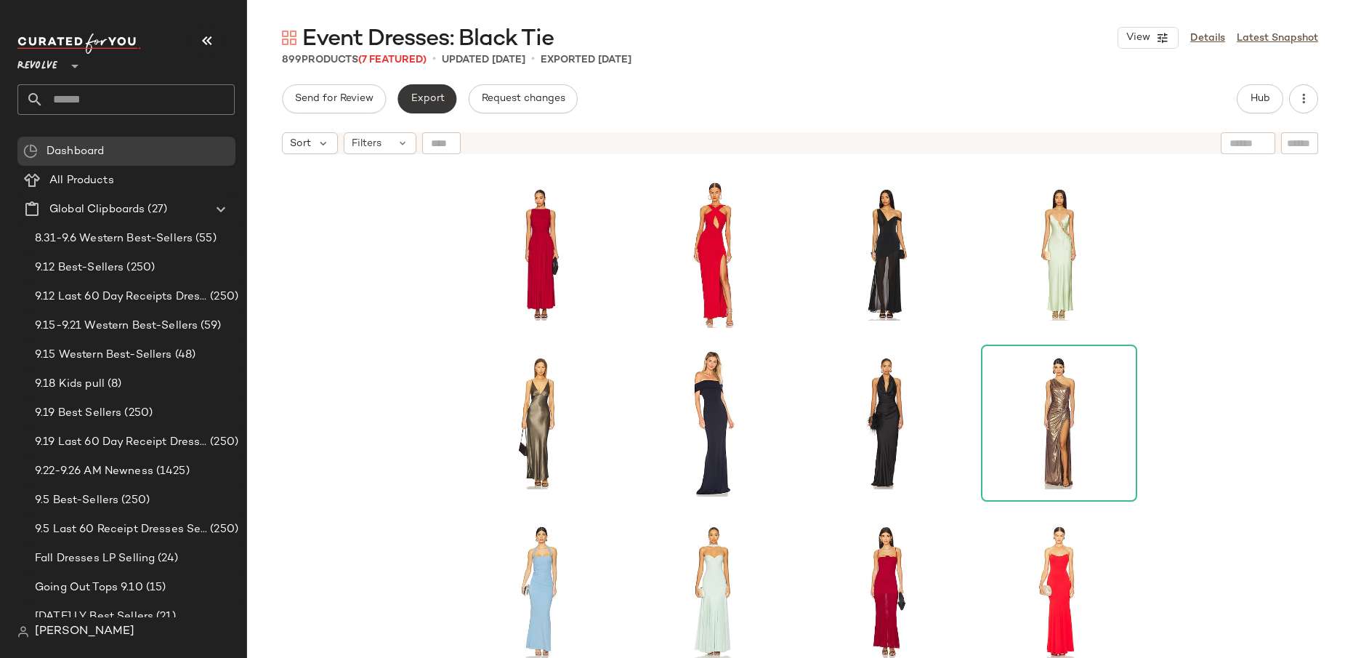
click at [435, 98] on span "Export" at bounding box center [427, 99] width 34 height 12
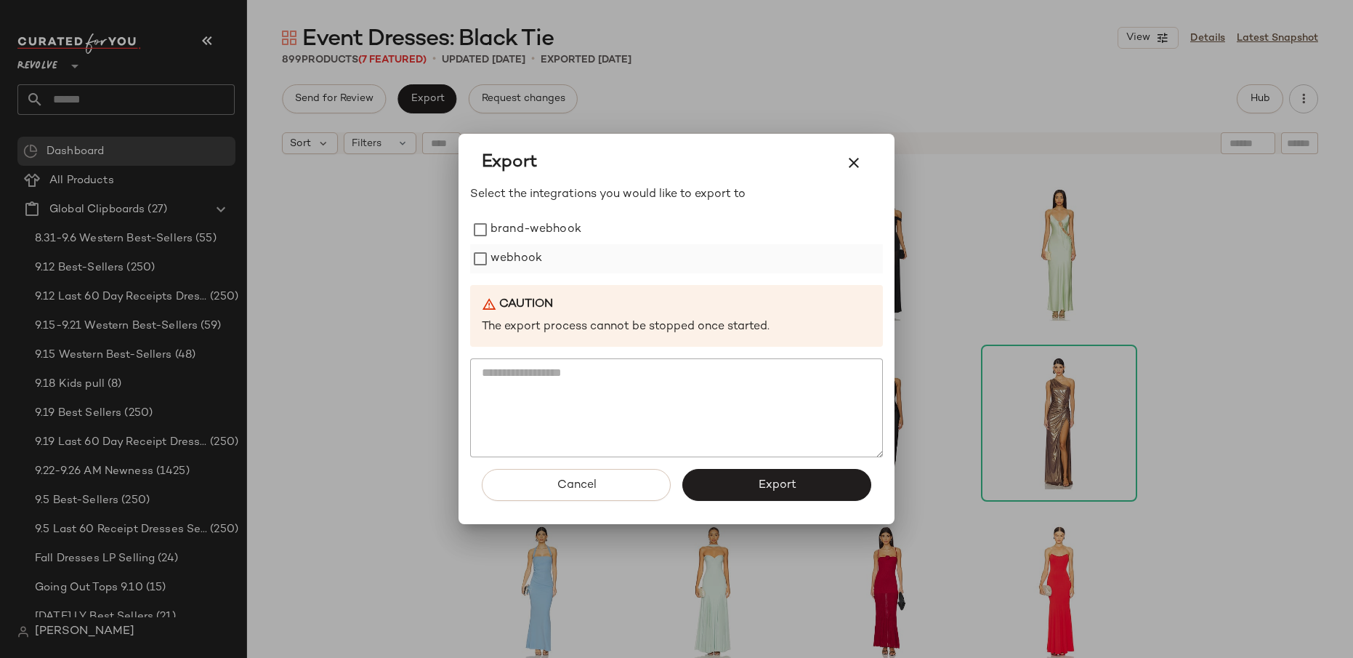
click at [531, 268] on label "webhook" at bounding box center [517, 258] width 52 height 29
click at [775, 499] on button "Export" at bounding box center [776, 485] width 189 height 32
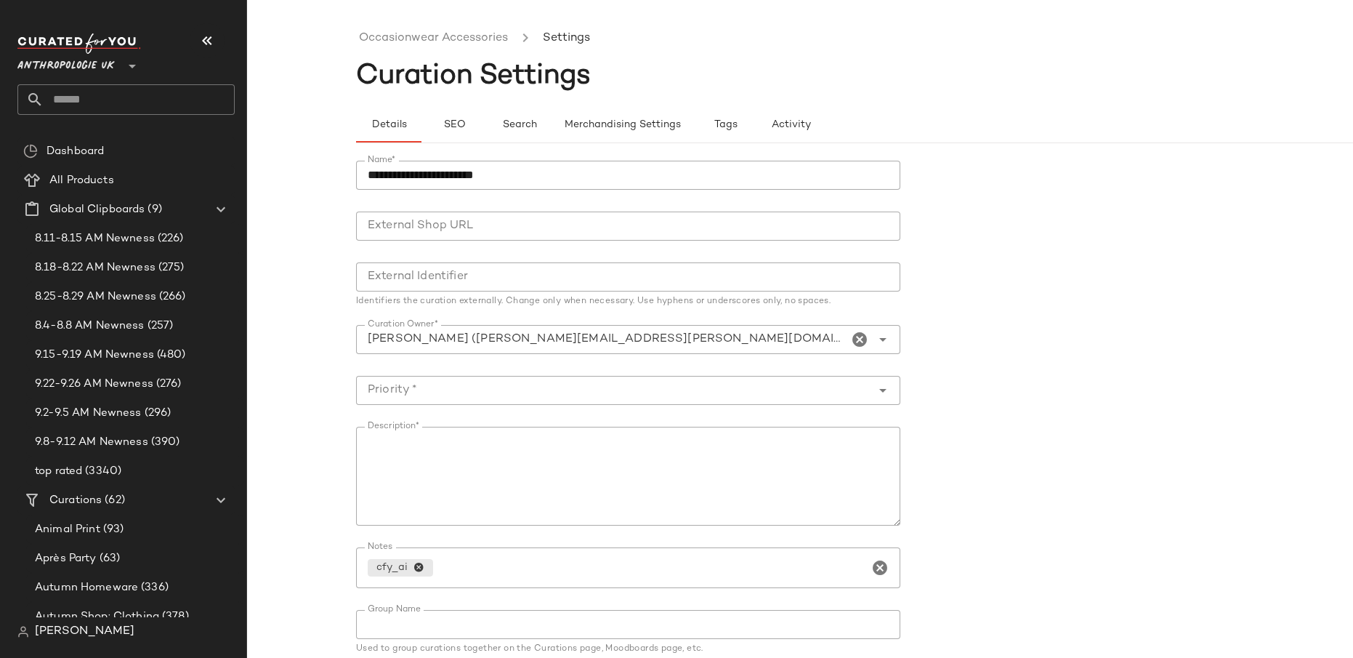
click at [440, 49] on ul "Occasionwear Accessories Settings" at bounding box center [909, 38] width 1106 height 33
click at [440, 44] on link "Occasionwear Accessories" at bounding box center [433, 38] width 149 height 19
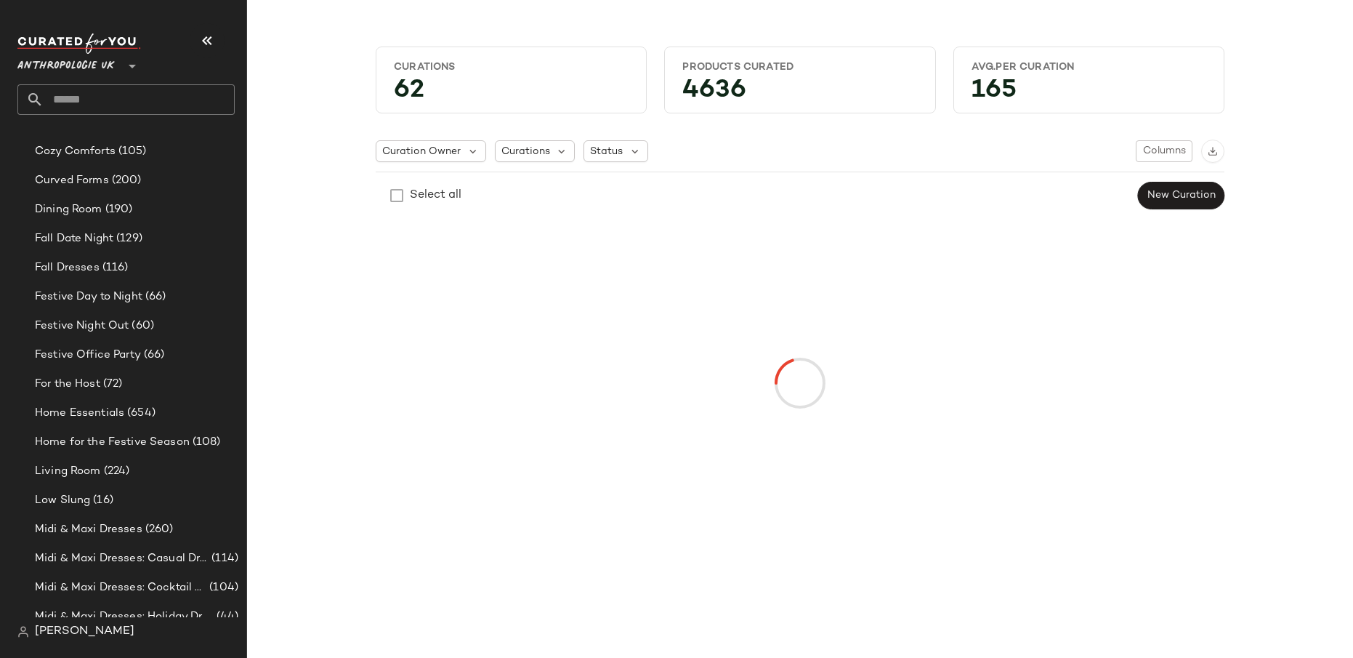
scroll to position [969, 0]
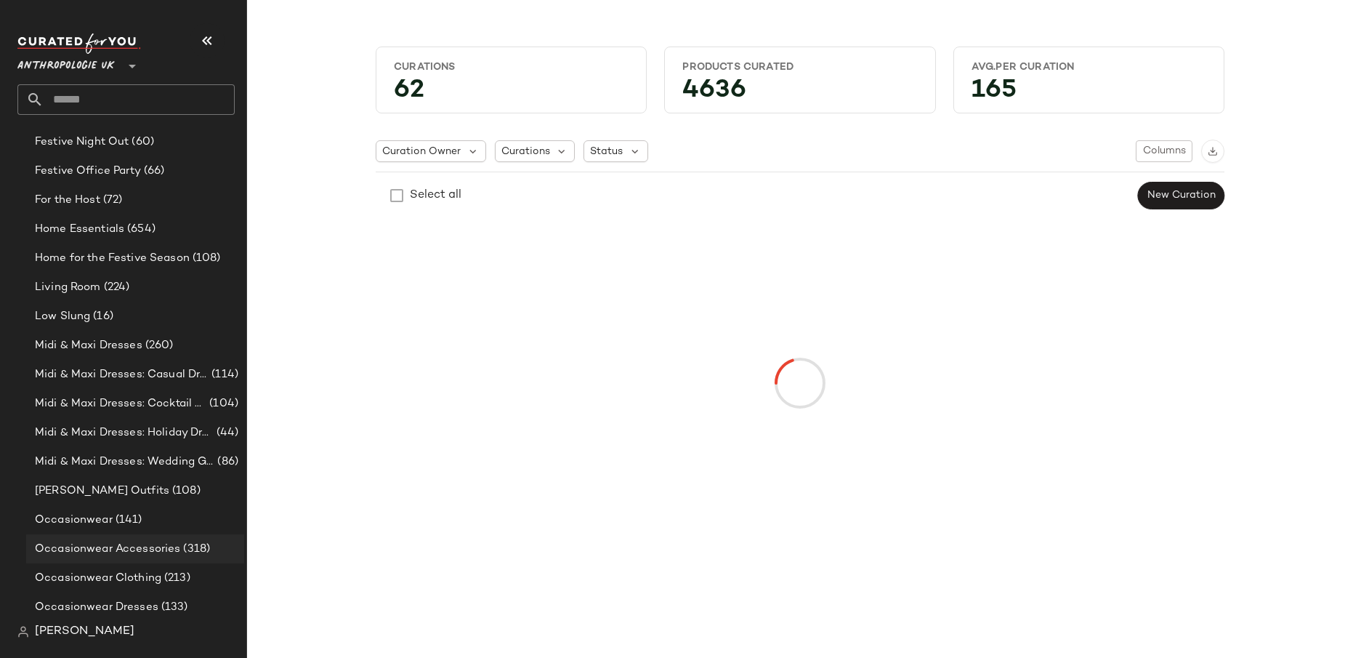
click at [153, 548] on span "Occasionwear Accessories" at bounding box center [107, 549] width 145 height 17
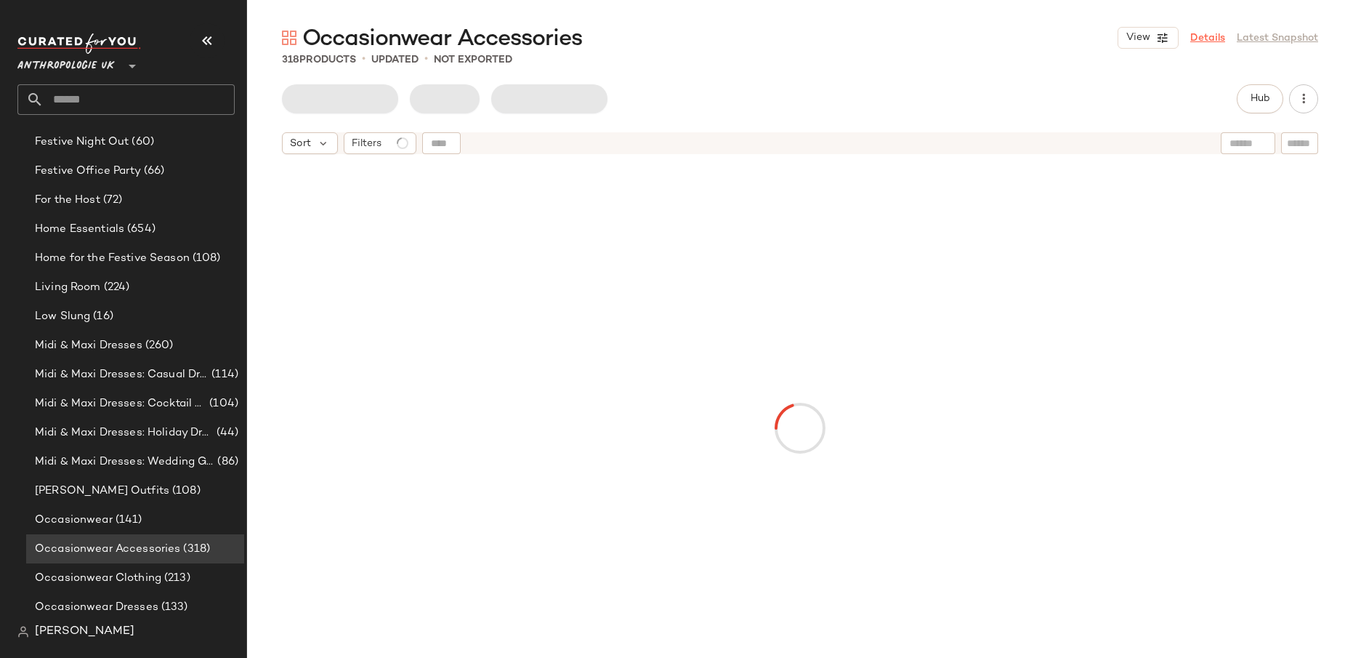
click at [1205, 43] on link "Details" at bounding box center [1207, 38] width 35 height 15
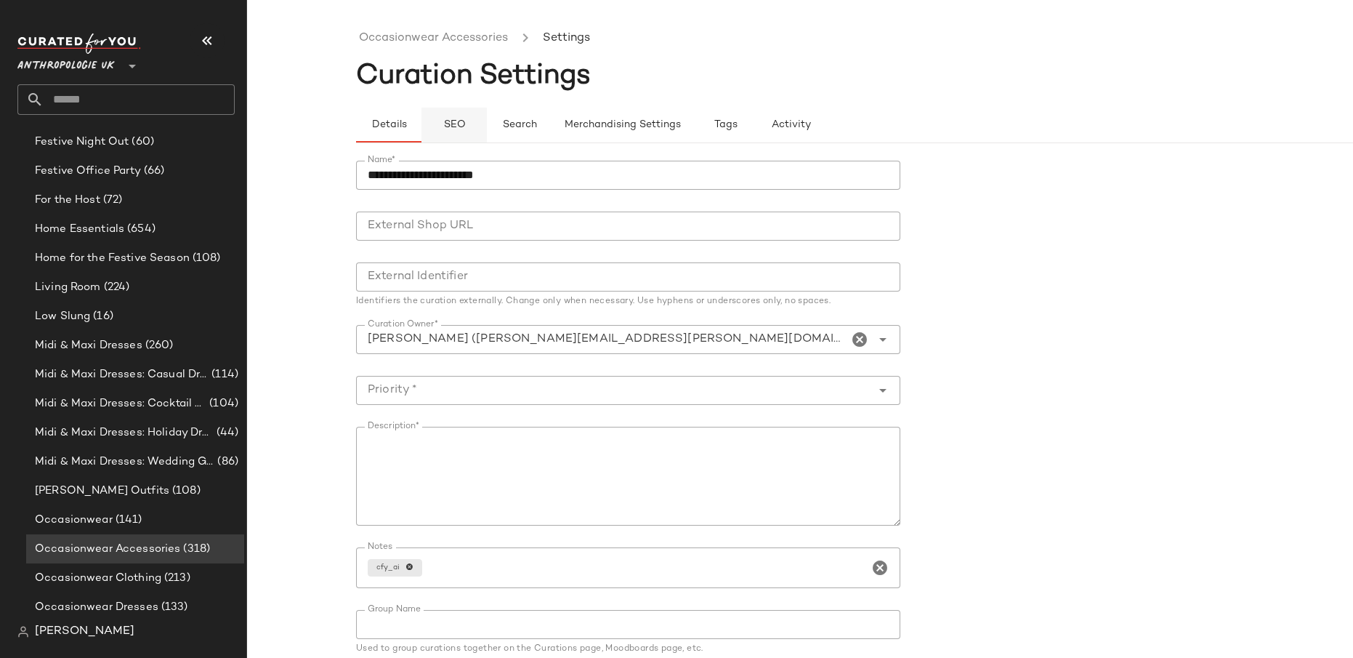
click at [443, 116] on button "SEO" at bounding box center [454, 125] width 65 height 35
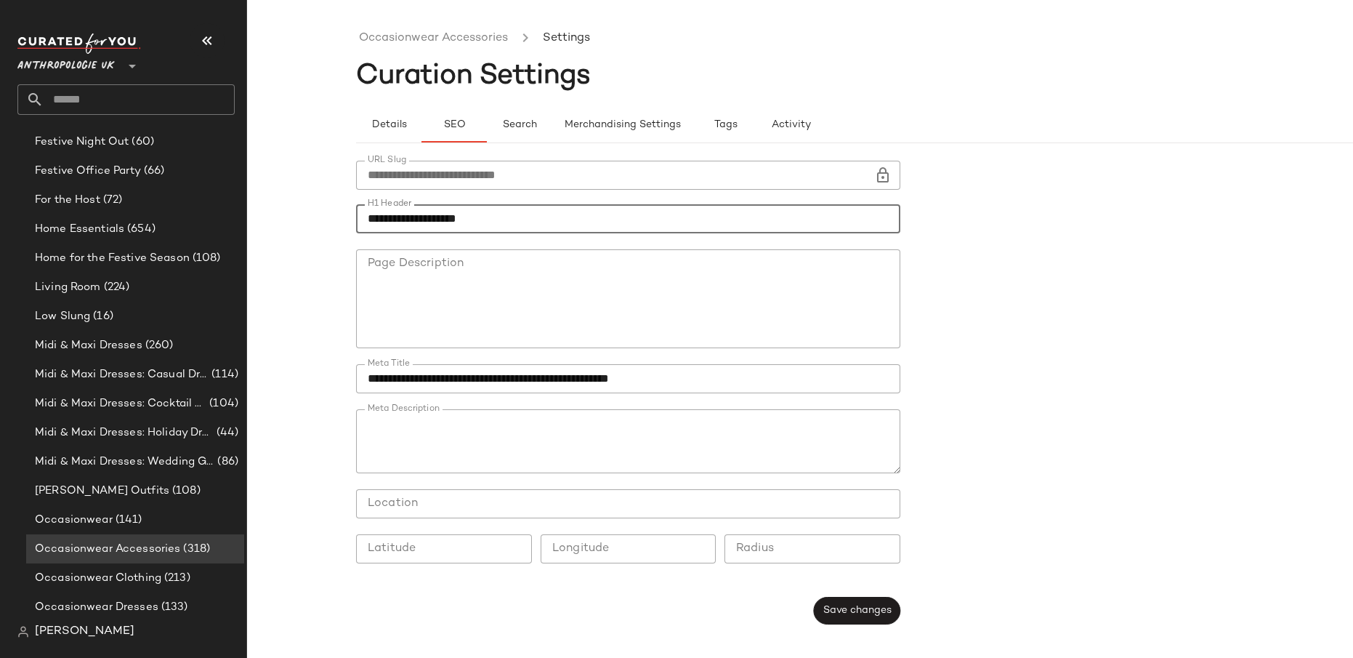
drag, startPoint x: 420, startPoint y: 219, endPoint x: 309, endPoint y: 211, distance: 111.5
click at [309, 211] on div "**********" at bounding box center [676, 340] width 1353 height 634
type input "**********"
click at [845, 606] on span "Save changes" at bounding box center [857, 611] width 69 height 12
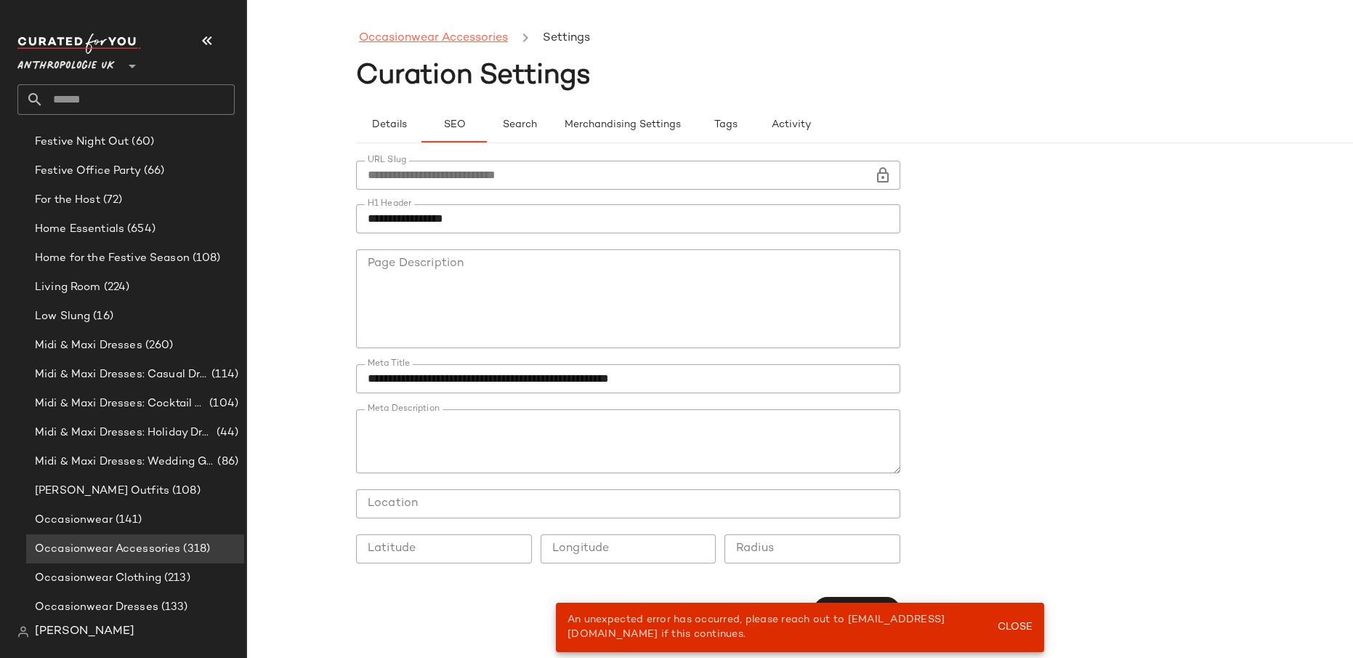
click at [490, 43] on link "Occasionwear Accessories" at bounding box center [433, 38] width 149 height 19
